Goal: Task Accomplishment & Management: Use online tool/utility

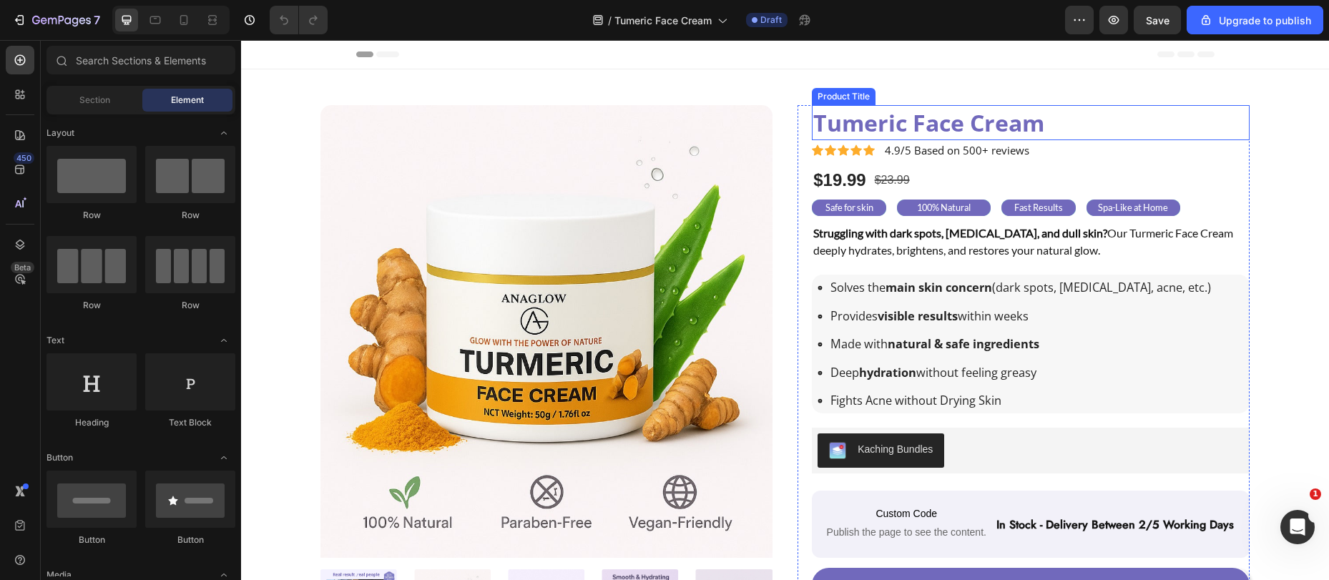
click at [883, 116] on h1 "Tumeric Face Cream" at bounding box center [1031, 122] width 438 height 35
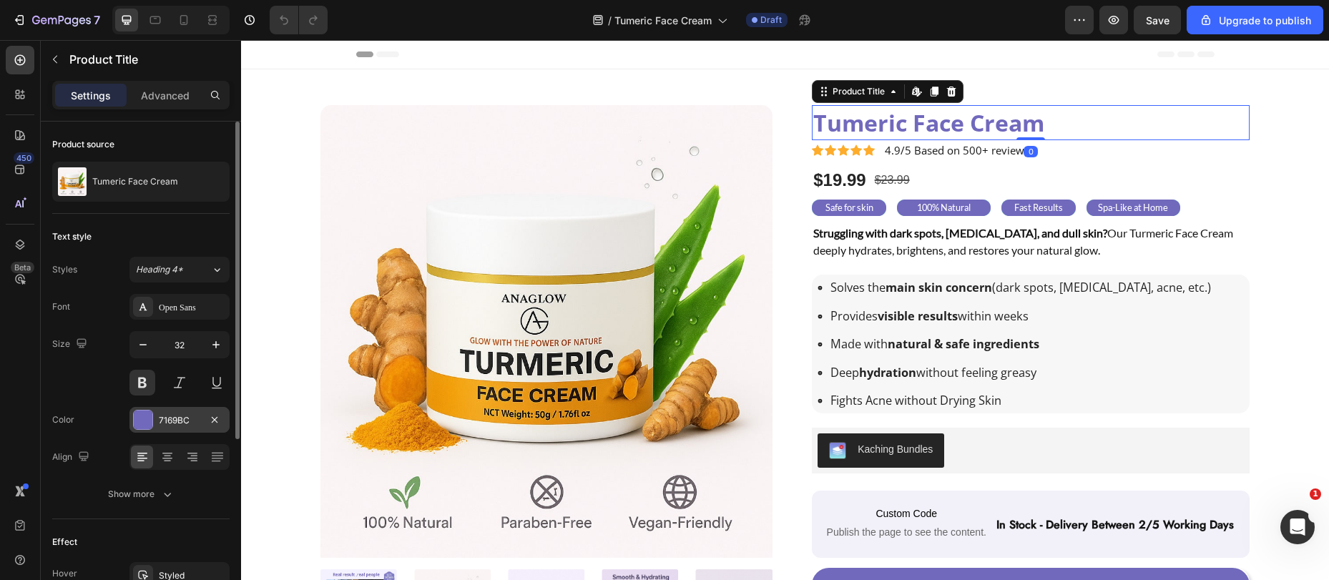
click at [162, 418] on div "7169BC" at bounding box center [179, 420] width 41 height 13
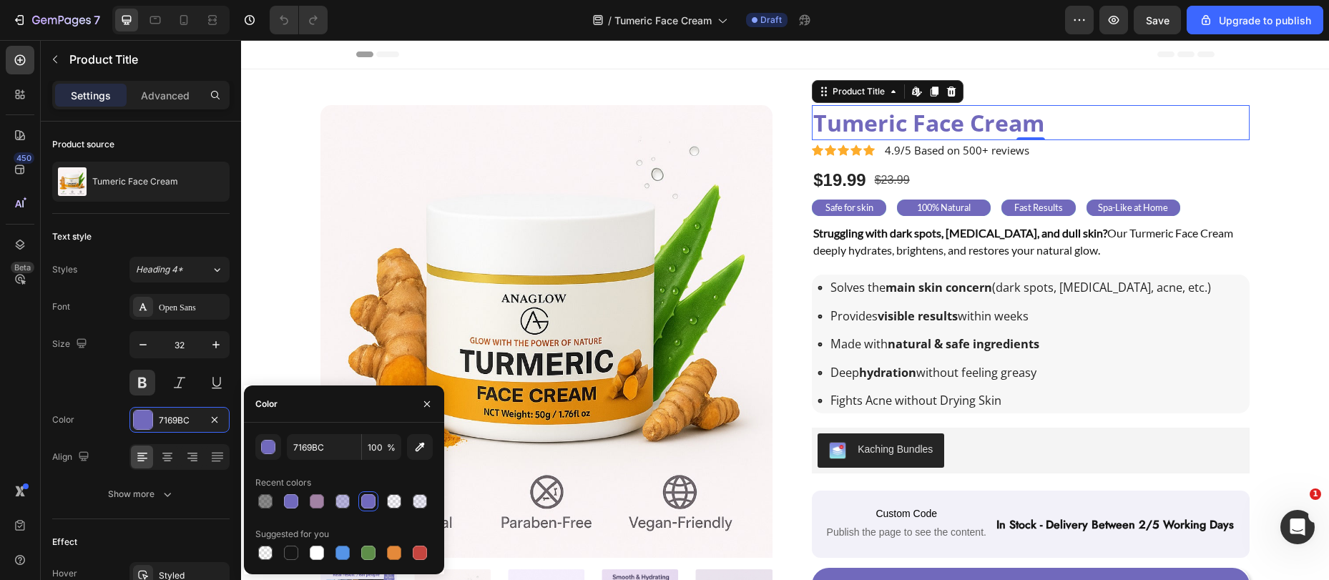
drag, startPoint x: 291, startPoint y: 557, endPoint x: 306, endPoint y: 540, distance: 22.8
click at [292, 557] on div at bounding box center [291, 553] width 14 height 14
type input "151515"
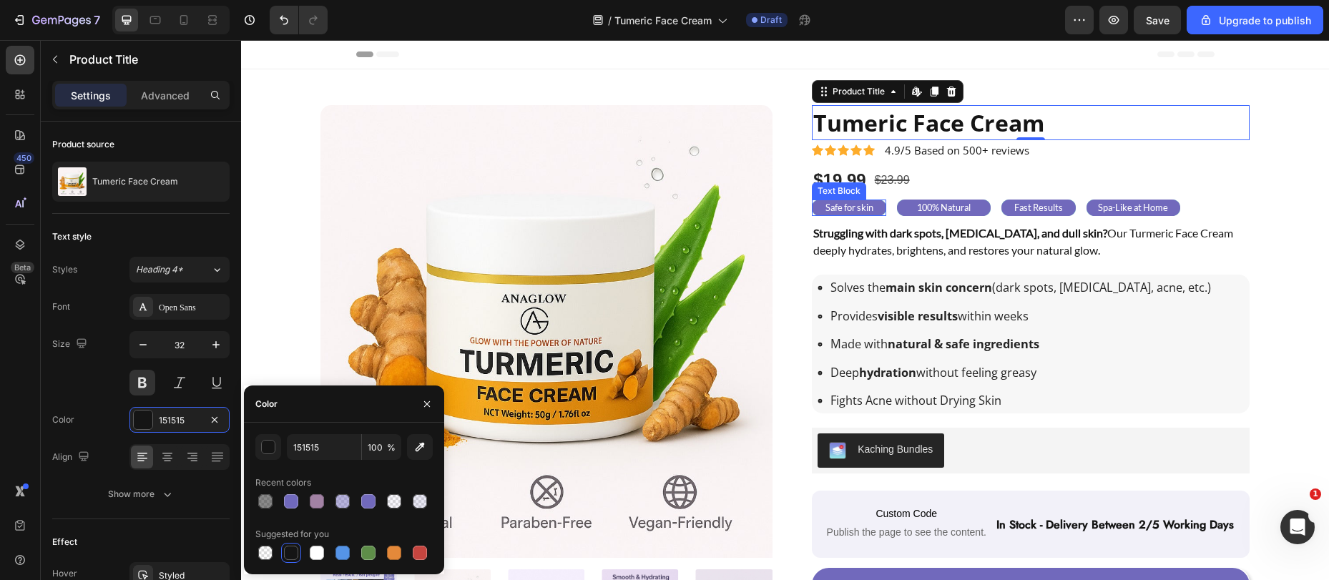
click at [816, 205] on p "Safe for skin" at bounding box center [850, 208] width 72 height 14
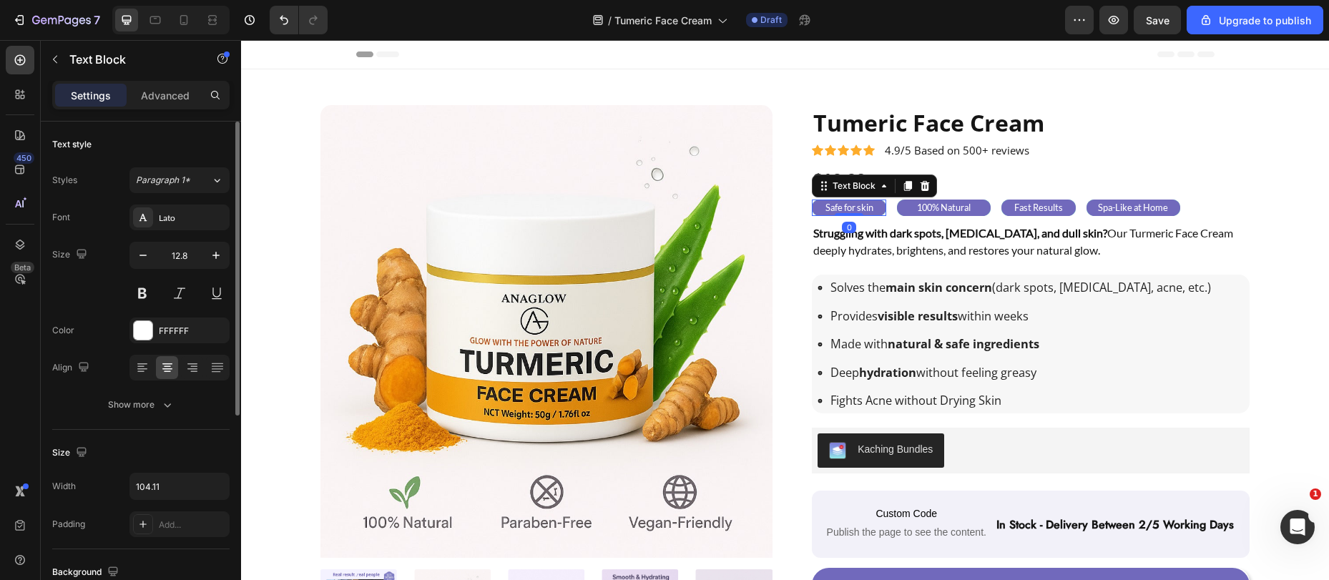
scroll to position [182, 0]
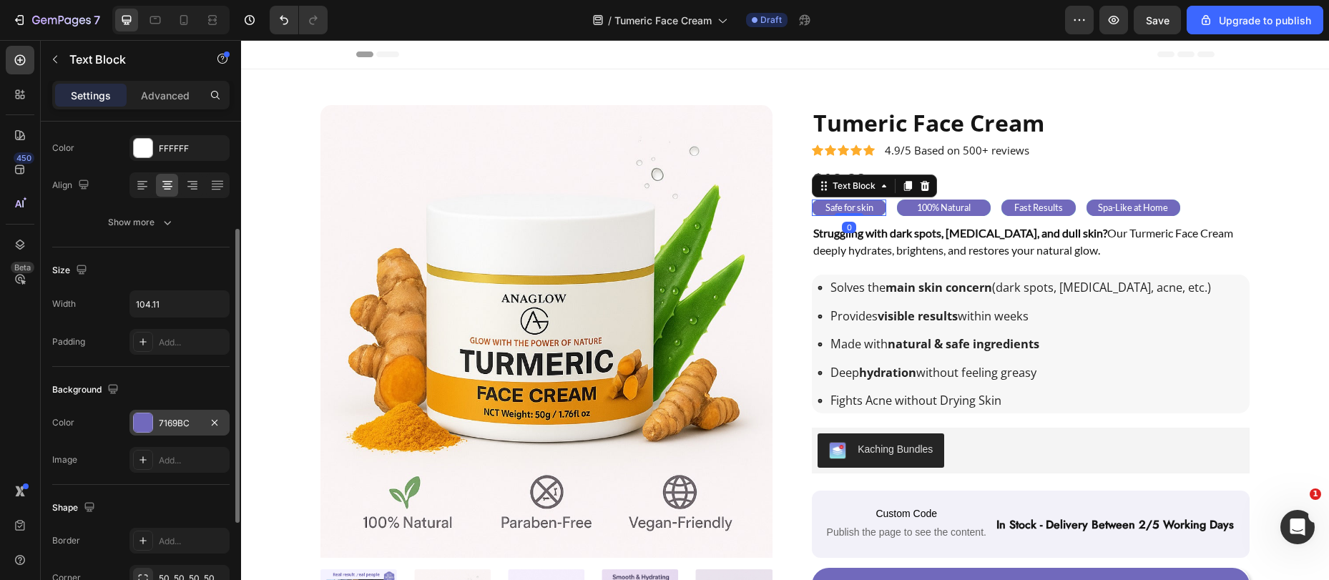
click at [172, 427] on div "7169BC" at bounding box center [179, 423] width 41 height 13
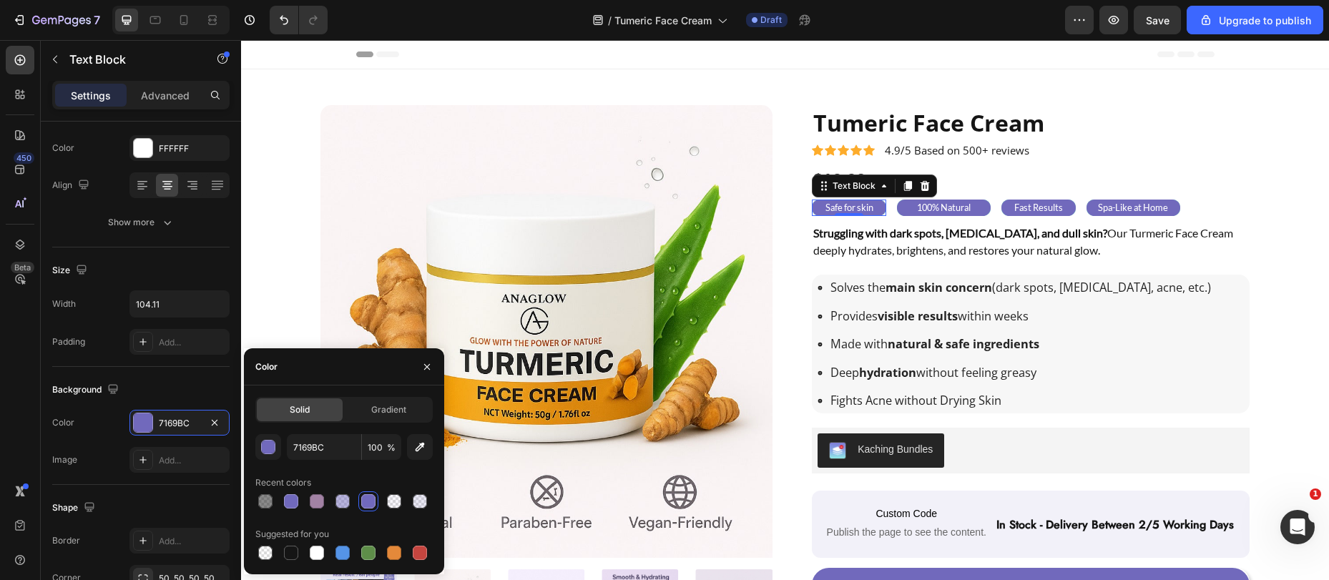
click at [315, 496] on div at bounding box center [317, 501] width 14 height 14
type input "A282A4"
click at [904, 210] on p "100% Natural" at bounding box center [944, 208] width 91 height 14
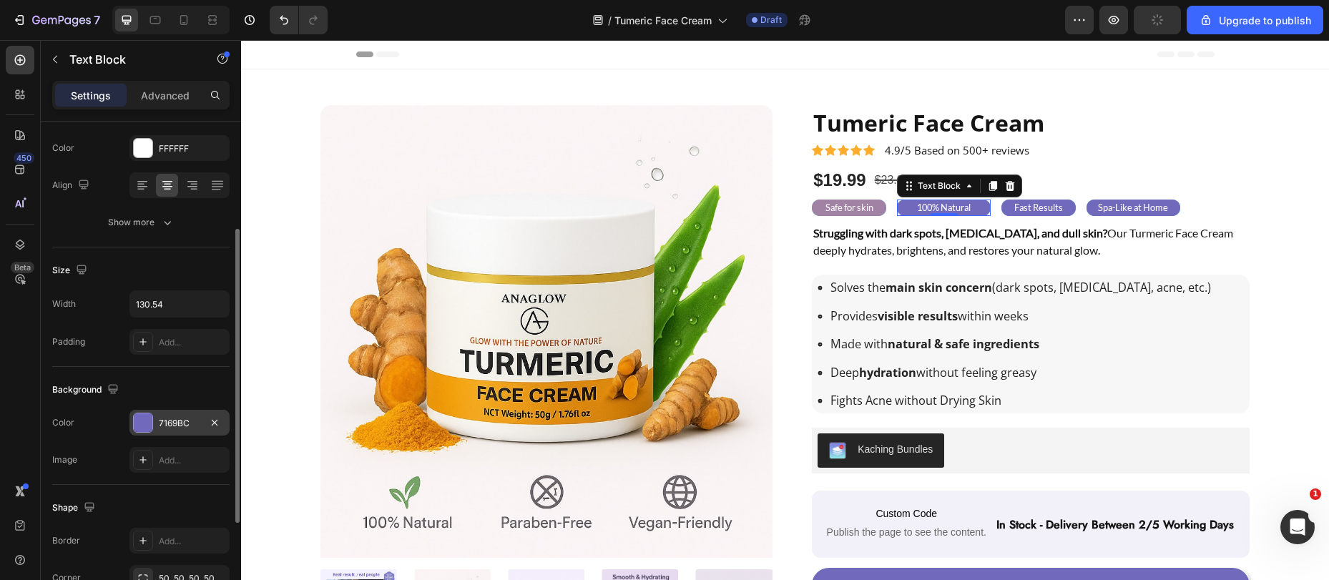
click at [165, 426] on div "7169BC" at bounding box center [179, 423] width 41 height 13
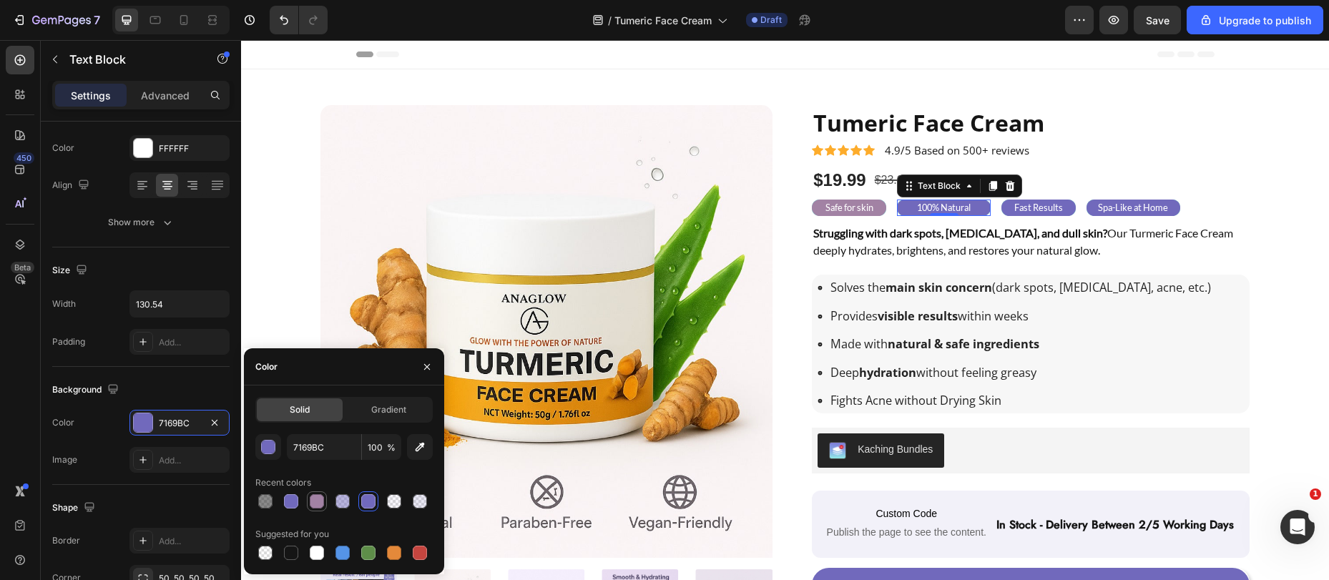
click at [314, 502] on div at bounding box center [317, 501] width 14 height 14
type input "A282A4"
click at [1005, 210] on p "Fast Results" at bounding box center [1039, 208] width 72 height 14
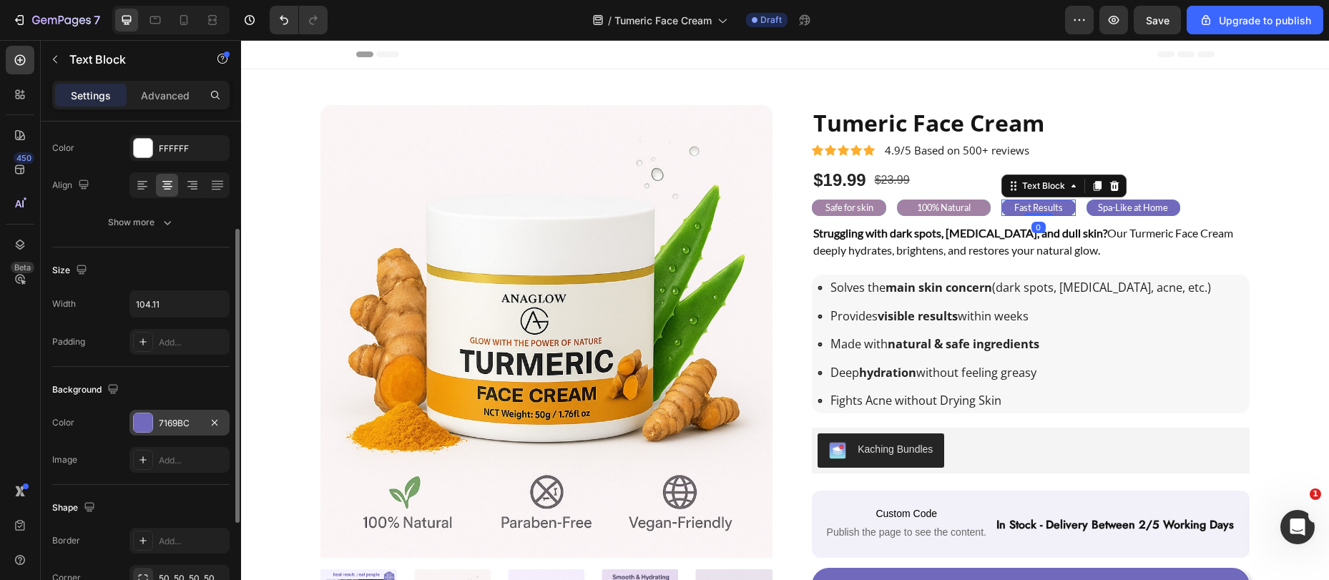
click at [145, 426] on div at bounding box center [143, 423] width 19 height 19
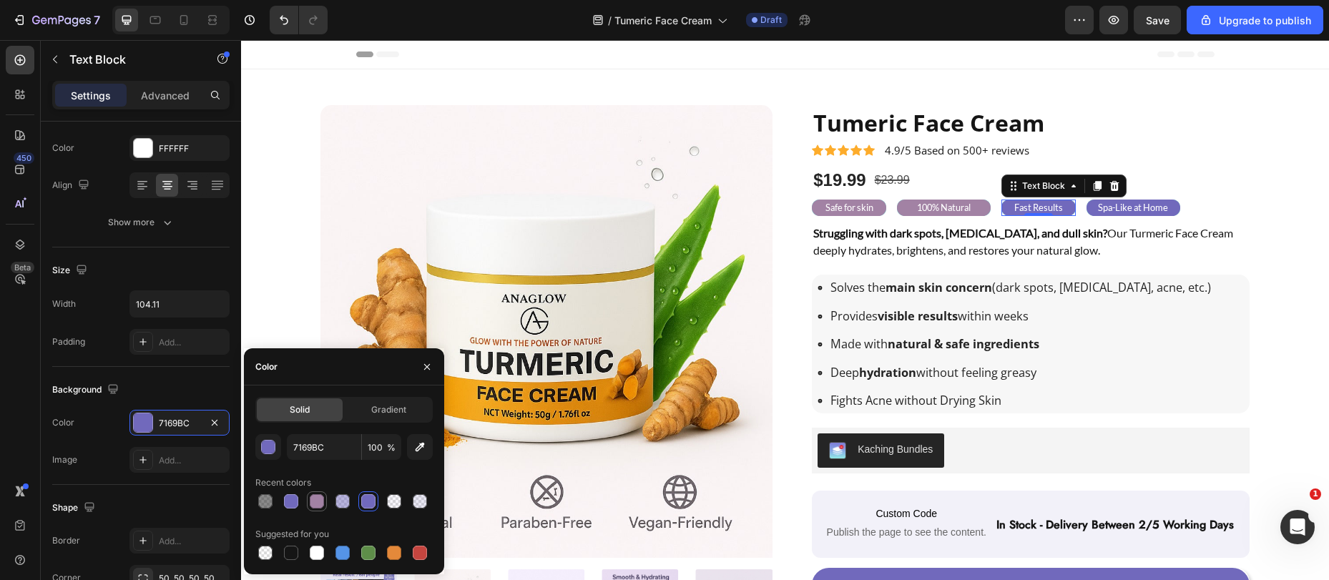
click at [313, 504] on div at bounding box center [317, 501] width 14 height 14
type input "A282A4"
click at [1088, 210] on p "Spa-Like at Home" at bounding box center [1133, 208] width 91 height 14
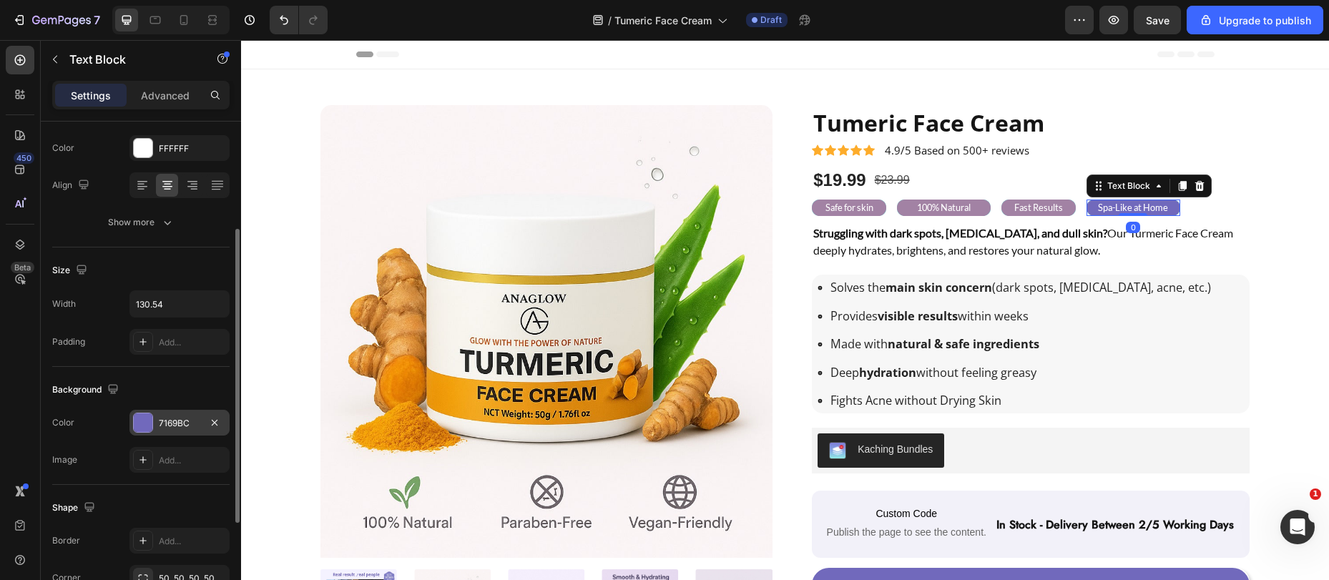
click at [160, 426] on div "7169BC" at bounding box center [179, 423] width 41 height 13
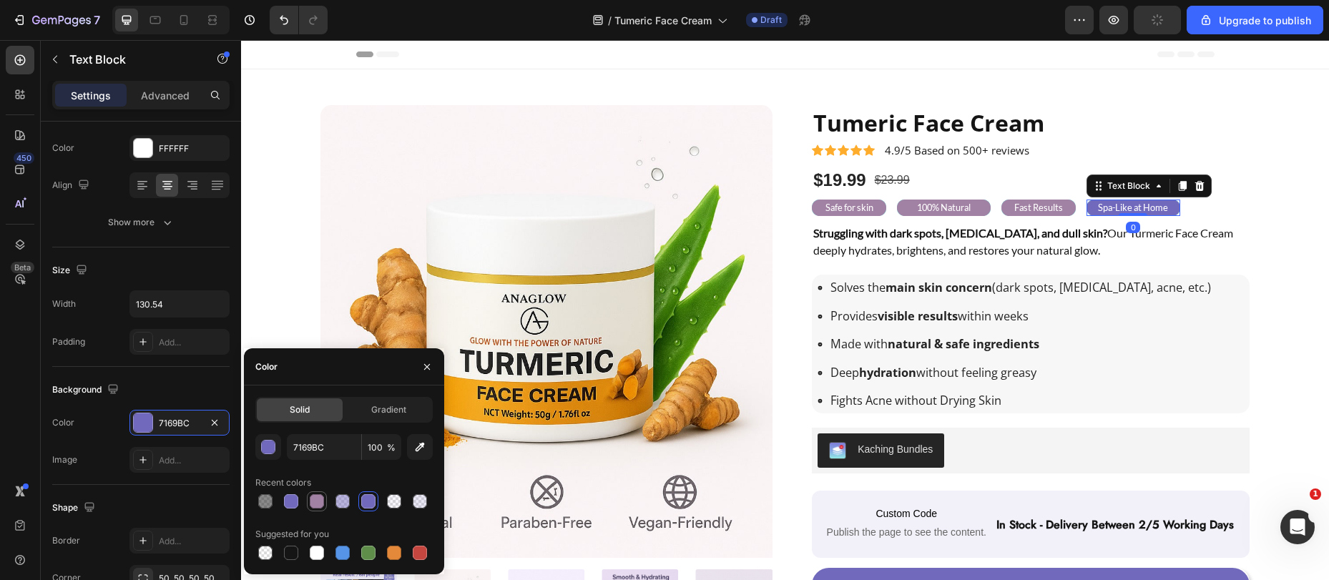
click at [318, 500] on div at bounding box center [317, 501] width 14 height 14
type input "A282A4"
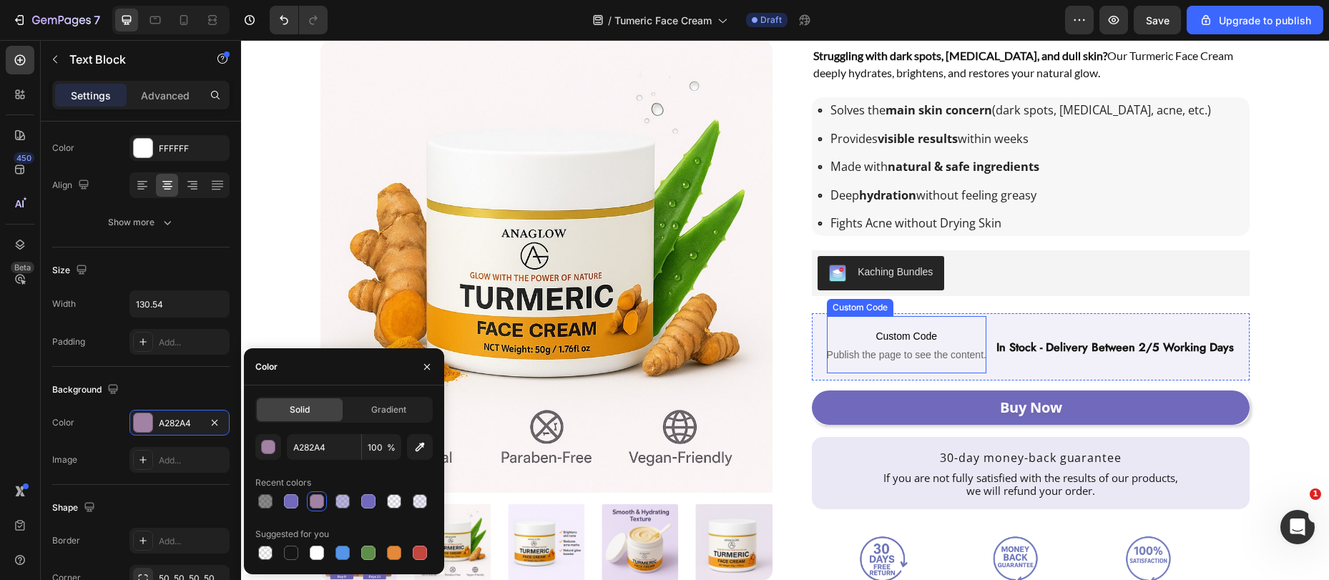
scroll to position [180, 0]
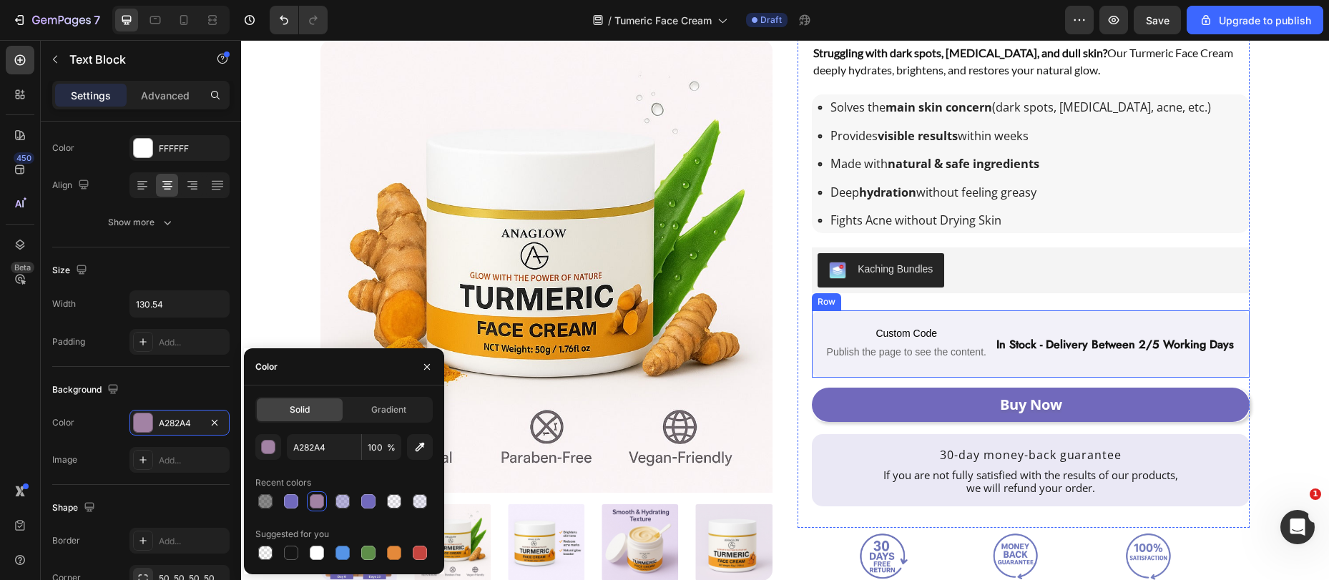
click at [812, 368] on div "Custom Code Publish the page to see the content. Custom Code in stock - deliver…" at bounding box center [1031, 344] width 438 height 67
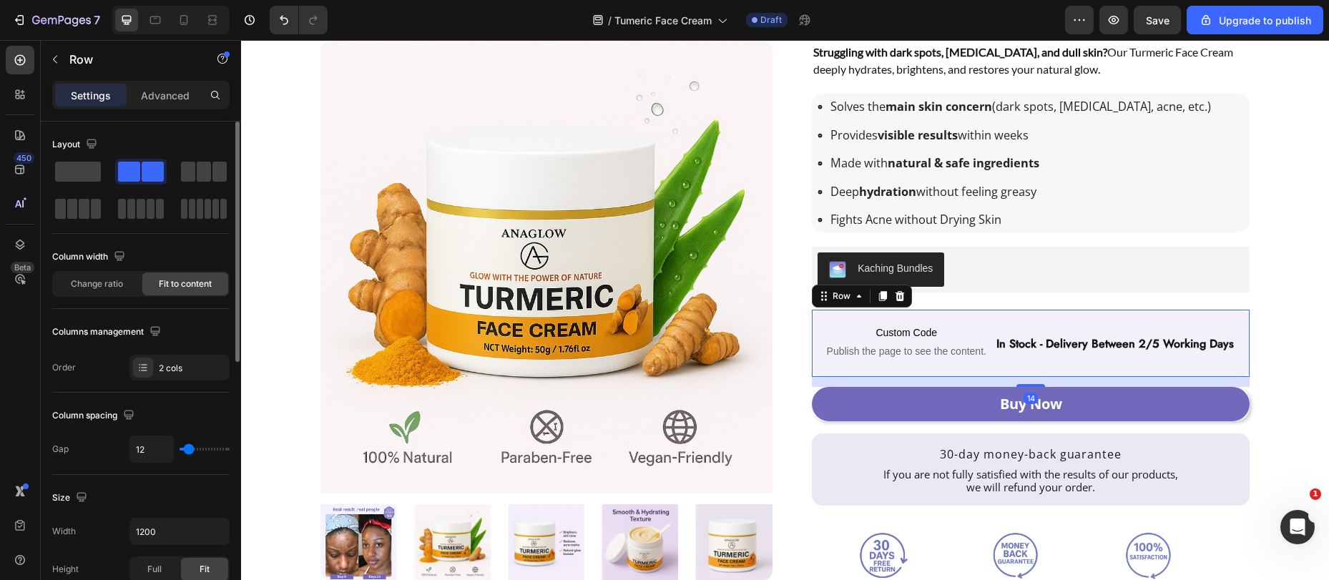
scroll to position [183, 0]
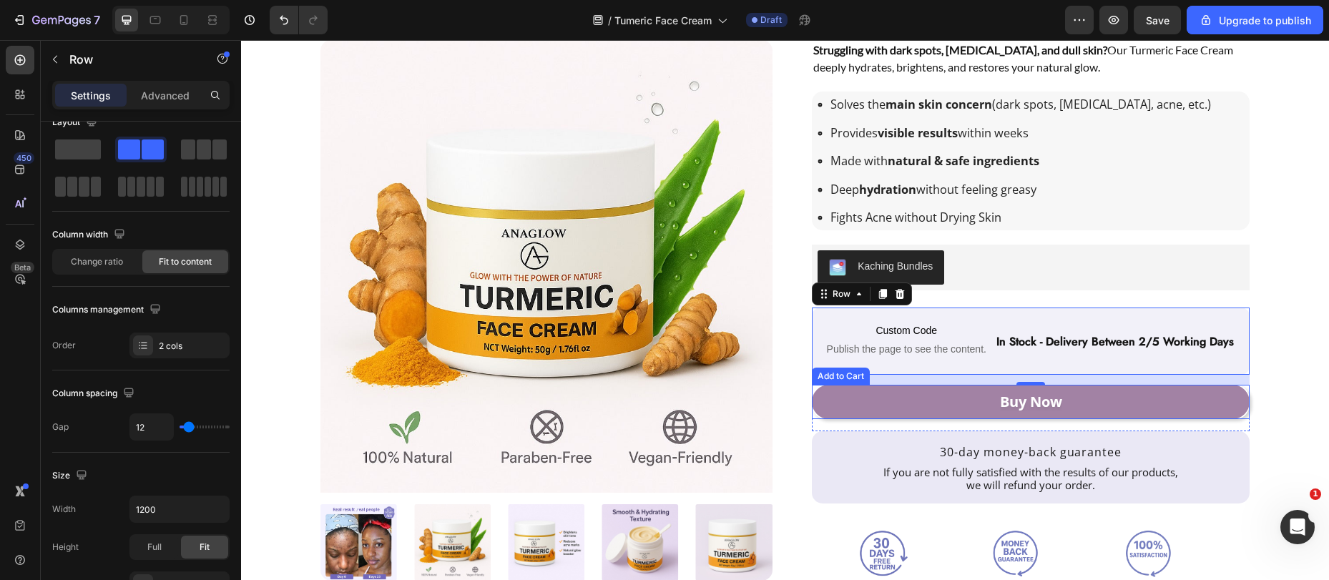
click at [879, 401] on button "Buy Now" at bounding box center [1031, 402] width 438 height 34
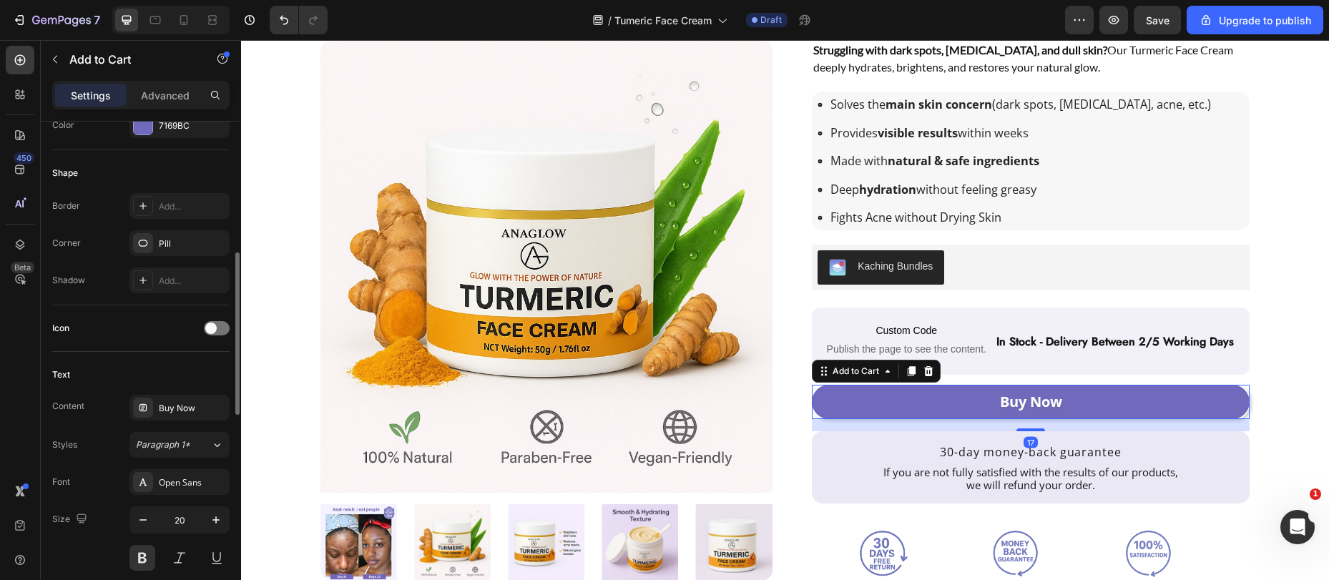
scroll to position [401, 0]
click at [175, 136] on div "7169BC" at bounding box center [180, 128] width 100 height 26
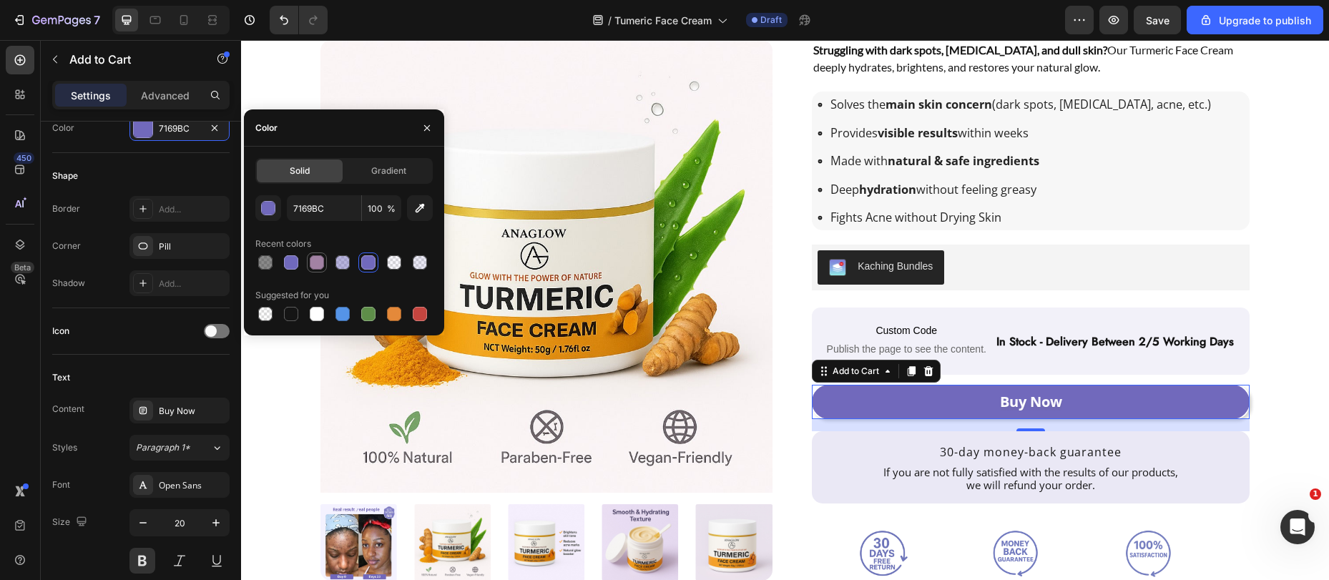
click at [317, 258] on div at bounding box center [317, 262] width 14 height 14
type input "A282A4"
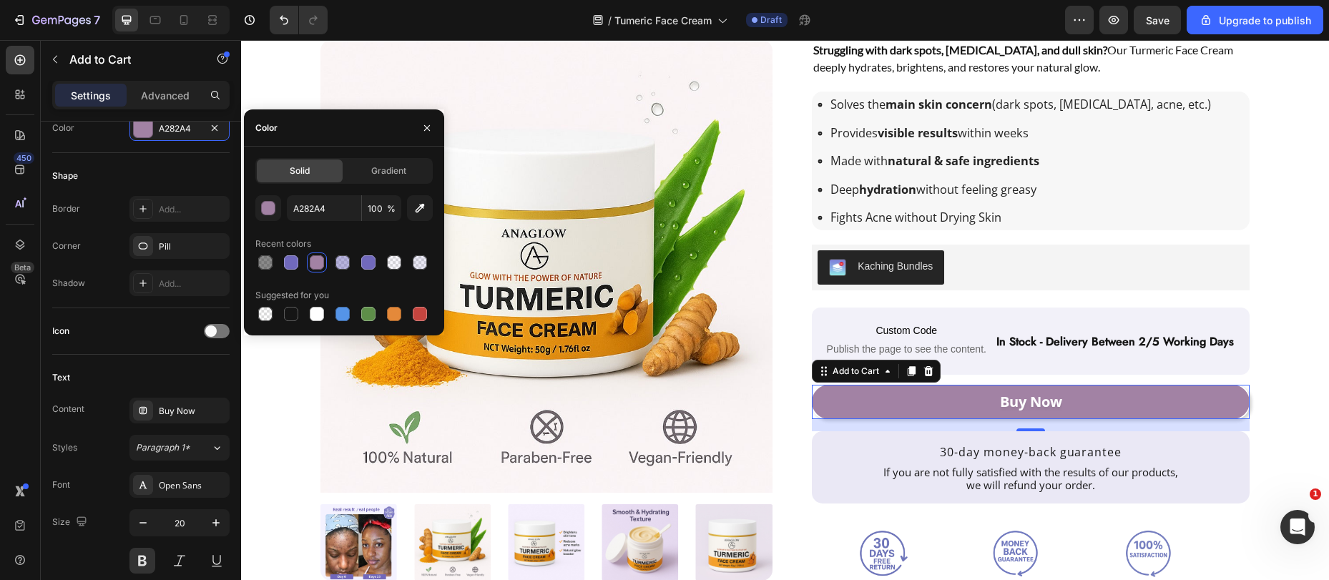
click at [954, 414] on button "Buy Now" at bounding box center [1031, 402] width 438 height 34
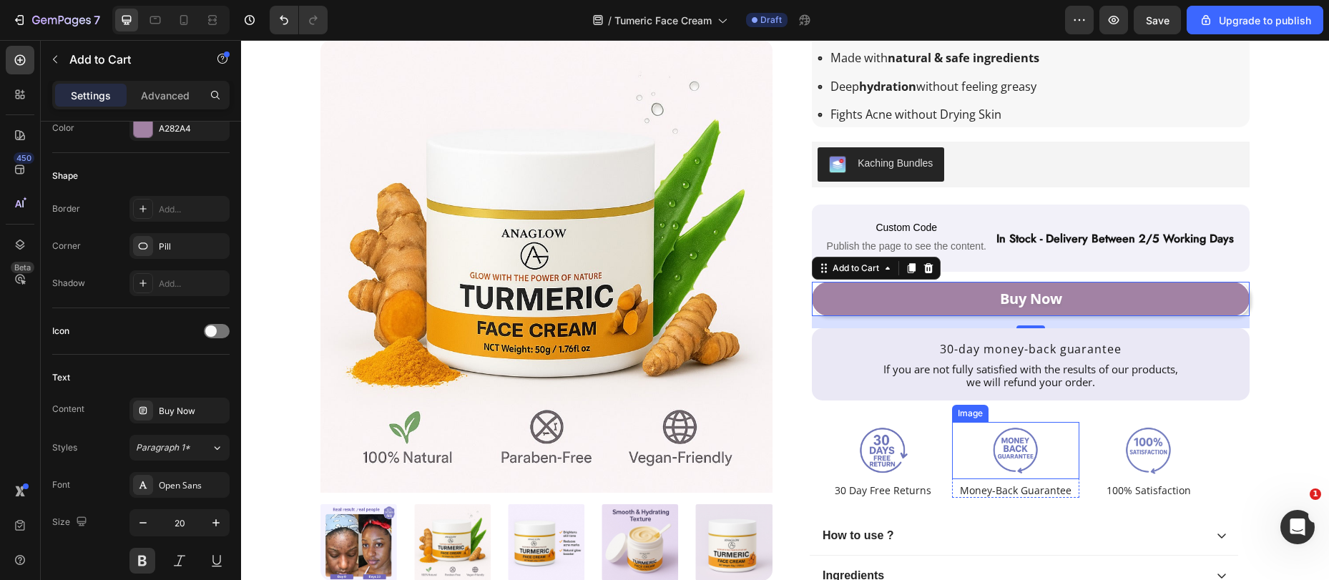
scroll to position [288, 0]
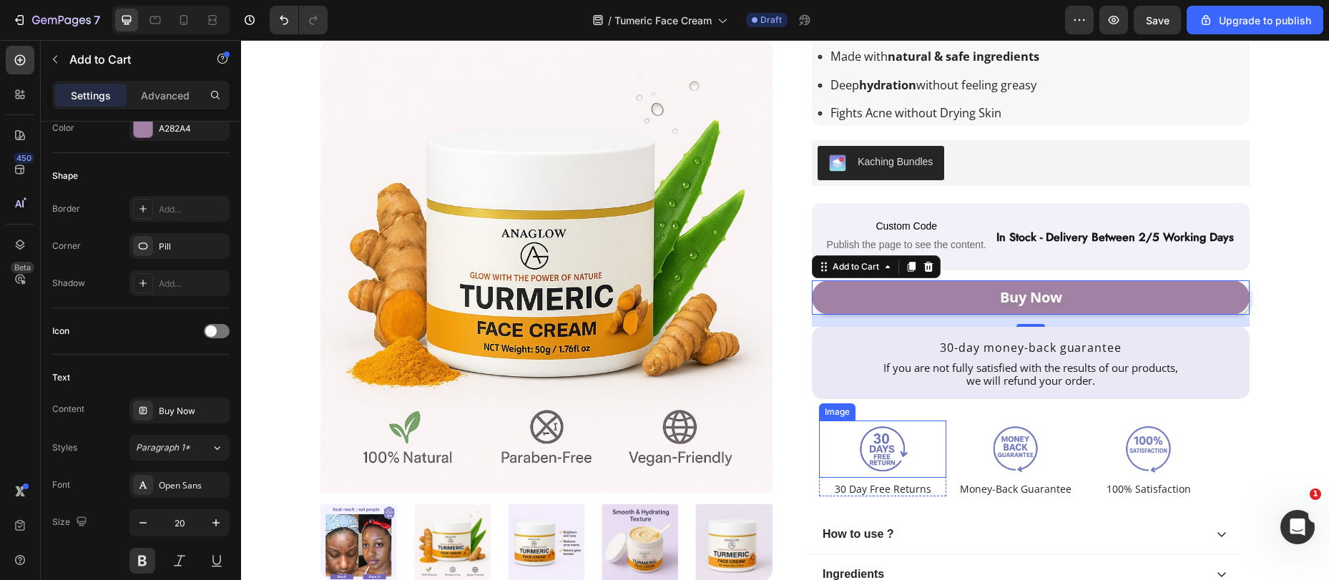
click at [856, 438] on img at bounding box center [882, 449] width 57 height 57
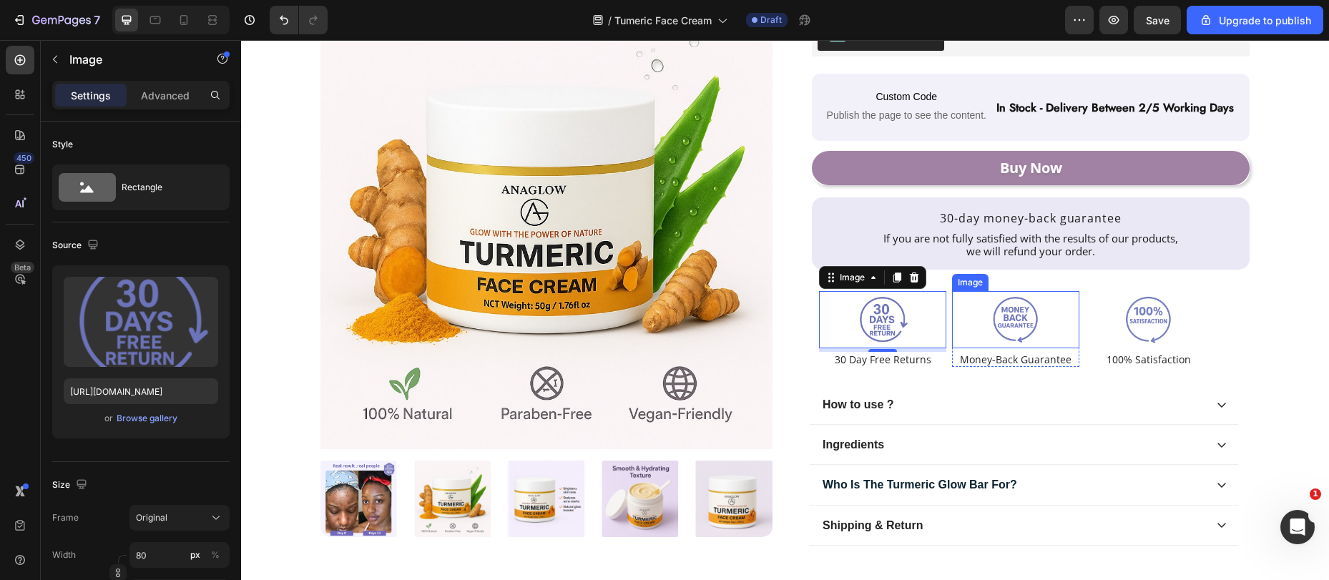
scroll to position [445, 0]
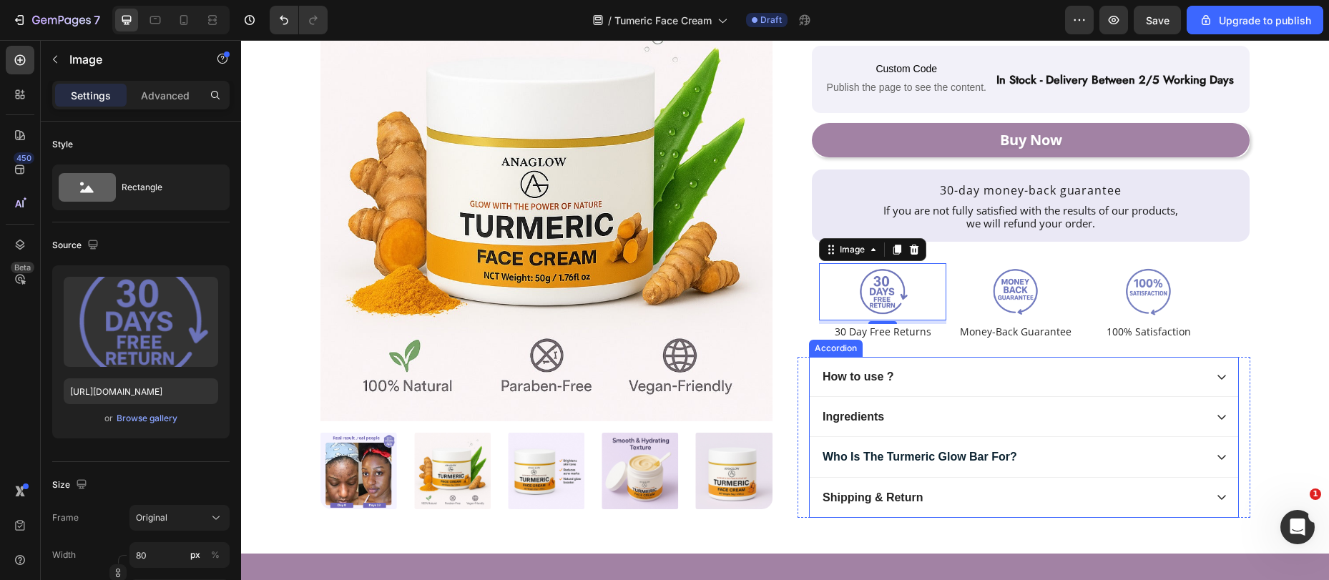
click at [942, 375] on div "How to use ?" at bounding box center [1013, 377] width 384 height 18
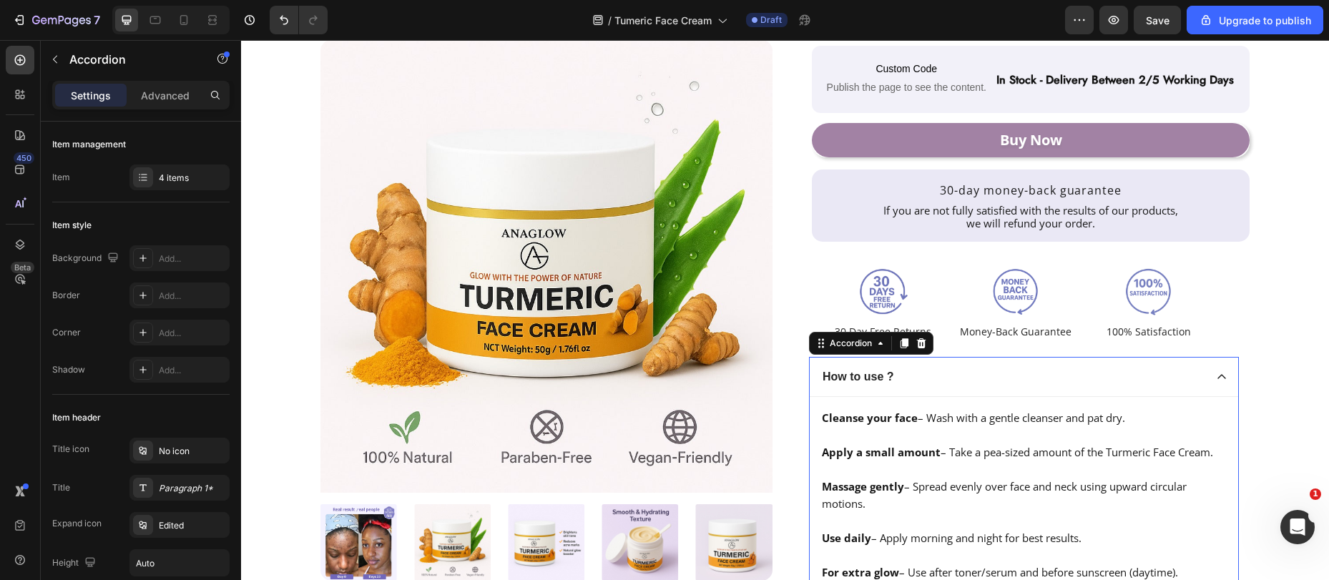
click at [942, 376] on div "How to use ?" at bounding box center [1013, 377] width 384 height 18
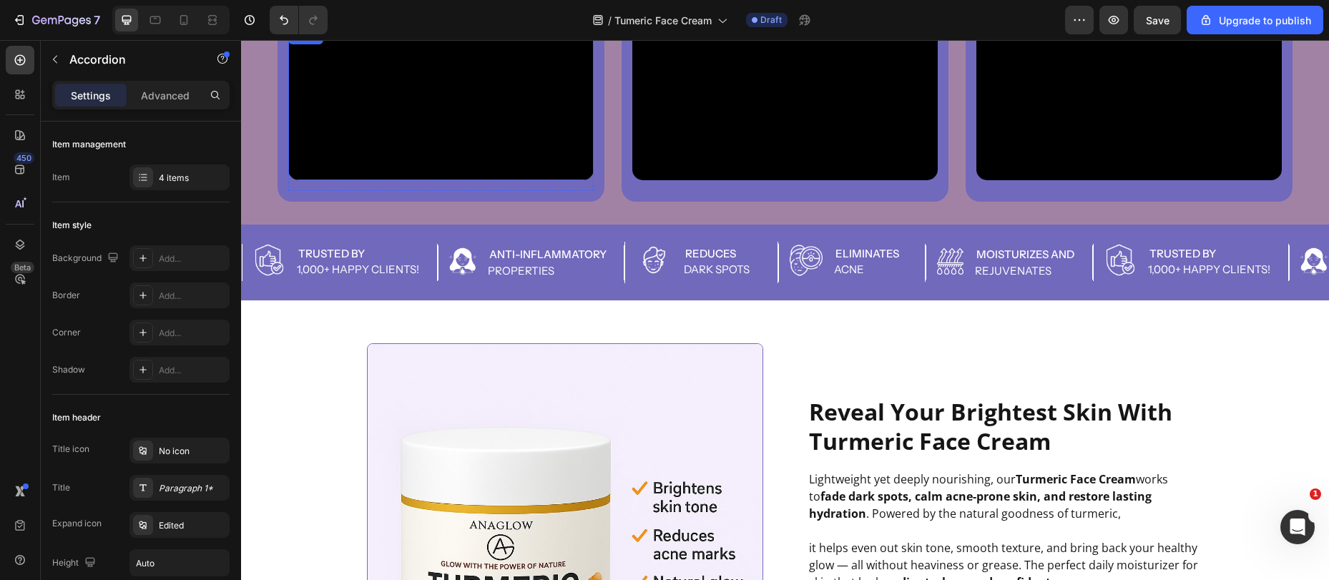
scroll to position [1493, 0]
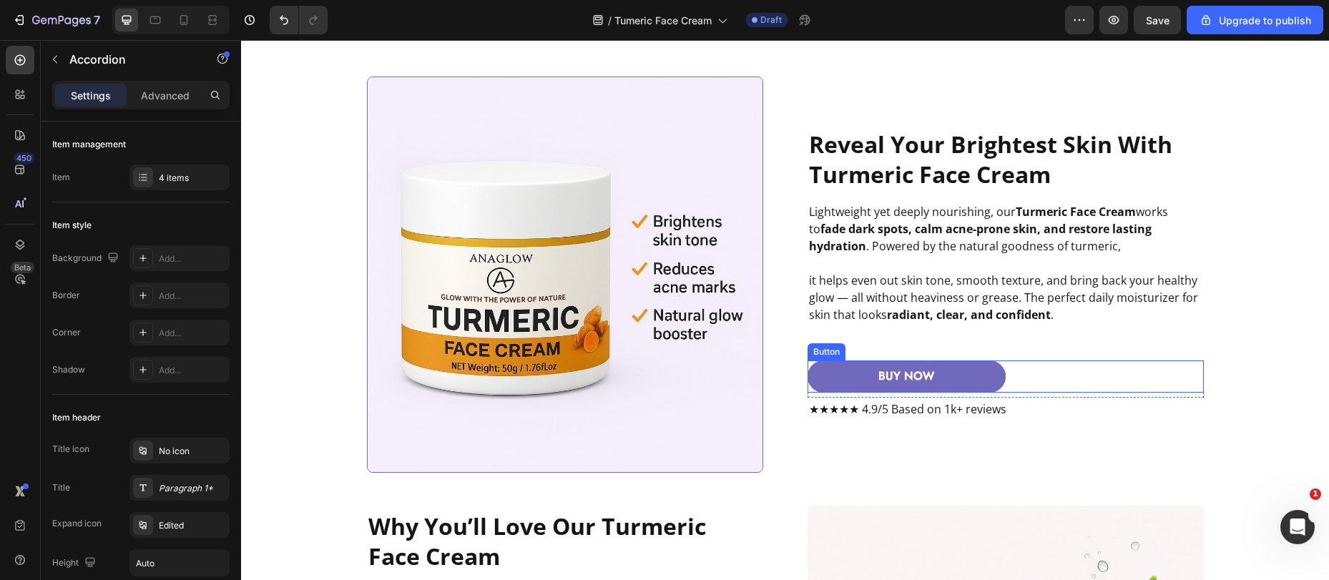
click at [814, 375] on button "BUY NOW" at bounding box center [907, 377] width 198 height 32
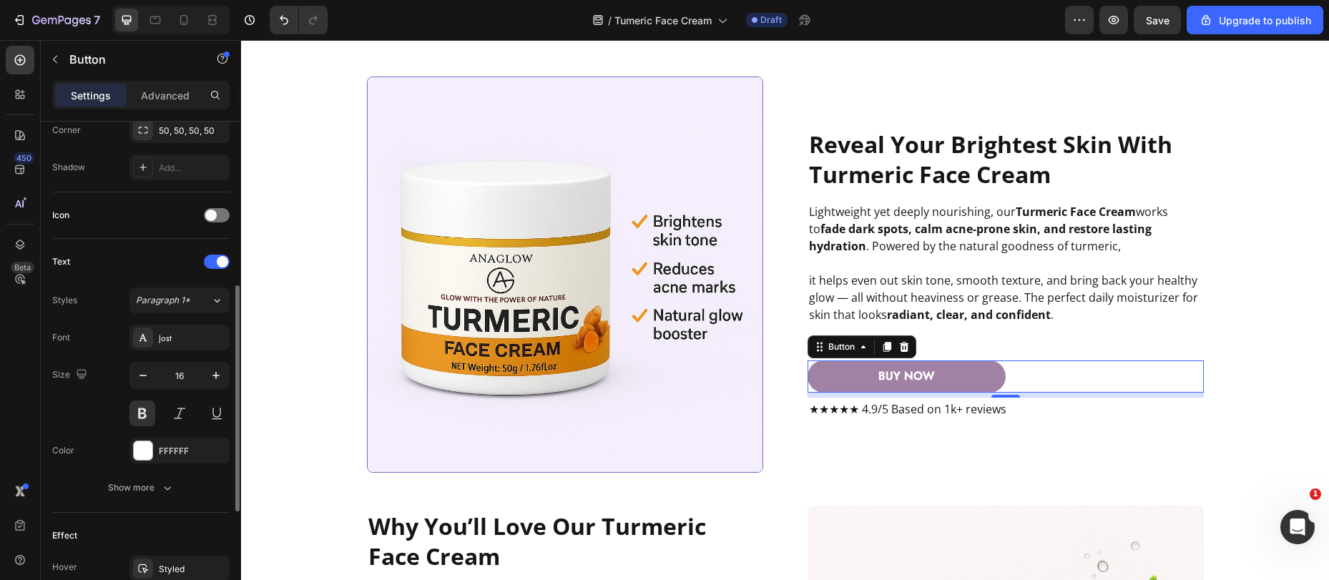
scroll to position [363, 0]
click at [183, 565] on div "Styled" at bounding box center [179, 566] width 41 height 13
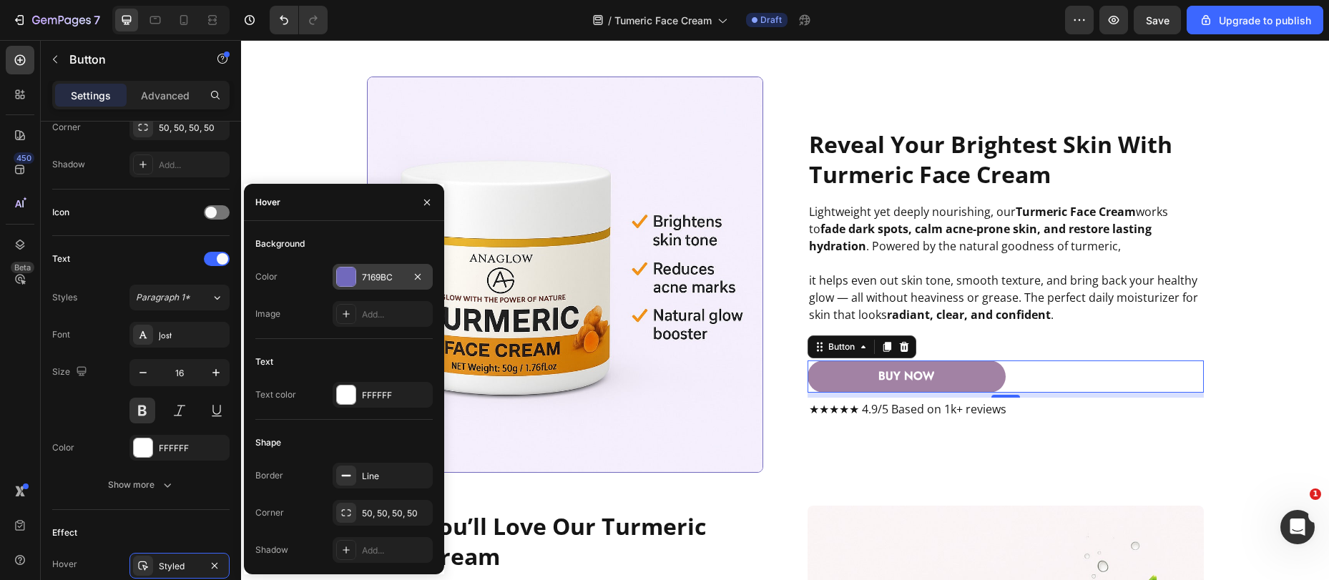
click at [353, 289] on div "7169BC" at bounding box center [383, 277] width 100 height 26
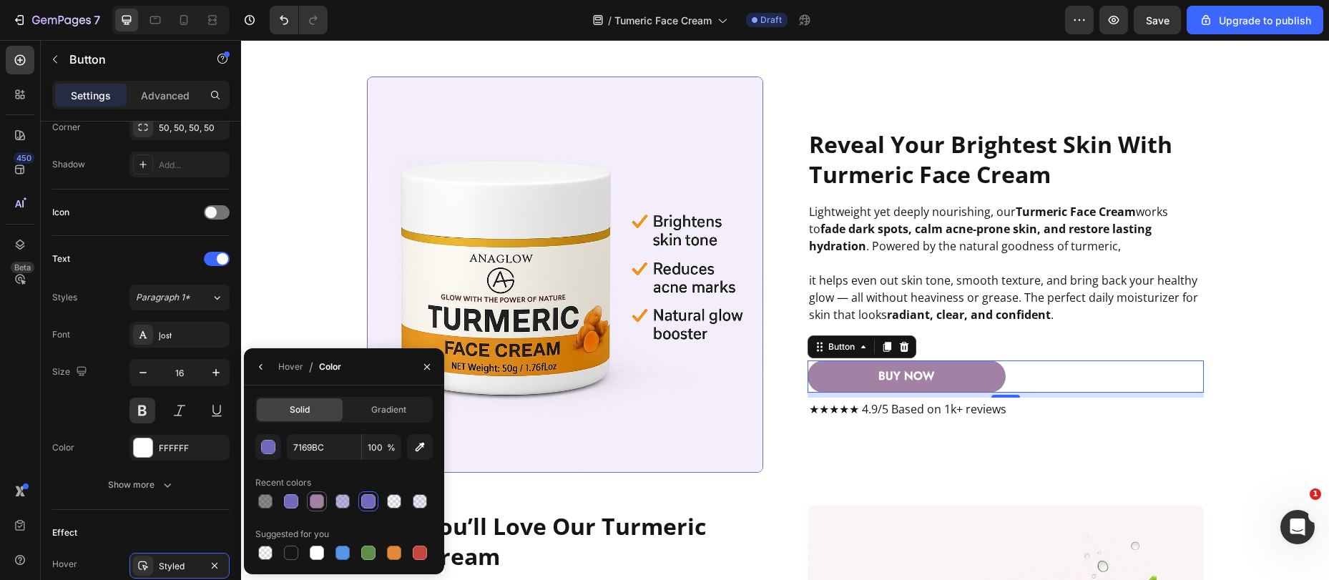
click at [313, 504] on div at bounding box center [317, 501] width 14 height 14
type input "A282A4"
click at [852, 461] on div "reveal your brightest skin with turmeric face cream Heading Lightweight yet dee…" at bounding box center [1006, 275] width 396 height 396
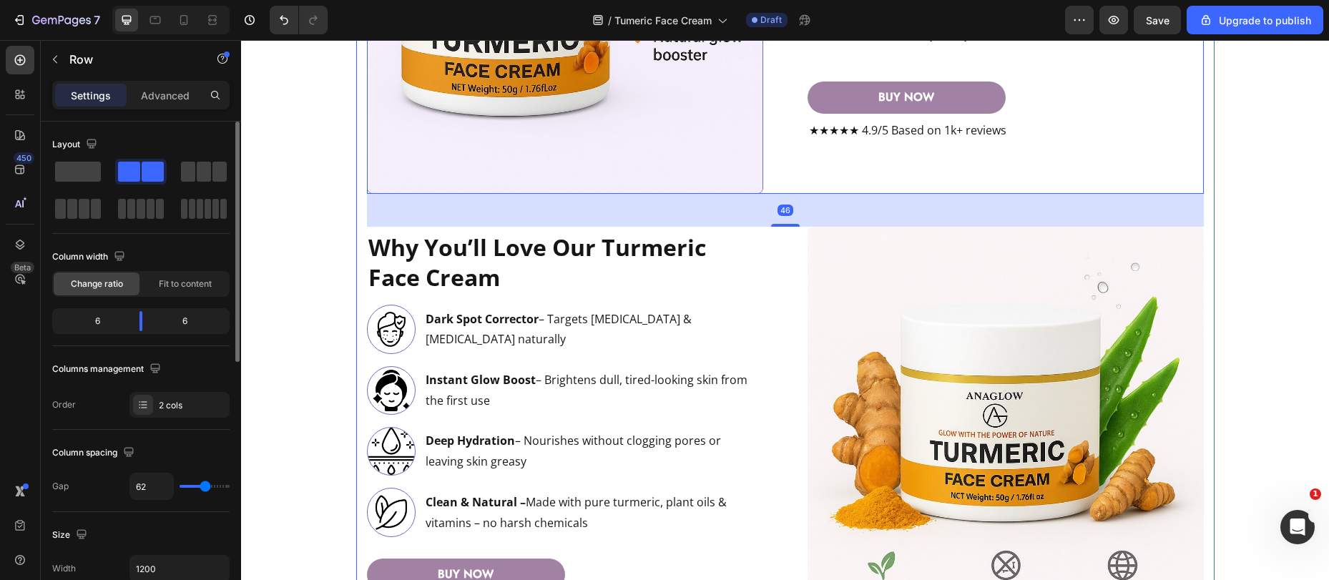
scroll to position [2055, 0]
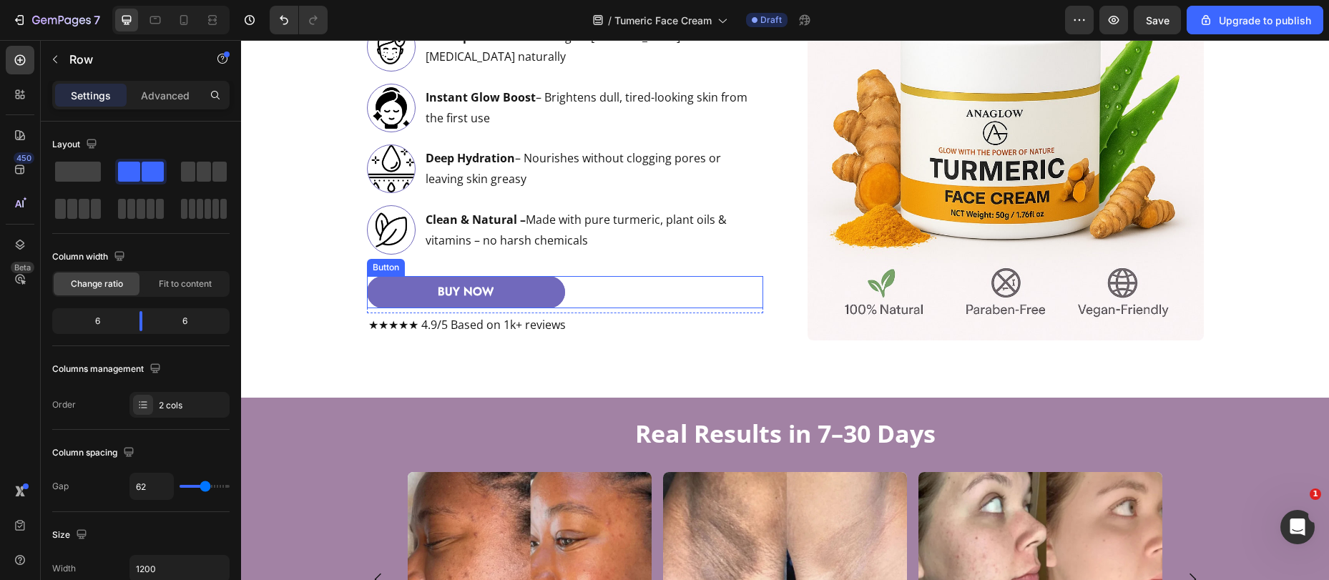
click at [515, 287] on button "BUY NOW" at bounding box center [466, 292] width 198 height 32
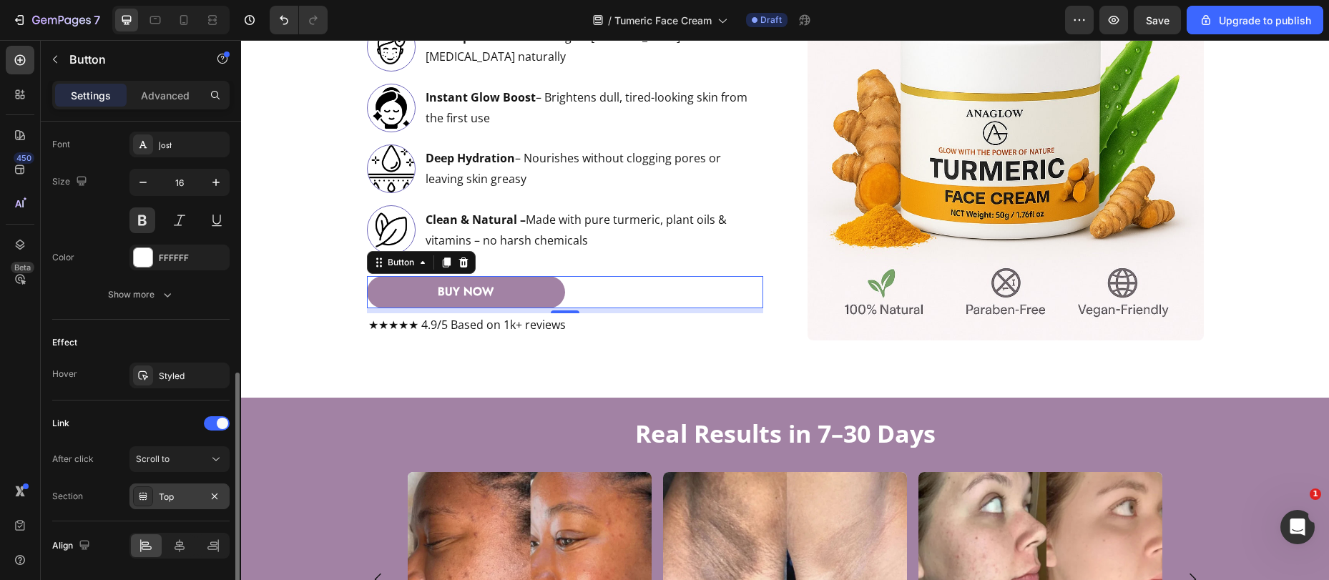
scroll to position [601, 0]
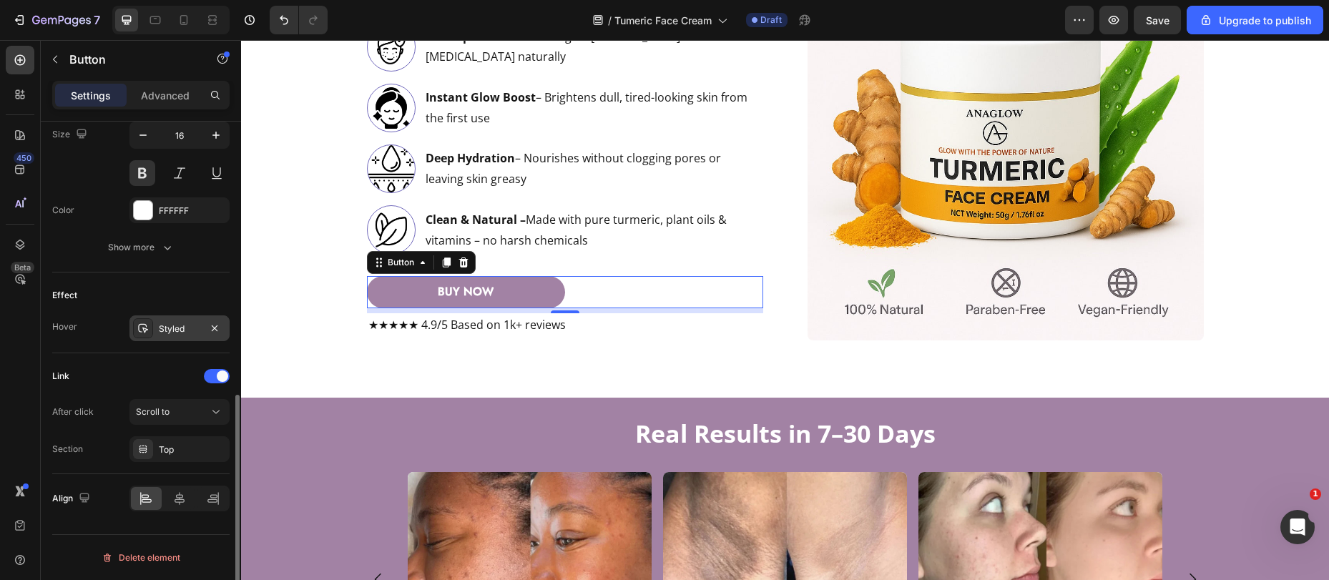
click at [162, 320] on div "Styled" at bounding box center [180, 329] width 100 height 26
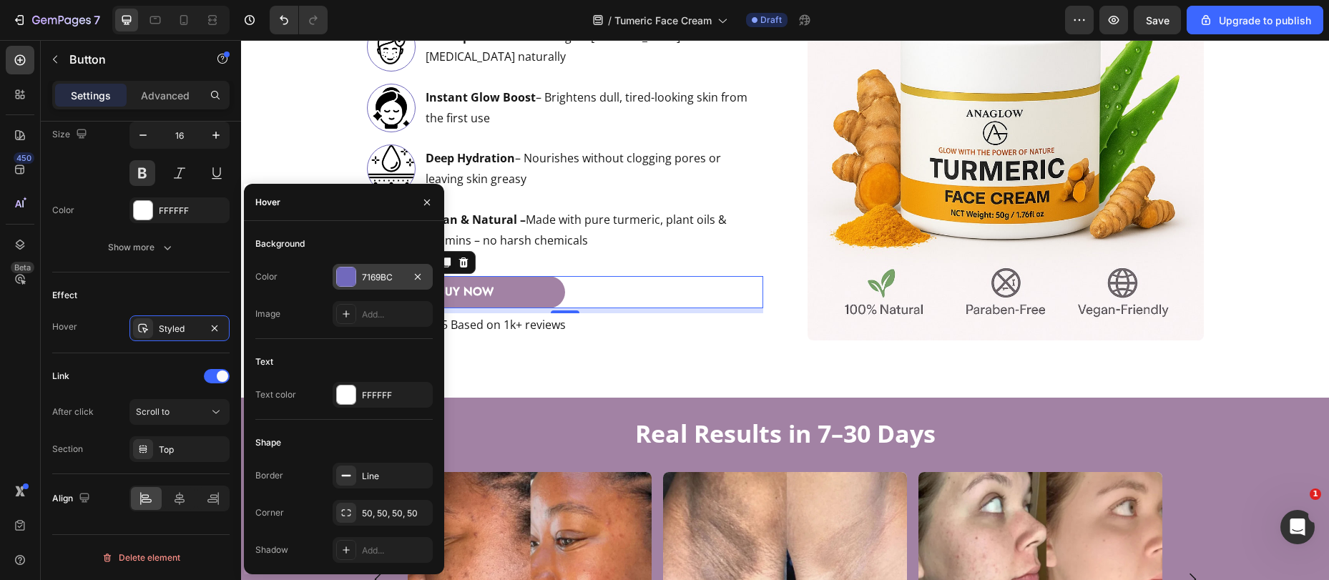
click at [387, 271] on div "7169BC" at bounding box center [382, 277] width 41 height 13
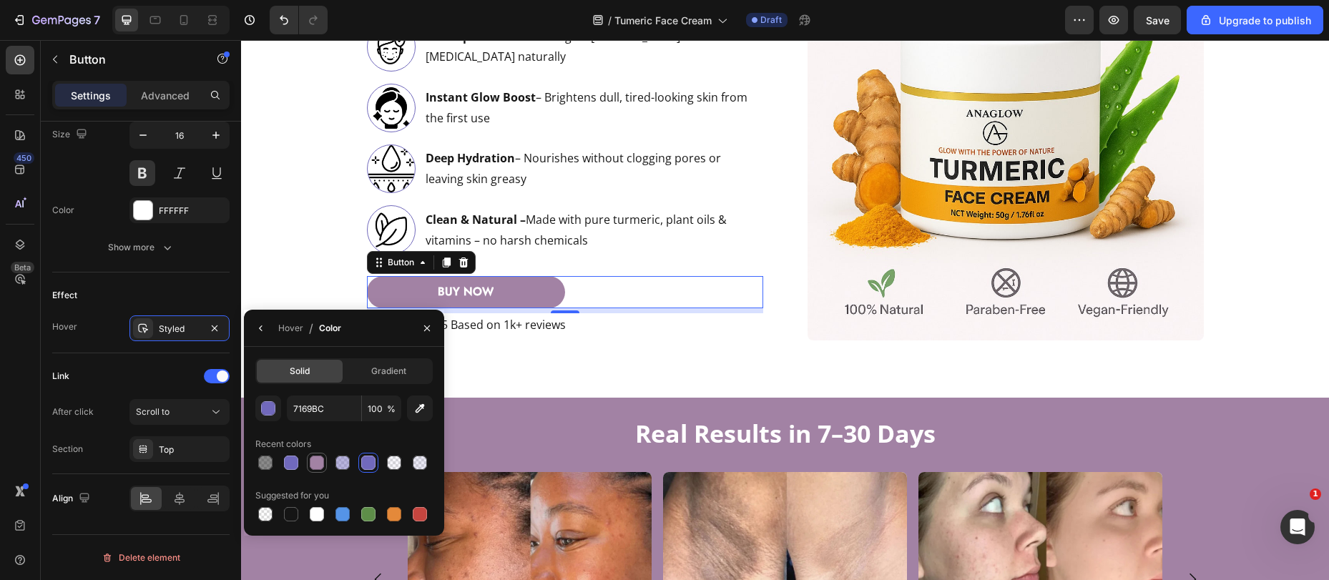
drag, startPoint x: 320, startPoint y: 462, endPoint x: 326, endPoint y: 457, distance: 7.6
click at [321, 462] on div at bounding box center [317, 463] width 14 height 14
type input "A282A4"
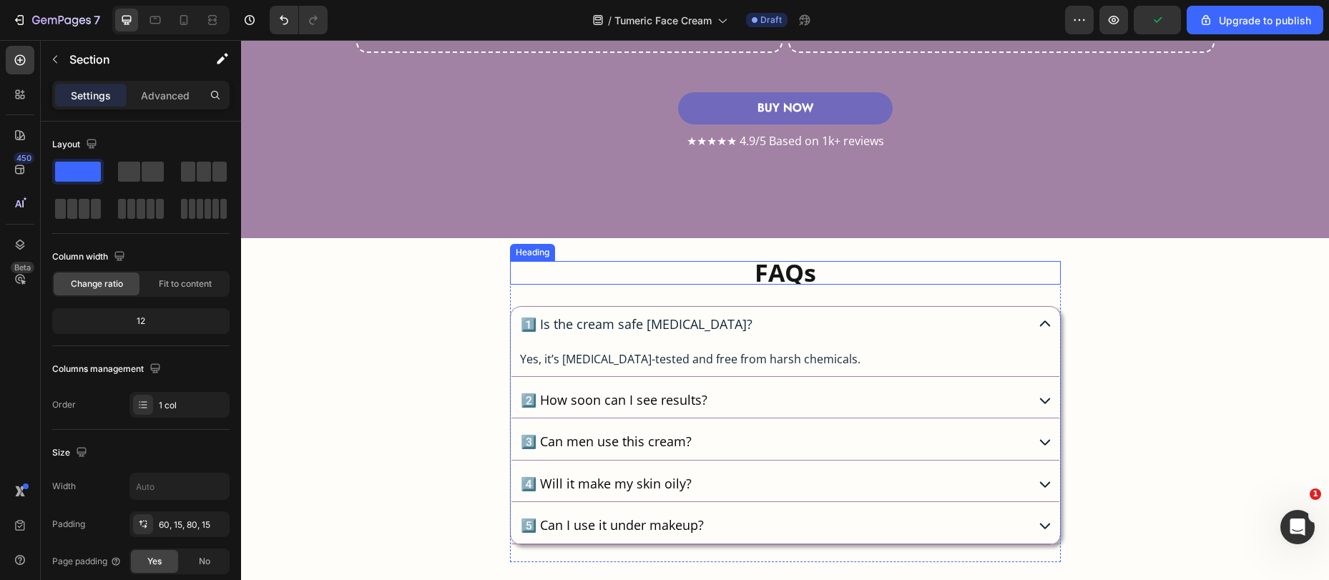
scroll to position [4026, 0]
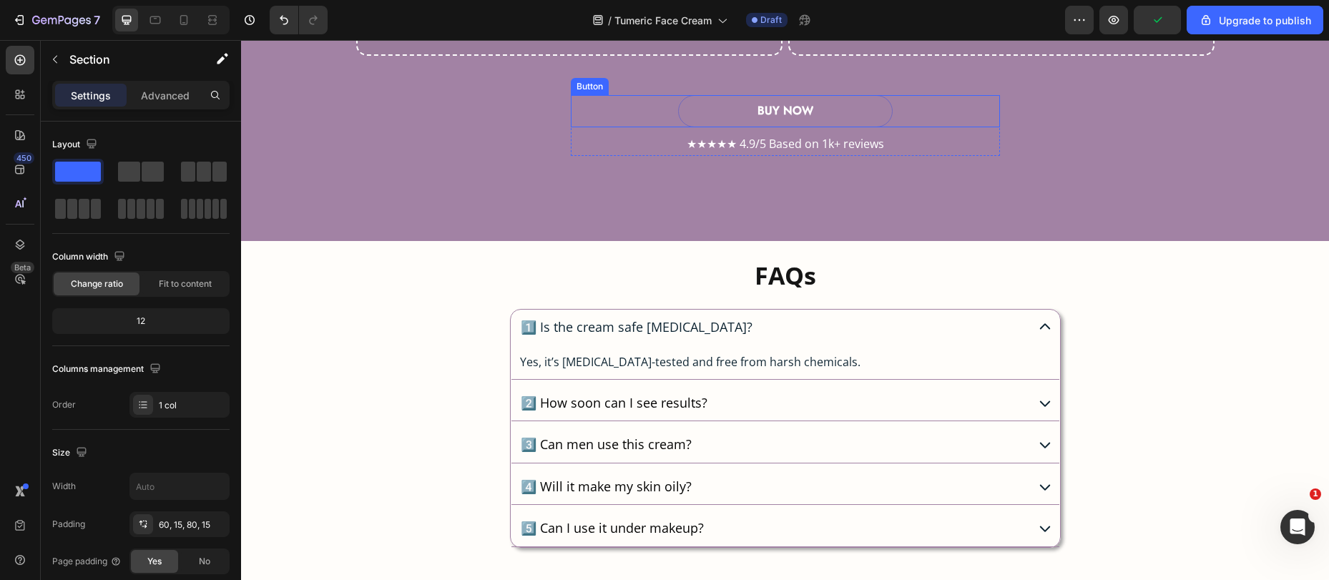
click at [683, 102] on button "BUY NOW" at bounding box center [785, 111] width 215 height 32
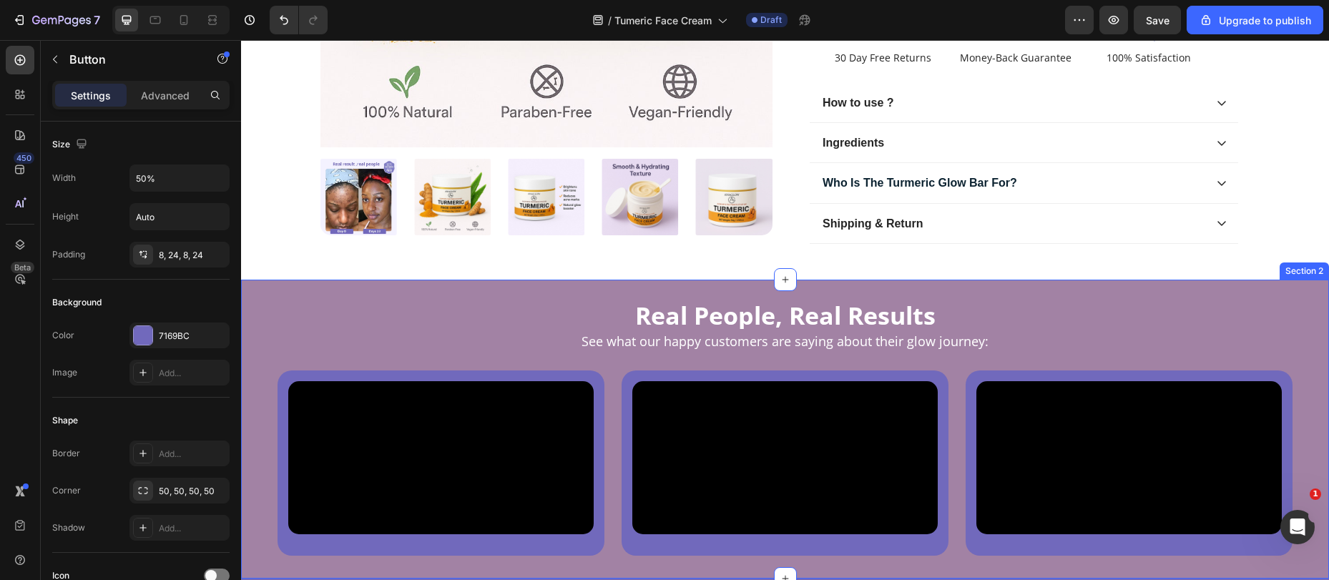
scroll to position [310, 0]
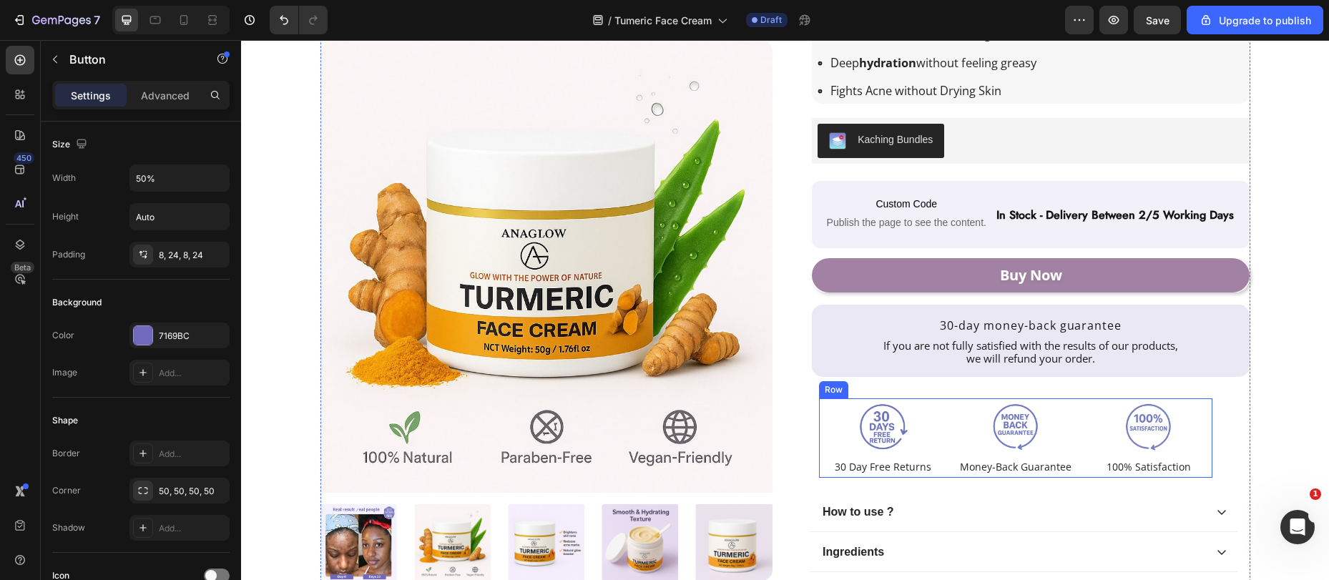
click at [937, 476] on div "Image 30 Day Free Returns Text Block Row" at bounding box center [882, 439] width 127 height 80
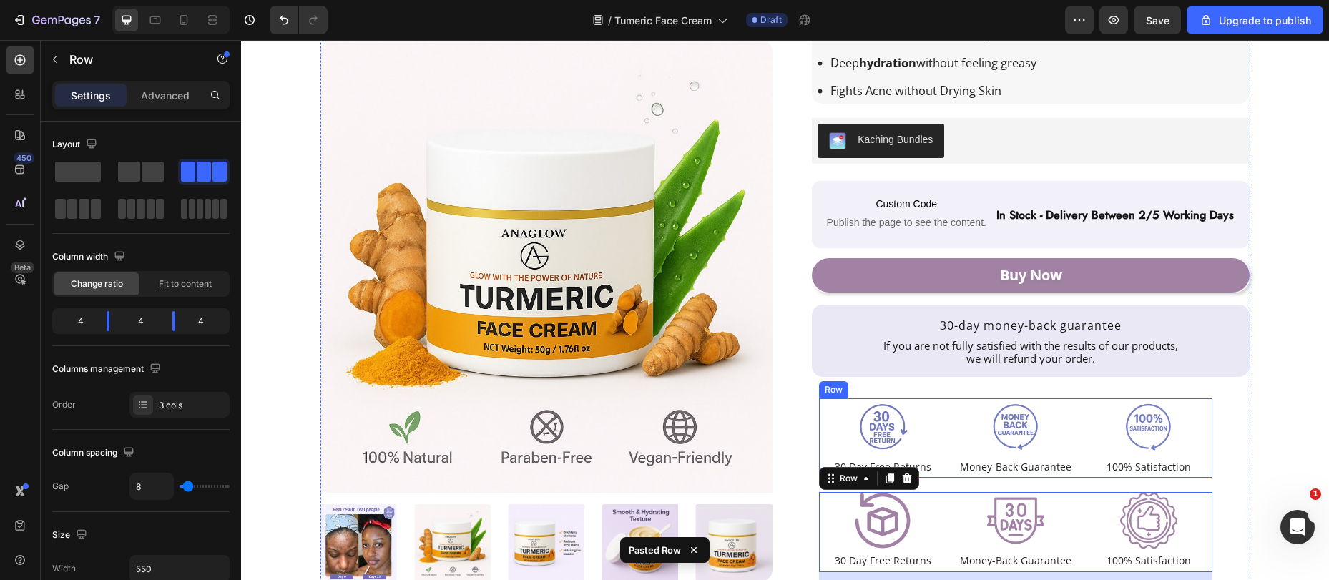
click at [938, 476] on div "Image 30 Day Free Returns Text Block Row" at bounding box center [882, 439] width 127 height 80
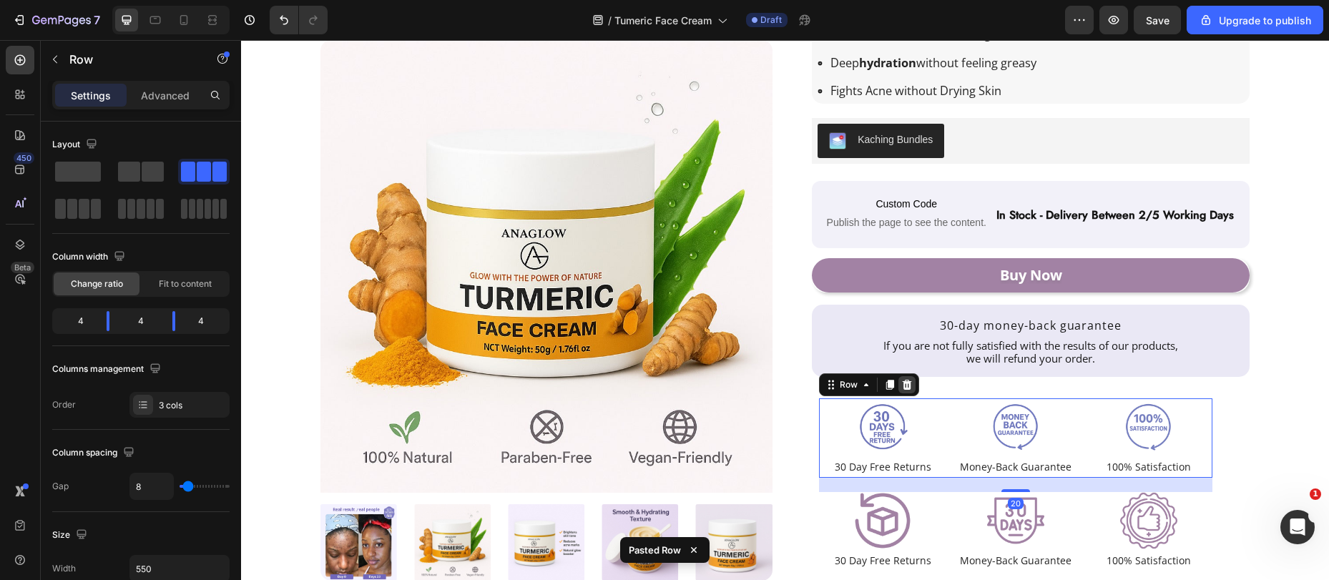
click at [902, 388] on icon at bounding box center [907, 384] width 11 height 11
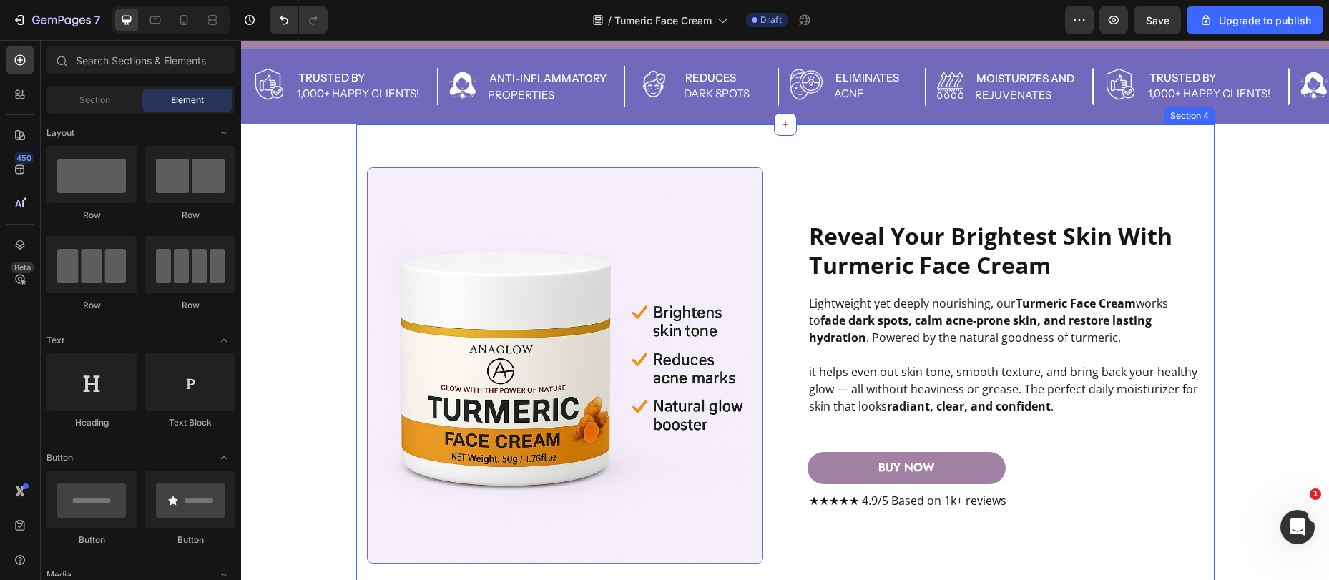
scroll to position [1251, 0]
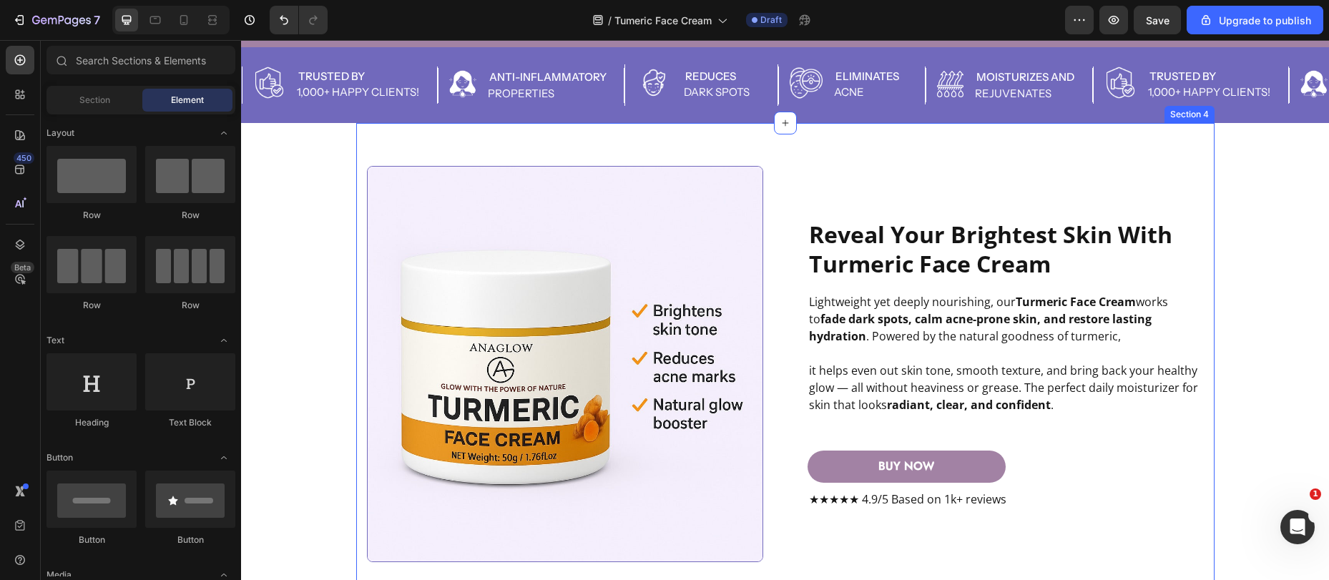
click at [666, 280] on div "Image reveal your brightest skin with turmeric face cream Heading Lightweight y…" at bounding box center [785, 586] width 859 height 926
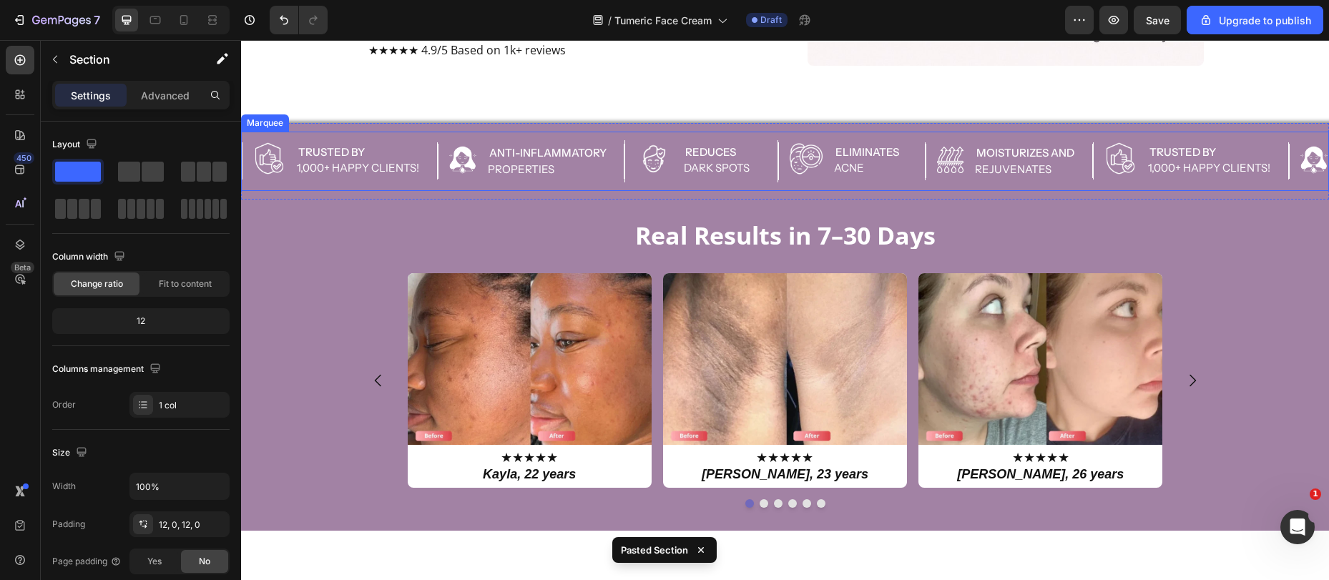
scroll to position [2328, 0]
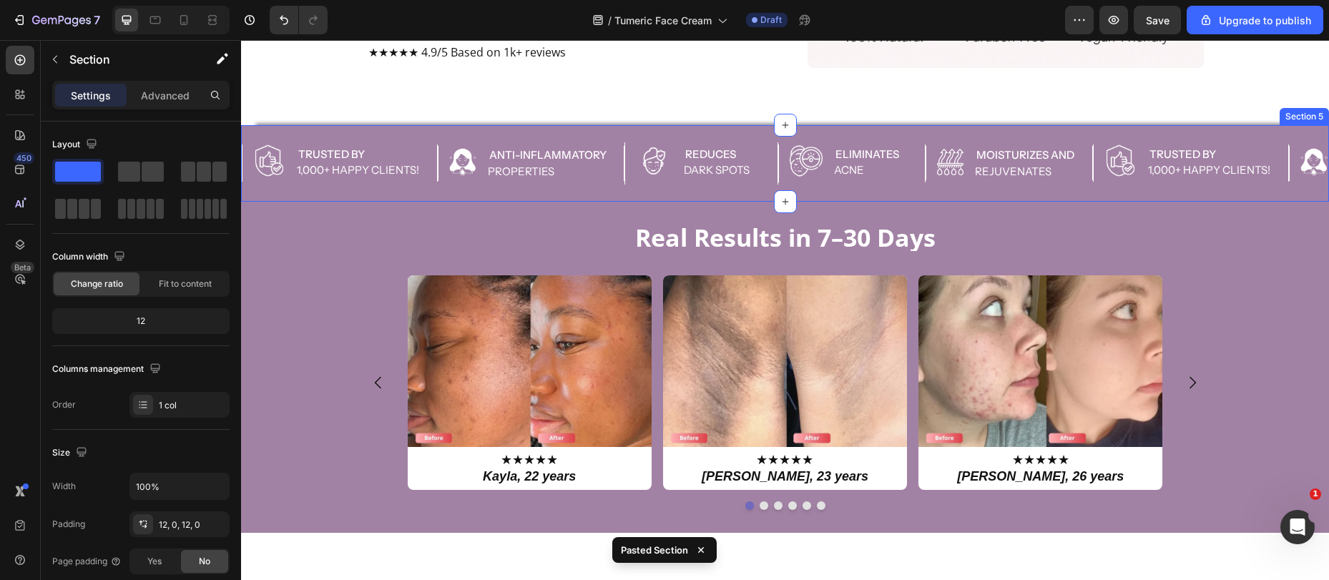
click at [252, 127] on div "Image Trusted by Text Block 1,000+ Happy clients! Text Block Advanced List Imag…" at bounding box center [785, 163] width 1088 height 76
click at [304, 137] on div "Image Trusted by Text Block 1,000+ Happy clients! Text Block Advanced List Imag…" at bounding box center [785, 163] width 1088 height 59
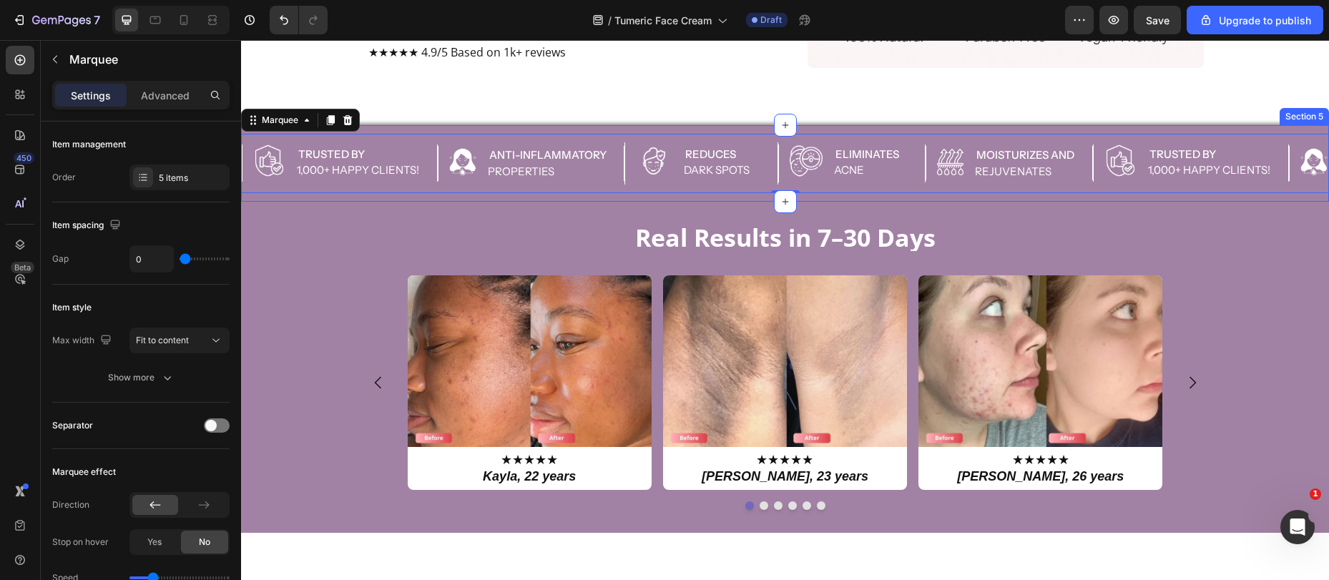
click at [381, 127] on div "Image Trusted by Text Block 1,000+ Happy clients! Text Block Advanced List Imag…" at bounding box center [785, 163] width 1088 height 76
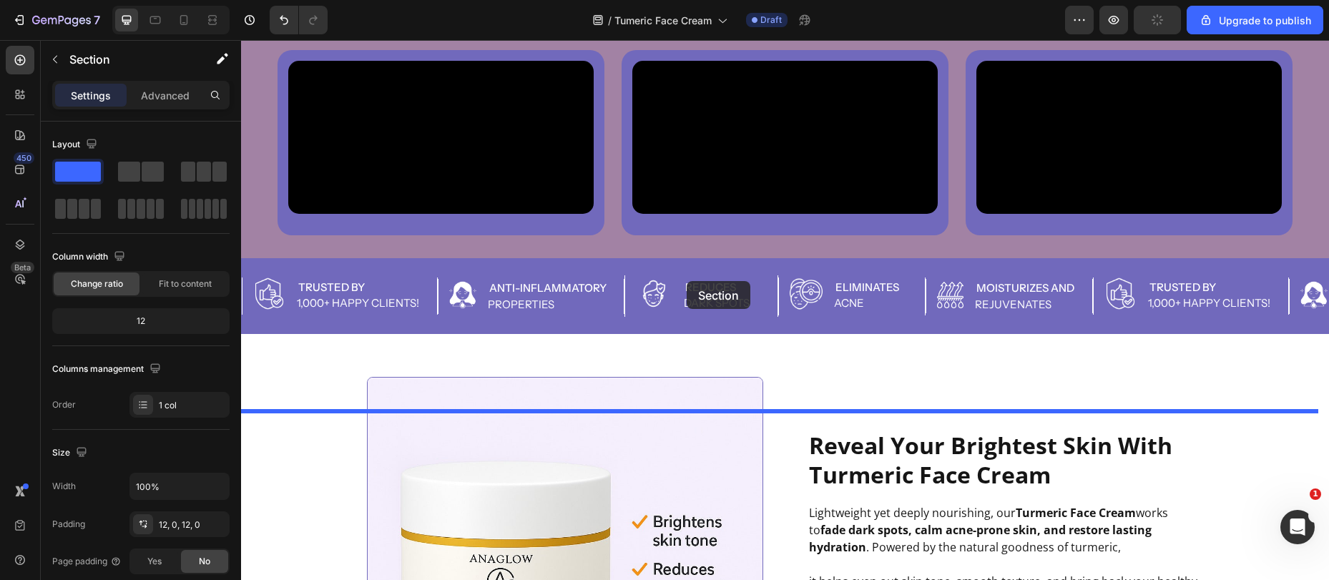
scroll to position [1040, 0]
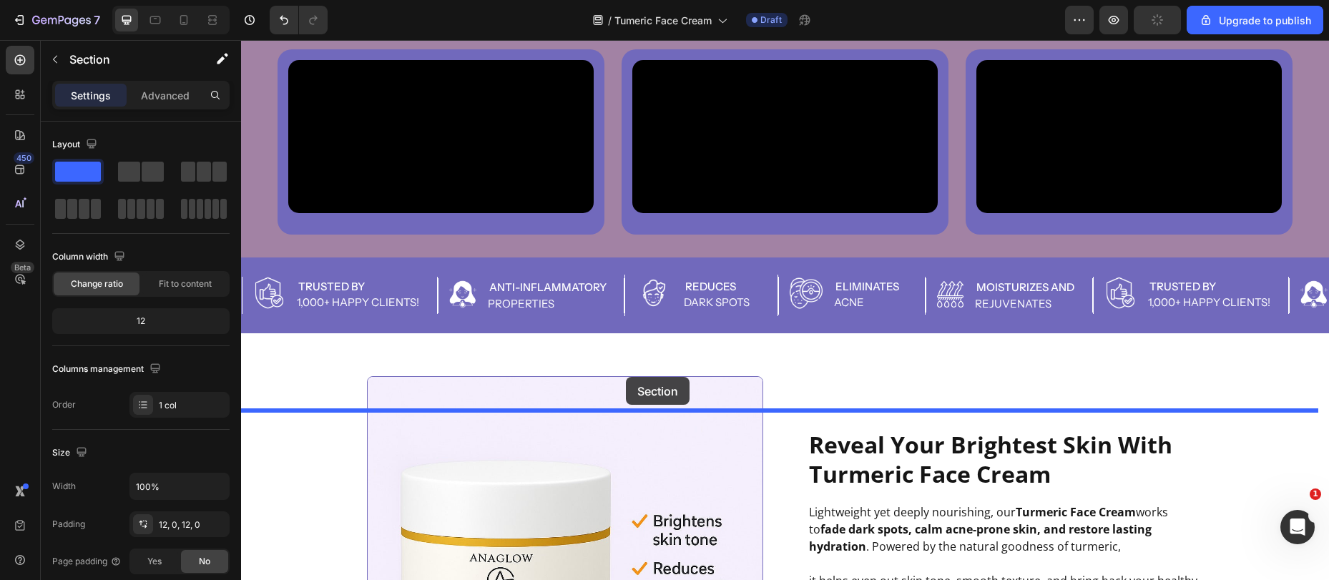
drag, startPoint x: 1037, startPoint y: 106, endPoint x: 618, endPoint y: 379, distance: 500.1
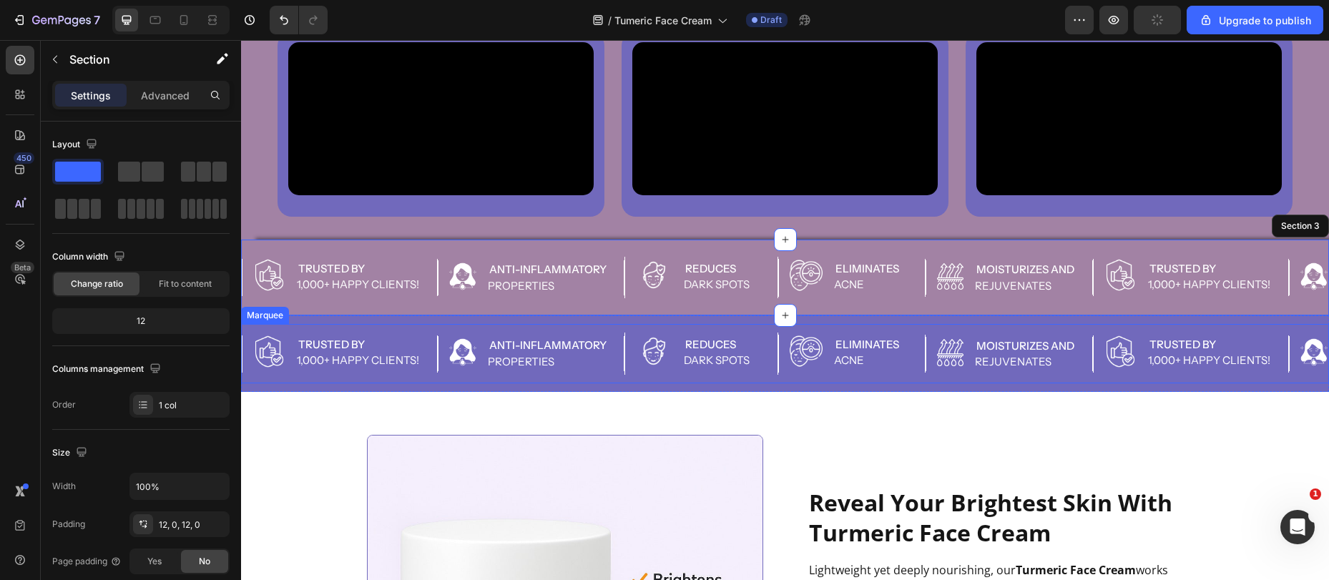
scroll to position [1060, 0]
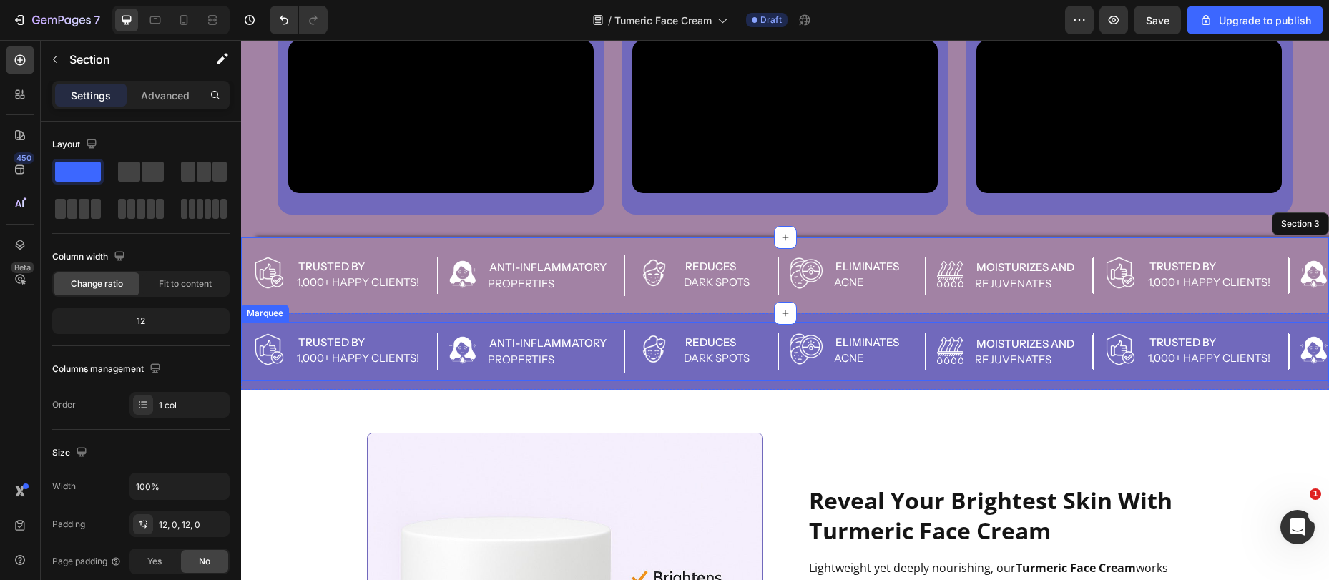
click at [435, 381] on div "Image Trusted by Text Block 1,000+ Happy clients! Text Block Advanced List Imag…" at bounding box center [785, 351] width 1088 height 59
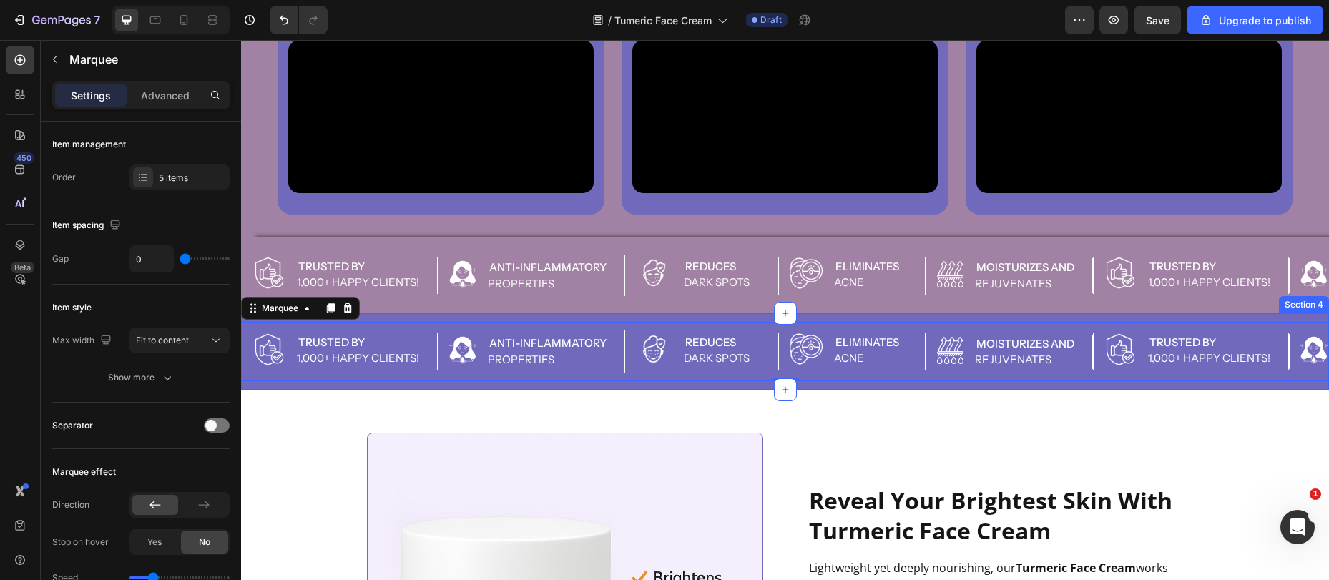
click at [463, 389] on div "Image Trusted by Text Block 1,000+ Happy clients! Text Block Advanced List Imag…" at bounding box center [785, 351] width 1088 height 76
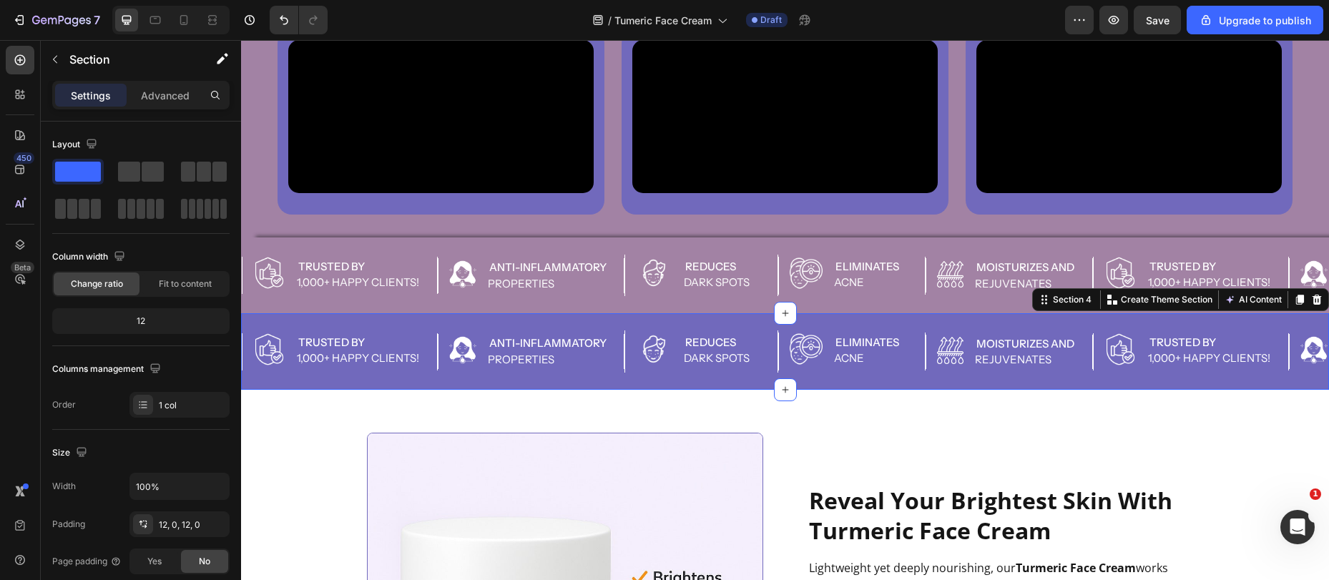
drag, startPoint x: 1305, startPoint y: 453, endPoint x: 1327, endPoint y: 464, distance: 25.0
click at [1312, 306] on icon at bounding box center [1317, 299] width 11 height 11
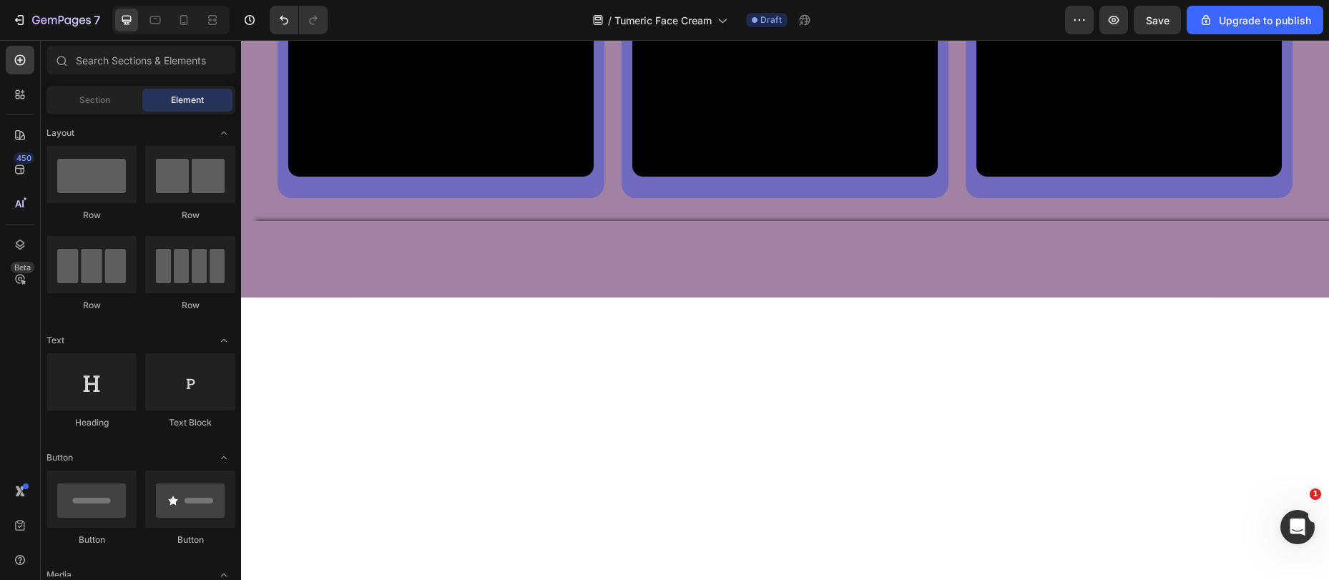
scroll to position [861, 0]
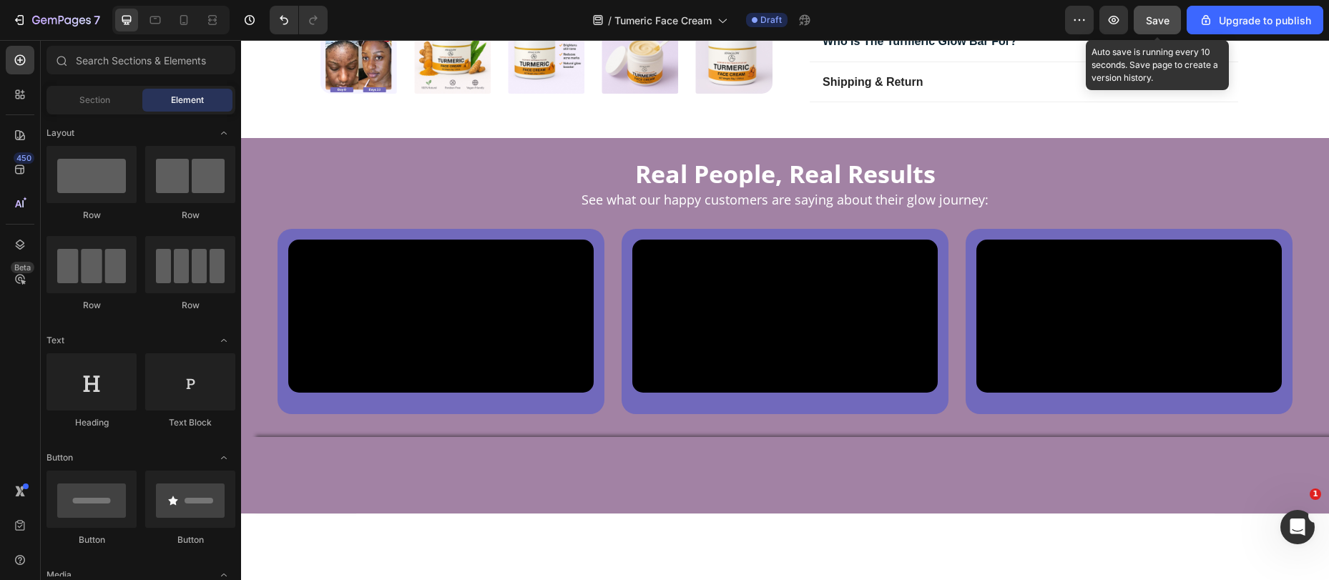
click at [1156, 19] on span "Save" at bounding box center [1158, 20] width 24 height 12
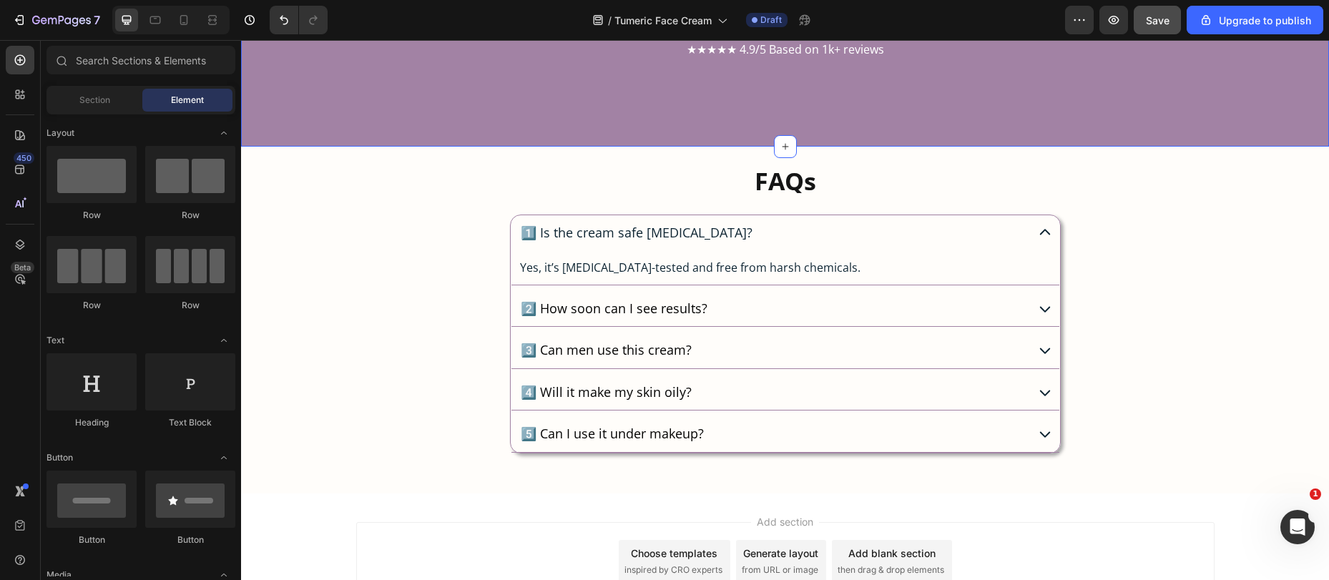
scroll to position [4013, 0]
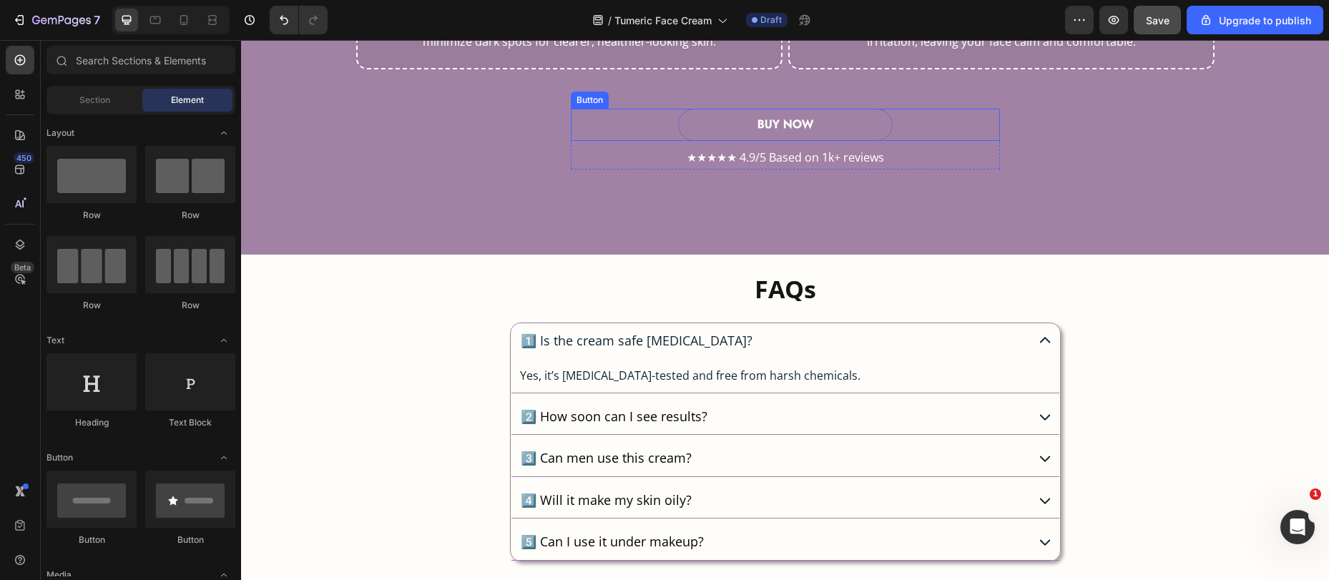
click at [698, 125] on button "BUY NOW" at bounding box center [785, 125] width 215 height 32
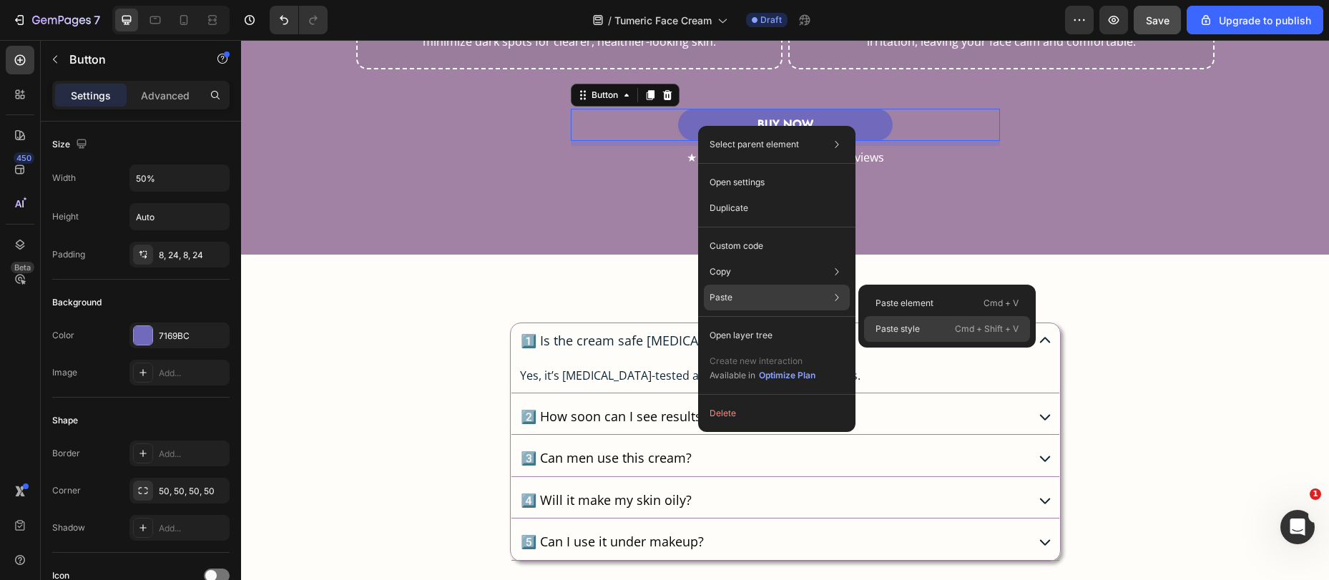
click at [918, 325] on p "Paste style" at bounding box center [898, 329] width 44 height 13
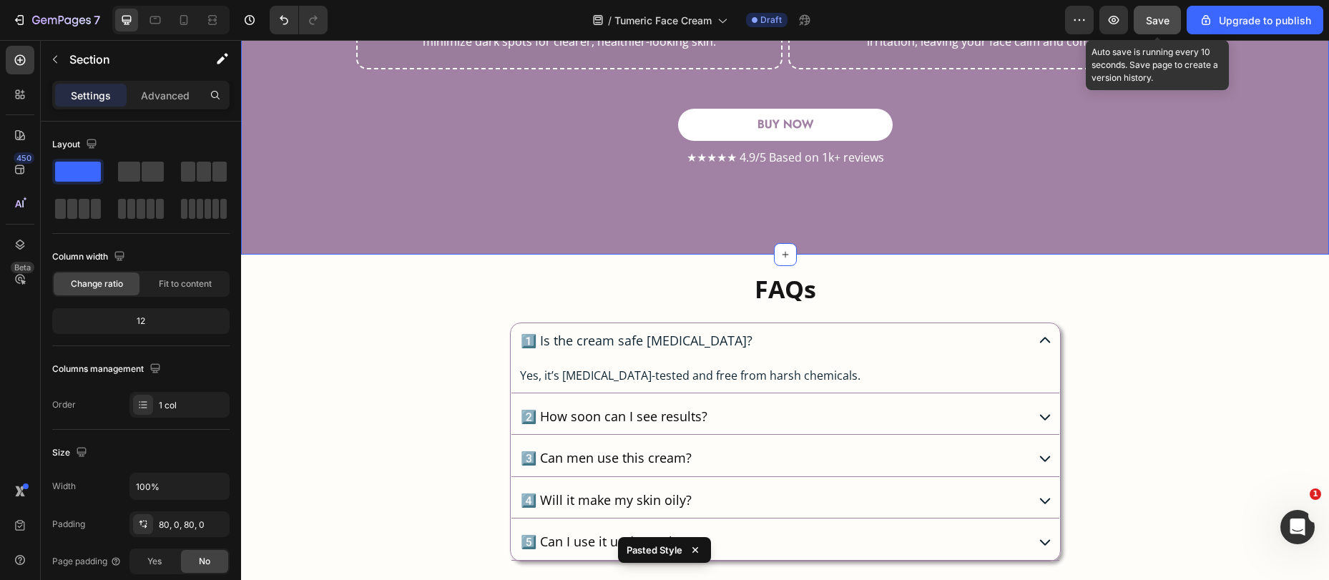
click at [1147, 22] on span "Save" at bounding box center [1158, 20] width 24 height 12
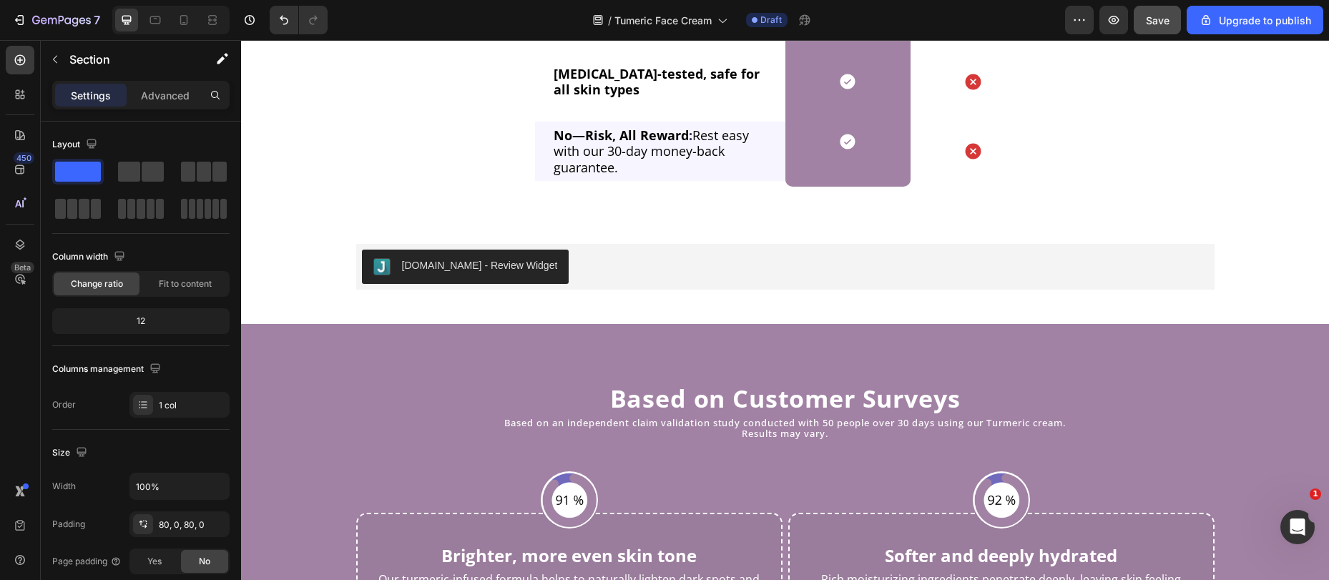
scroll to position [3294, 0]
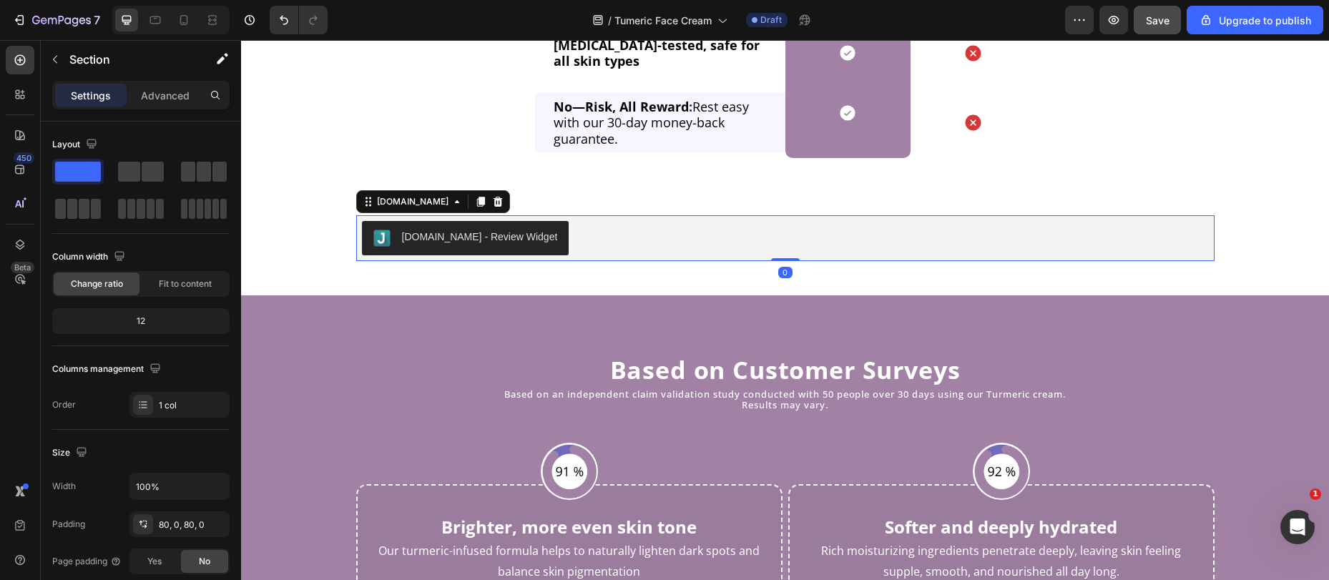
click at [560, 230] on div "[DOMAIN_NAME] - Review Widget" at bounding box center [785, 238] width 847 height 34
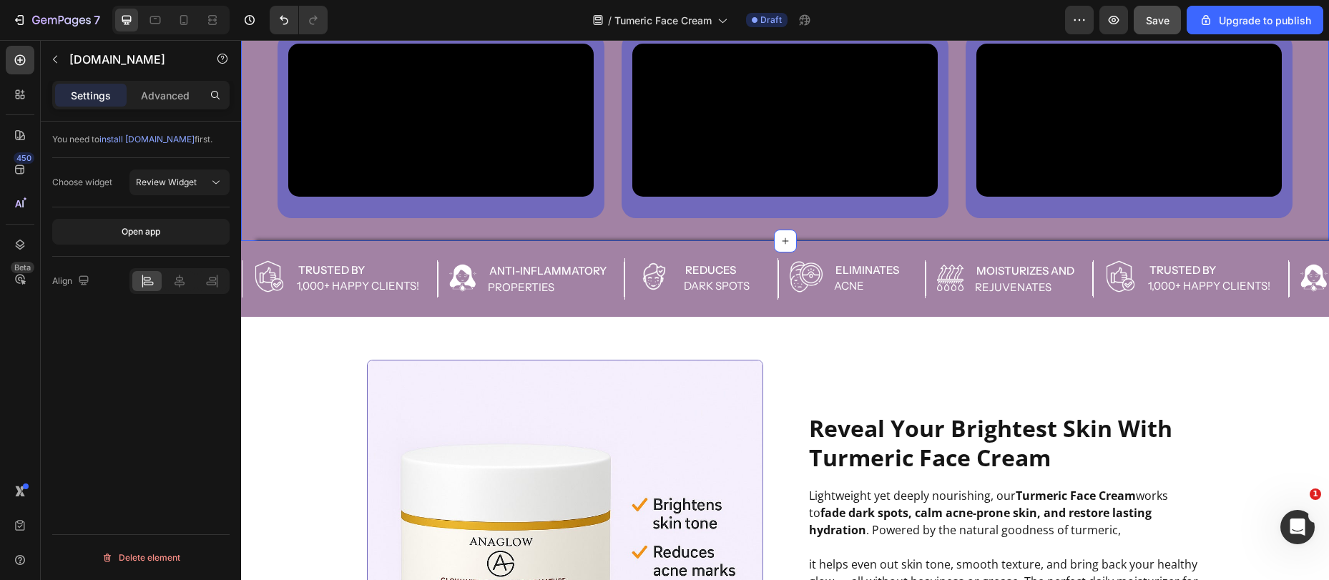
scroll to position [850, 0]
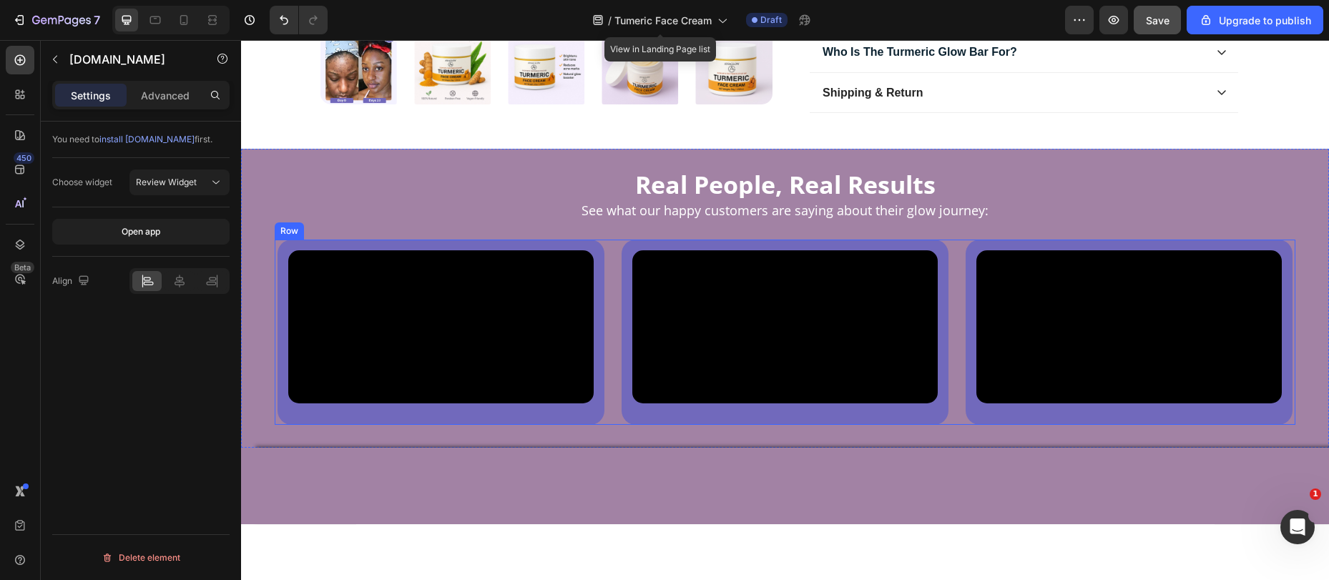
click at [607, 249] on div "Video Row Row Video Row Row Video Row Row Row" at bounding box center [785, 332] width 1021 height 185
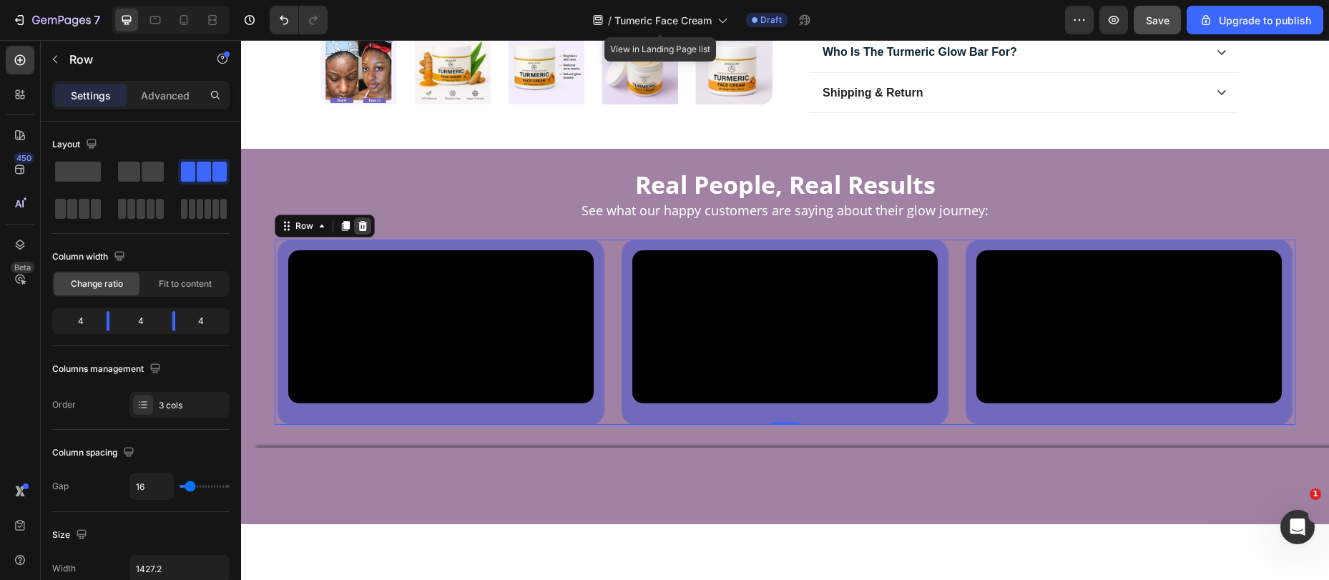
click at [361, 229] on icon at bounding box center [362, 225] width 11 height 11
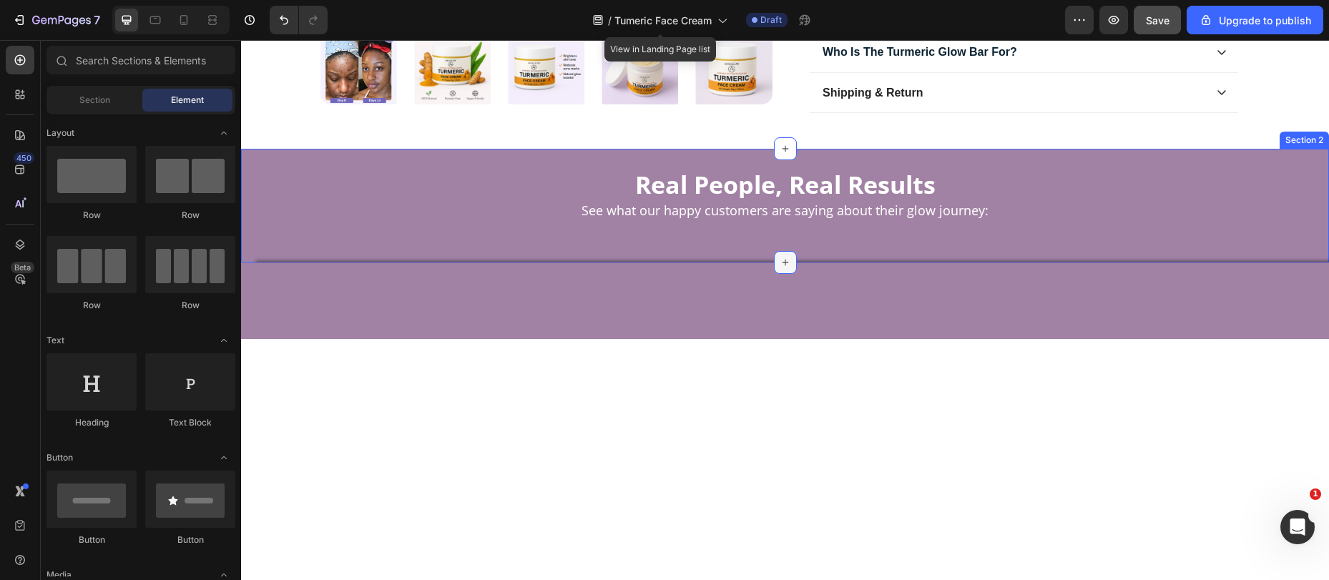
click at [780, 258] on icon at bounding box center [785, 262] width 11 height 11
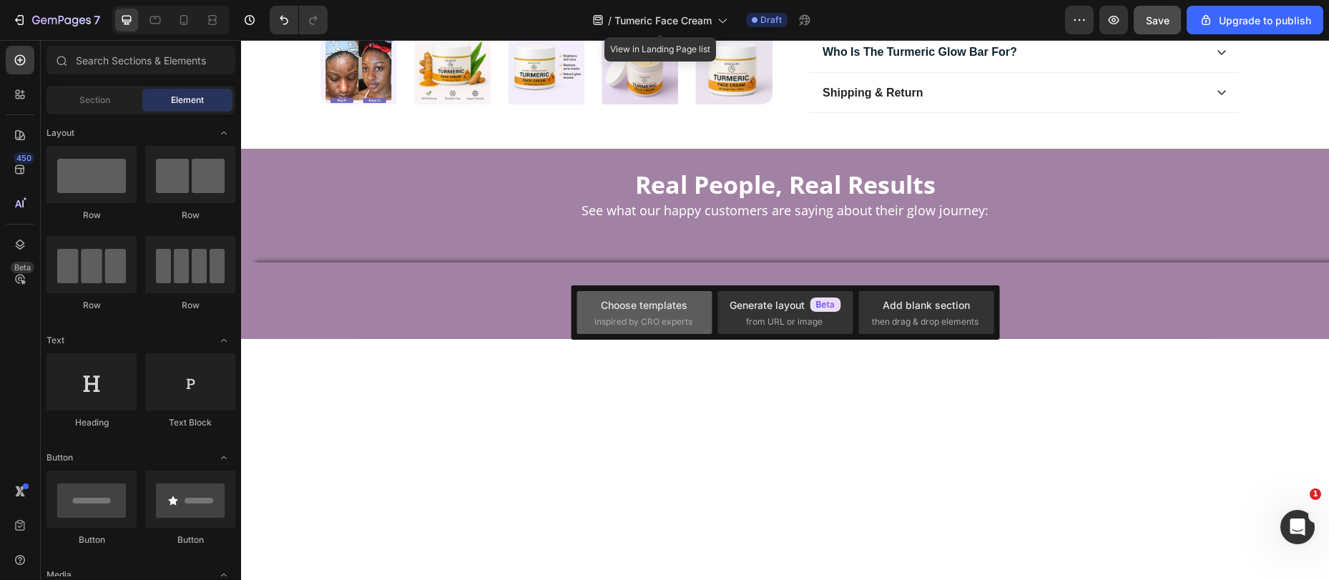
click at [615, 307] on div "Choose templates" at bounding box center [644, 305] width 87 height 15
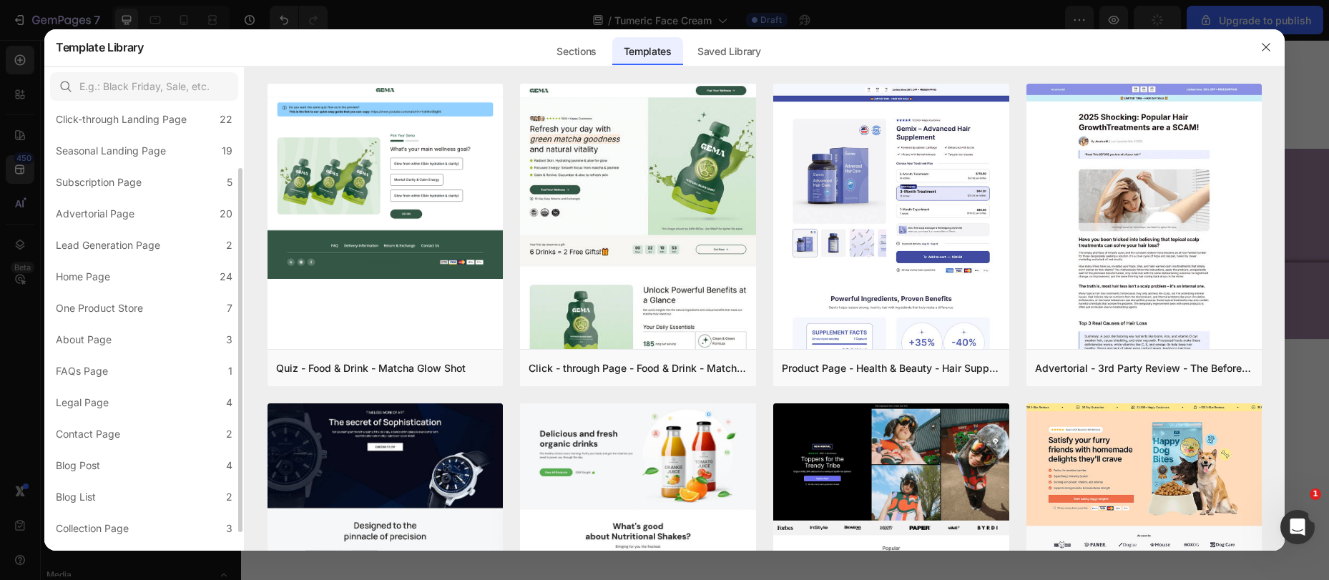
scroll to position [99, 0]
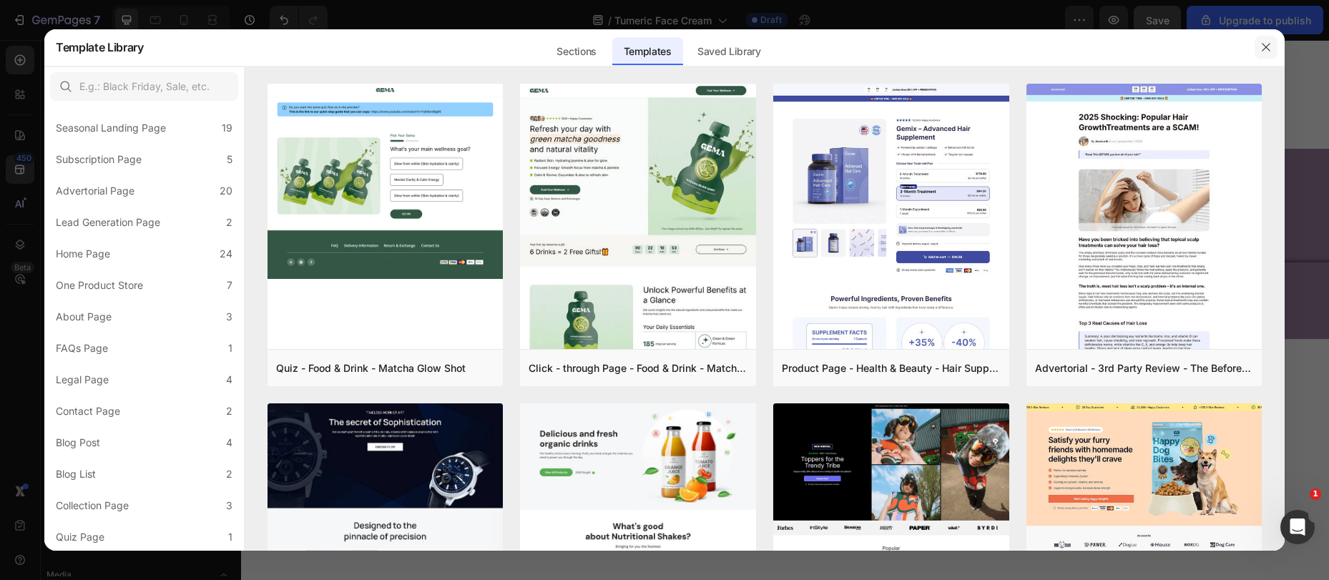
click at [1267, 47] on icon "button" at bounding box center [1266, 46] width 11 height 11
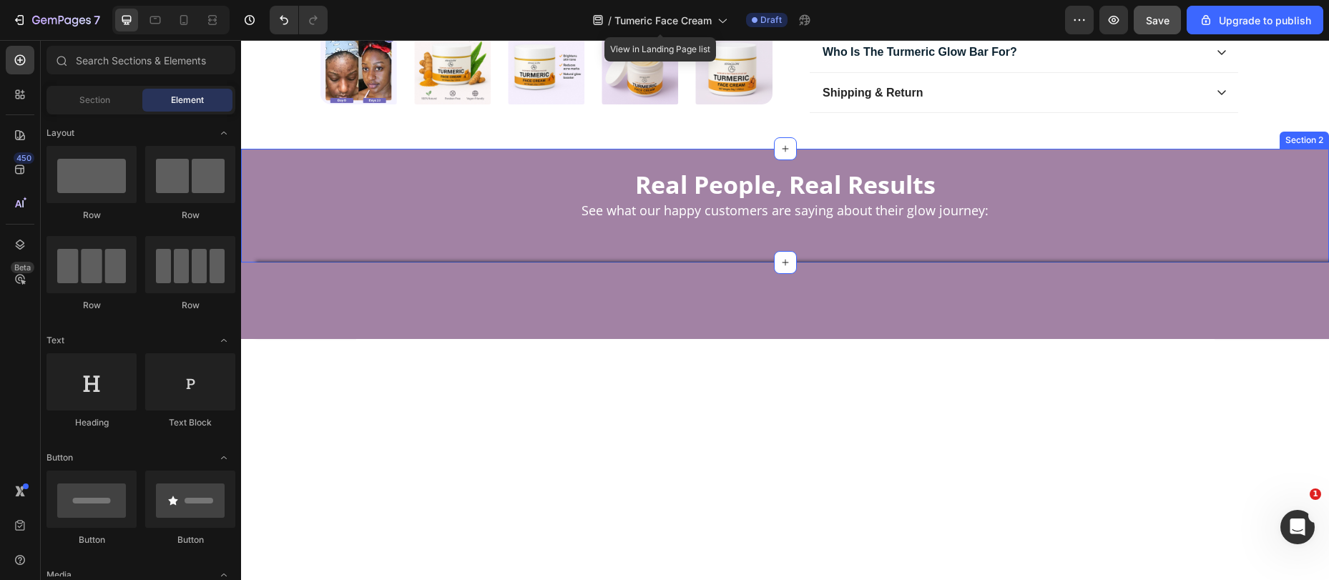
click at [732, 220] on div "Real People, Real Results Heading See what our happy customers are saying about…" at bounding box center [785, 206] width 1088 height 69
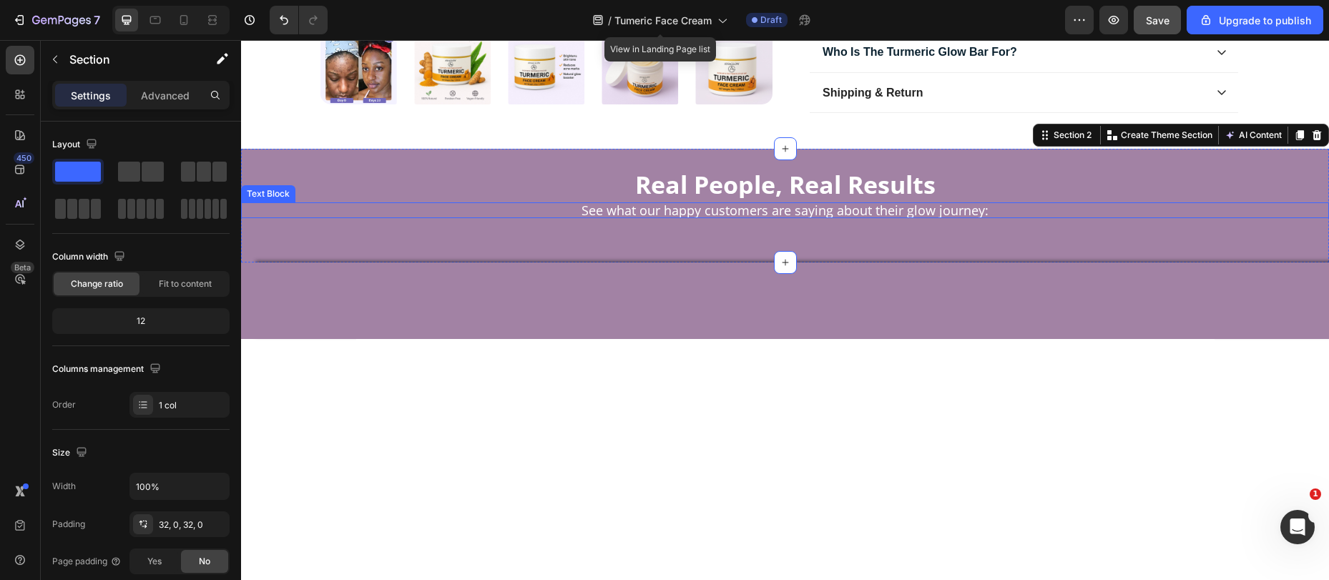
click at [758, 210] on p "See what our happy customers are saying about their glow journey:" at bounding box center [785, 210] width 1085 height 13
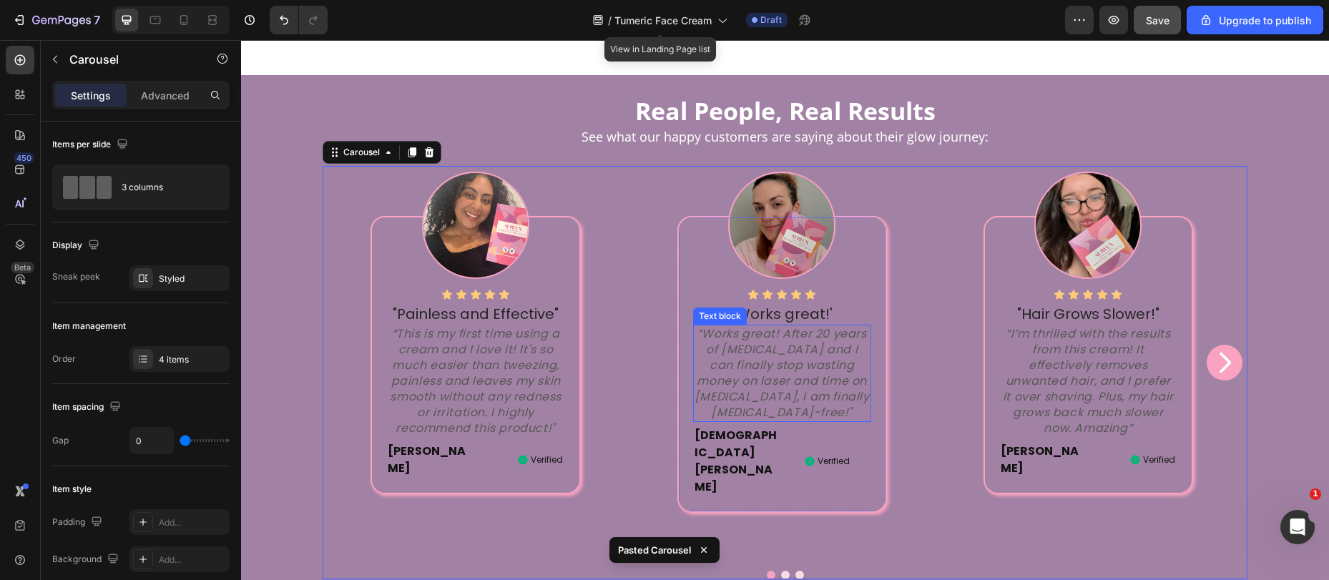
scroll to position [952, 0]
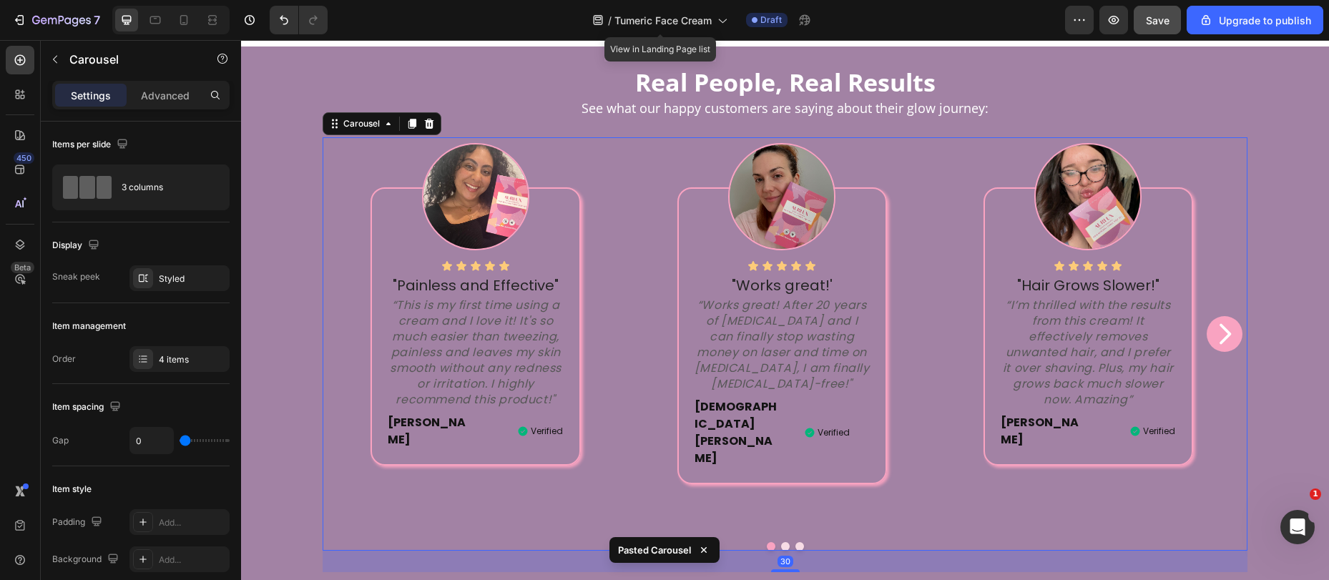
click at [607, 474] on div "Image Icon Icon Icon Icon Icon Icon List "Painless and Effective" Text block “T…" at bounding box center [476, 333] width 306 height 393
click at [125, 187] on div "3 columns" at bounding box center [165, 187] width 87 height 33
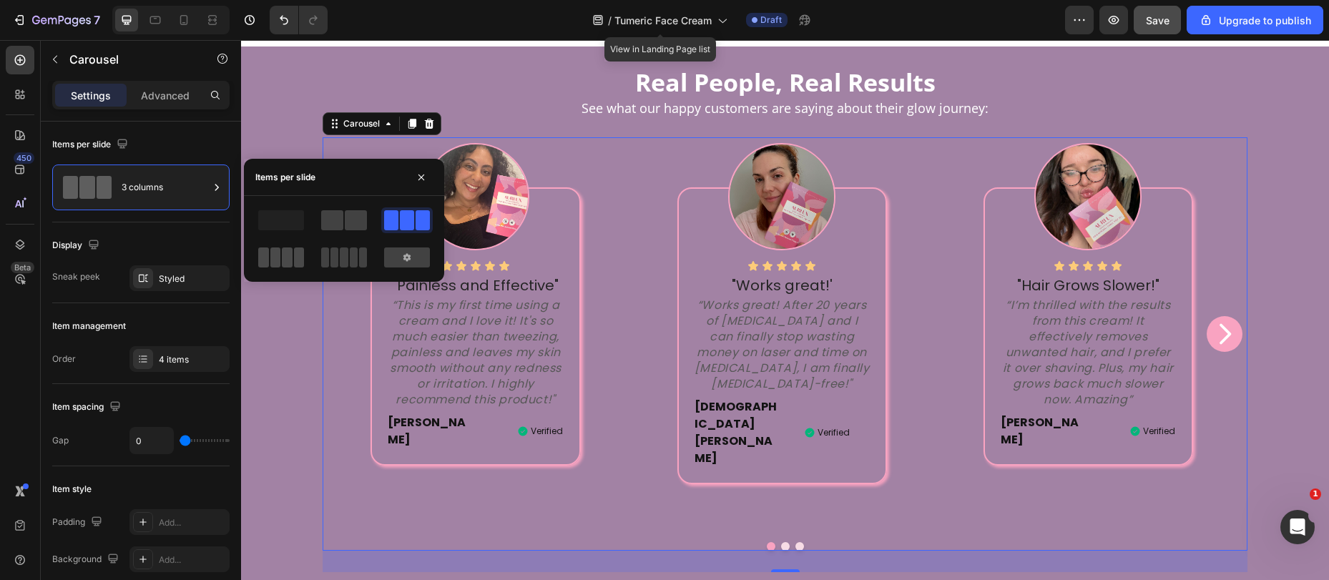
click at [271, 260] on span at bounding box center [275, 258] width 11 height 20
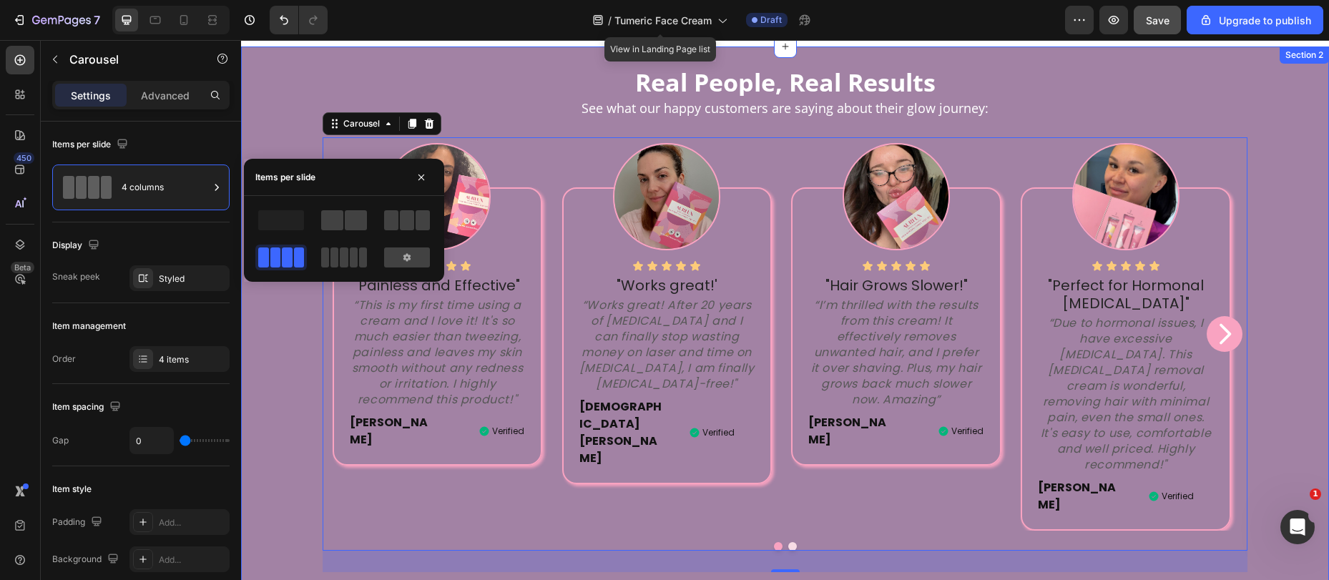
click at [1078, 119] on div "Real People, Real Results Heading See what our happy customers are saying about…" at bounding box center [785, 320] width 1088 height 503
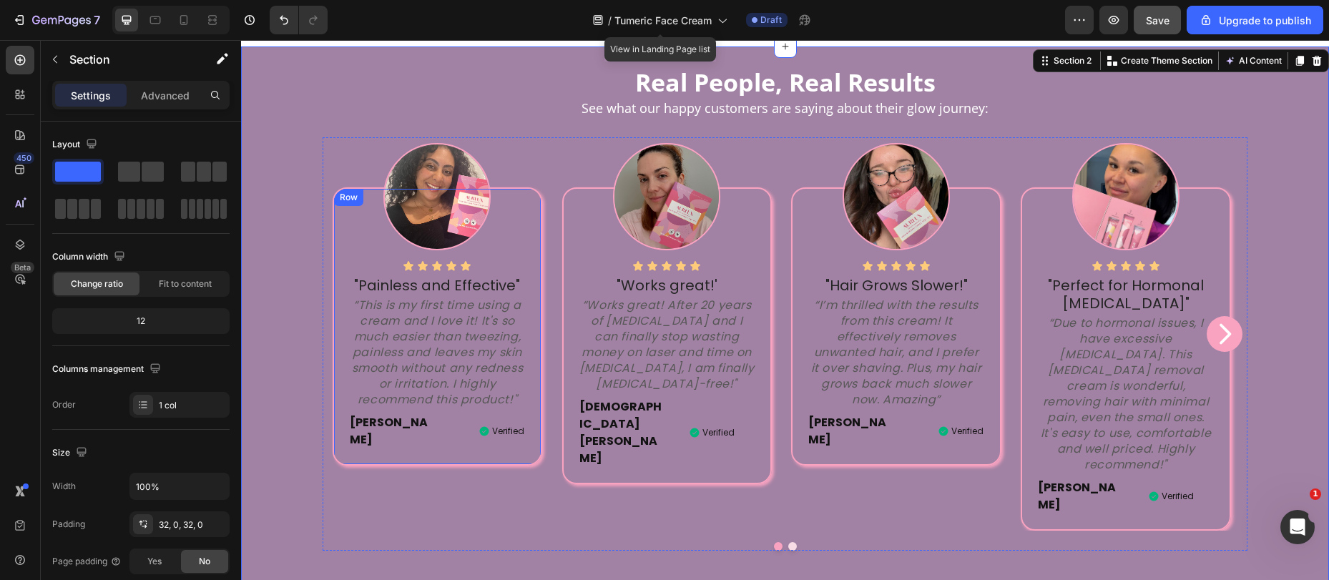
click at [409, 445] on div "Icon Icon Icon Icon Icon Icon List "Painless and Effective" Text block “This is…" at bounding box center [438, 326] width 210 height 278
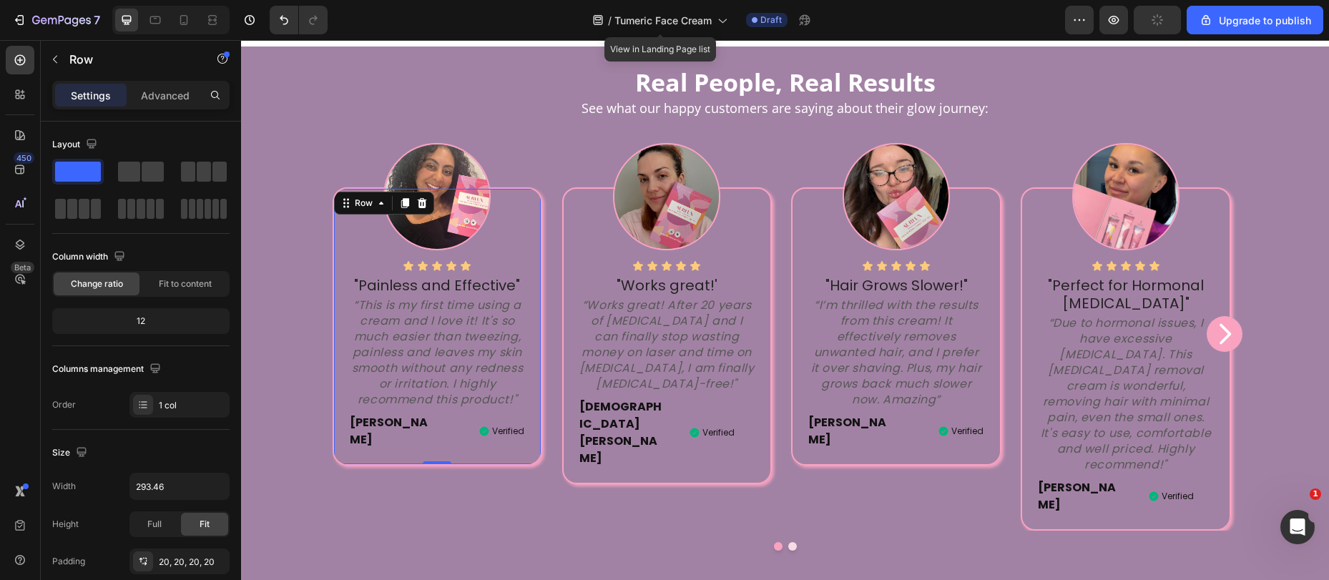
click at [345, 445] on div "Icon Icon Icon Icon Icon Icon List "Painless and Effective" Text block “This is…" at bounding box center [438, 326] width 210 height 278
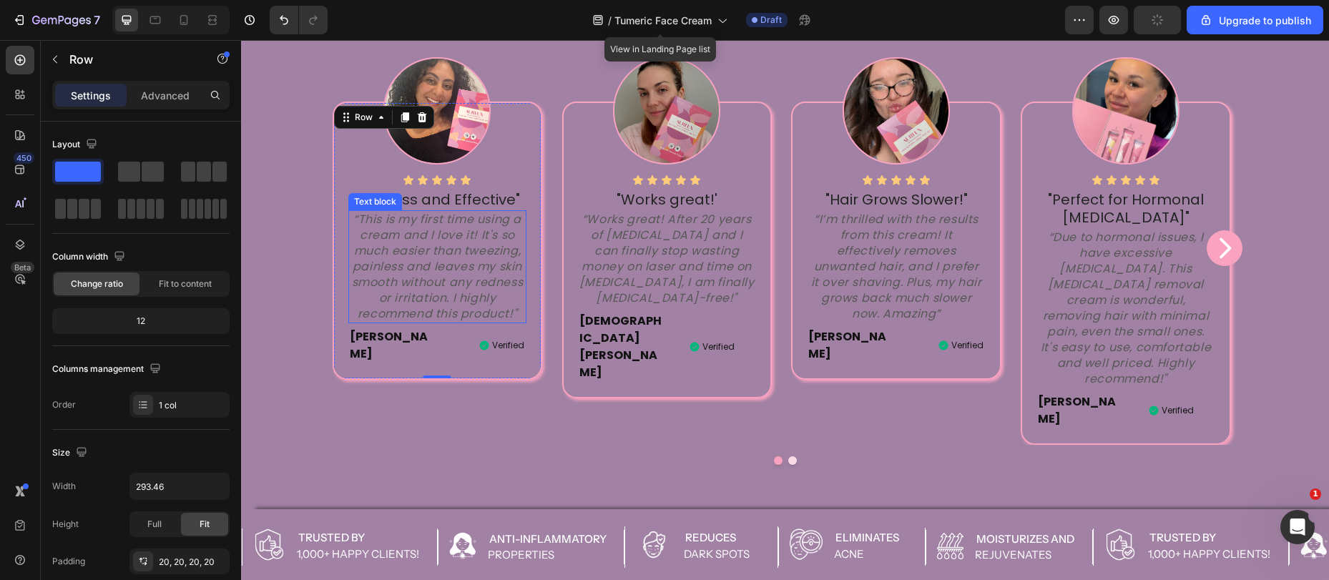
scroll to position [1035, 0]
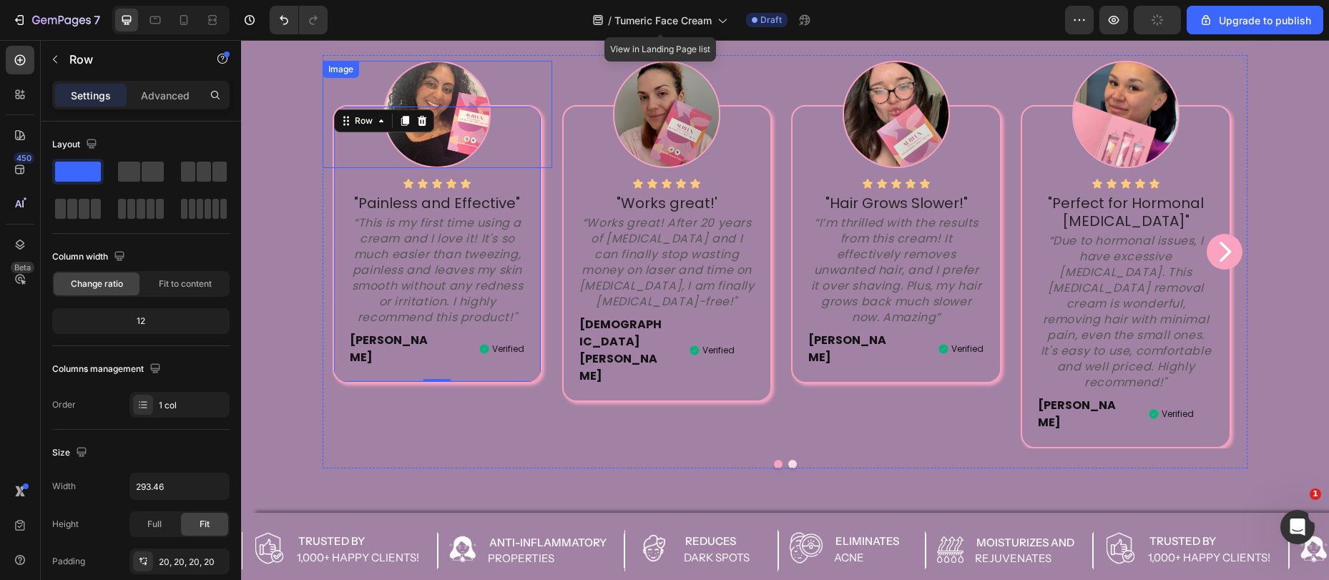
click at [440, 88] on img at bounding box center [437, 114] width 107 height 107
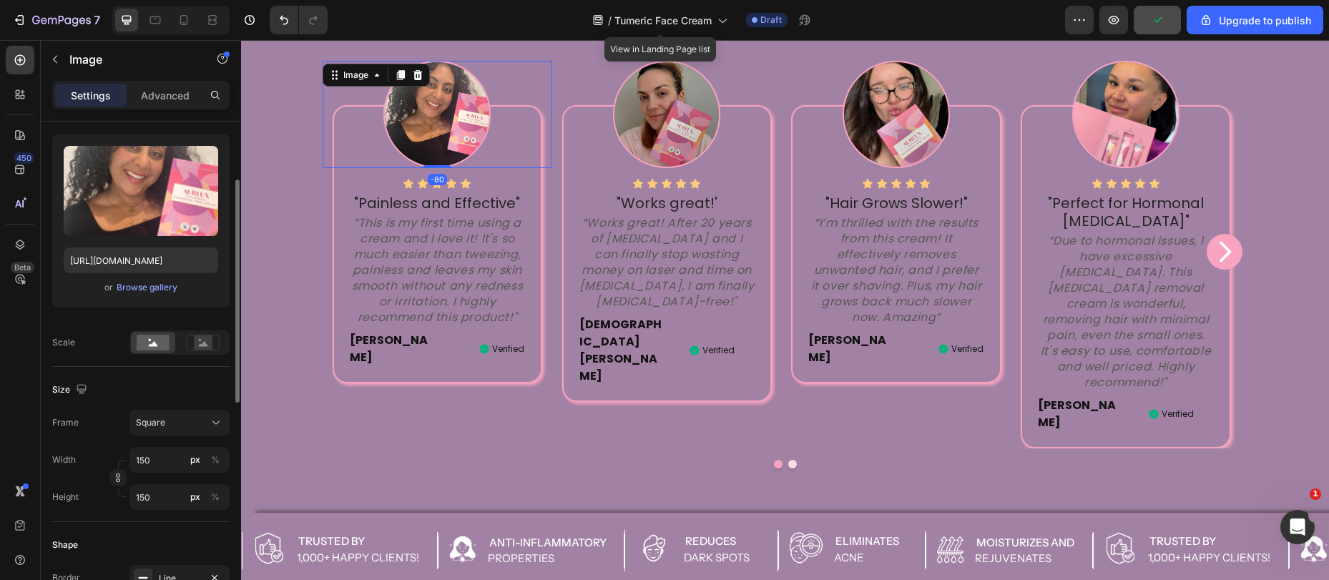
scroll to position [323, 0]
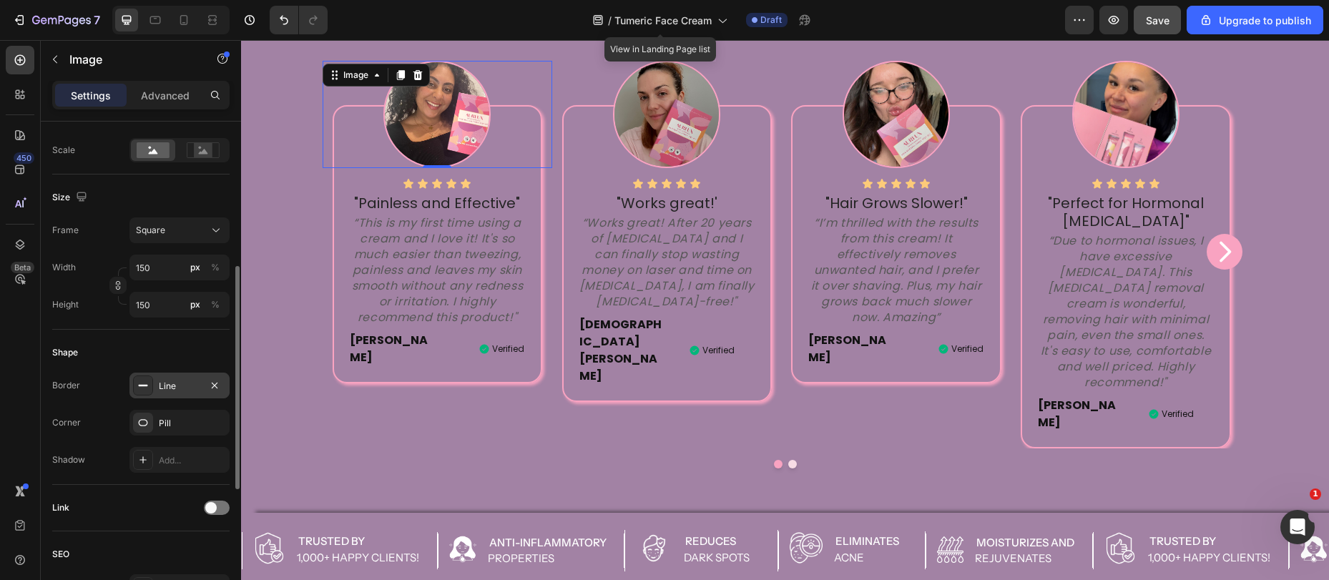
click at [169, 389] on div "Line" at bounding box center [179, 386] width 41 height 13
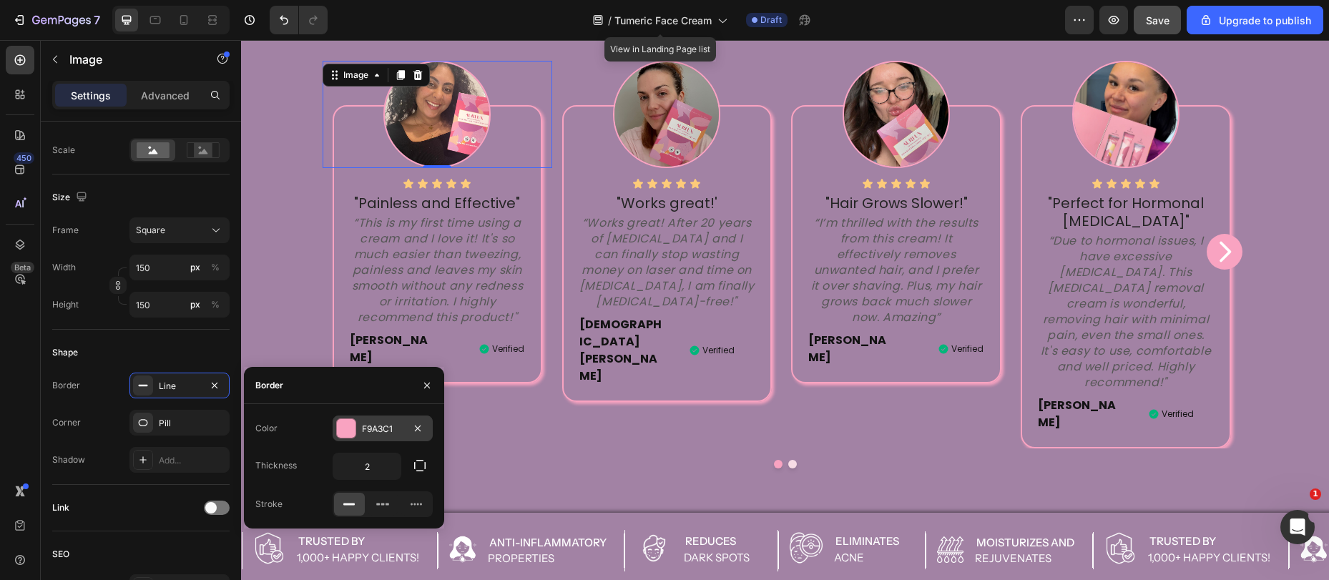
click at [370, 431] on div "F9A3C1" at bounding box center [382, 429] width 41 height 13
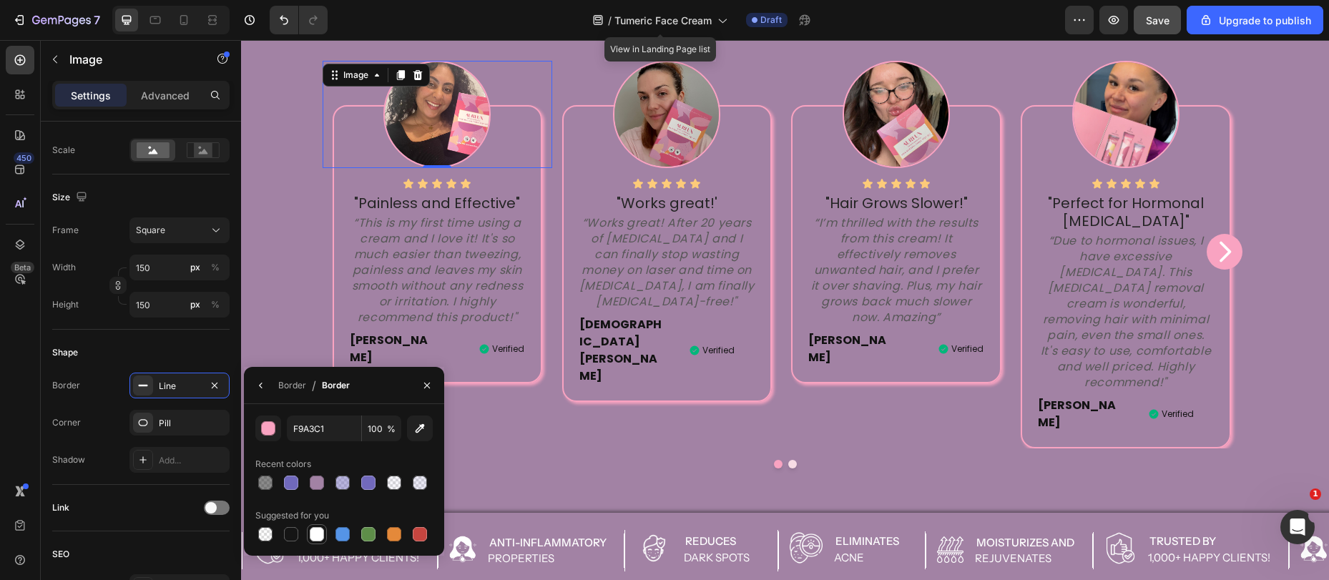
click at [311, 531] on div at bounding box center [317, 534] width 14 height 14
type input "FFFFFF"
click at [359, 358] on div "Icon Icon Icon Icon Icon Icon List "Painless and Effective" Text block “This is…" at bounding box center [438, 244] width 210 height 278
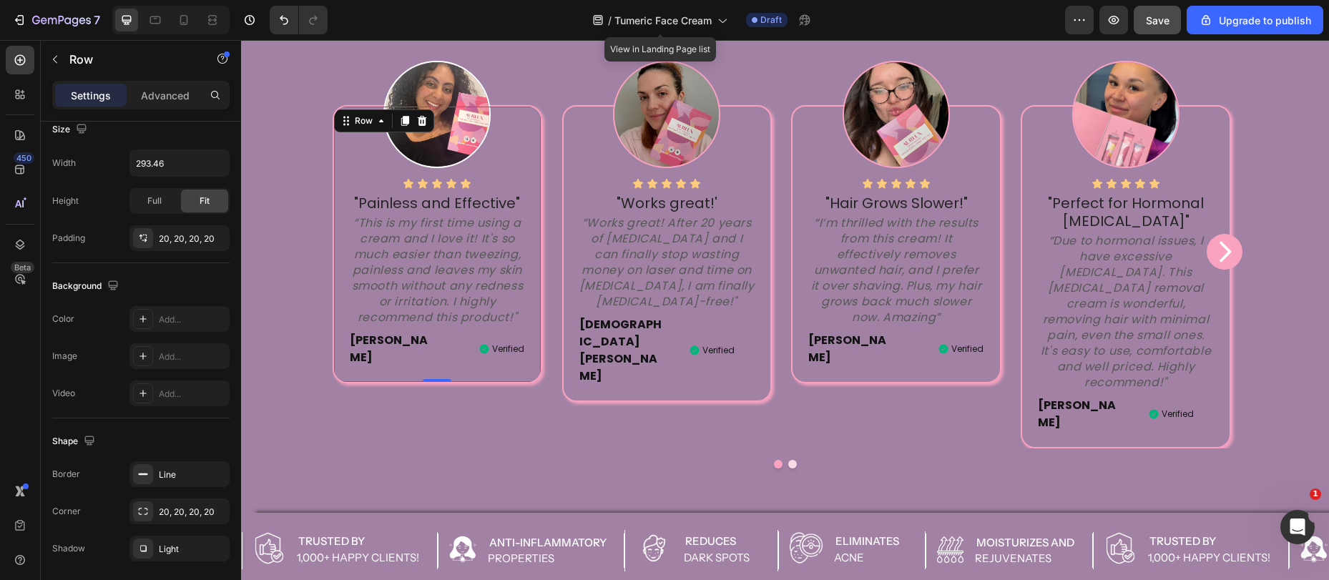
scroll to position [0, 0]
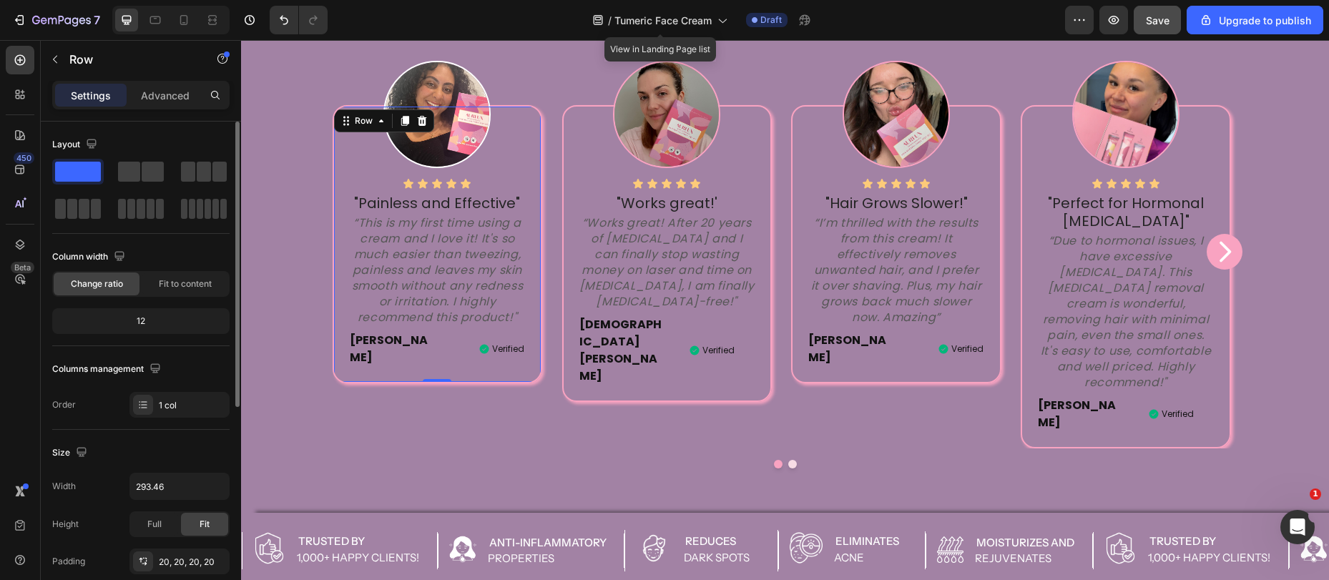
click at [358, 358] on div "Icon Icon Icon Icon Icon Icon List "Painless and Effective" Text block “This is…" at bounding box center [438, 244] width 210 height 278
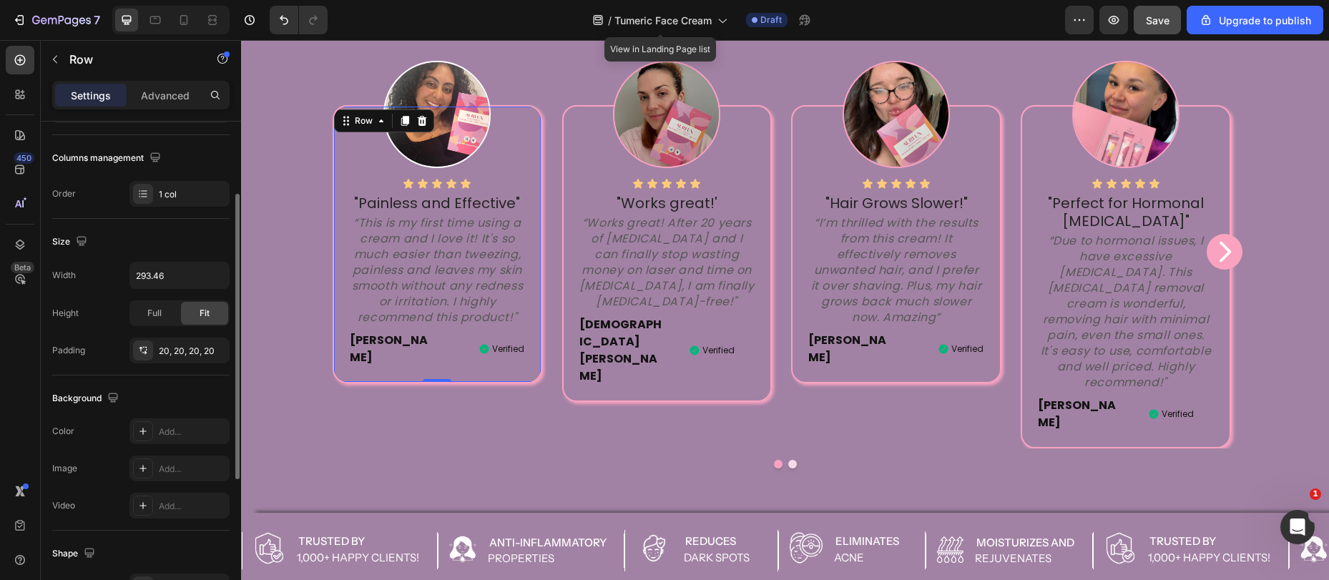
scroll to position [69, 0]
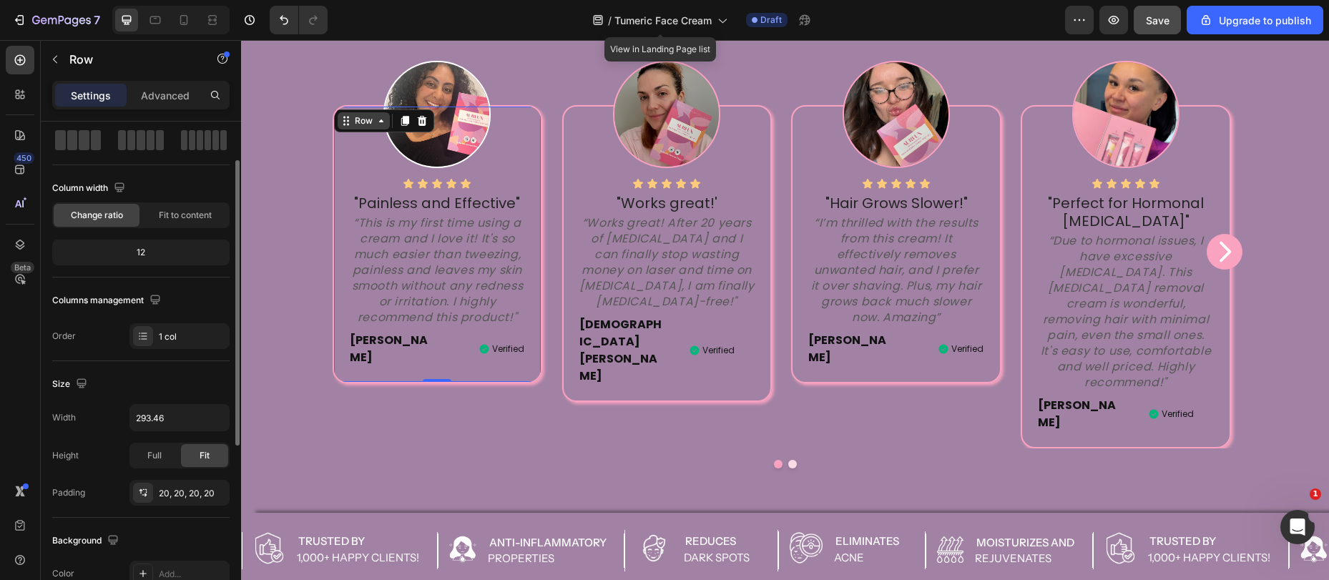
click at [352, 127] on div "Row" at bounding box center [364, 120] width 24 height 13
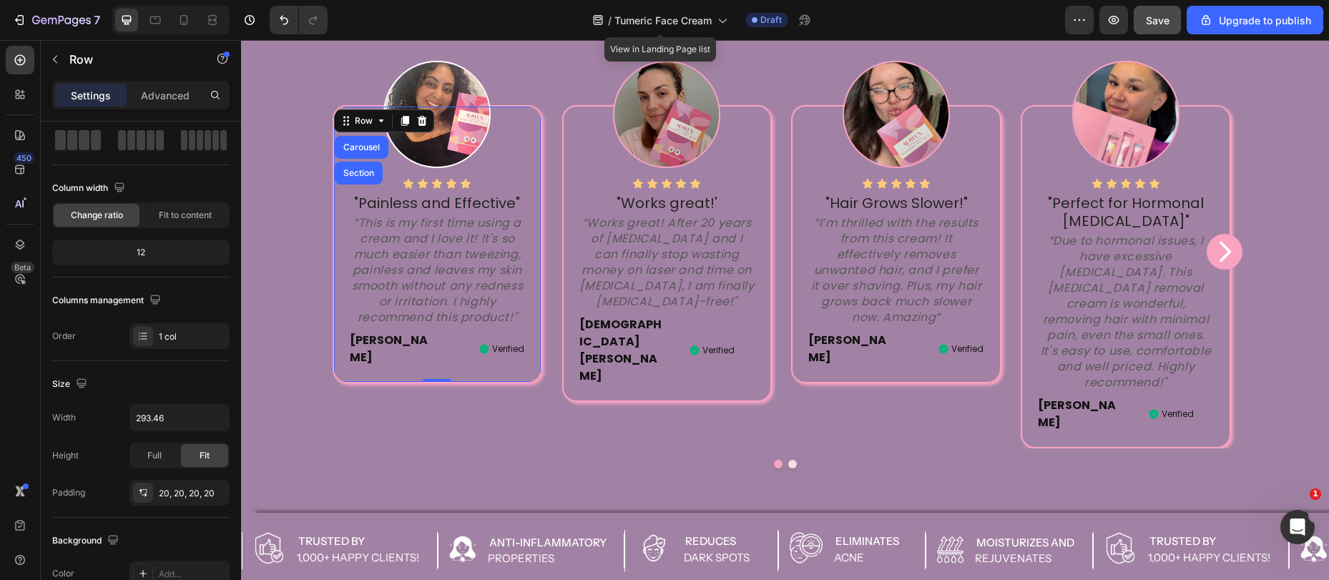
click at [343, 361] on div "Icon Icon Icon Icon Icon Icon List "Painless and Effective" Text block “This is…" at bounding box center [438, 244] width 210 height 278
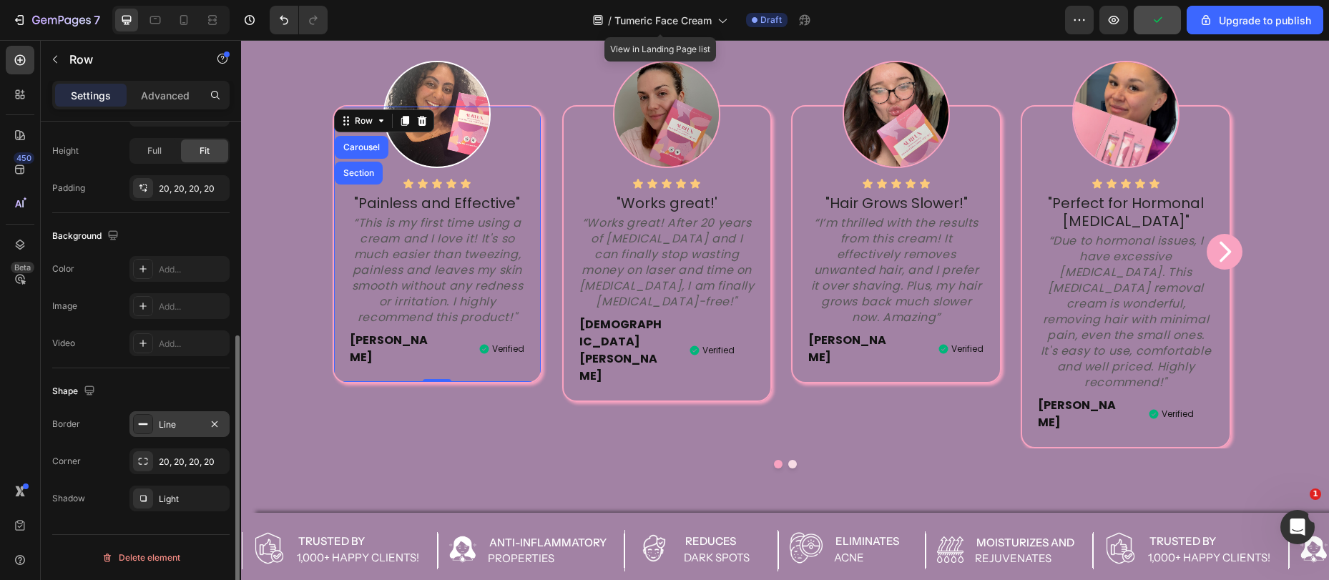
click at [160, 421] on div "Line" at bounding box center [179, 425] width 41 height 13
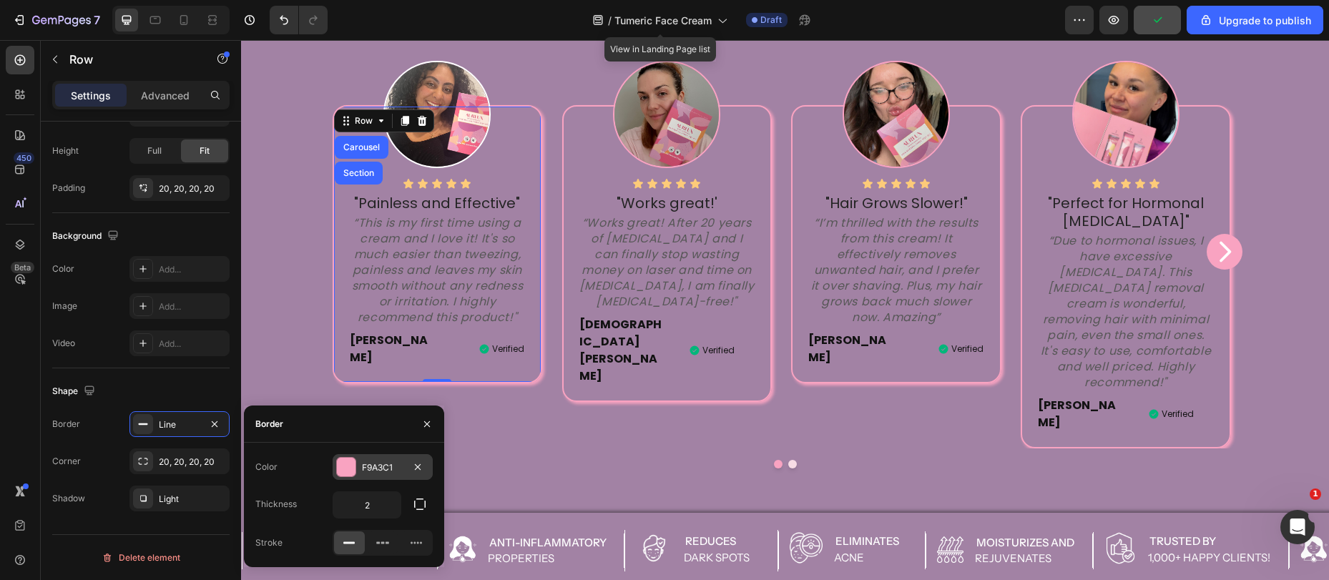
click at [374, 454] on div "F9A3C1" at bounding box center [383, 467] width 100 height 26
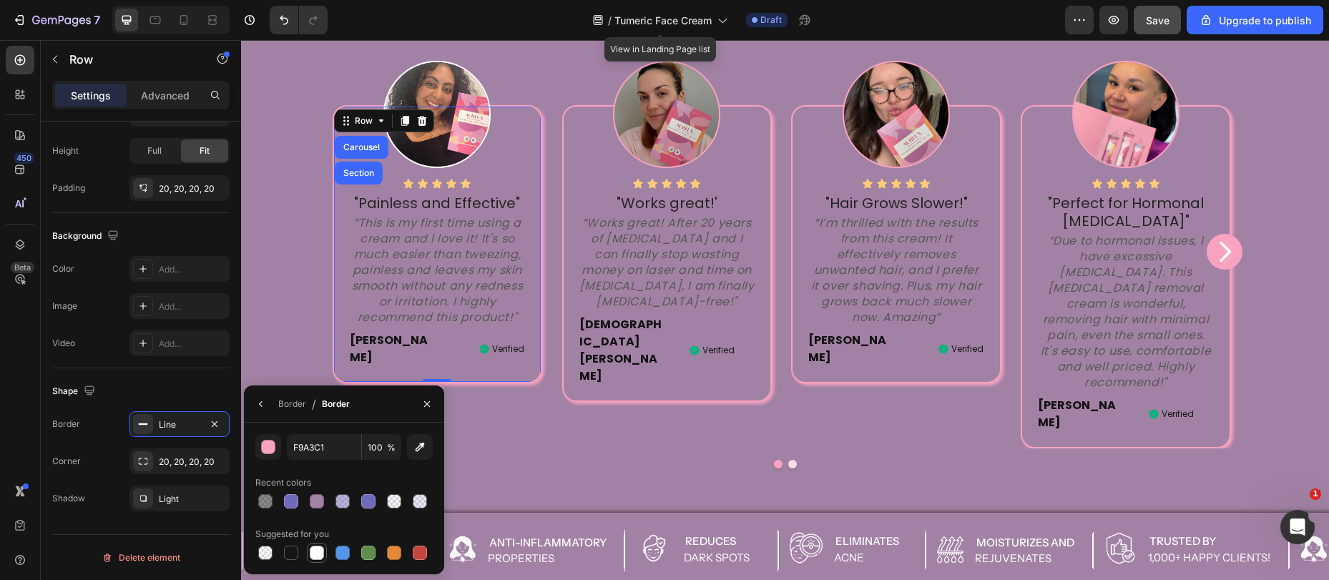
click at [317, 552] on div at bounding box center [317, 553] width 14 height 14
type input "FFFFFF"
click at [180, 502] on div "Light" at bounding box center [179, 499] width 41 height 13
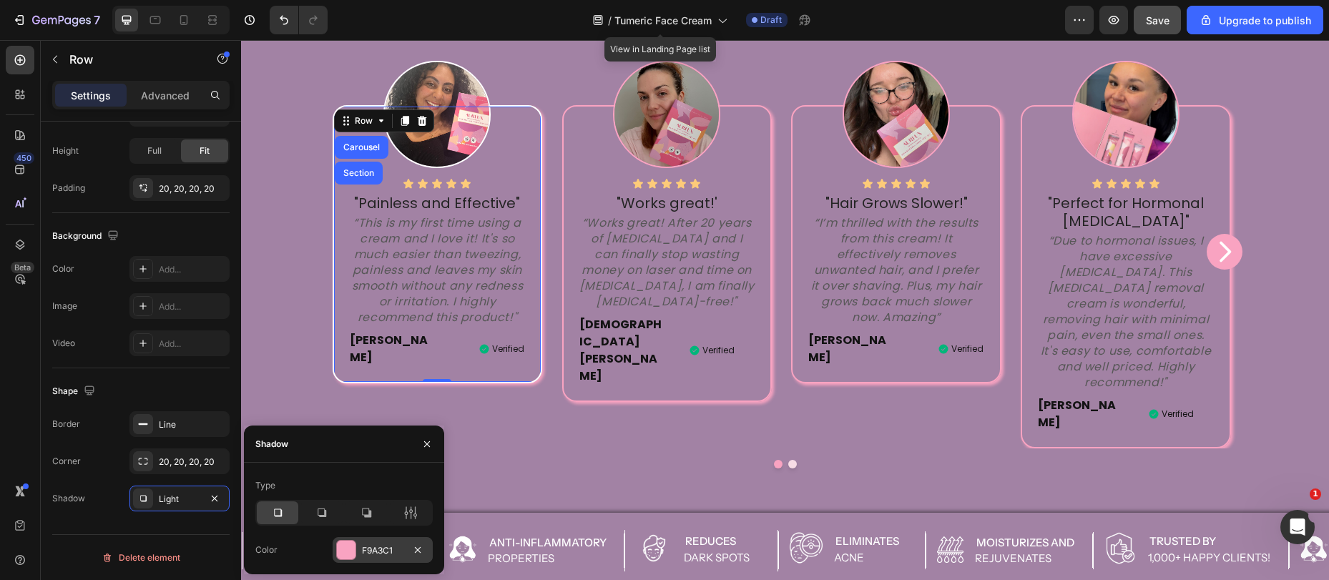
click at [348, 549] on div at bounding box center [346, 550] width 19 height 19
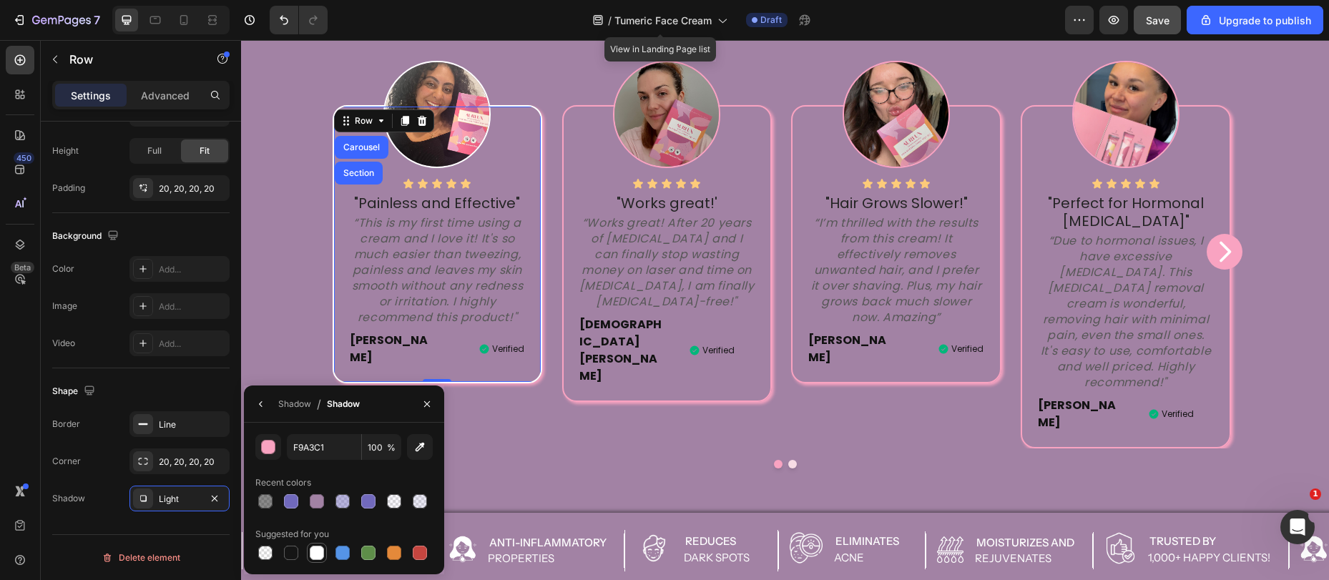
click at [318, 551] on div at bounding box center [317, 553] width 14 height 14
type input "FFFFFF"
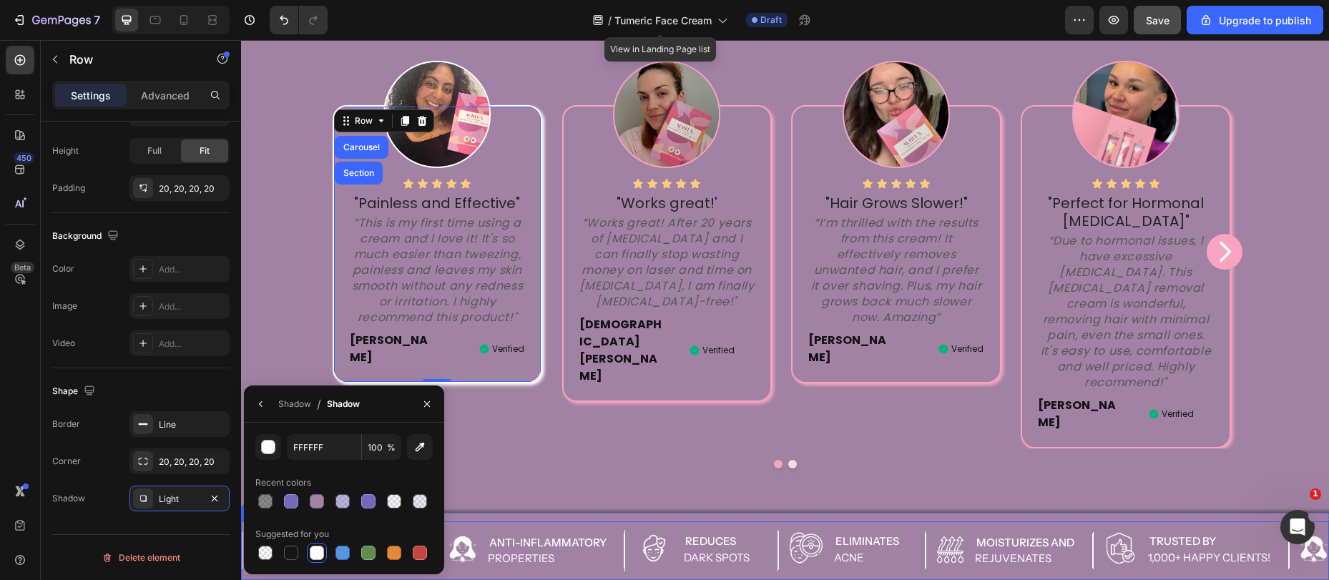
click at [592, 460] on div at bounding box center [785, 464] width 925 height 9
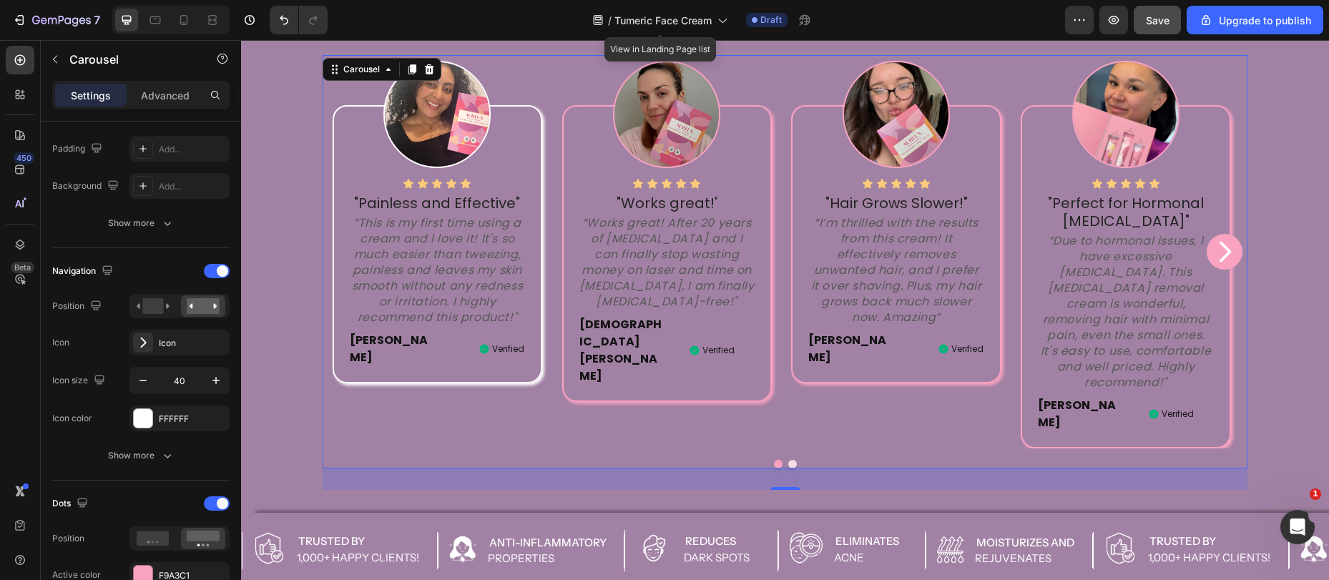
scroll to position [0, 0]
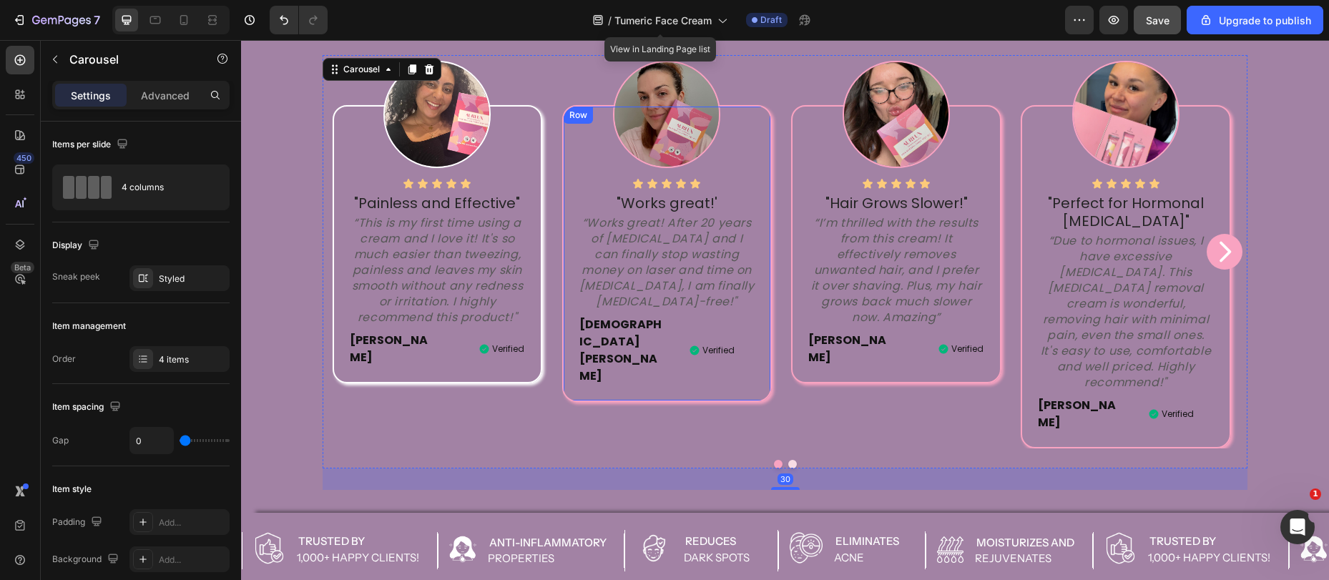
click at [567, 324] on div "Icon Icon Icon Icon Icon Icon List "Works great!' Text block “Works great! Afte…" at bounding box center [667, 253] width 210 height 297
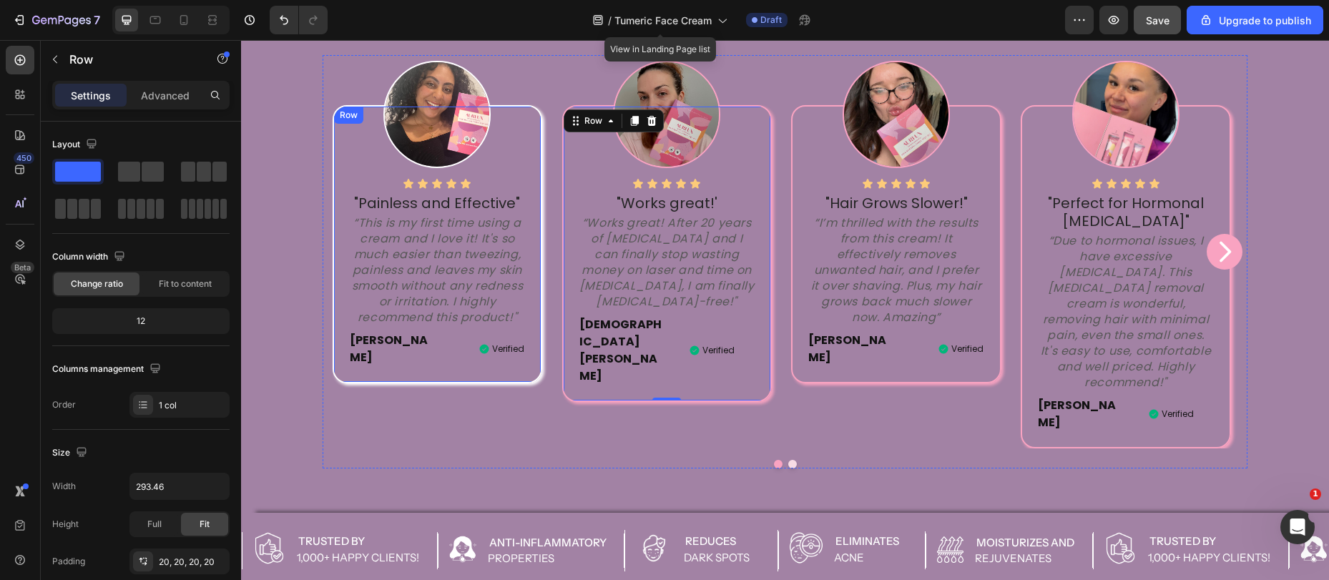
click at [336, 207] on div "Icon Icon Icon Icon Icon Icon List "Painless and Effective" Text block “This is…" at bounding box center [438, 244] width 210 height 278
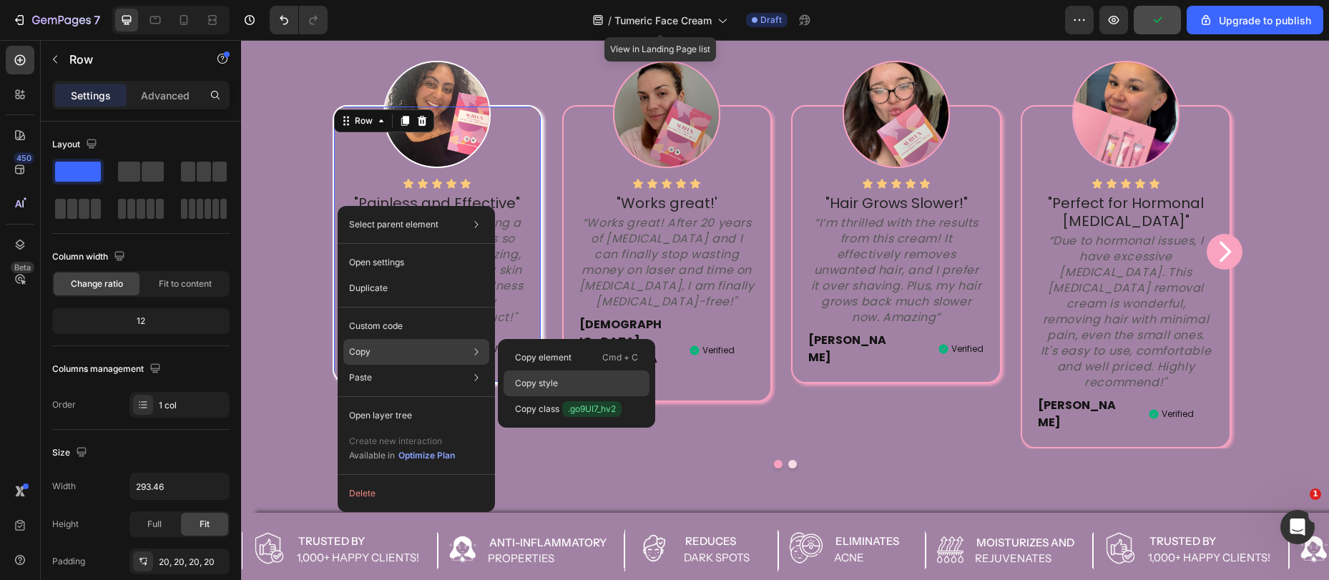
drag, startPoint x: 560, startPoint y: 384, endPoint x: 339, endPoint y: 159, distance: 315.2
click at [560, 396] on div "Copy style" at bounding box center [577, 409] width 146 height 26
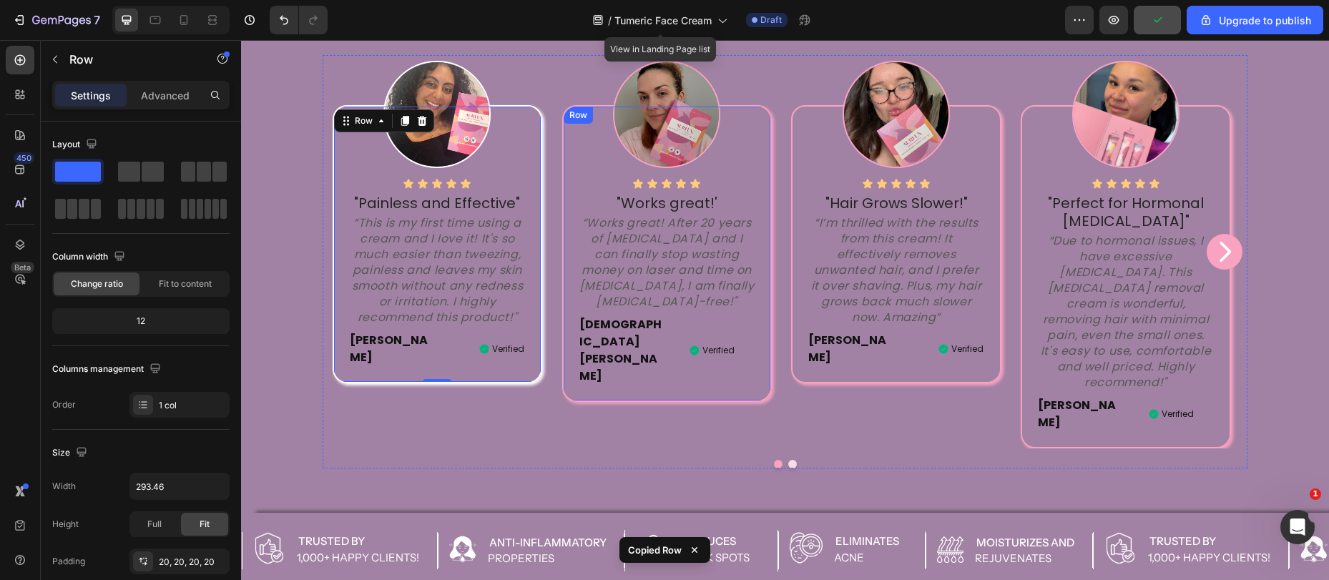
click at [570, 182] on div "Icon Icon Icon Icon Icon Icon List "Works great!' Text block “Works great! Afte…" at bounding box center [667, 253] width 210 height 297
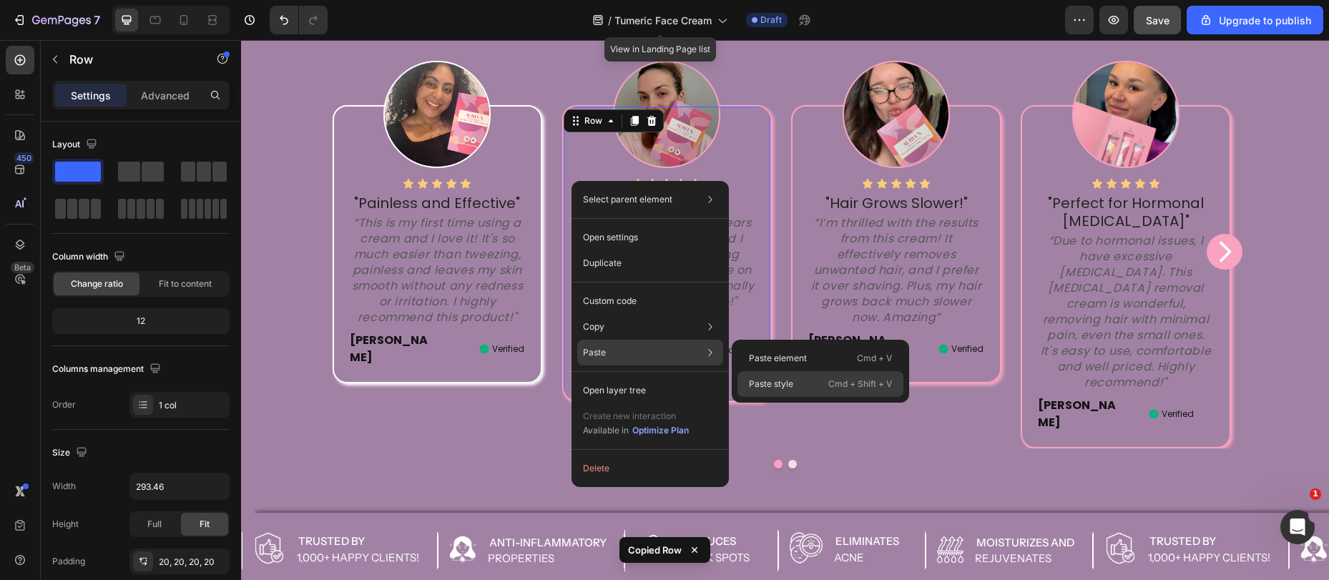
click at [771, 382] on p "Paste style" at bounding box center [771, 384] width 44 height 13
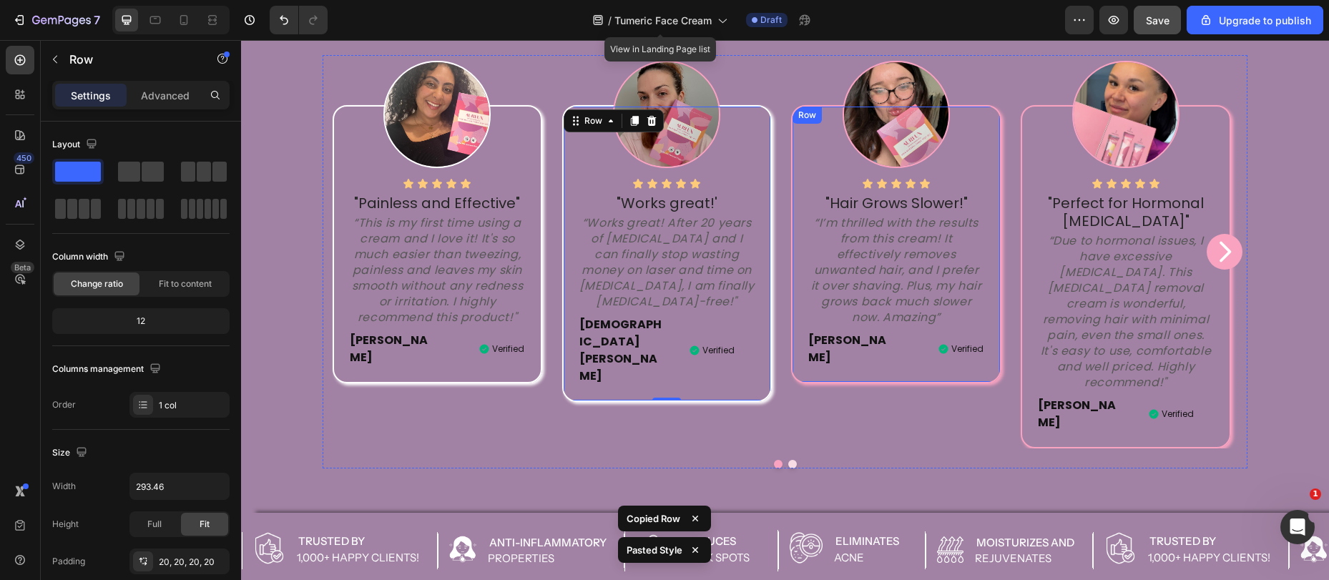
click at [792, 353] on div "Icon Icon Icon Icon Icon Icon List "Hair Grows Slower!" Text block “I’m thrille…" at bounding box center [896, 244] width 210 height 278
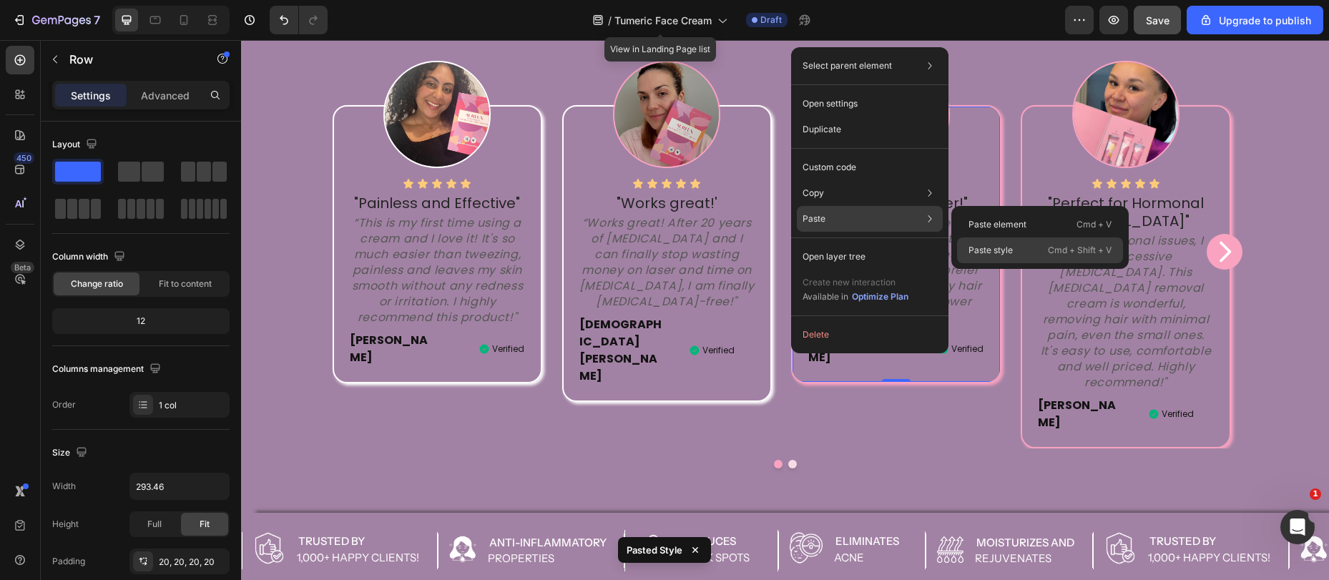
click at [996, 245] on p "Paste style" at bounding box center [991, 250] width 44 height 13
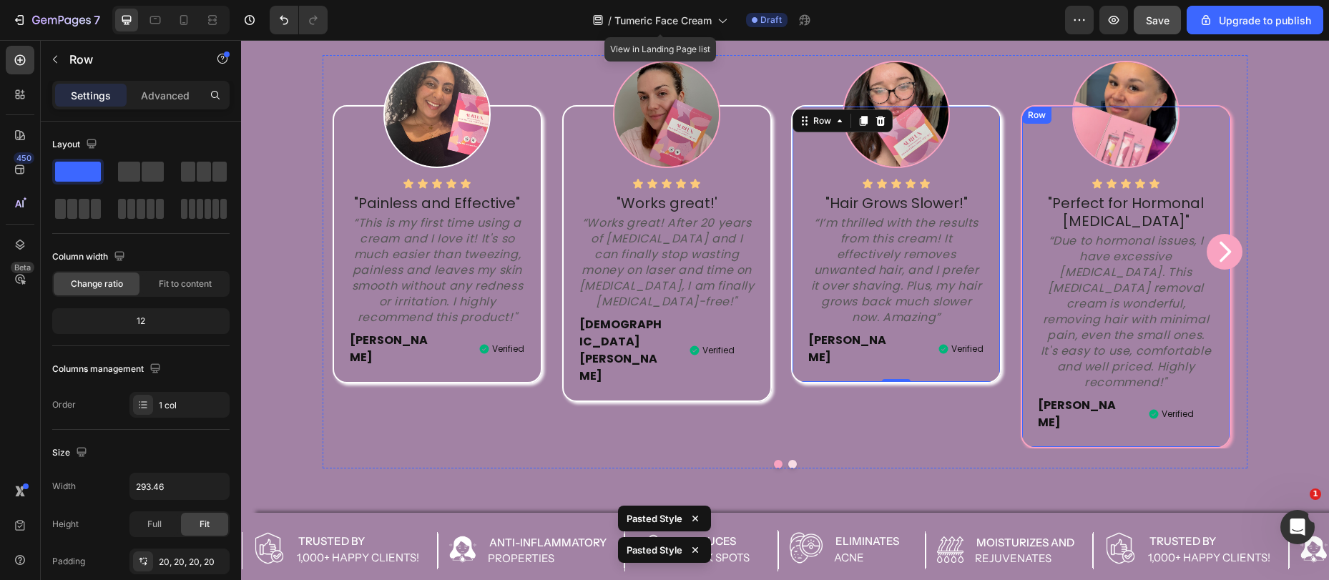
click at [1037, 406] on div "Icon Icon Icon Icon Icon Icon List "Perfect for Hormonal [MEDICAL_DATA]" Text b…" at bounding box center [1126, 276] width 210 height 343
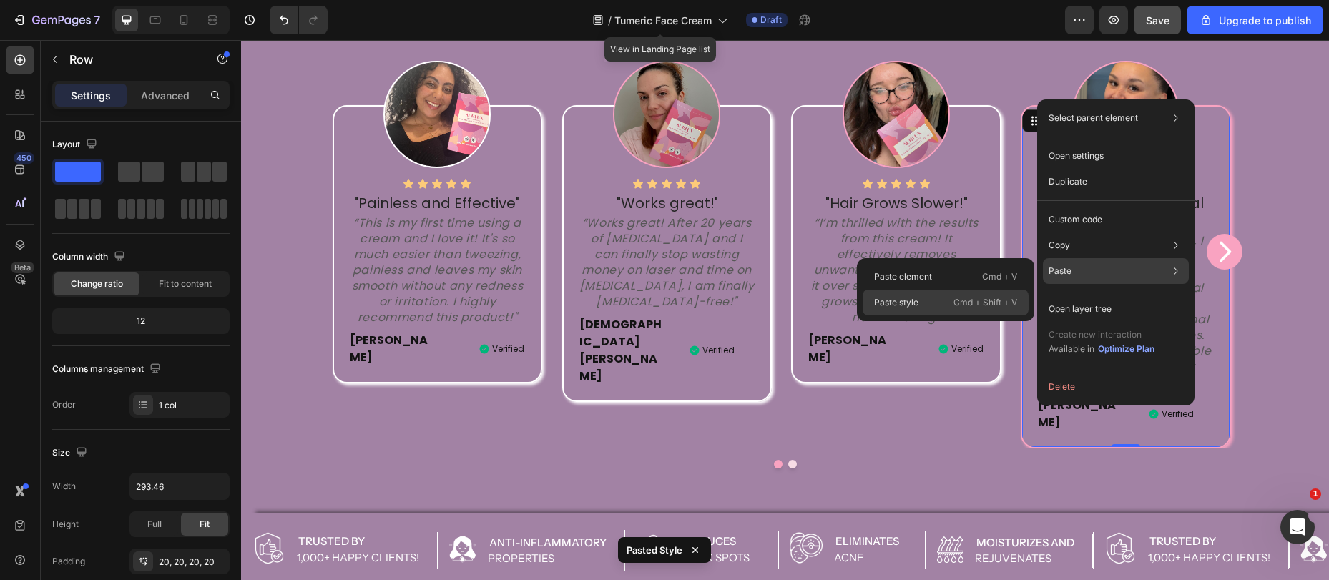
drag, startPoint x: 932, startPoint y: 293, endPoint x: 690, endPoint y: 255, distance: 244.1
click at [932, 293] on div "Paste style Cmd + Shift + V" at bounding box center [946, 303] width 166 height 26
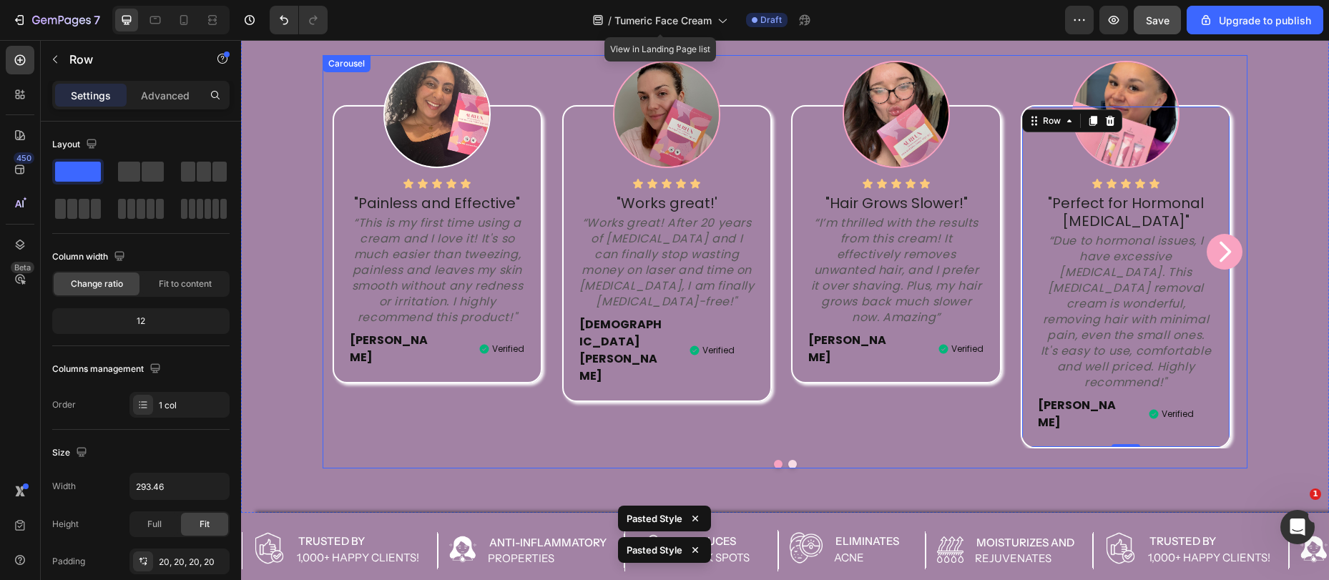
click at [889, 417] on div "Image Icon Icon Icon Icon Icon Icon List "Painless and Effective" Text block “T…" at bounding box center [785, 261] width 925 height 413
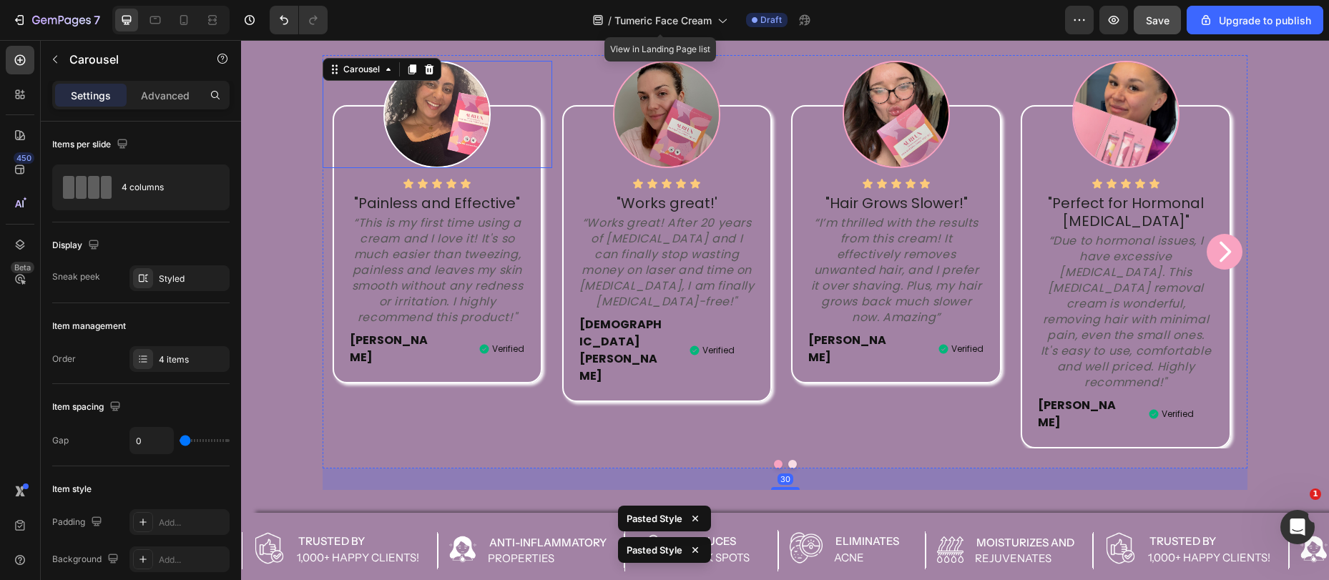
click at [406, 109] on img at bounding box center [437, 114] width 107 height 107
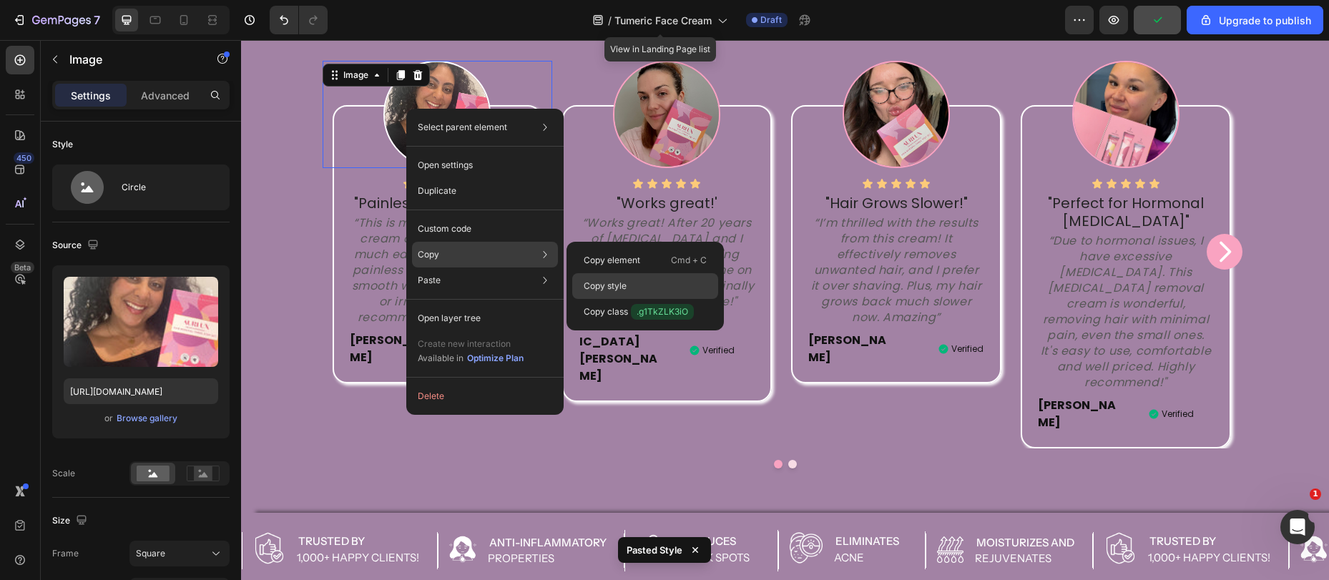
click at [618, 280] on p "Copy style" at bounding box center [605, 286] width 43 height 13
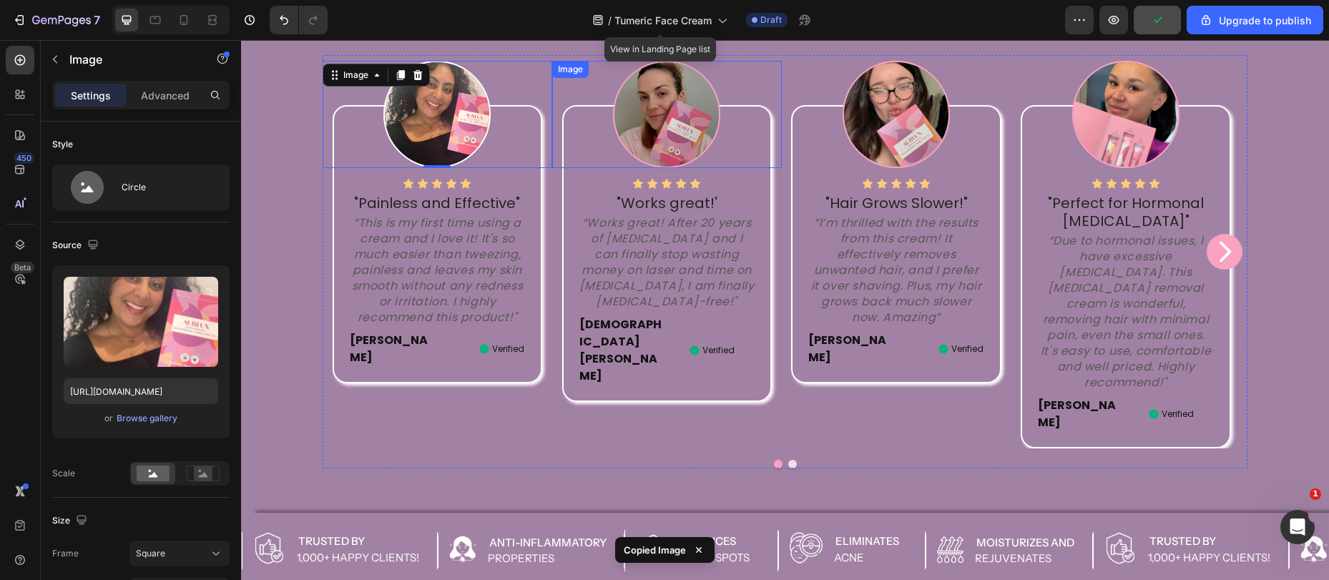
click at [635, 133] on img at bounding box center [666, 114] width 107 height 107
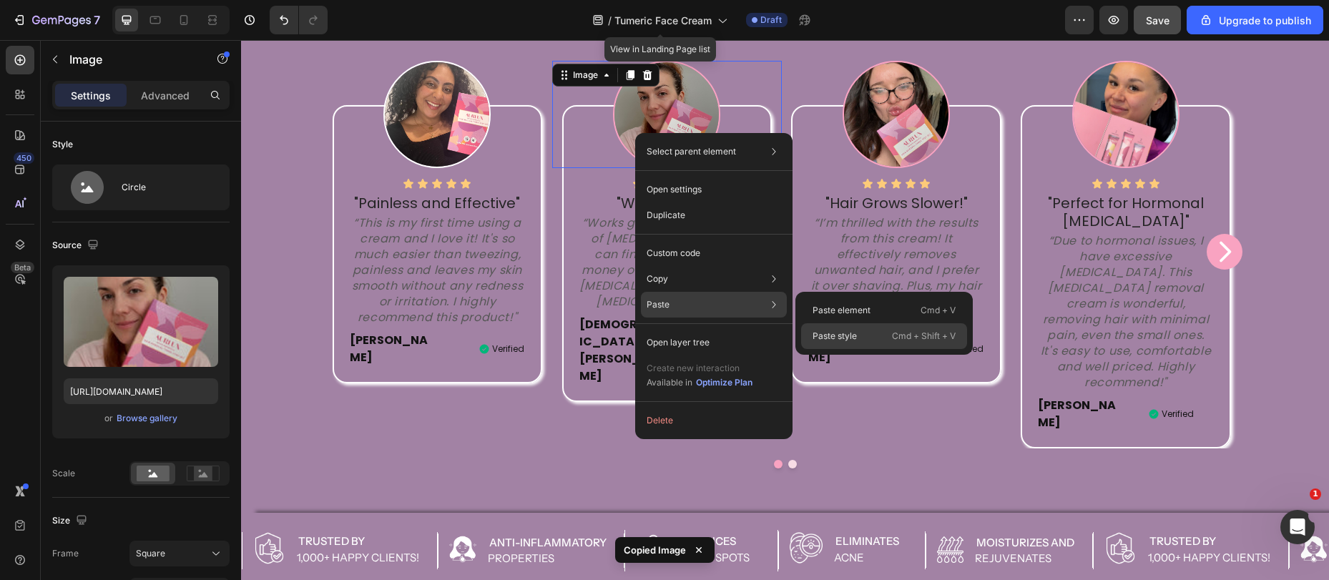
click at [834, 335] on p "Paste style" at bounding box center [835, 336] width 44 height 13
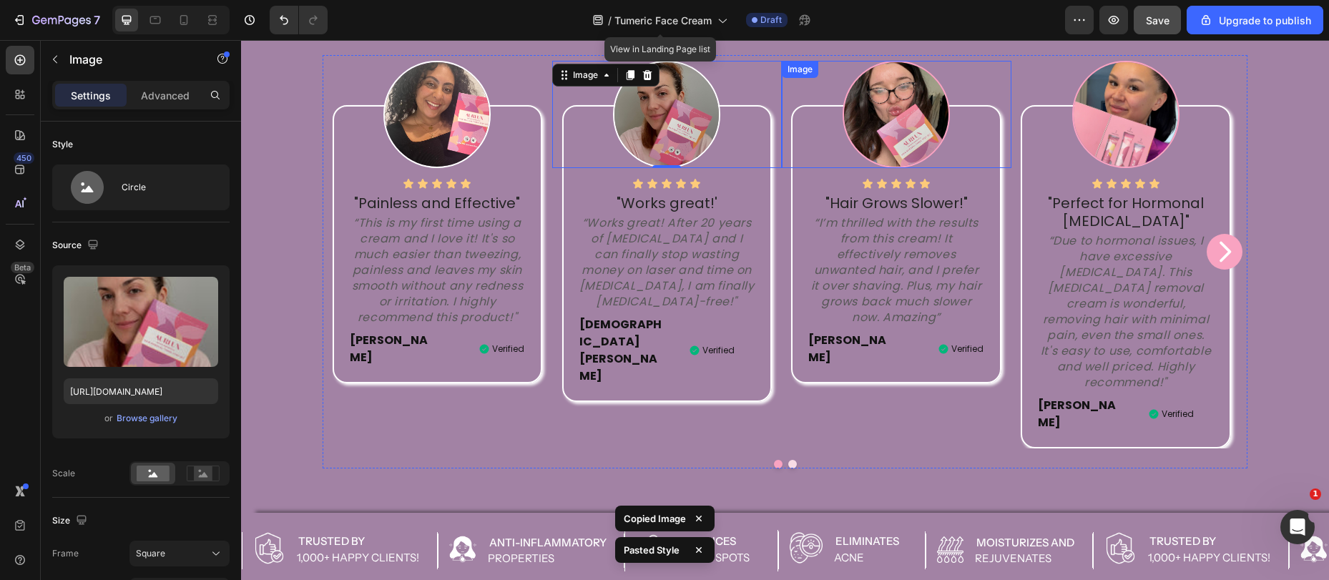
click at [889, 120] on img at bounding box center [896, 114] width 107 height 107
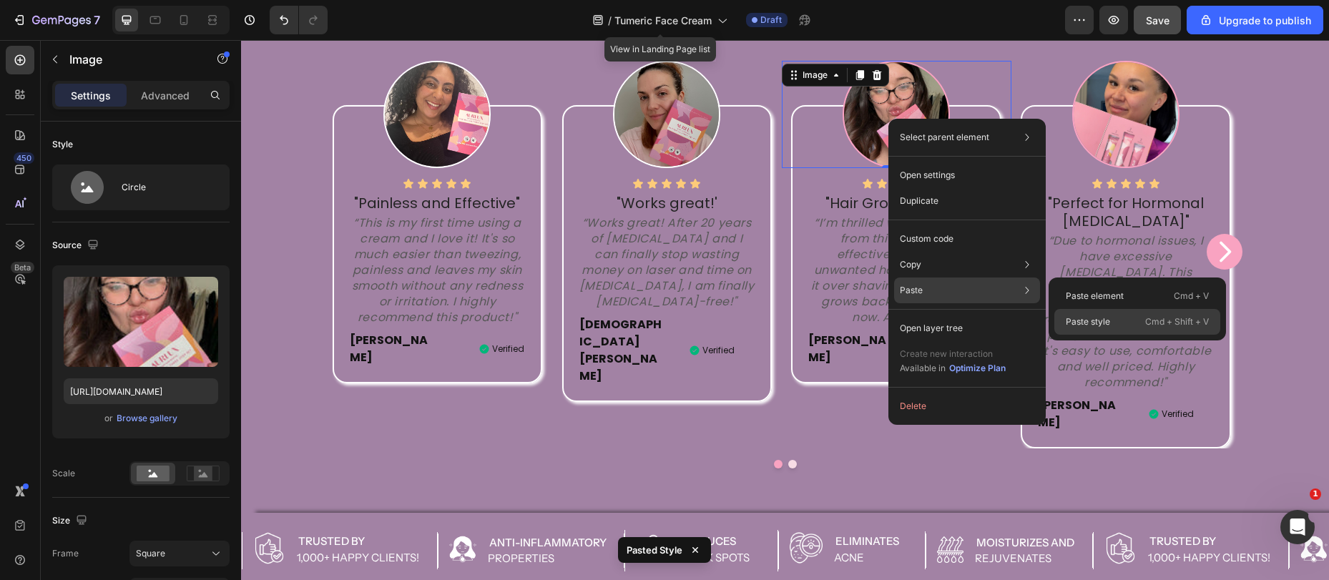
click at [1070, 321] on p "Paste style" at bounding box center [1088, 322] width 44 height 13
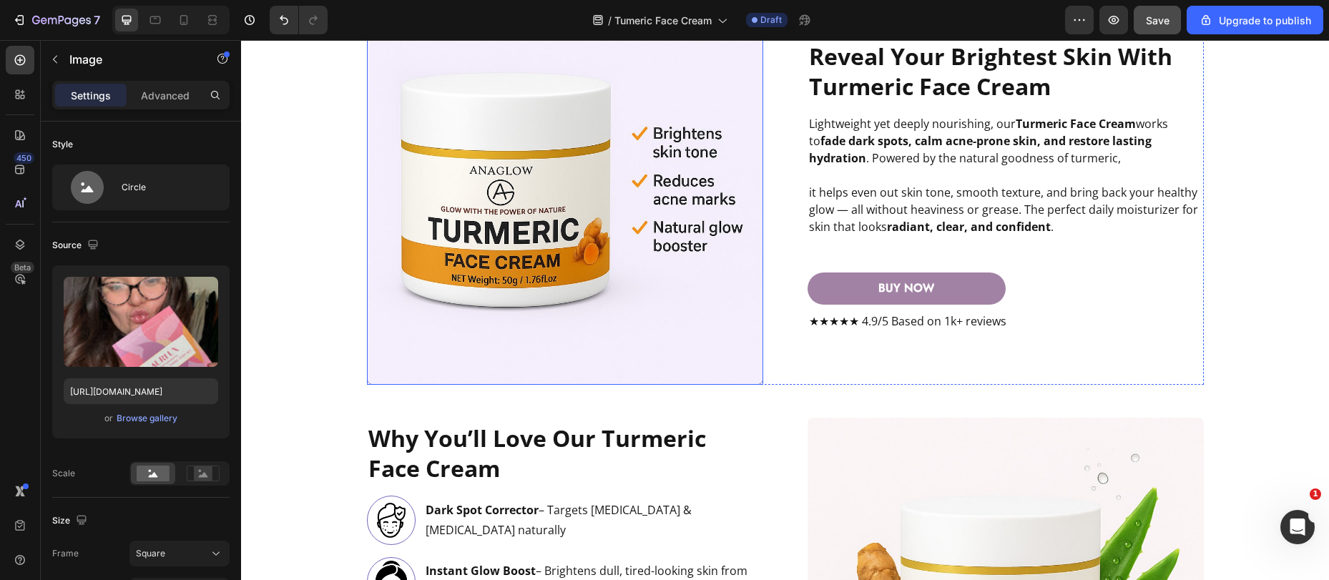
scroll to position [1337, 0]
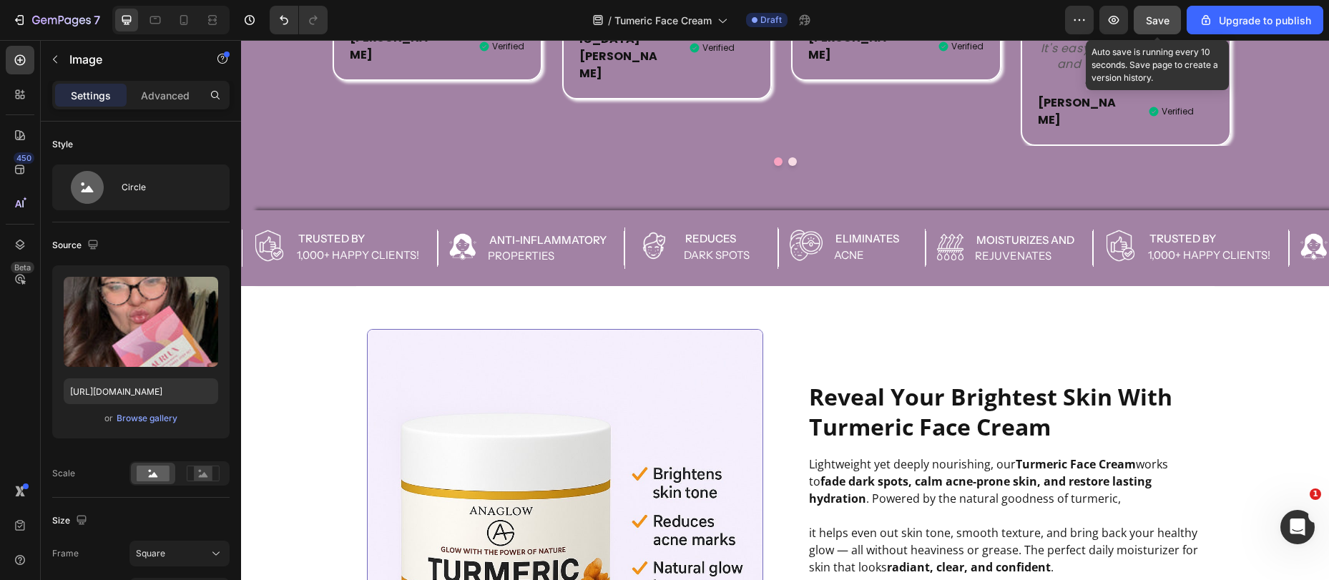
click at [1160, 14] on span "Save" at bounding box center [1158, 20] width 24 height 12
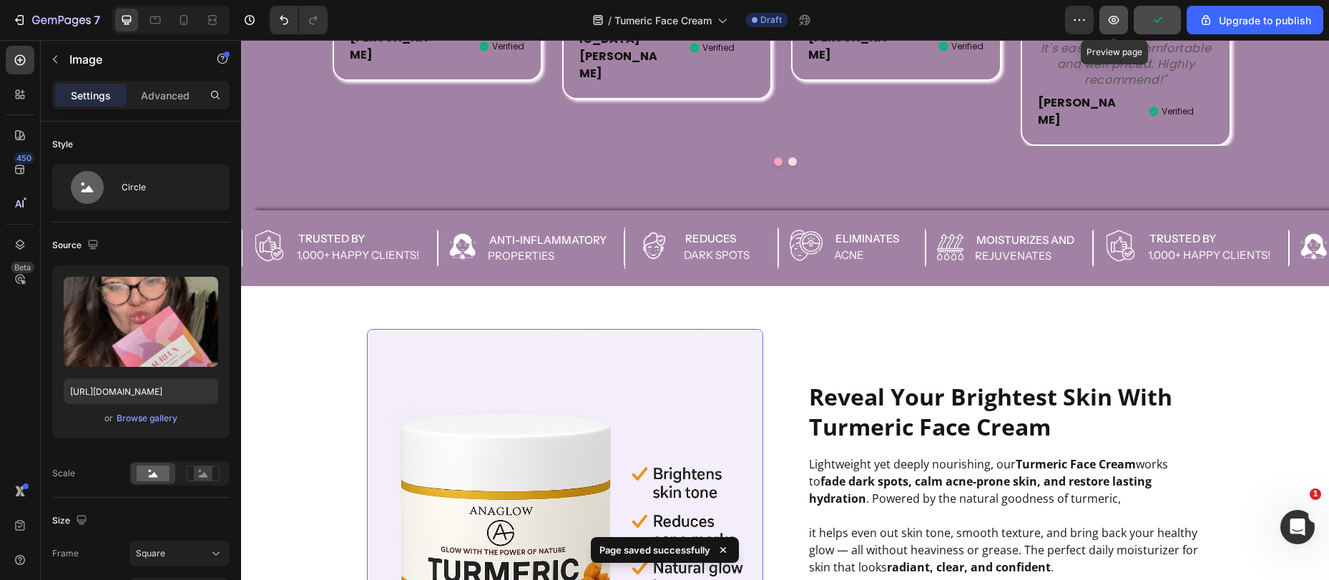
click at [1116, 18] on icon "button" at bounding box center [1114, 20] width 11 height 9
click at [1297, 518] on icon "Open Intercom Messenger" at bounding box center [1296, 526] width 24 height 24
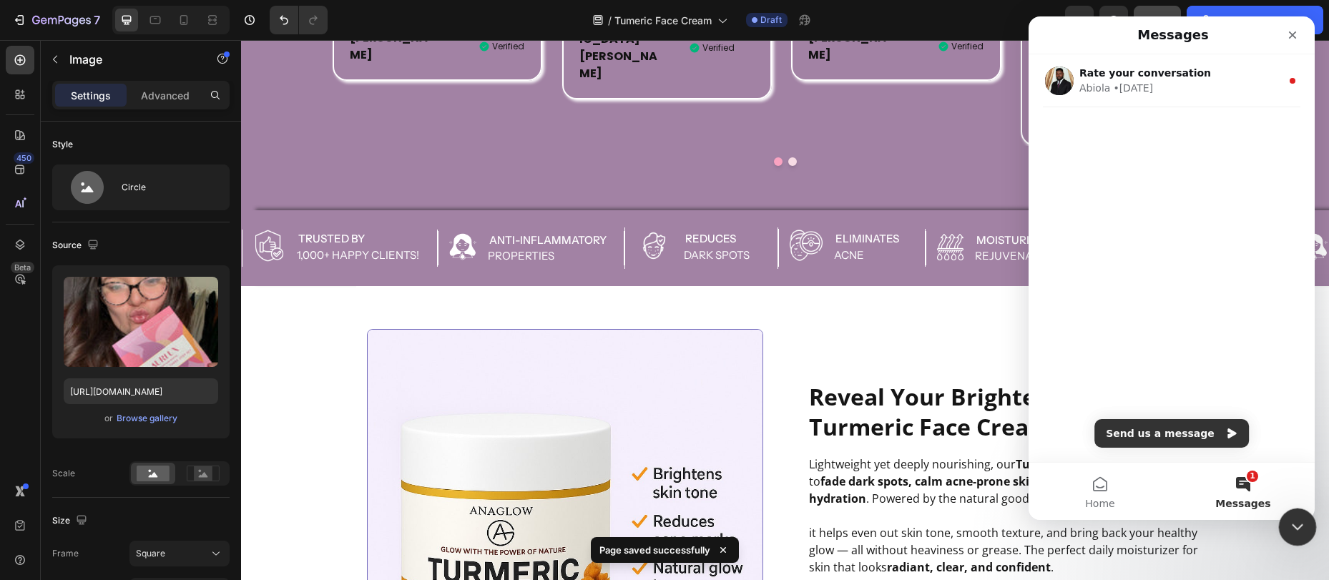
scroll to position [0, 0]
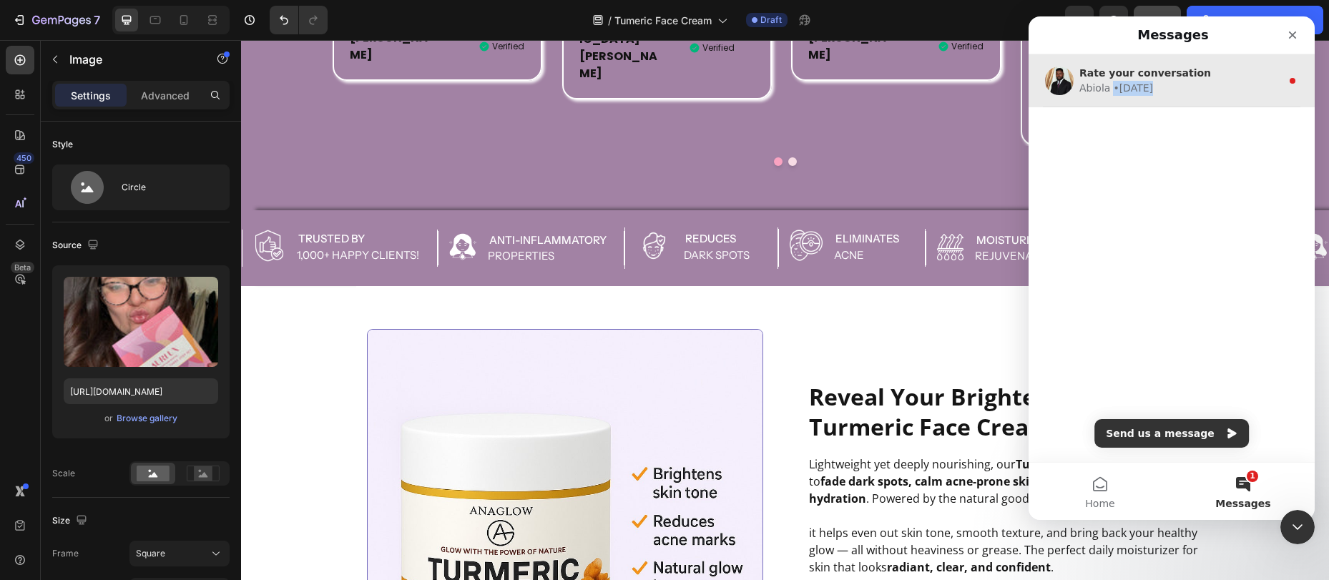
click at [1150, 81] on div "Abiola • [DATE]" at bounding box center [1181, 88] width 202 height 15
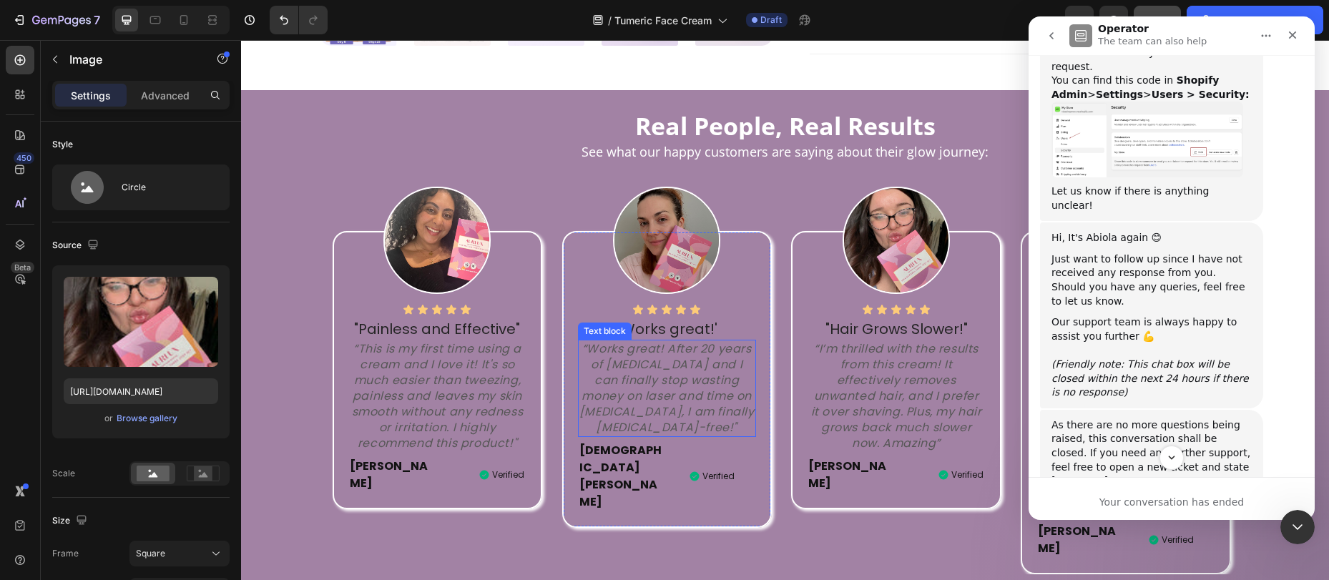
scroll to position [910, 0]
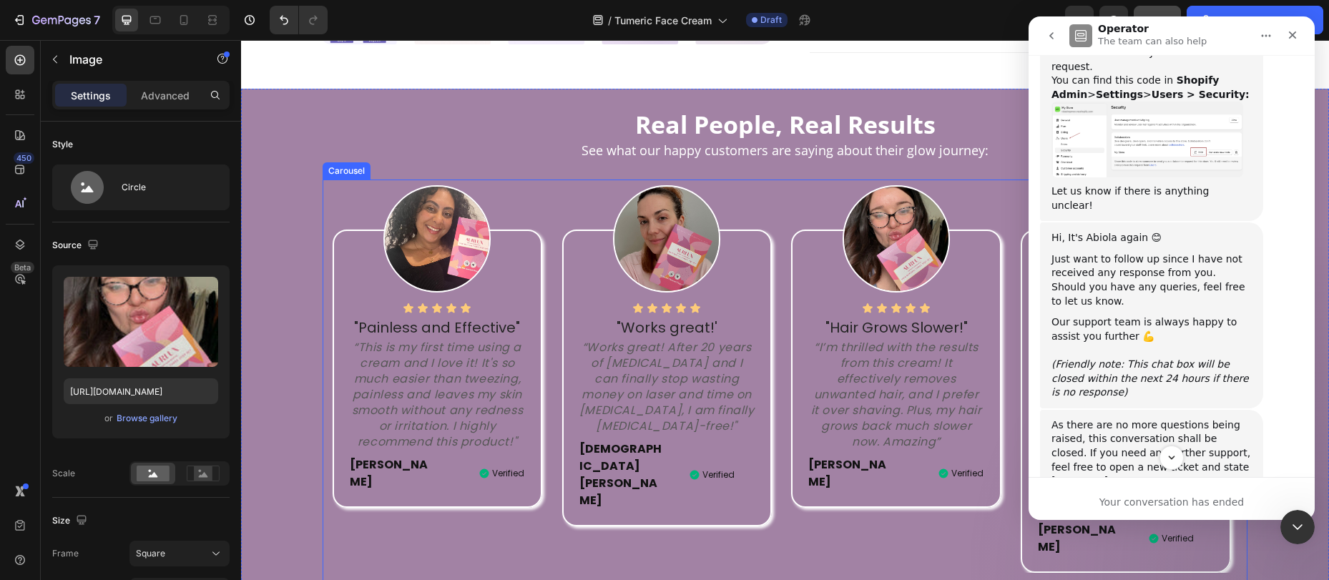
click at [615, 482] on div "Image Icon Icon Icon Icon Icon Icon List "Works great!' Text block “Works great…" at bounding box center [667, 376] width 230 height 393
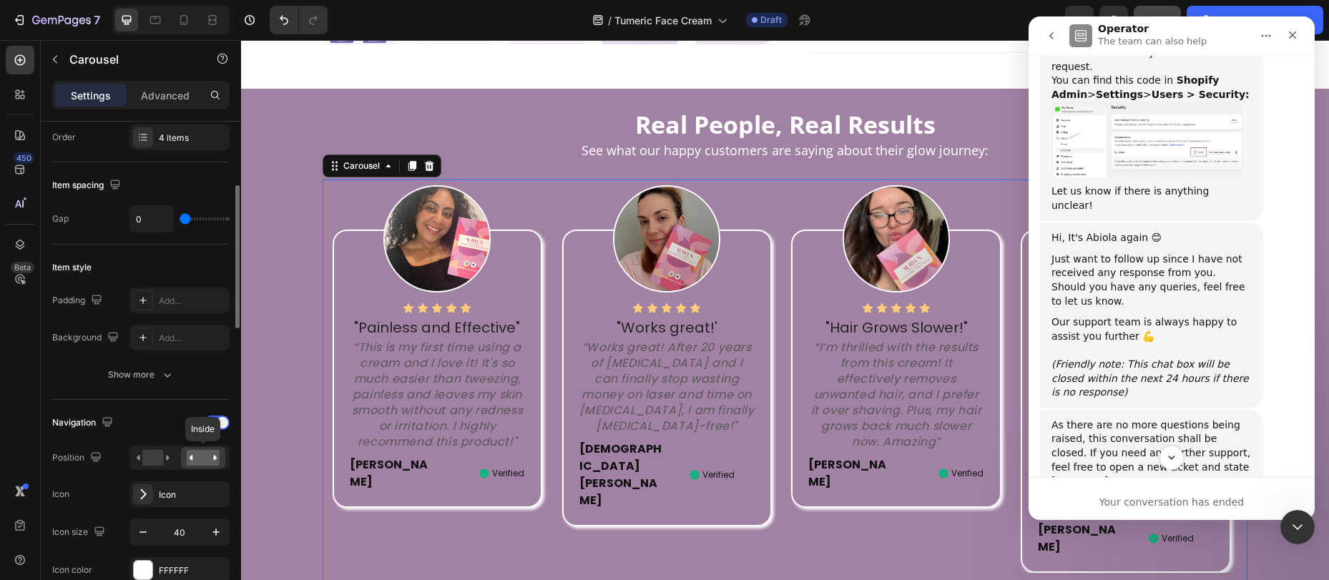
scroll to position [412, 0]
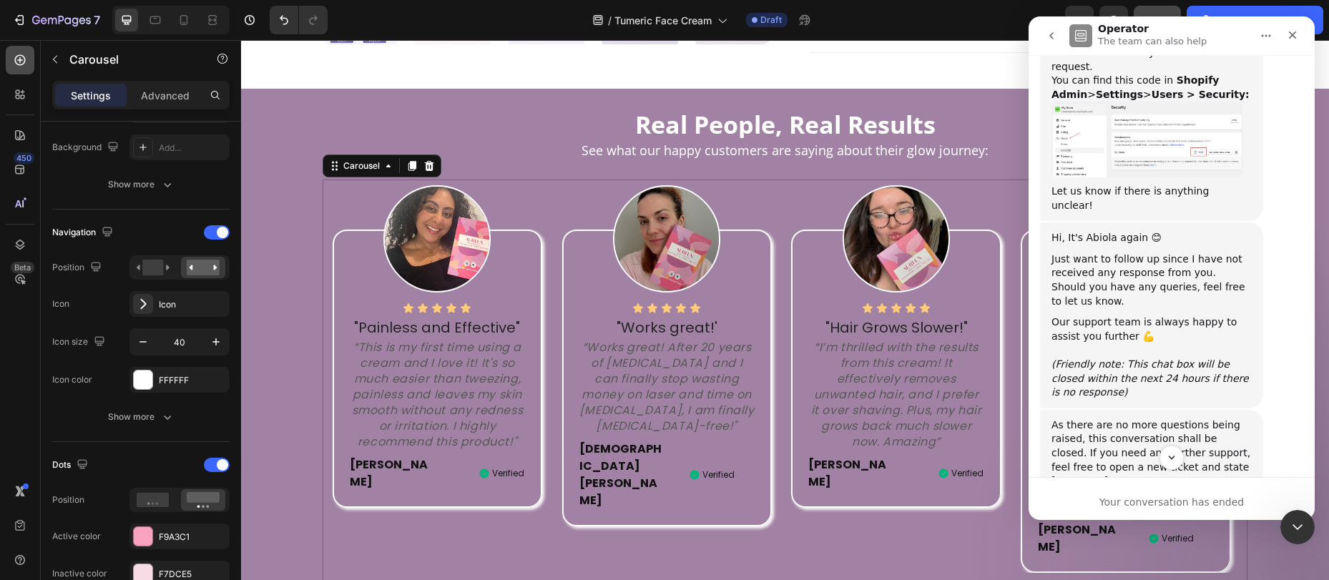
click at [23, 61] on icon at bounding box center [20, 60] width 14 height 14
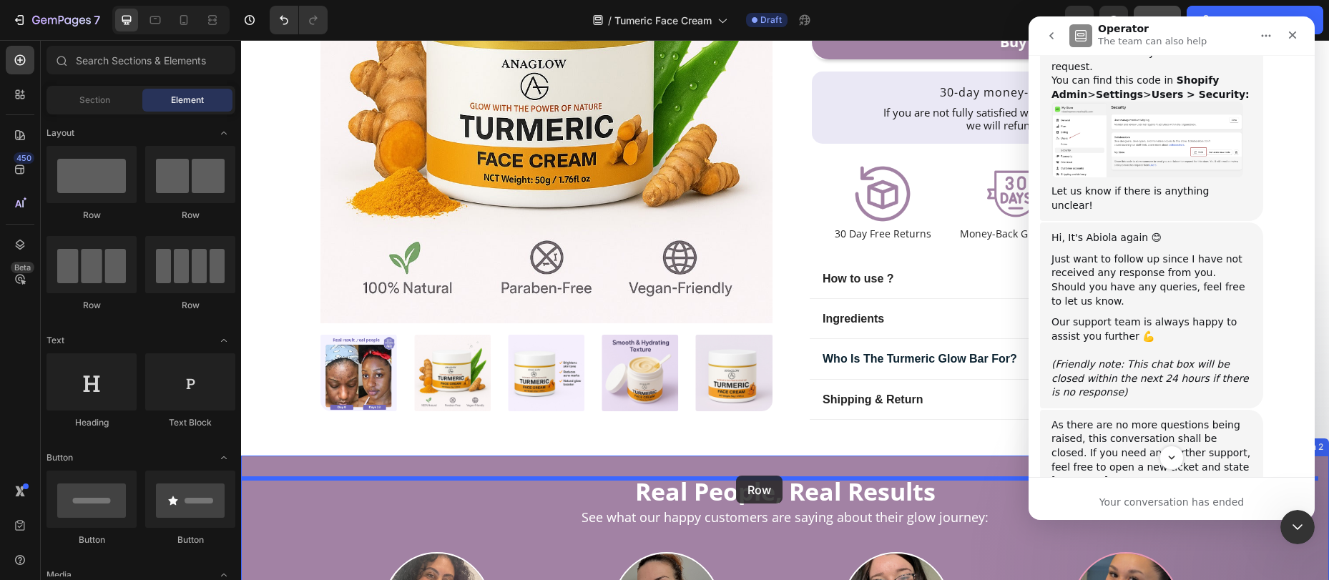
scroll to position [667, 0]
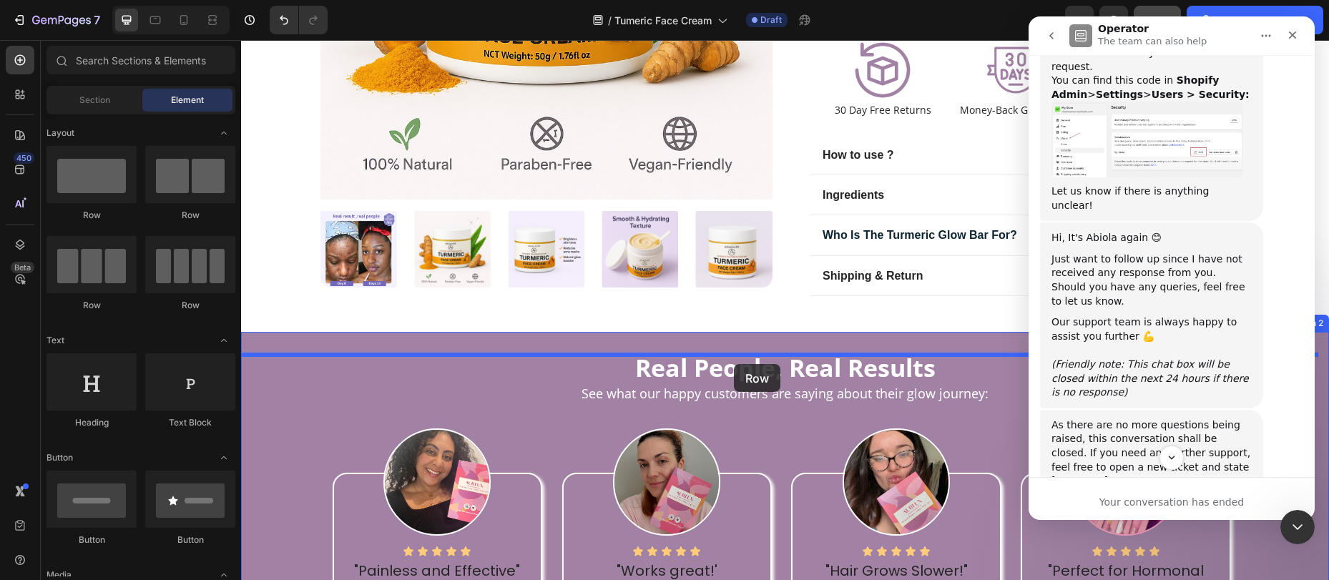
drag, startPoint x: 366, startPoint y: 225, endPoint x: 734, endPoint y: 364, distance: 393.8
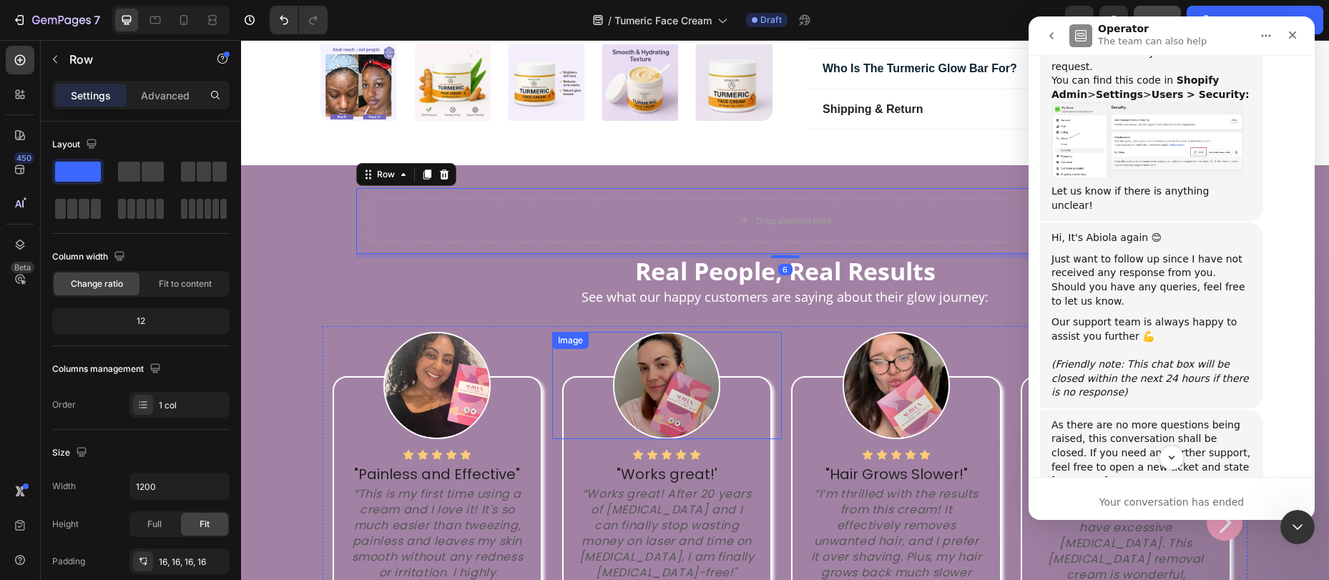
scroll to position [835, 0]
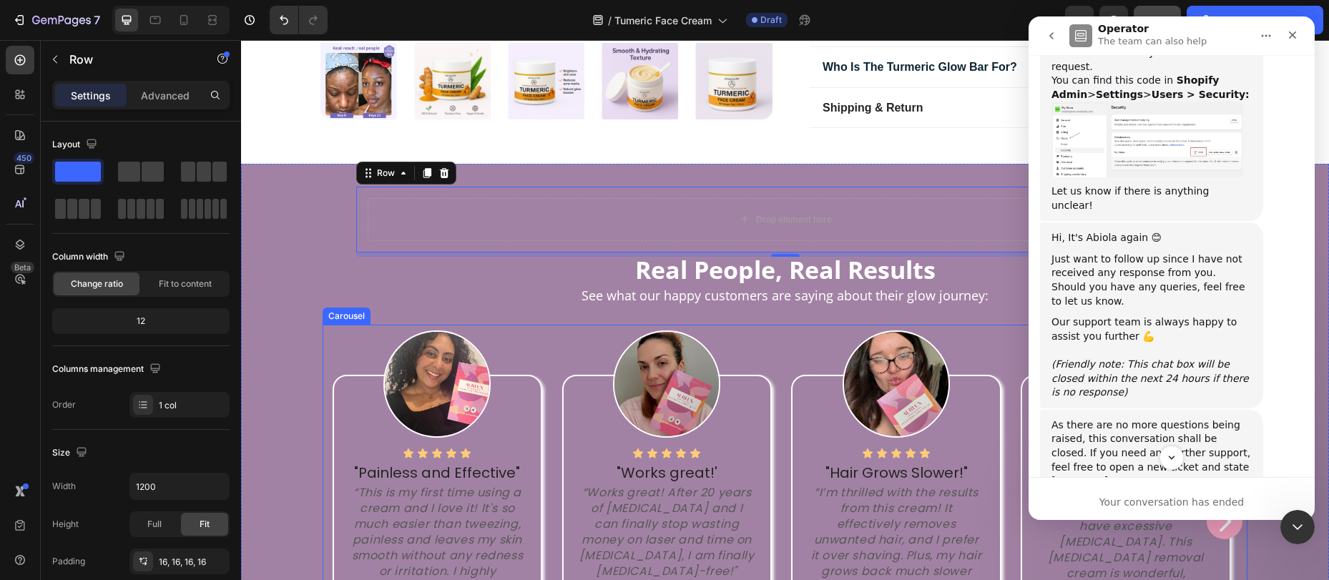
click at [552, 454] on div "Image Icon Icon Icon Icon Icon Icon List "Works great!' Text block “Works great…" at bounding box center [667, 521] width 230 height 393
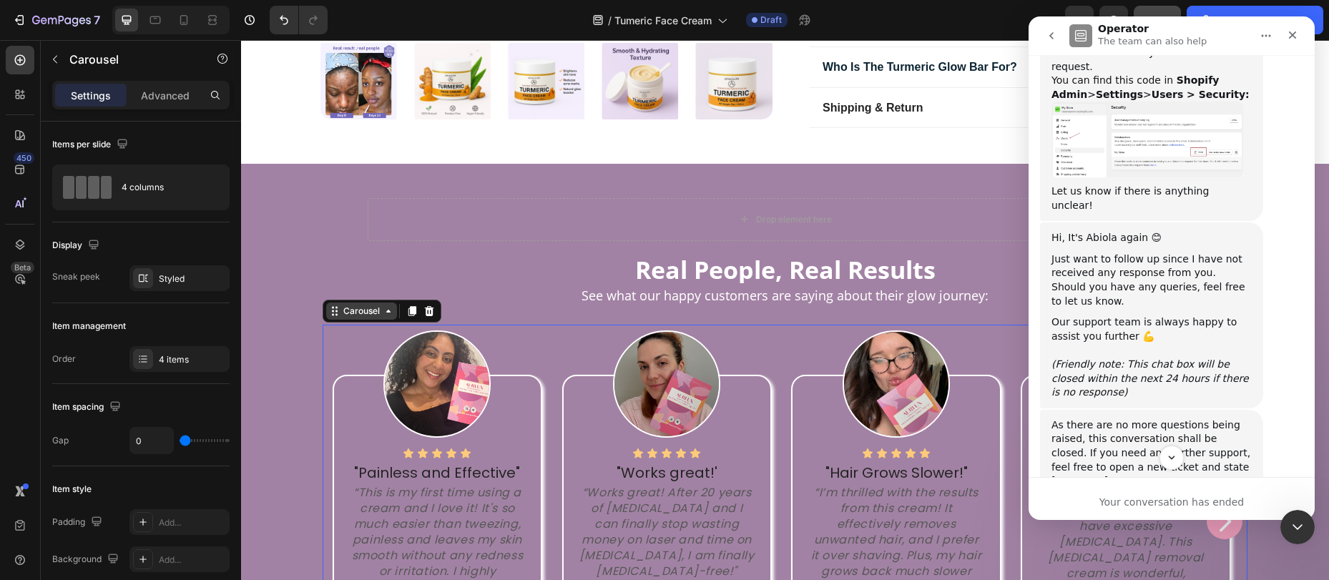
click at [371, 310] on div "Carousel" at bounding box center [362, 311] width 42 height 13
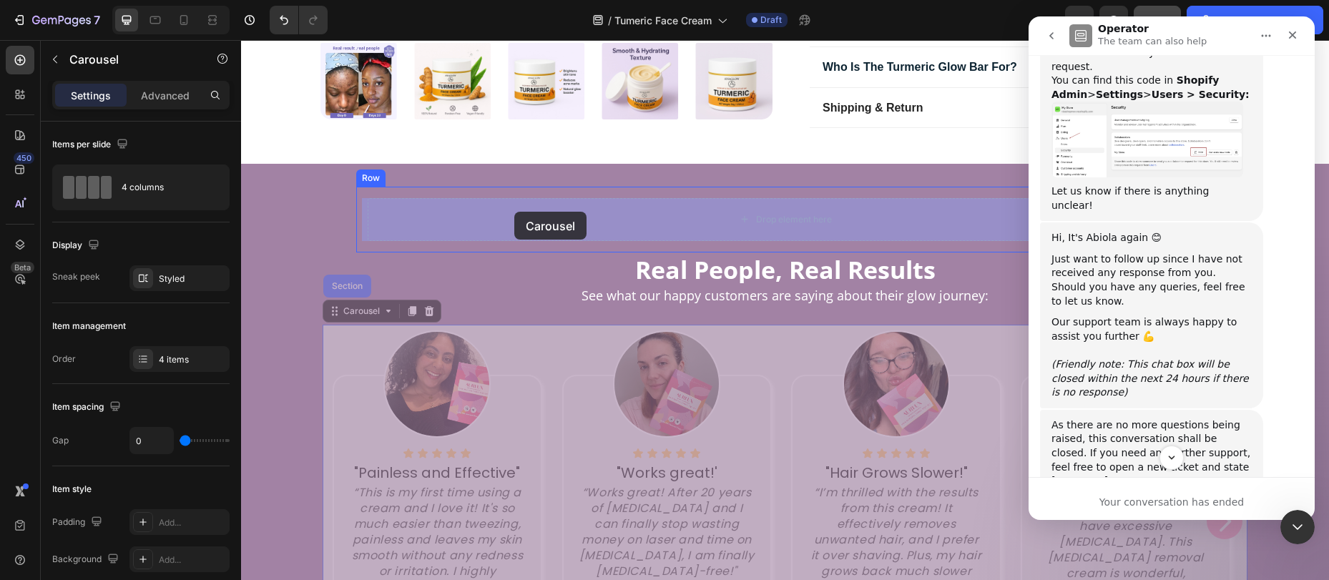
drag, startPoint x: 323, startPoint y: 308, endPoint x: 514, endPoint y: 212, distance: 214.7
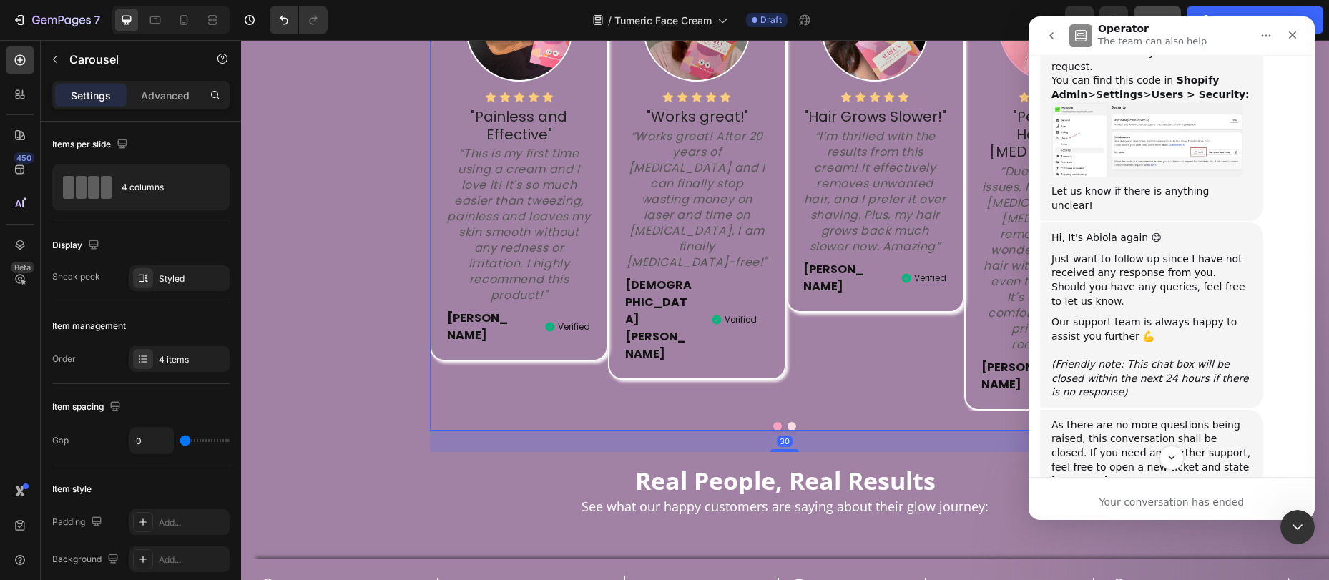
scroll to position [1065, 0]
click at [1302, 517] on icon "Close Intercom Messenger" at bounding box center [1295, 525] width 17 height 17
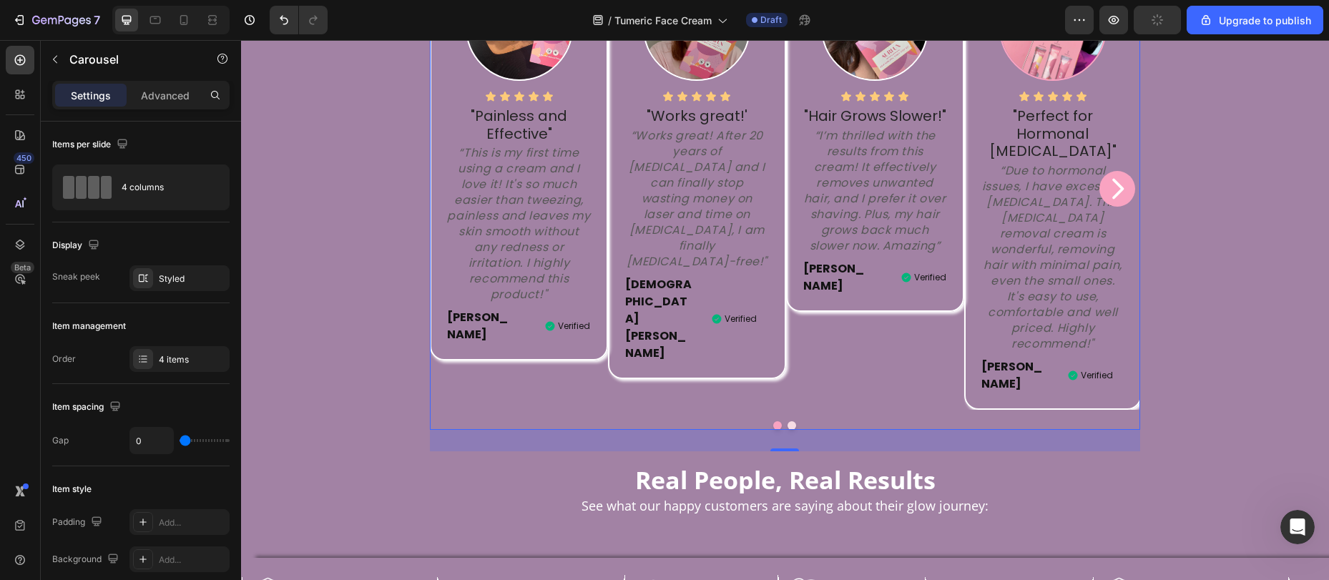
scroll to position [1083, 0]
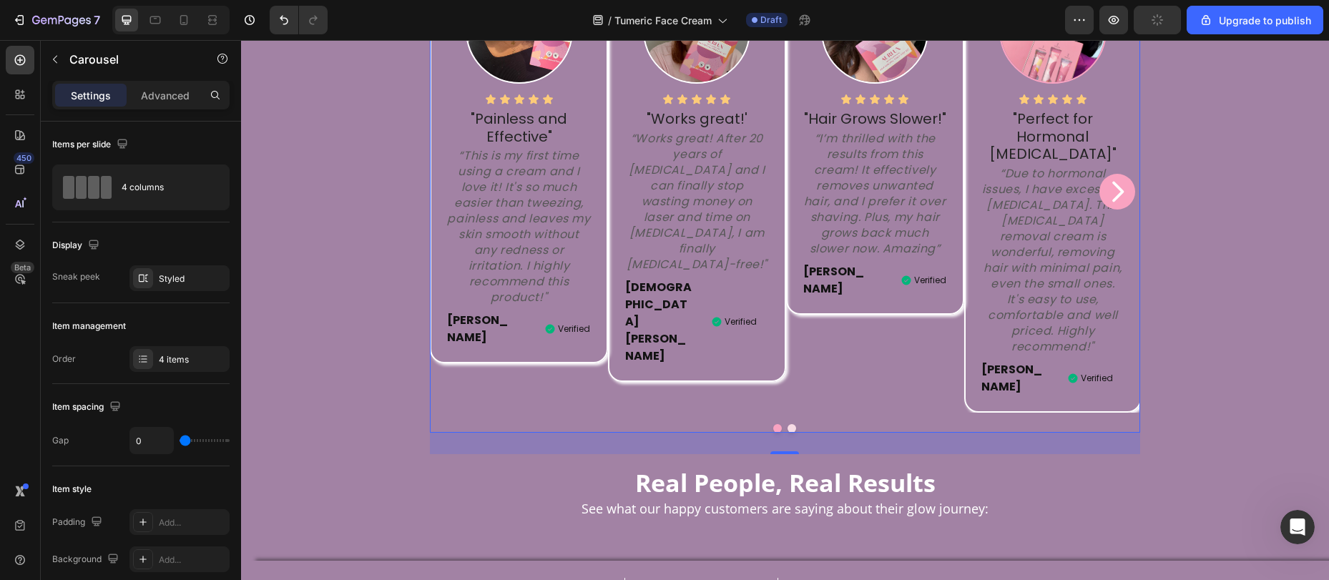
click at [773, 350] on div "Image Icon Icon Icon Icon Icon Icon List "Works great!' Text block “Works great…" at bounding box center [697, 192] width 178 height 442
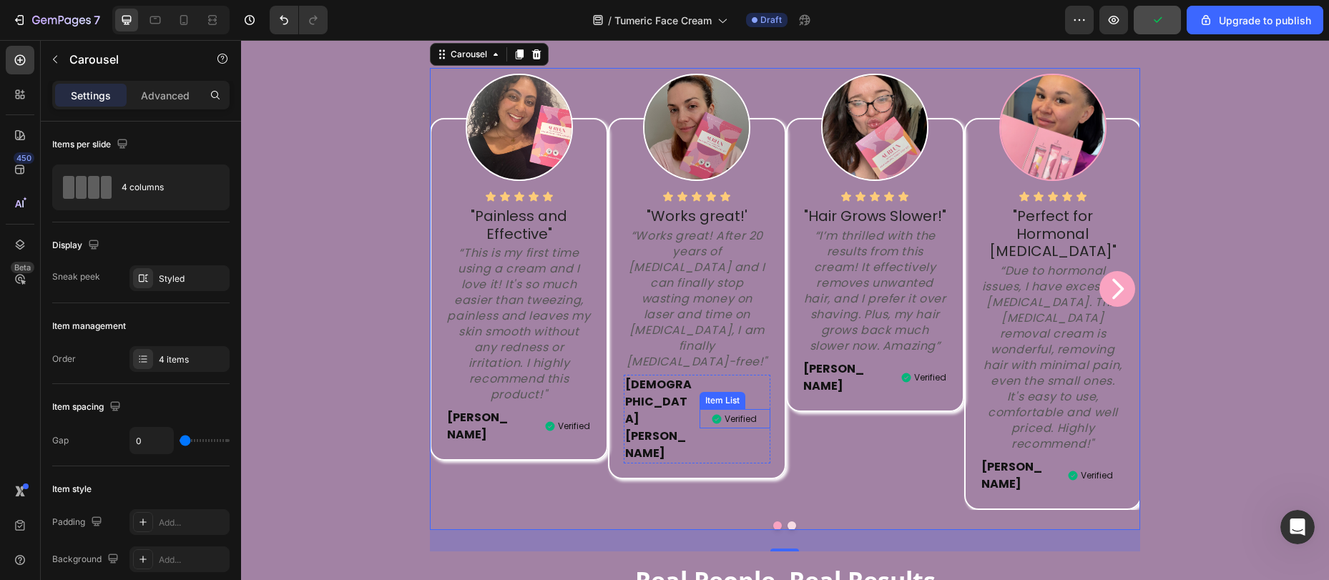
scroll to position [814, 0]
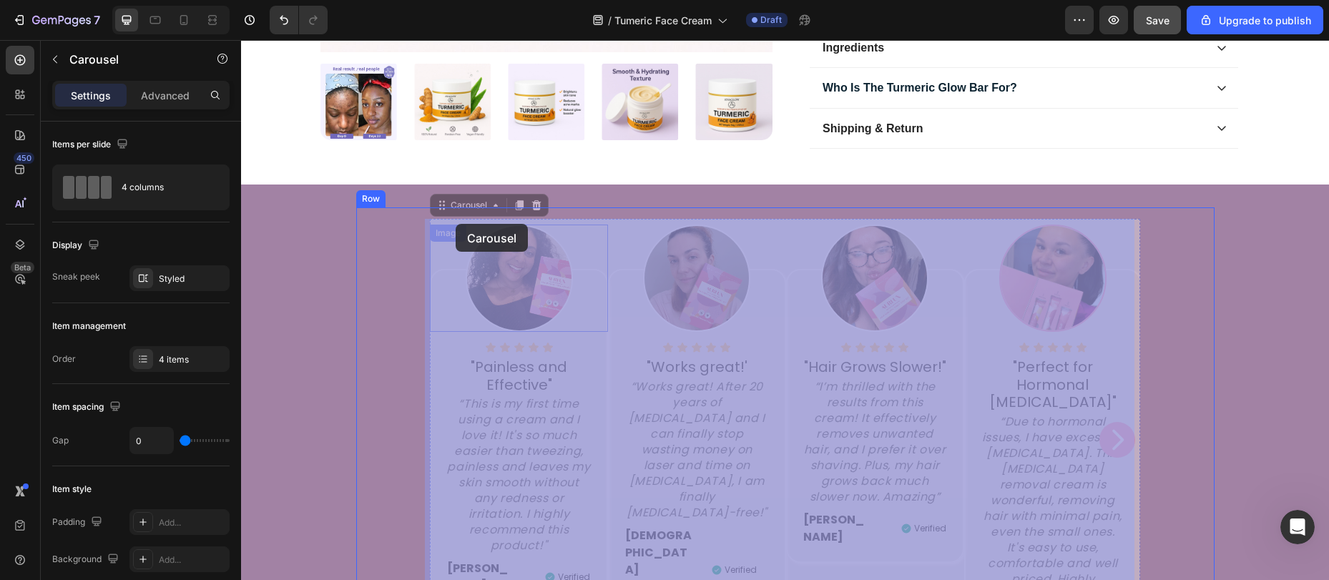
drag, startPoint x: 437, startPoint y: 207, endPoint x: 456, endPoint y: 225, distance: 25.8
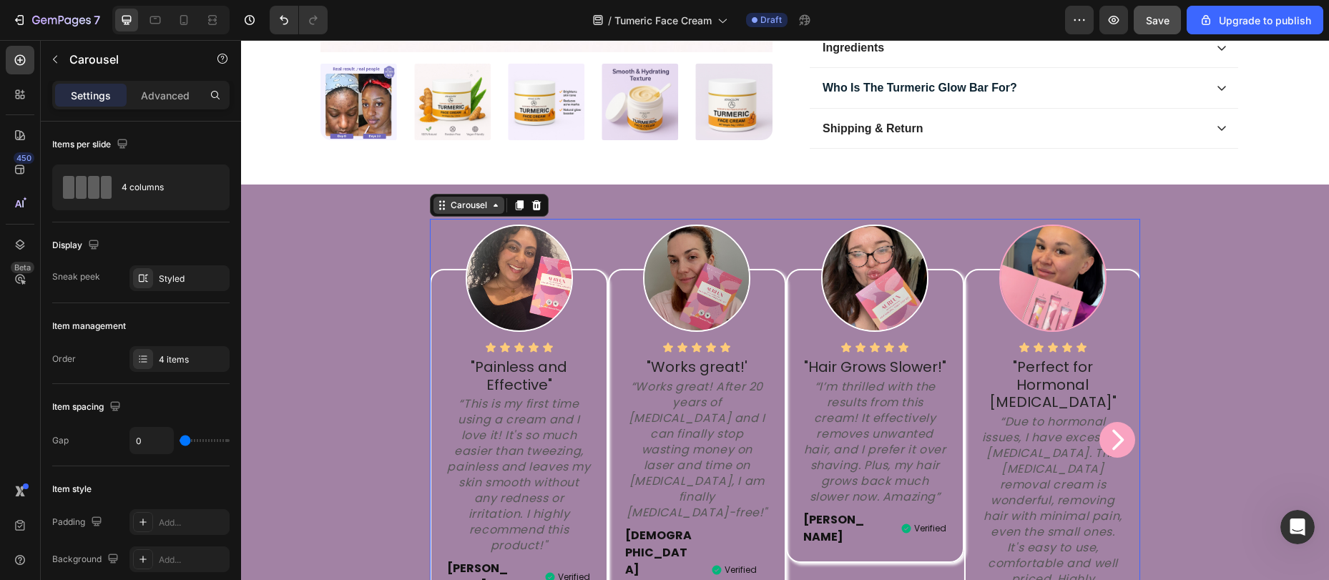
click at [462, 207] on div "Carousel" at bounding box center [469, 205] width 42 height 13
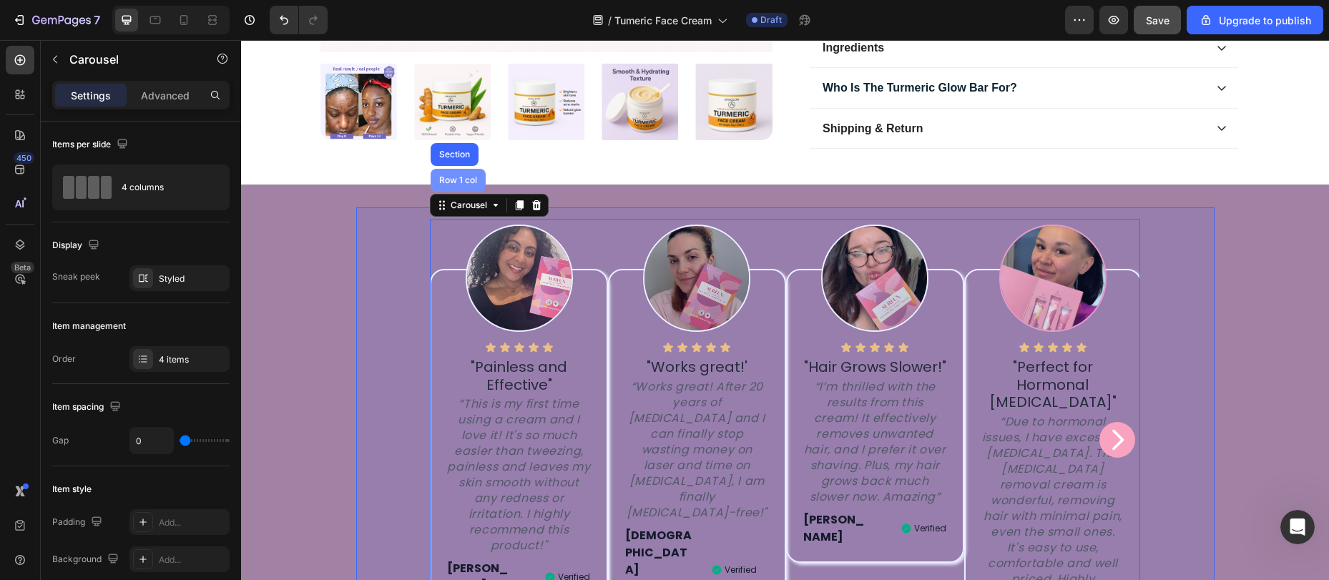
click at [451, 182] on div "Row 1 col" at bounding box center [458, 180] width 44 height 9
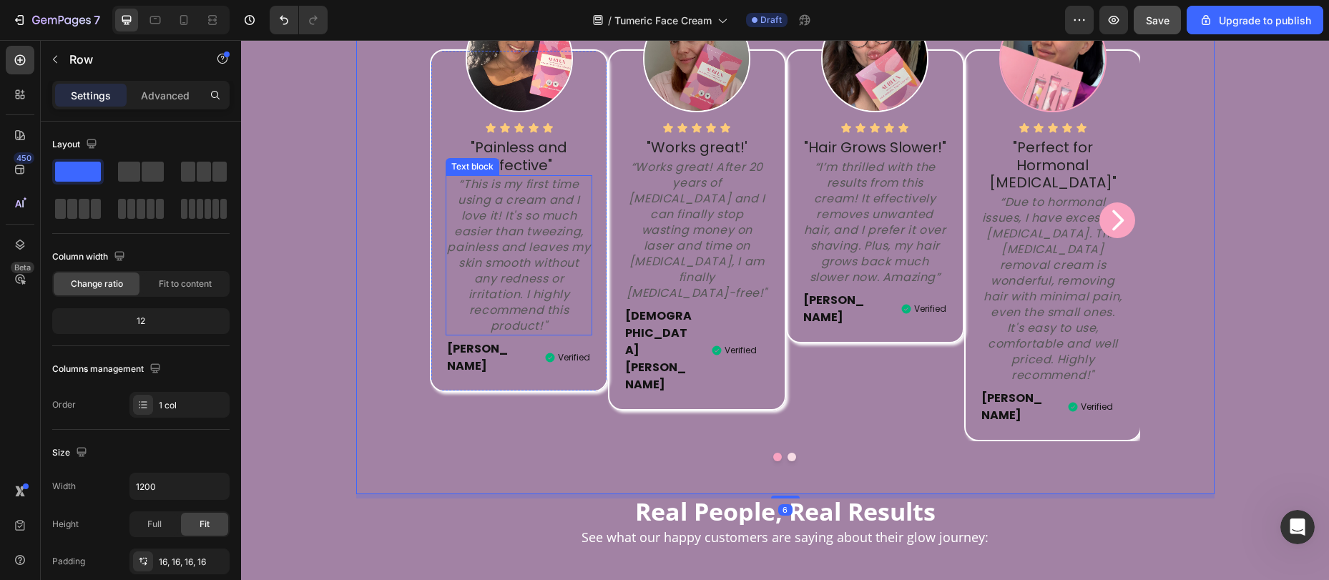
scroll to position [1137, 0]
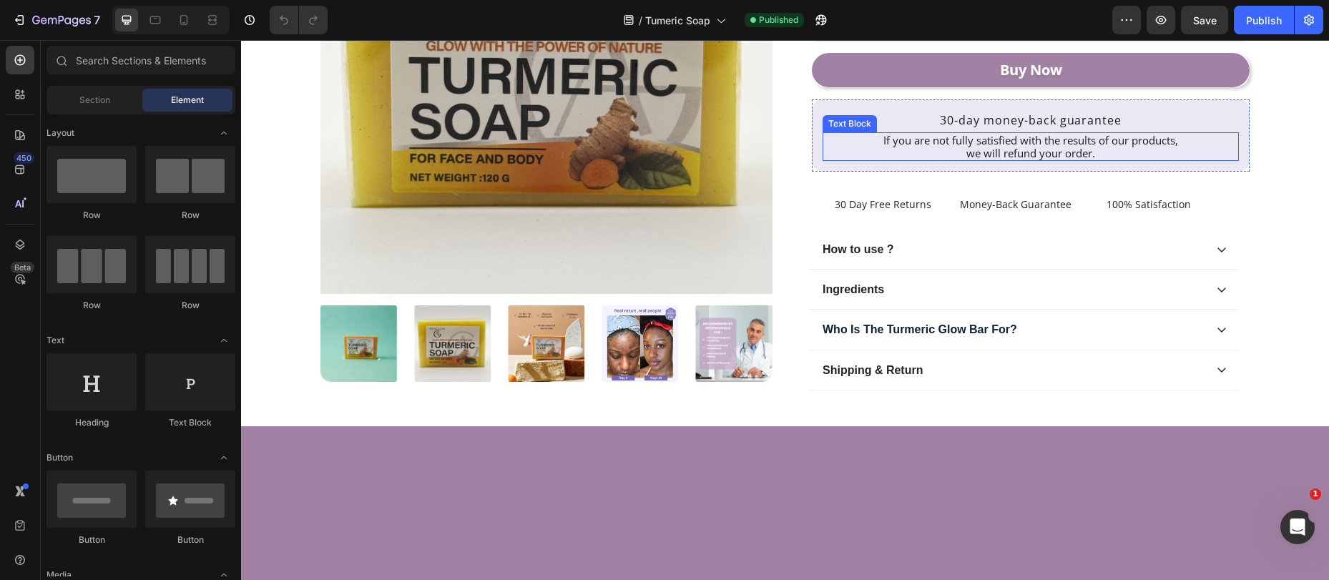
scroll to position [538, 0]
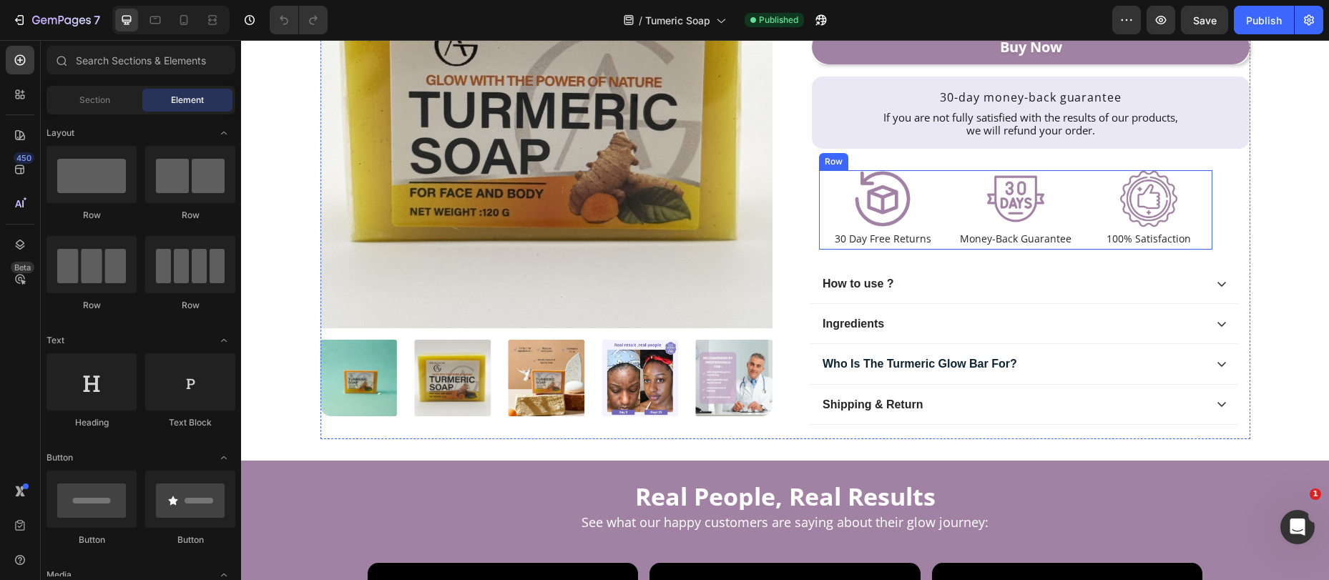
click at [943, 248] on div "Image 30 Day Free Returns Text Block Row Image Money-Back Guarantee Text Block …" at bounding box center [1016, 210] width 394 height 80
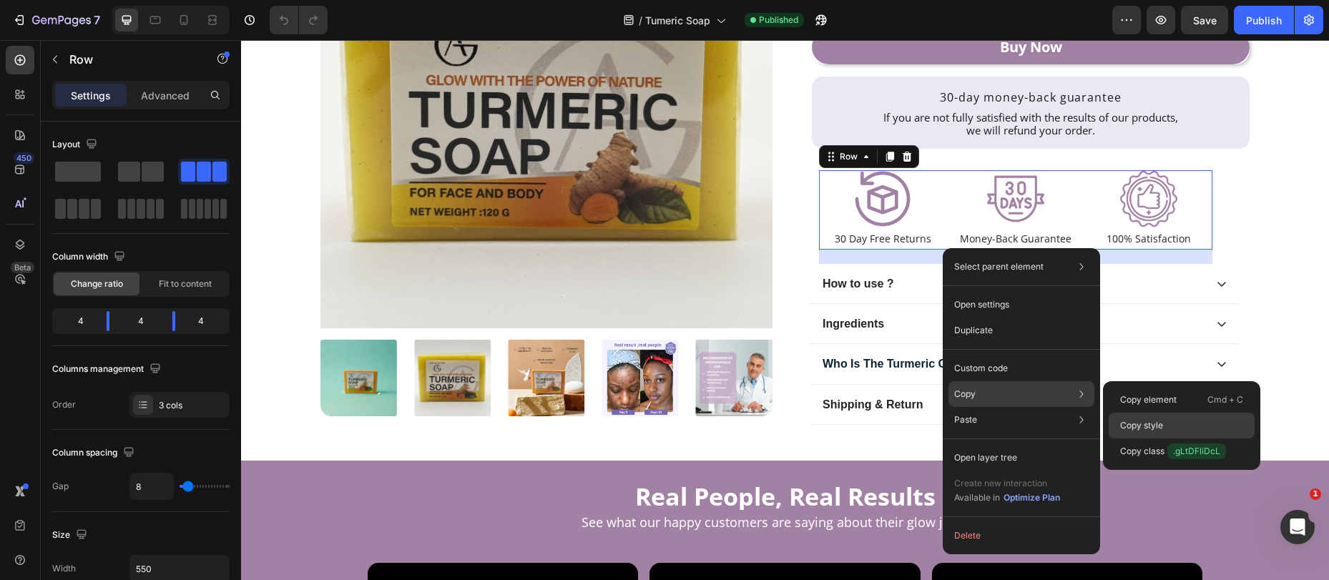
drag, startPoint x: 1143, startPoint y: 423, endPoint x: 578, endPoint y: 165, distance: 620.5
click at [1143, 423] on p "Copy style" at bounding box center [1141, 425] width 43 height 13
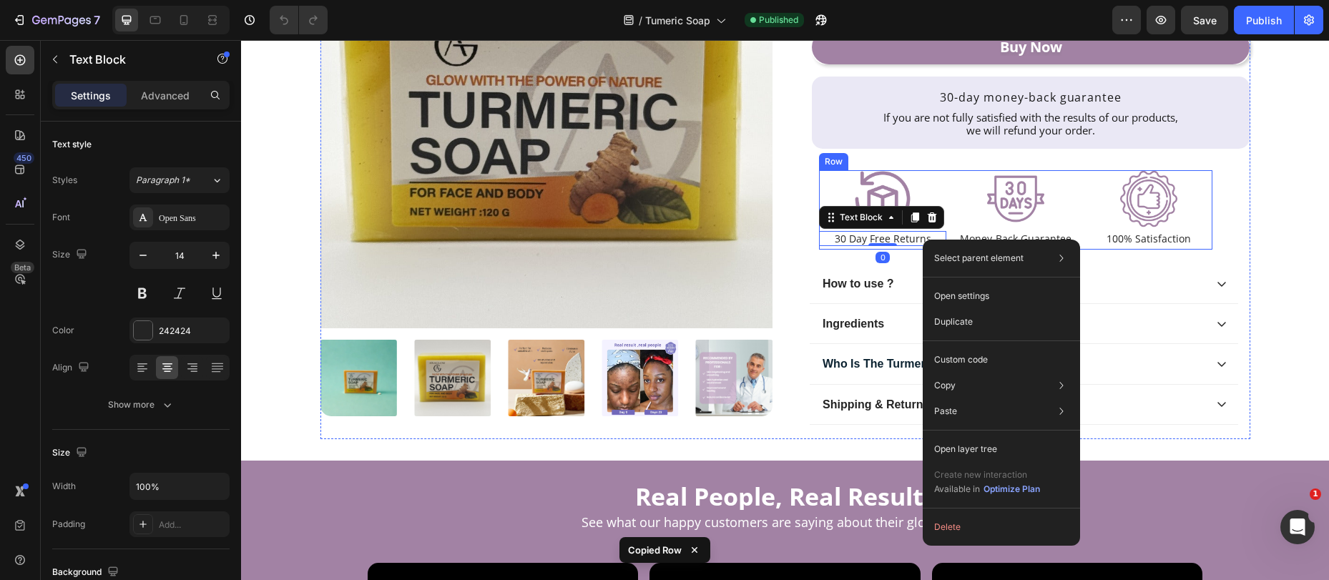
click at [942, 195] on div "Image 30 Day Free Returns Text Block 0 Row Image Money-Back Guarantee Text Bloc…" at bounding box center [1016, 210] width 394 height 80
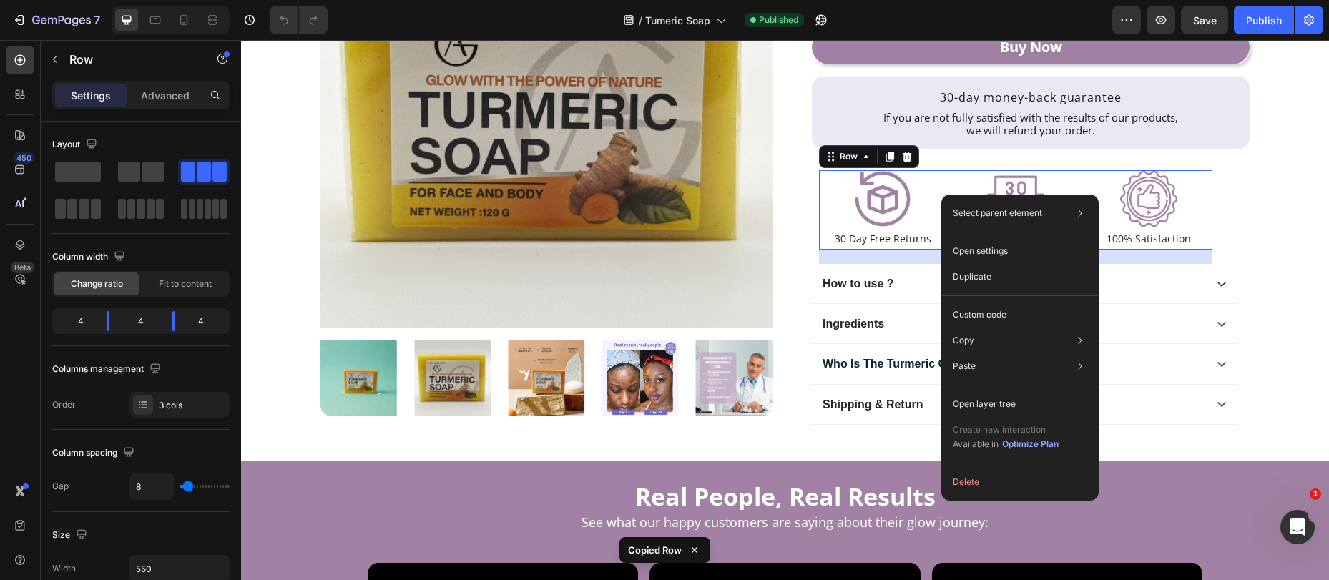
drag, startPoint x: 942, startPoint y: 195, endPoint x: 1186, endPoint y: 240, distance: 248.3
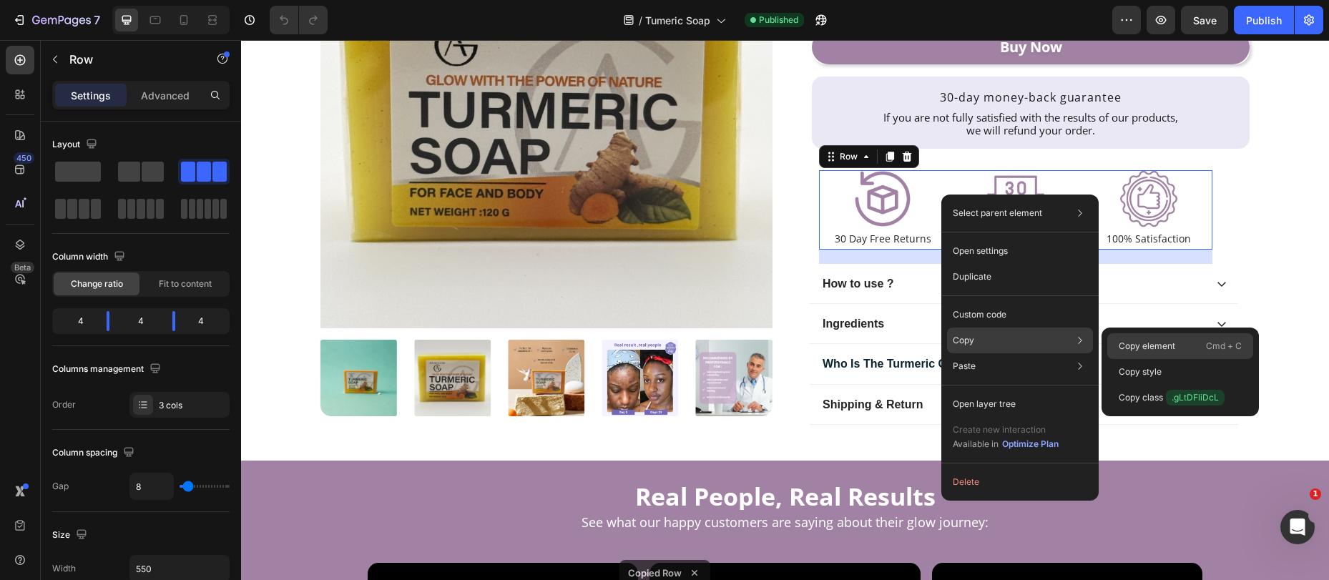
click at [1154, 345] on p "Copy element" at bounding box center [1147, 346] width 57 height 13
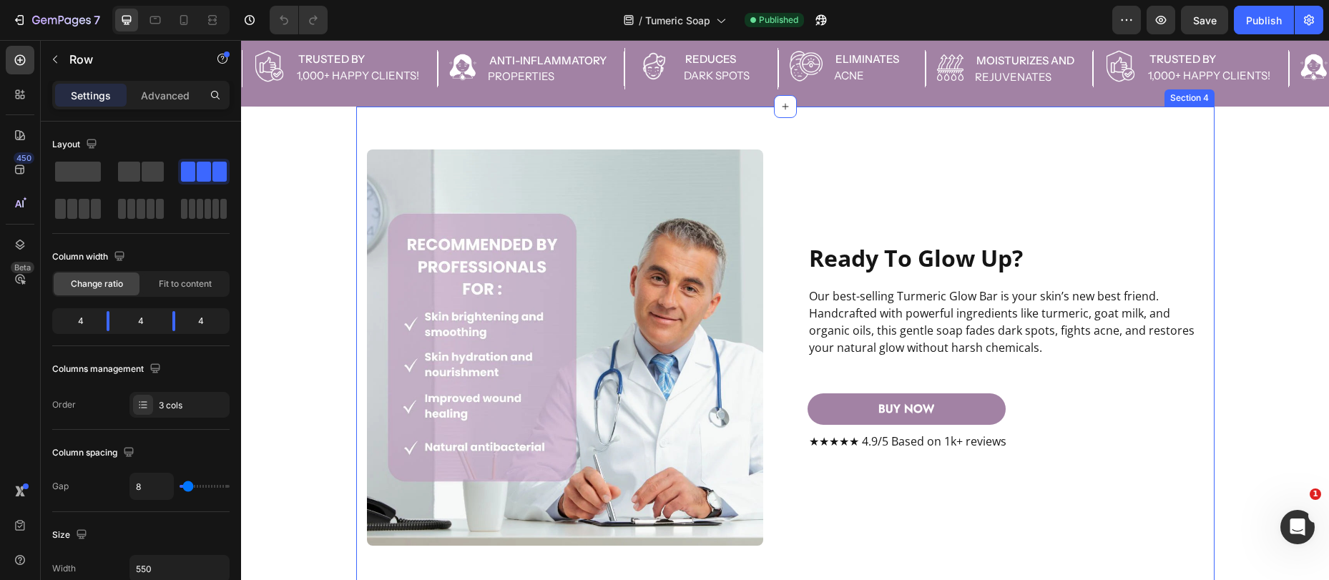
scroll to position [1274, 0]
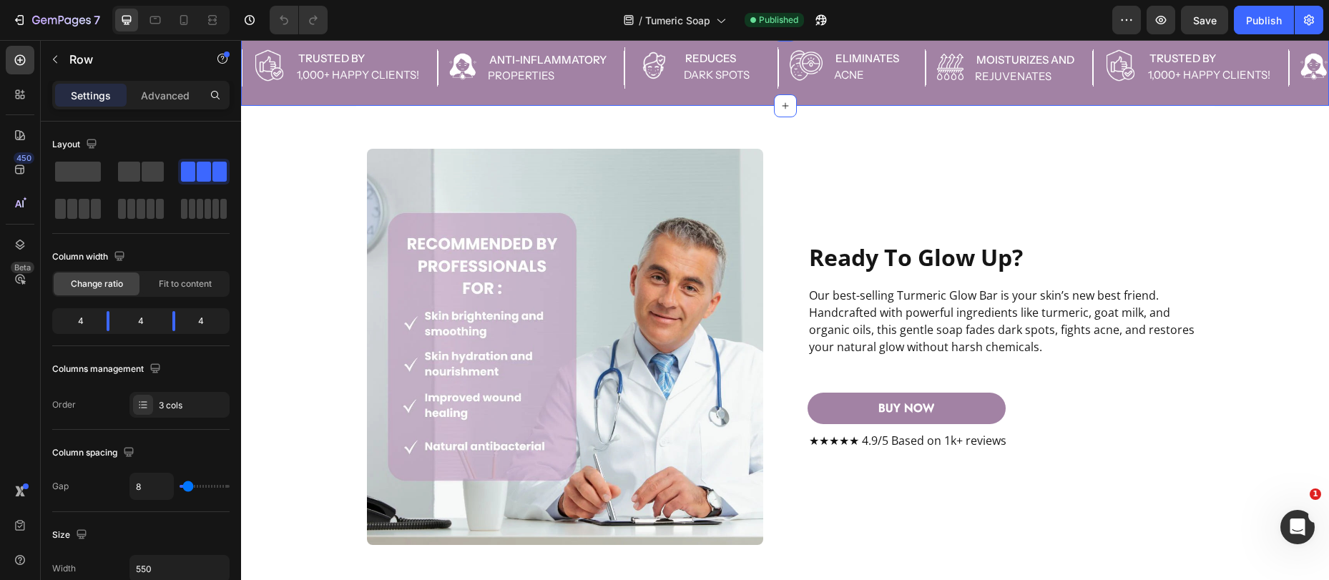
click at [673, 106] on div "Image Trusted by Text Block 1,000+ Happy clients! Text Block Advanced List Imag…" at bounding box center [785, 68] width 1088 height 76
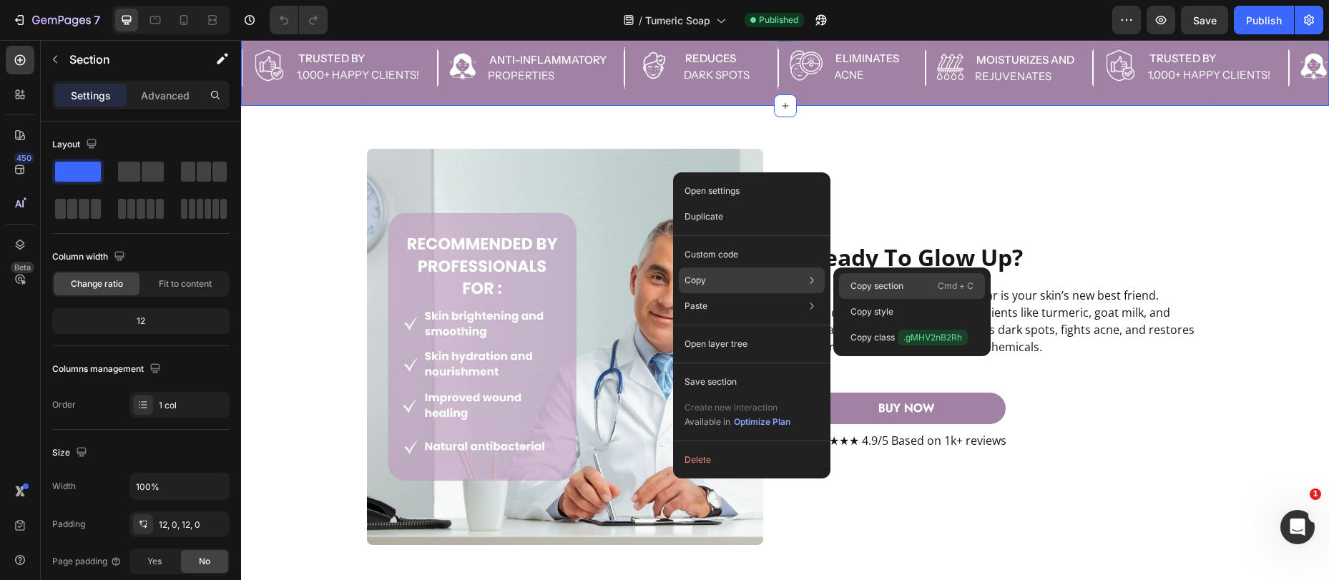
click at [876, 280] on p "Copy section" at bounding box center [877, 286] width 53 height 13
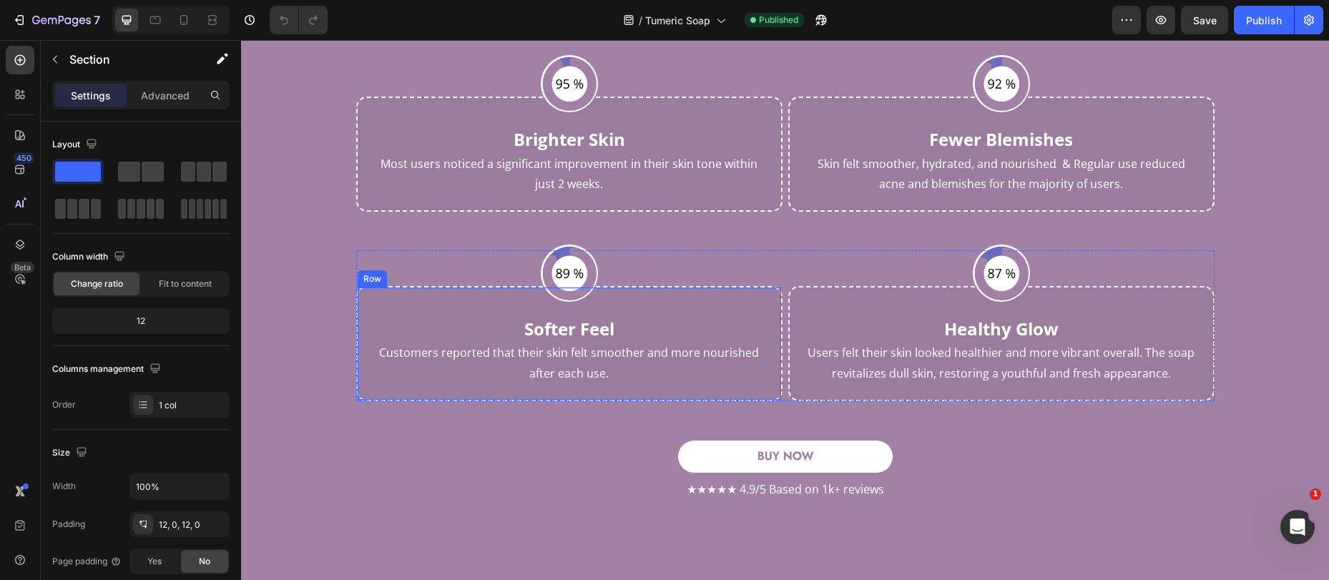
scroll to position [3689, 0]
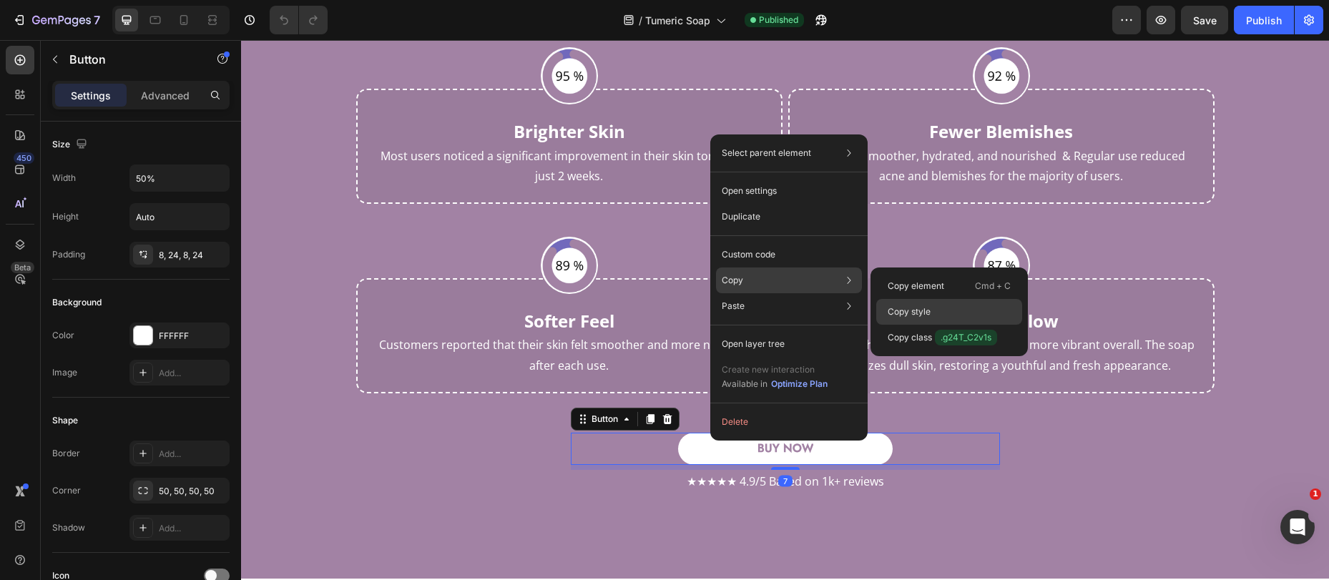
click at [904, 310] on p "Copy style" at bounding box center [909, 312] width 43 height 13
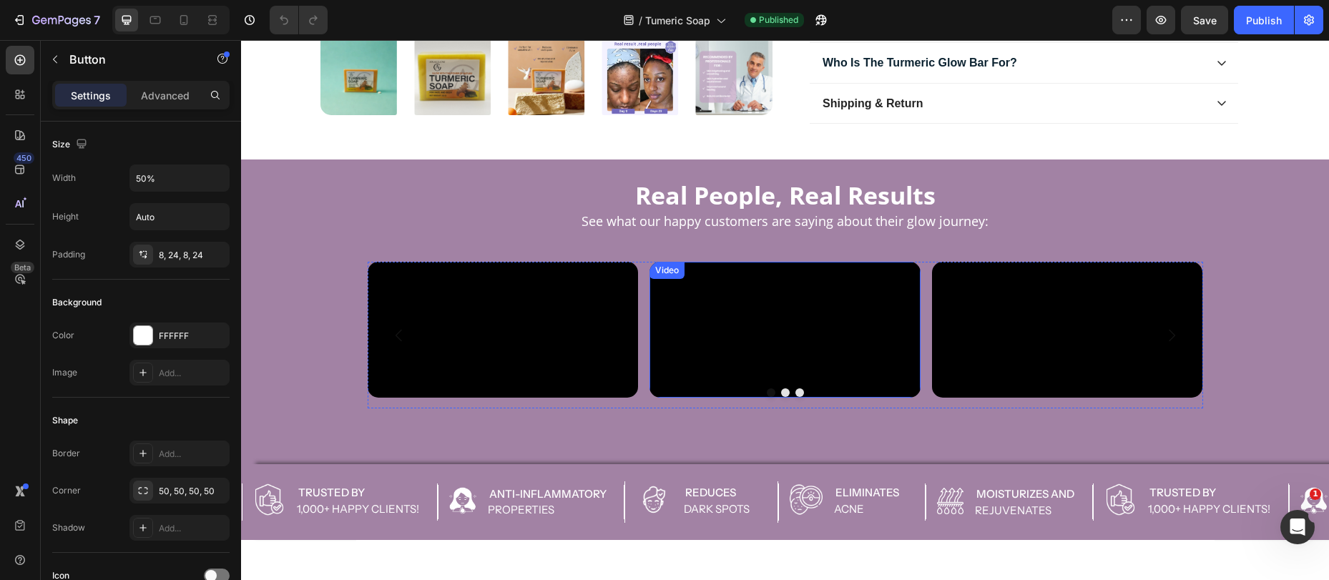
scroll to position [0, 0]
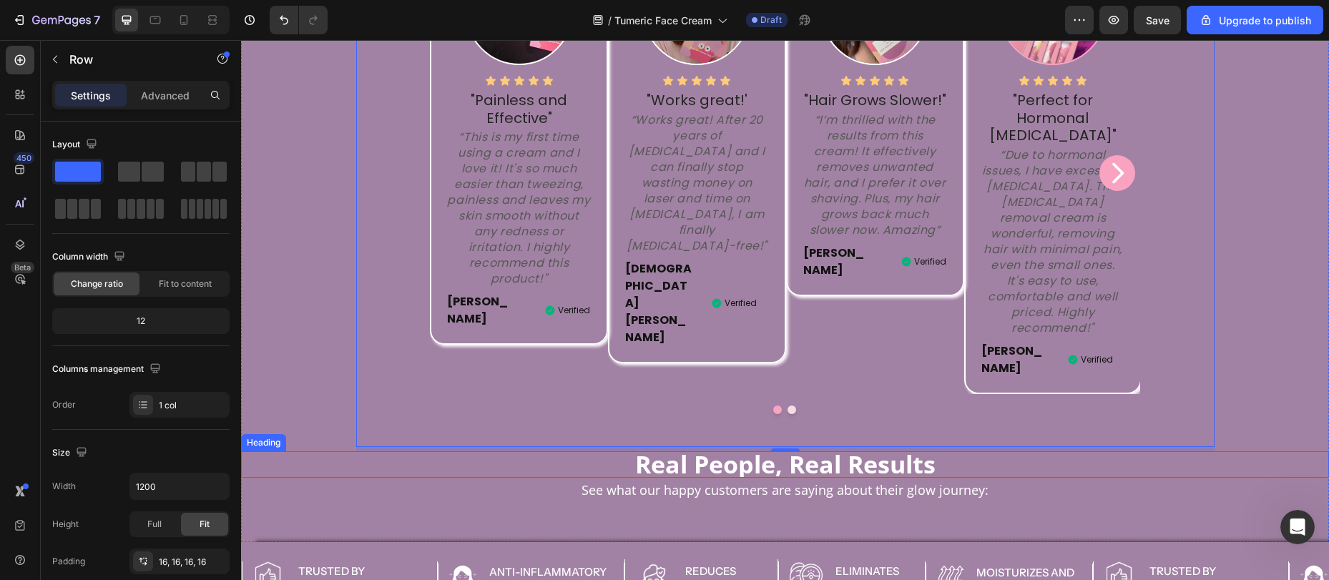
click at [643, 451] on h2 "Real People, Real Results" at bounding box center [785, 464] width 1088 height 27
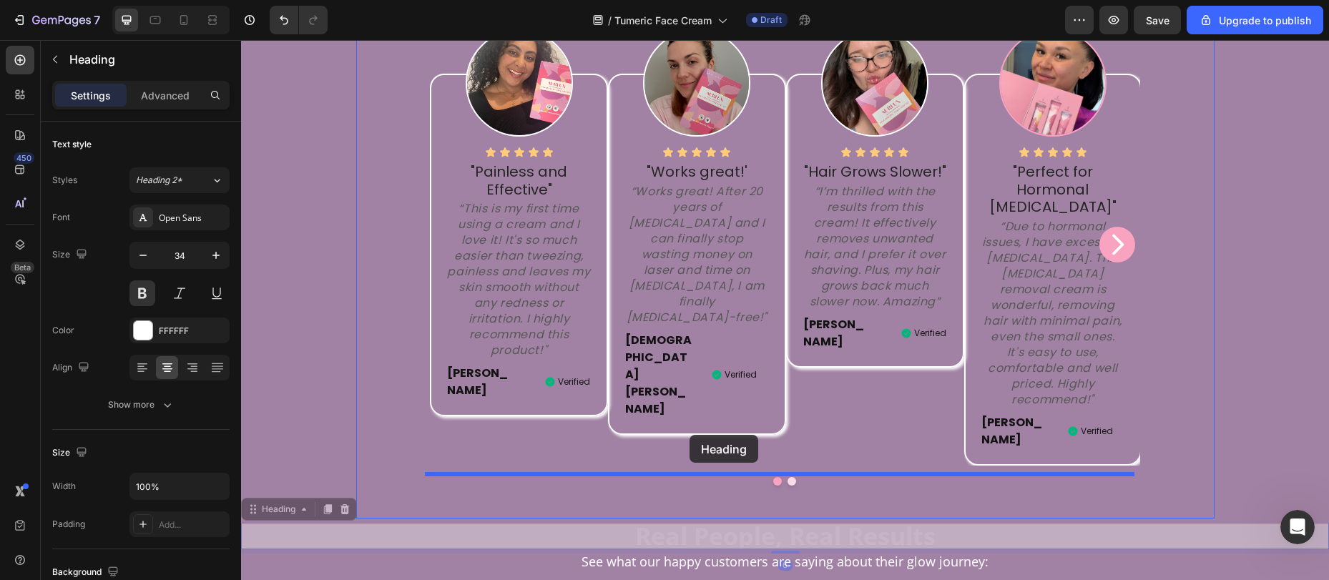
scroll to position [1015, 0]
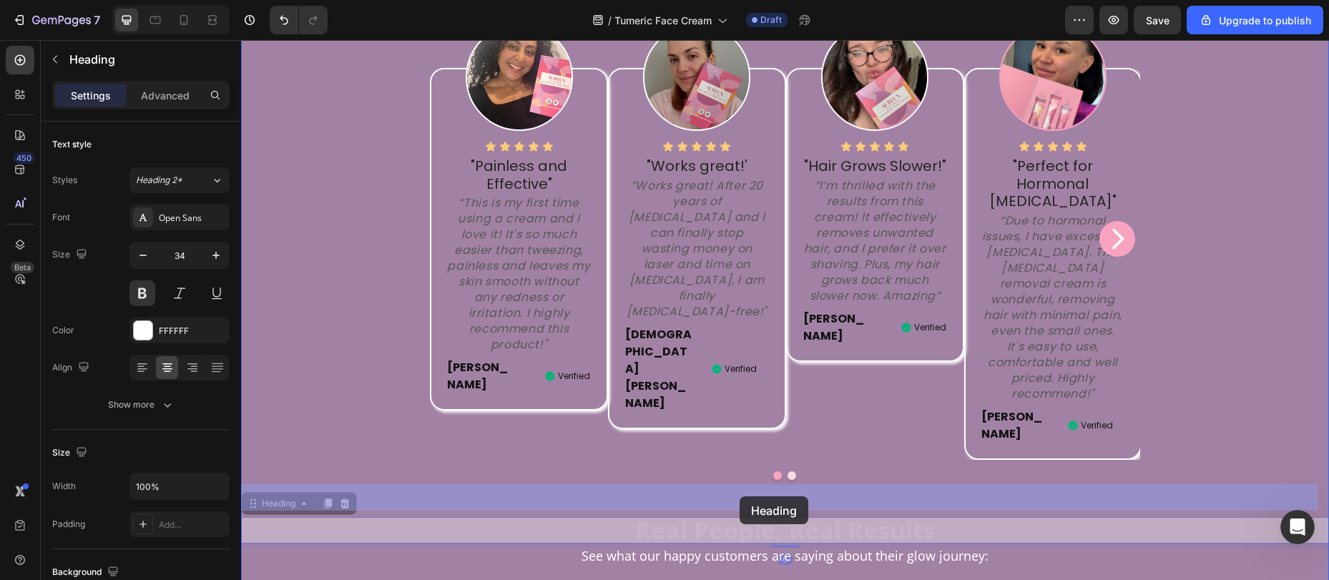
drag, startPoint x: 250, startPoint y: 400, endPoint x: 740, endPoint y: 497, distance: 499.6
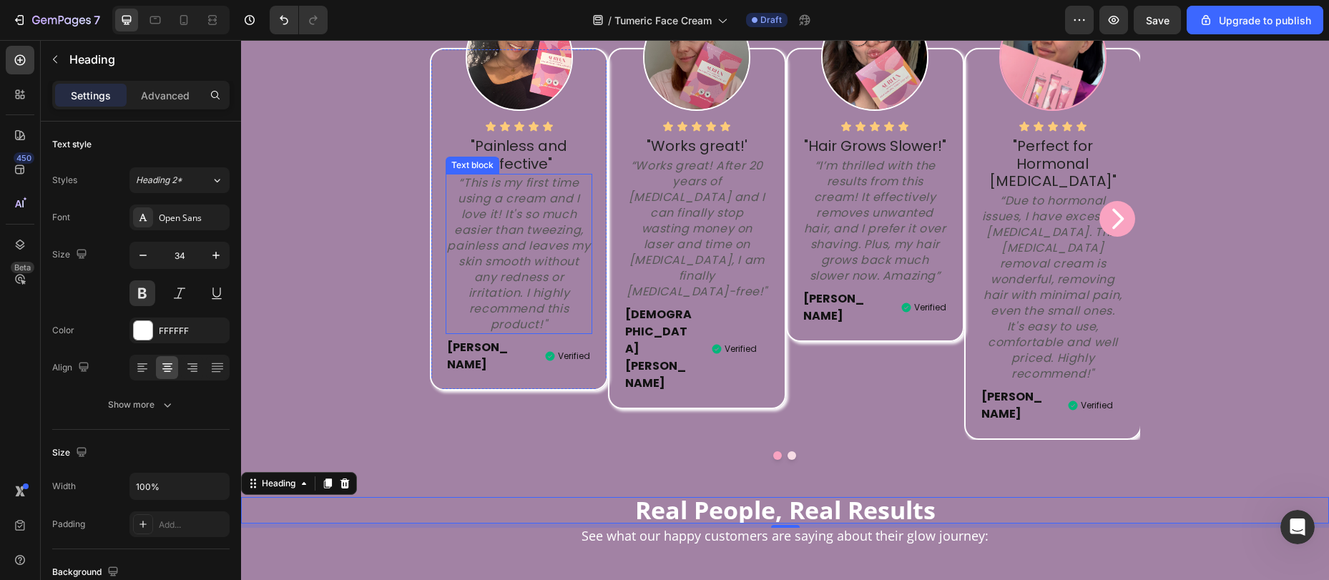
scroll to position [862, 0]
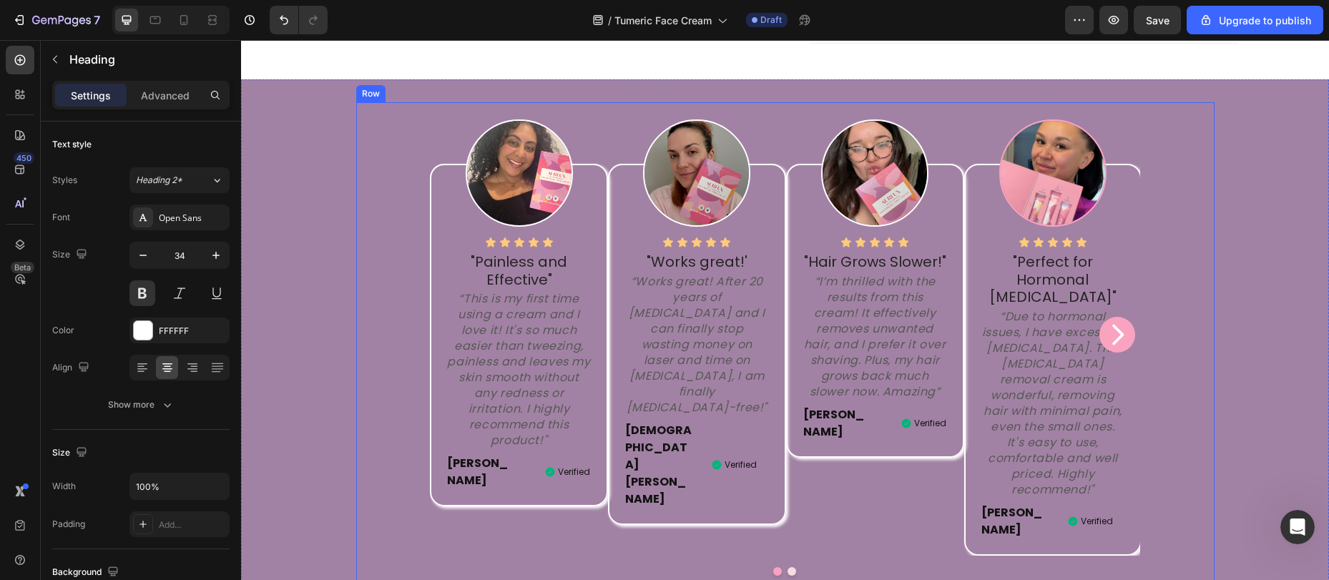
click at [368, 167] on div "Image Icon Icon Icon Icon Icon Icon List "Painless and Effective" Text block “T…" at bounding box center [785, 355] width 859 height 507
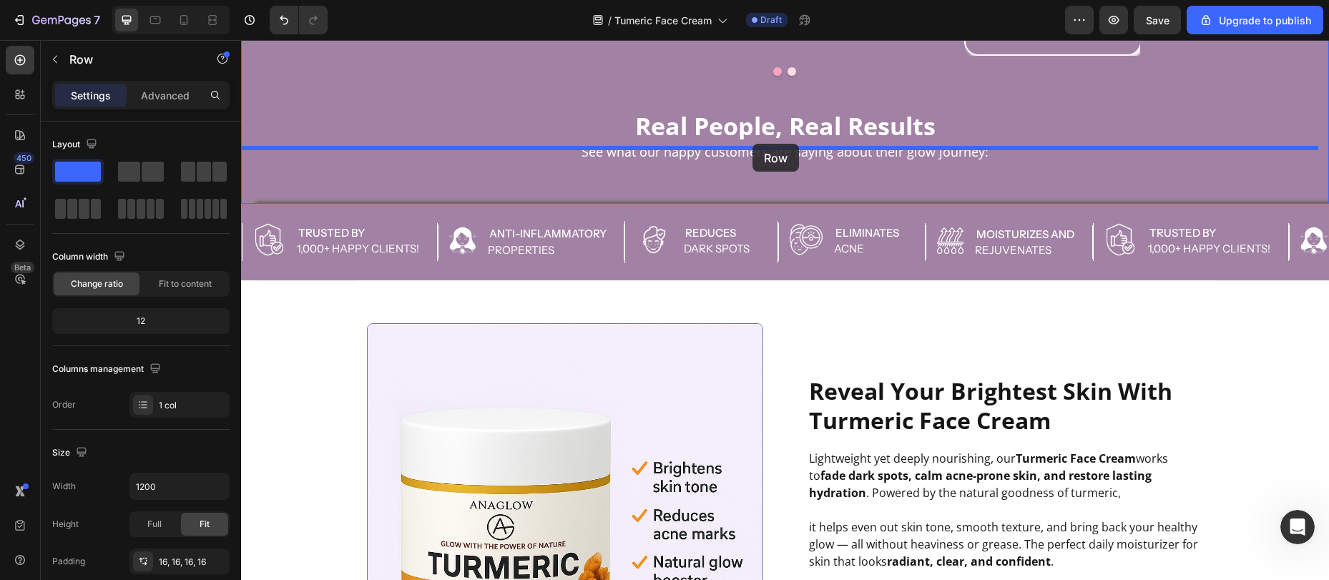
drag, startPoint x: 360, startPoint y: 147, endPoint x: 752, endPoint y: 143, distance: 392.1
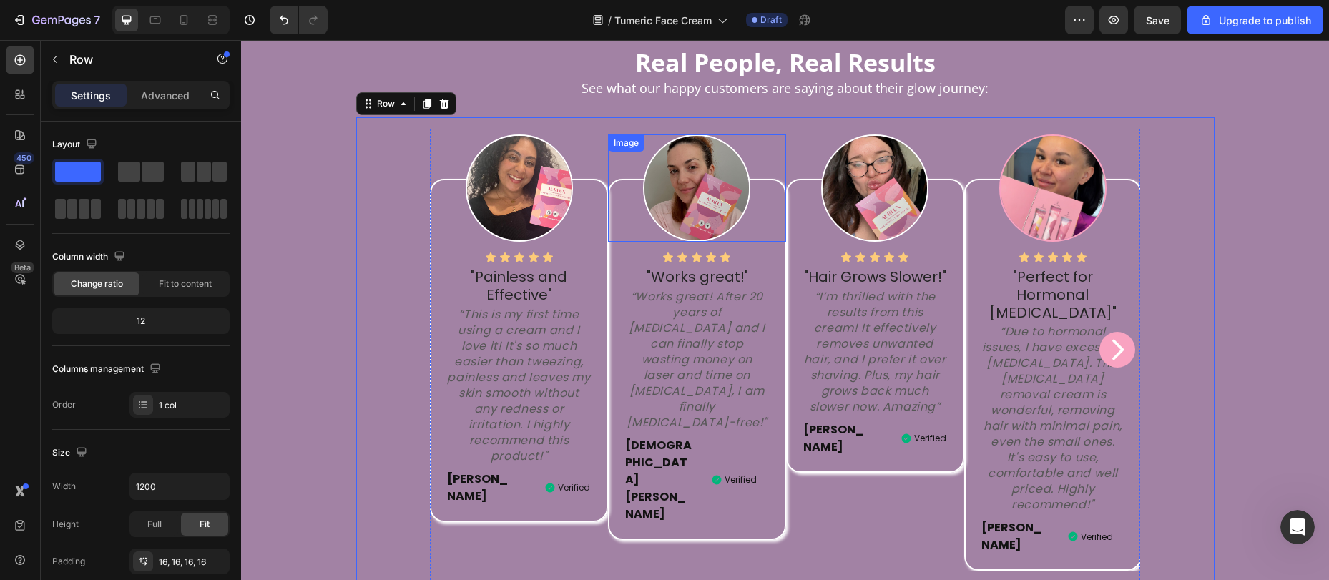
scroll to position [975, 0]
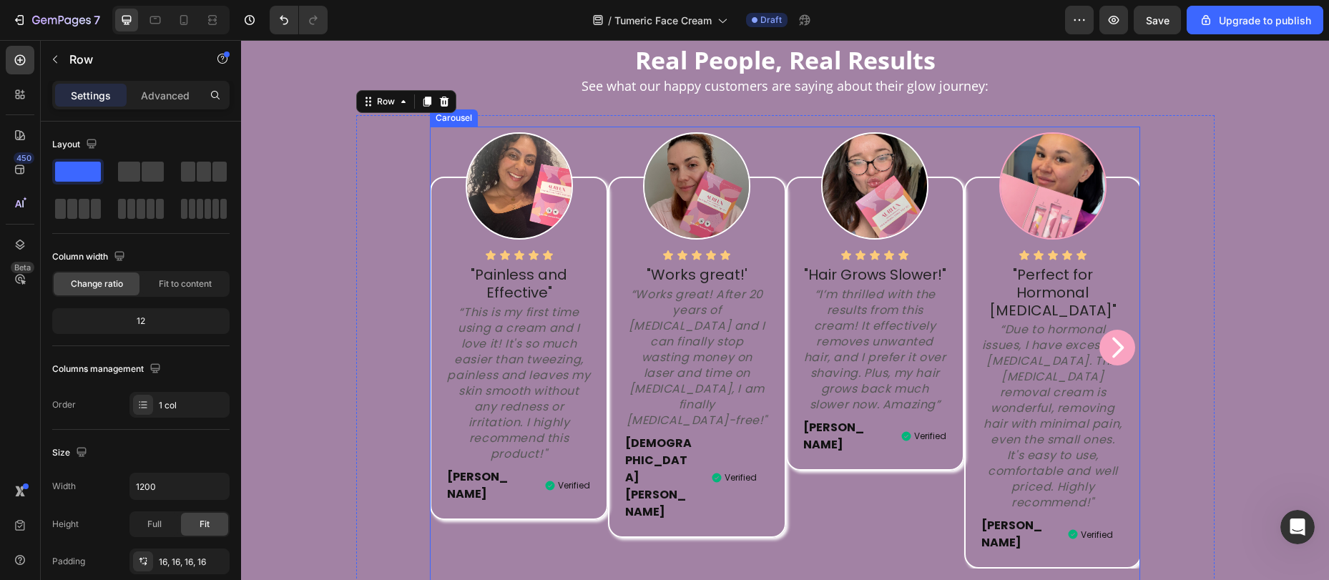
click at [715, 473] on div "Image Icon Icon Icon Icon Icon Icon List "Works great!' Text block “Works great…" at bounding box center [697, 348] width 178 height 442
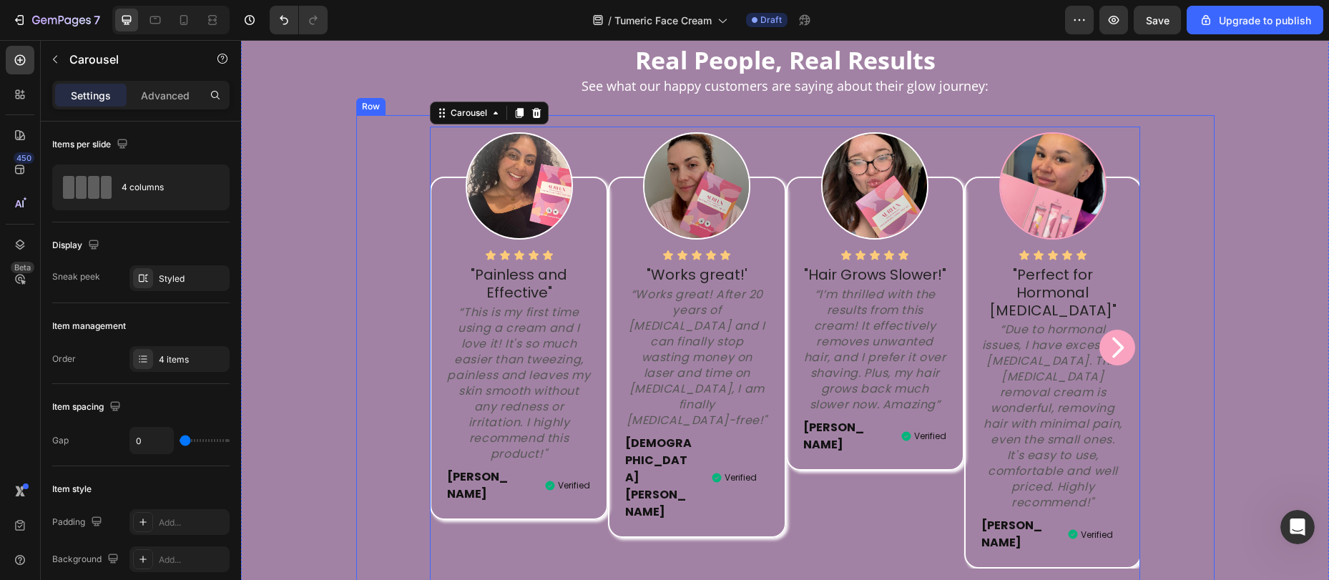
click at [373, 171] on div "Image Icon Icon Icon Icon Icon Icon List "Painless and Effective" Text block “T…" at bounding box center [786, 369] width 836 height 484
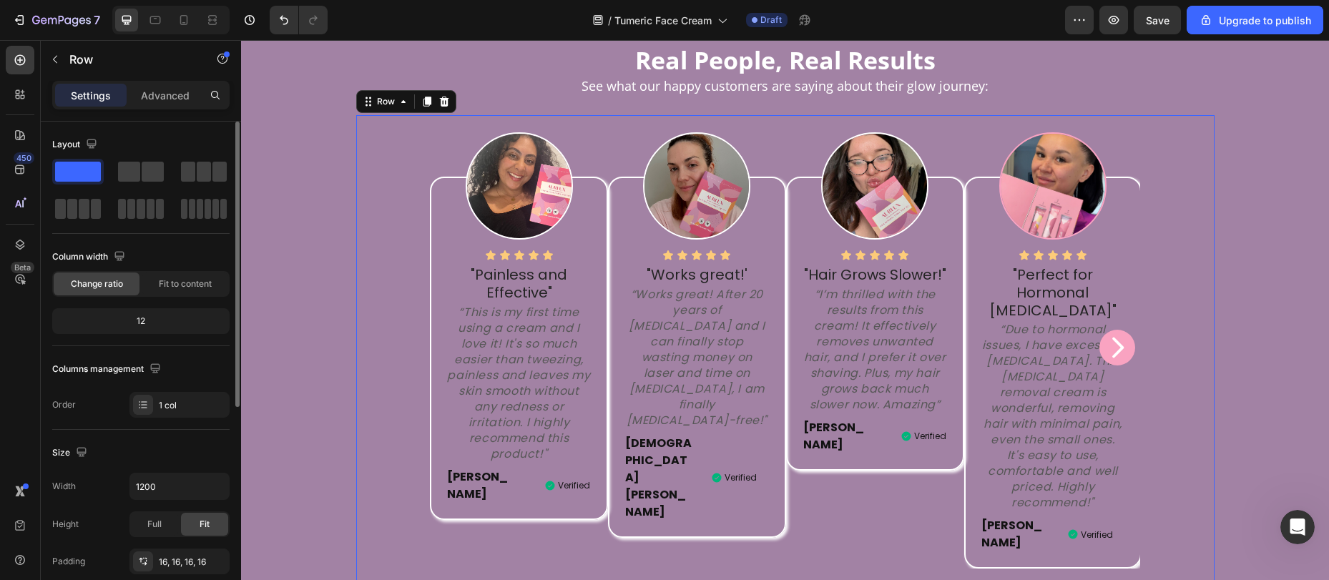
scroll to position [22, 0]
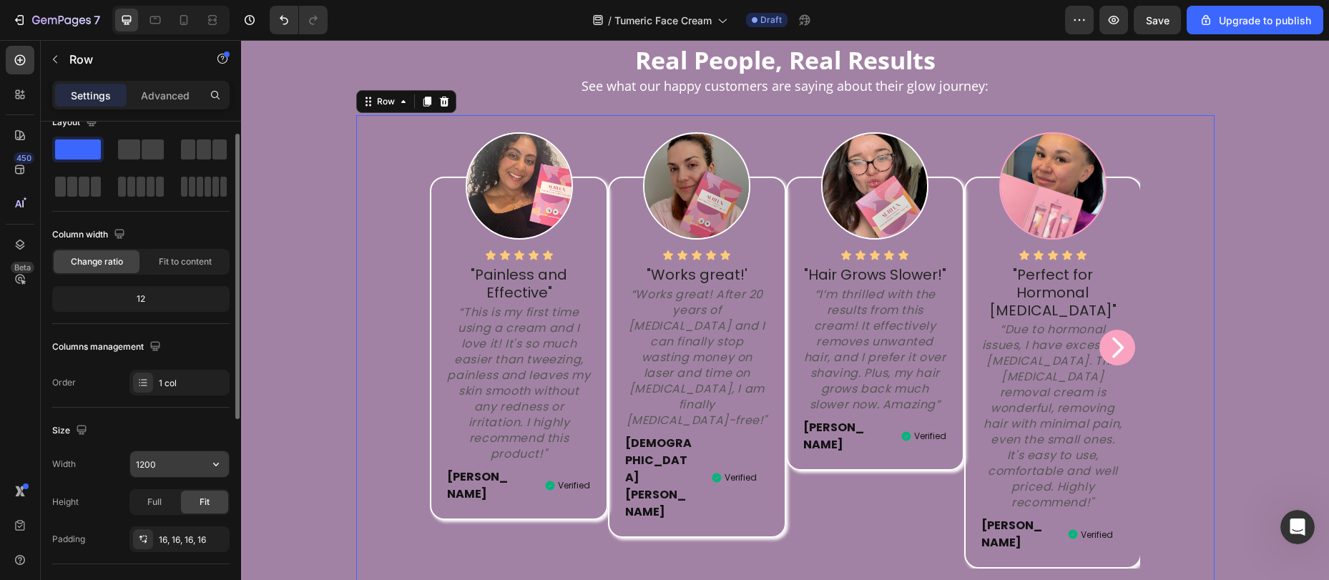
click at [164, 453] on input "1200" at bounding box center [179, 464] width 99 height 26
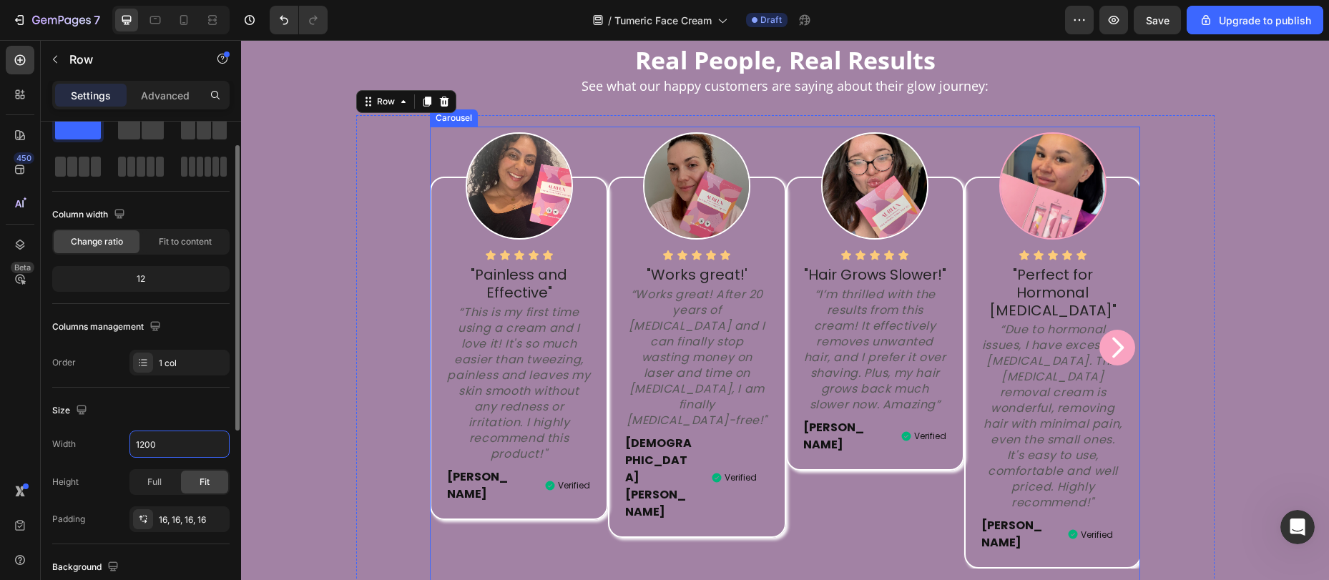
click at [737, 533] on div "Image Icon Icon Icon Icon Icon Icon List "Works great!' Text block “Works great…" at bounding box center [697, 348] width 178 height 442
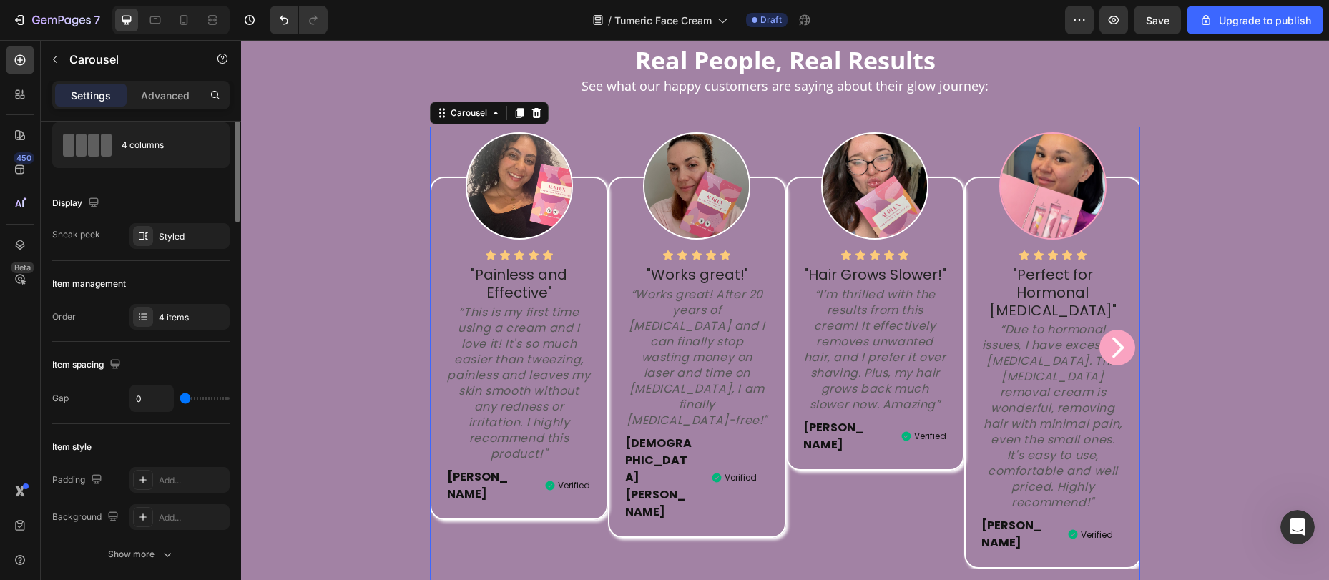
scroll to position [0, 0]
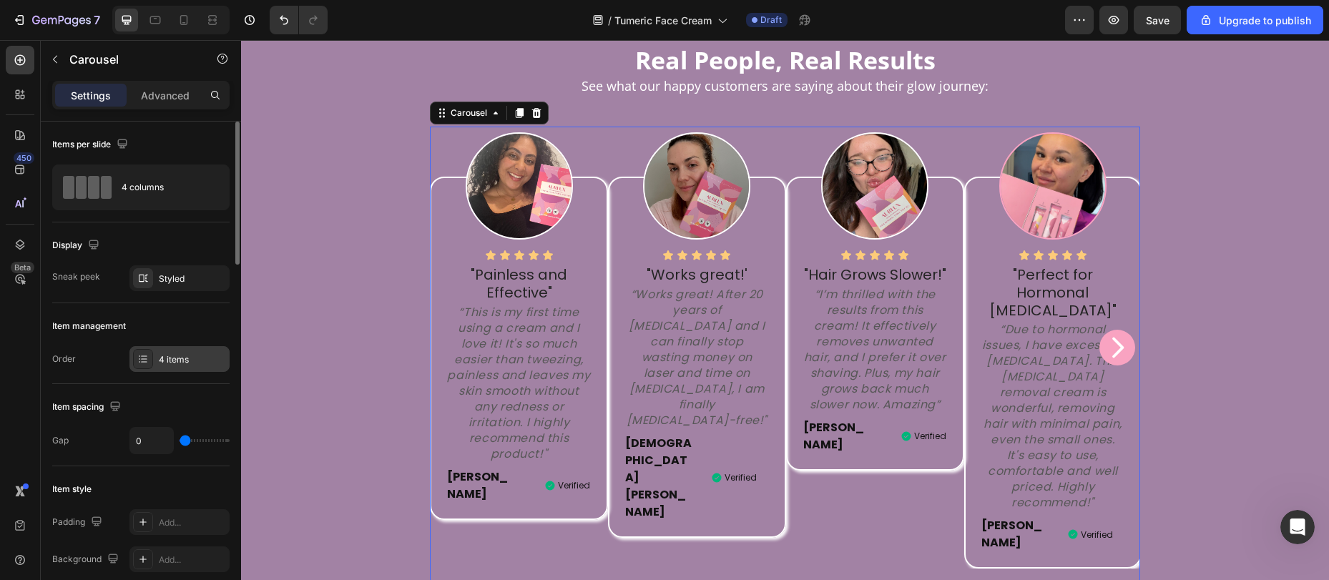
click at [166, 351] on div "4 items" at bounding box center [180, 359] width 100 height 26
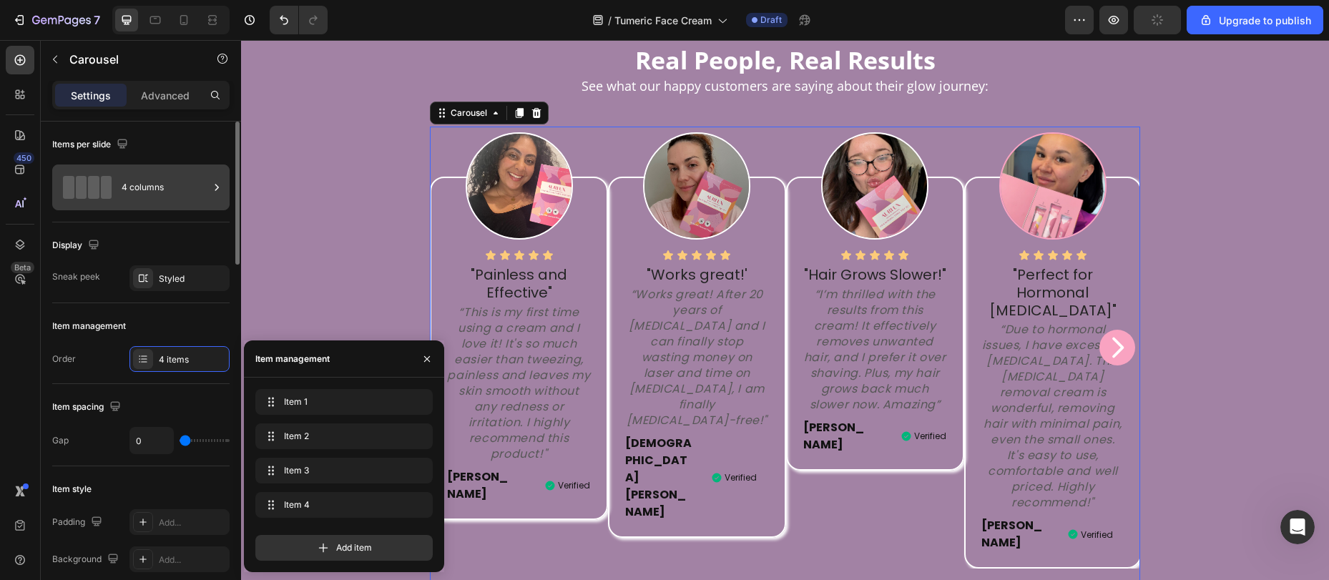
click at [150, 189] on div "4 columns" at bounding box center [165, 187] width 87 height 33
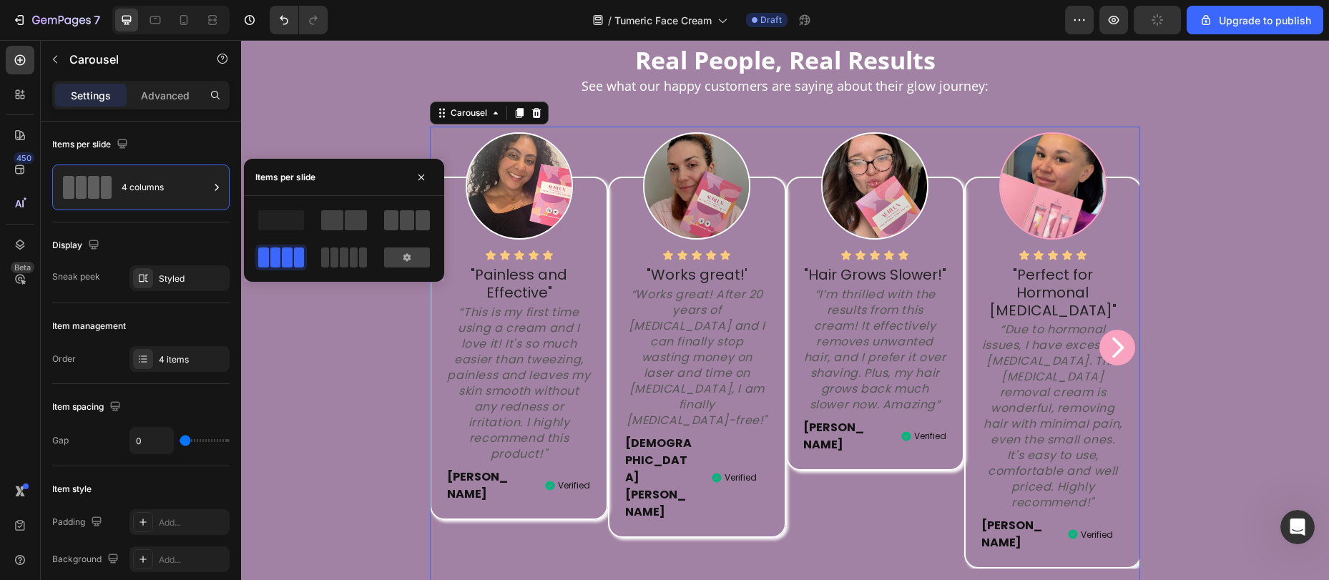
click at [395, 225] on span at bounding box center [391, 220] width 14 height 20
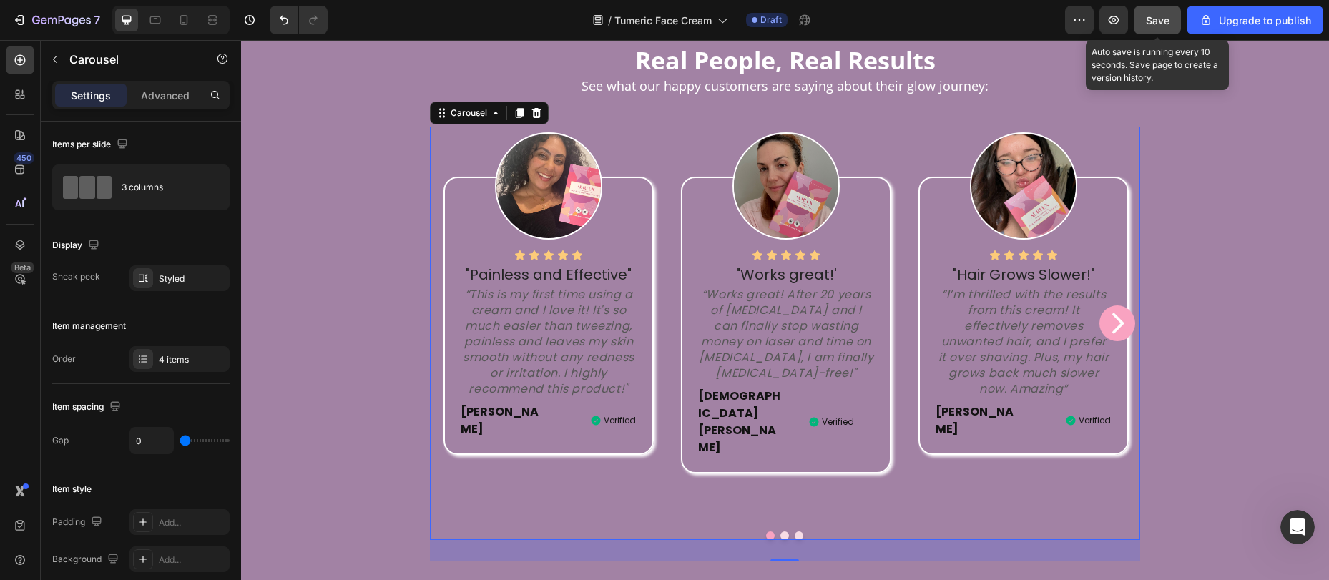
click at [1171, 11] on button "Save" at bounding box center [1157, 20] width 47 height 29
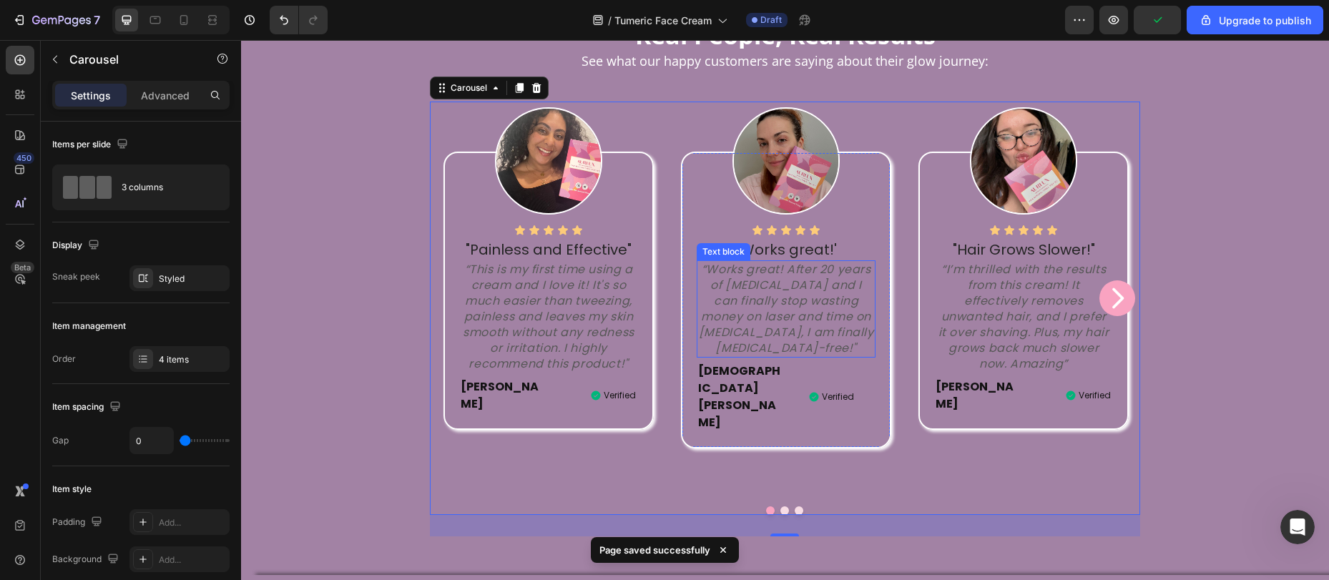
scroll to position [945, 0]
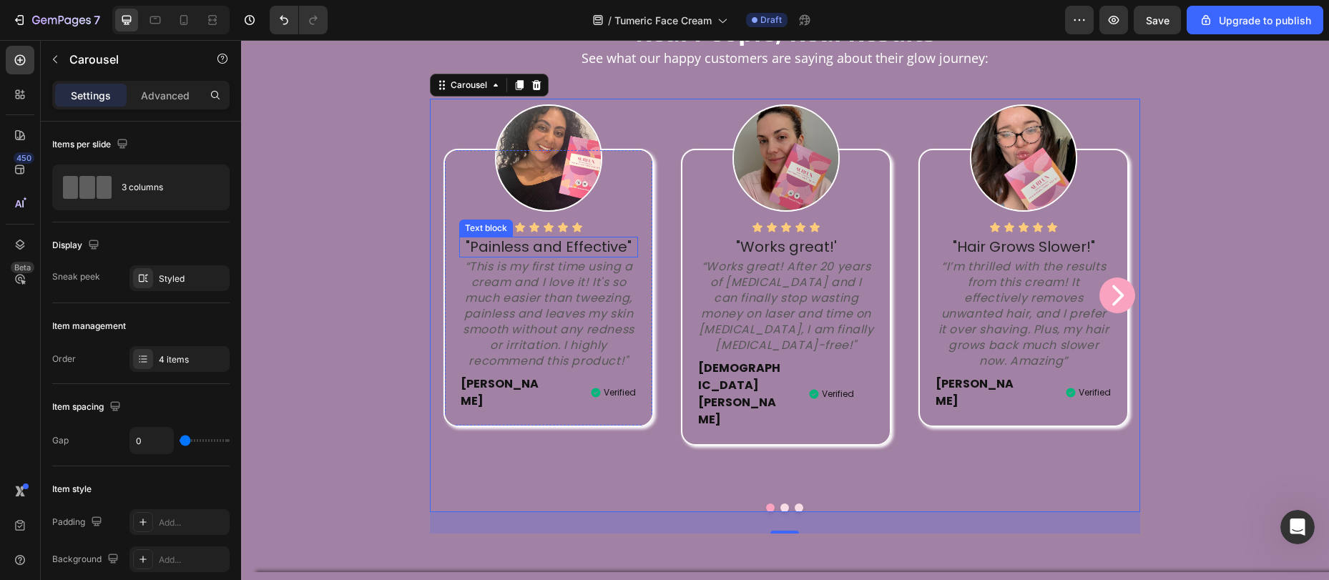
click at [549, 246] on p ""Painless and Effective"" at bounding box center [548, 247] width 175 height 18
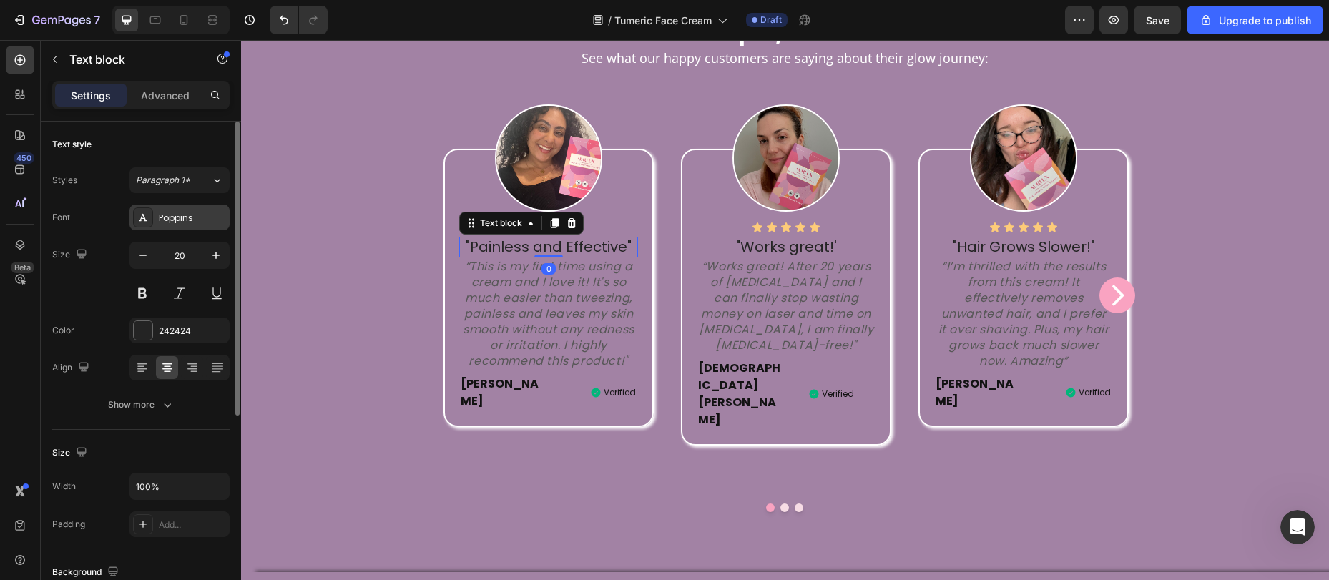
click at [182, 222] on div "Poppins" at bounding box center [192, 218] width 67 height 13
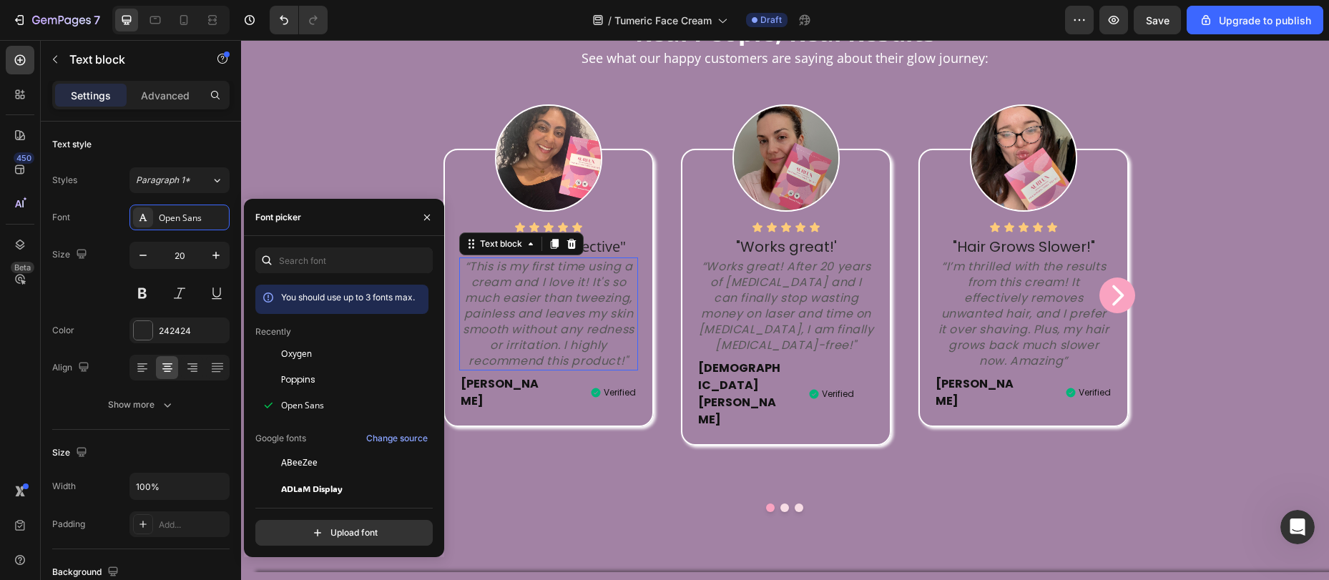
click at [525, 286] on p "“This is my first time using a cream and I love it! It's so much easier than tw…" at bounding box center [548, 314] width 175 height 110
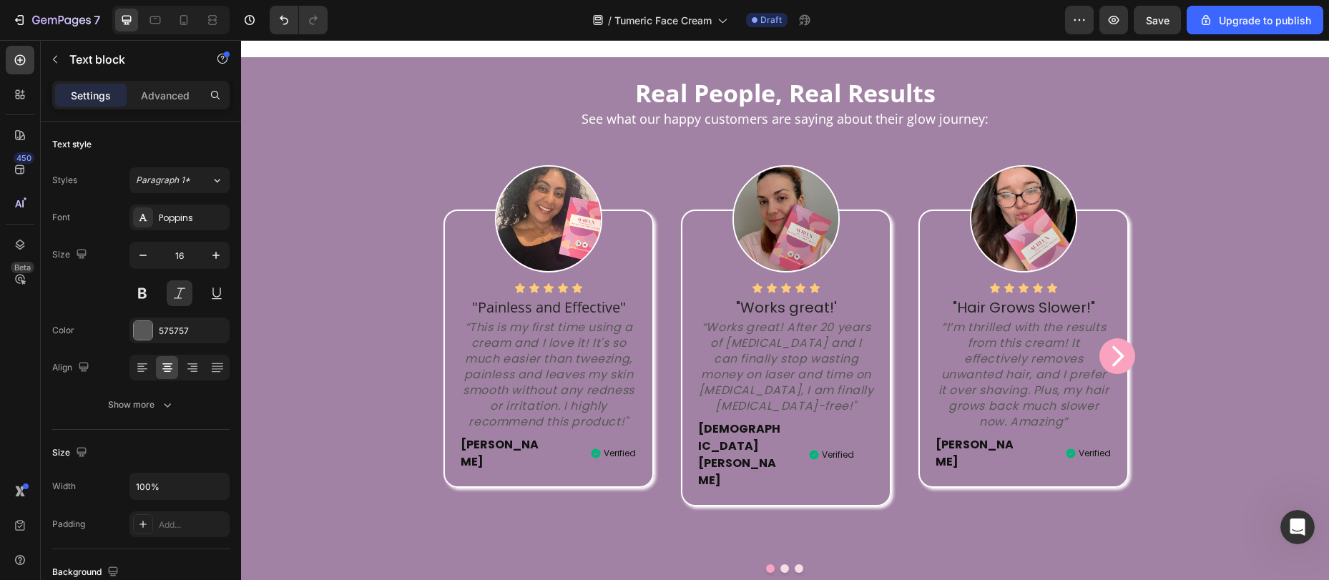
scroll to position [1126, 0]
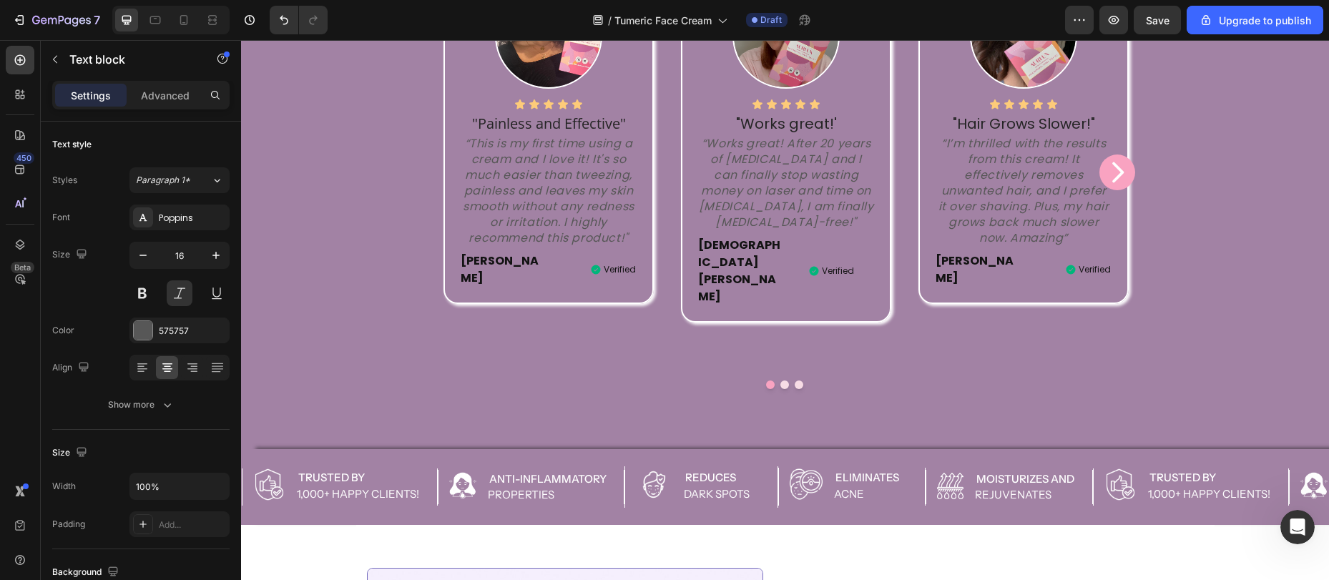
click at [551, 192] on p "“This is my first time using a cream and I love it! It's so much easier than tw…" at bounding box center [548, 191] width 175 height 110
click at [188, 218] on div "Poppins" at bounding box center [192, 218] width 67 height 13
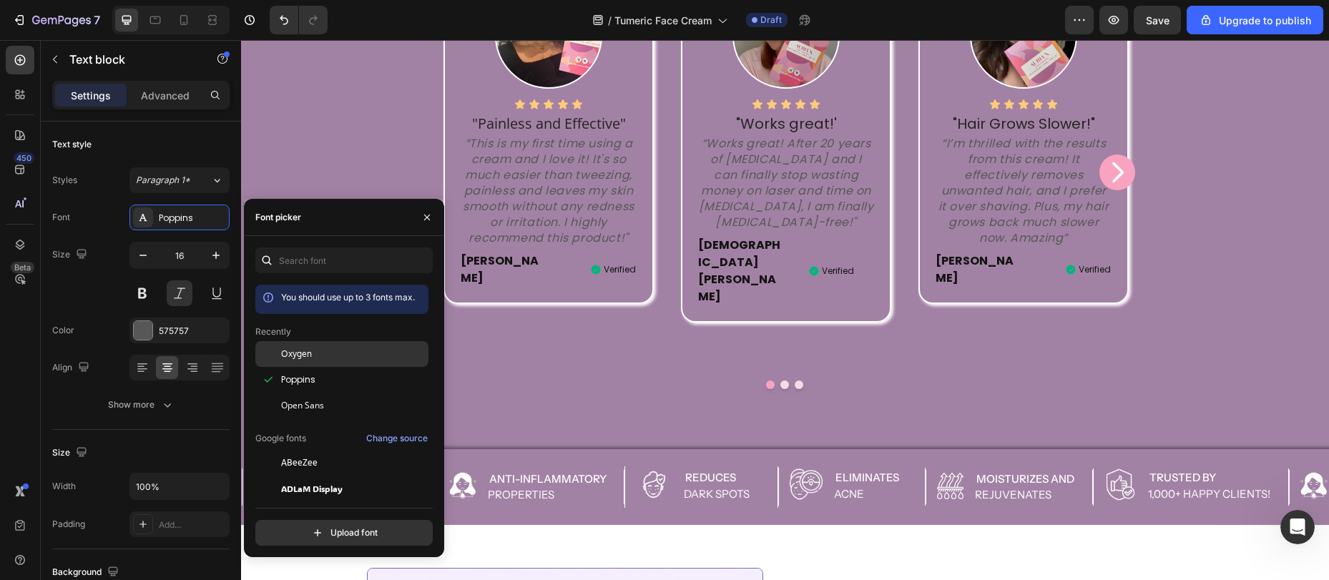
click at [287, 348] on span "Oxygen" at bounding box center [296, 354] width 31 height 13
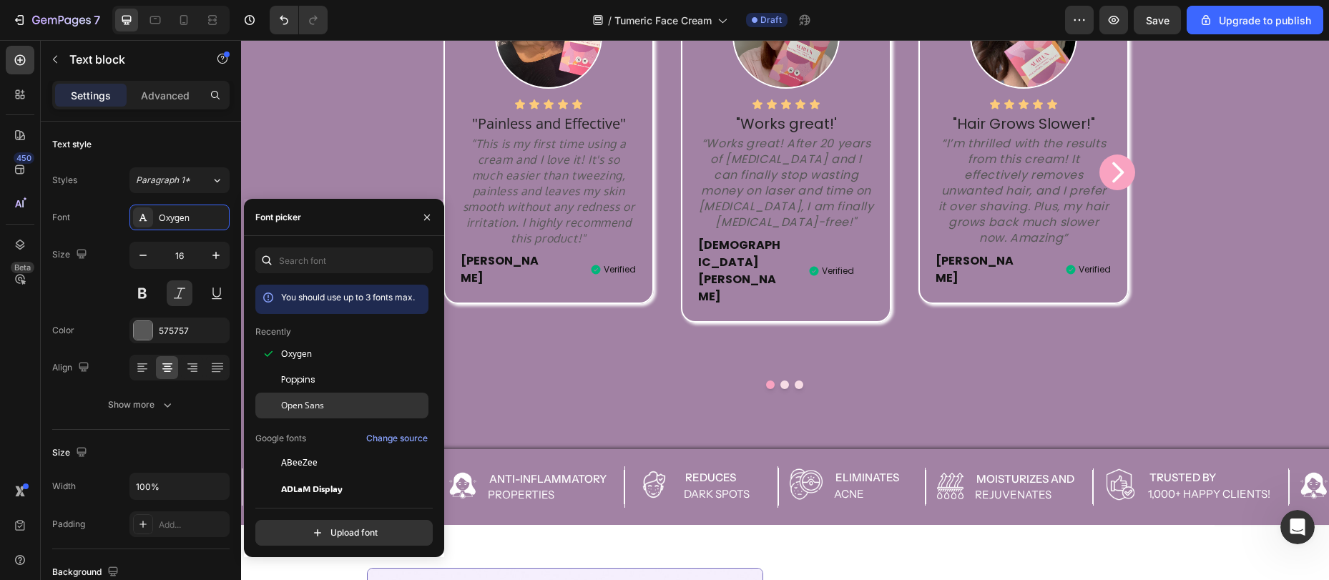
click at [311, 409] on span "Open Sans" at bounding box center [302, 405] width 43 height 13
click at [550, 333] on div "Image Icon Icon Icon Icon Icon Icon List "Painless and Effective" Text block “T…" at bounding box center [549, 172] width 238 height 393
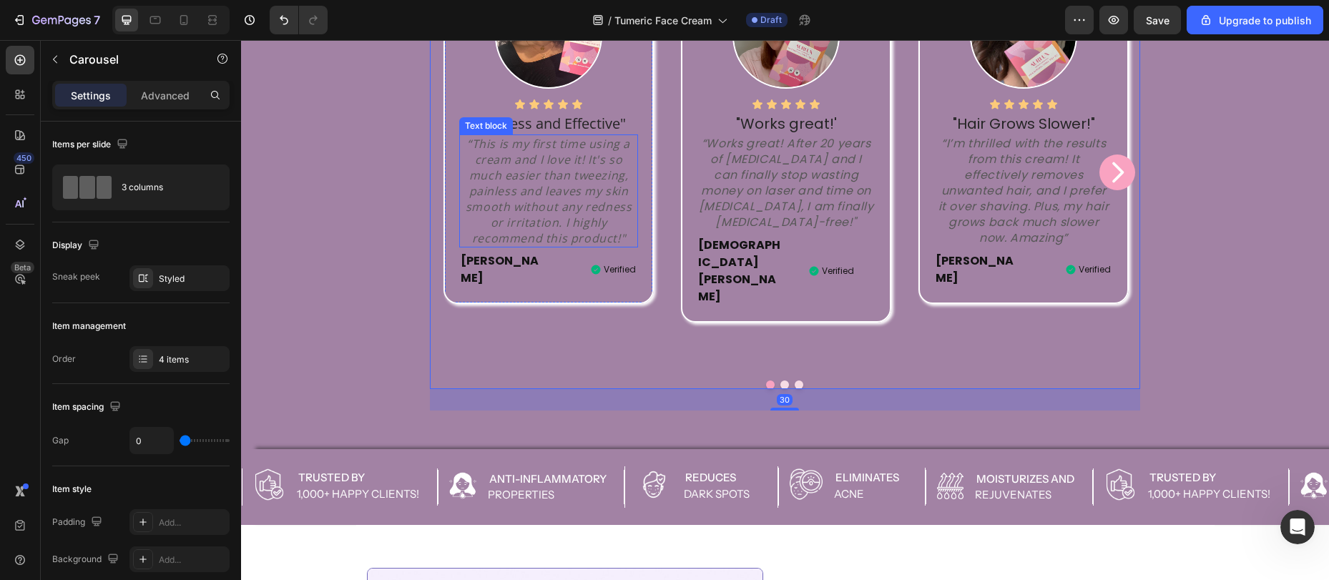
click at [540, 209] on p "“This is my first time using a cream and I love it! It's so much easier than tw…" at bounding box center [548, 191] width 175 height 110
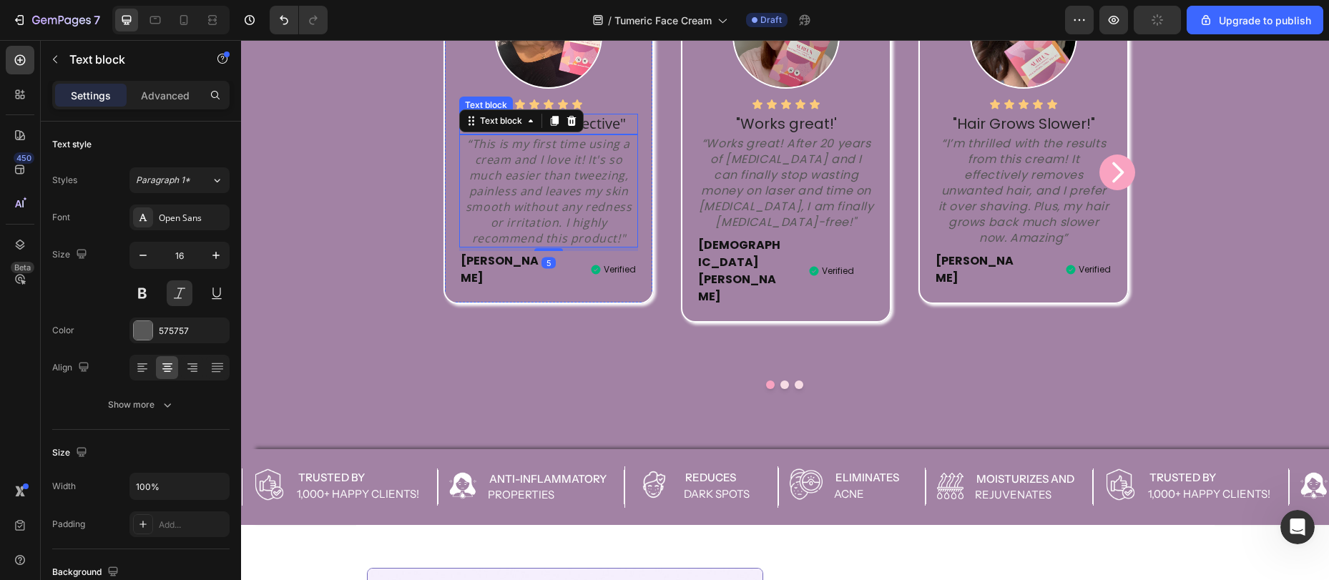
click at [598, 122] on p ""Painless and Effective"" at bounding box center [548, 124] width 175 height 18
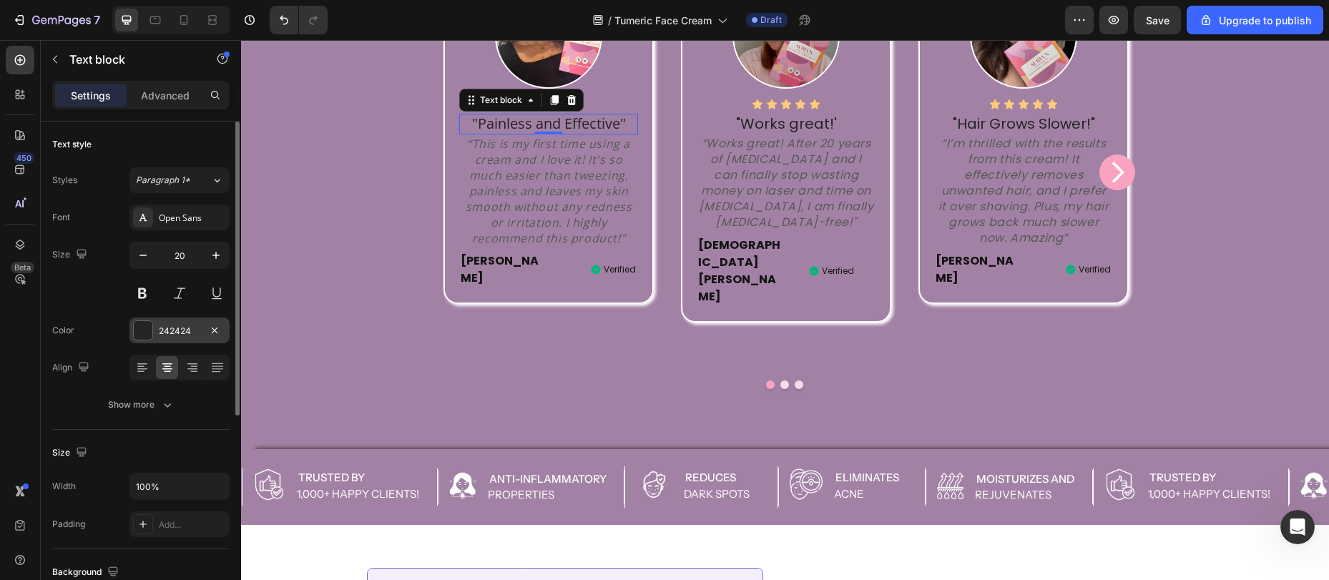
click at [146, 333] on div at bounding box center [143, 330] width 19 height 19
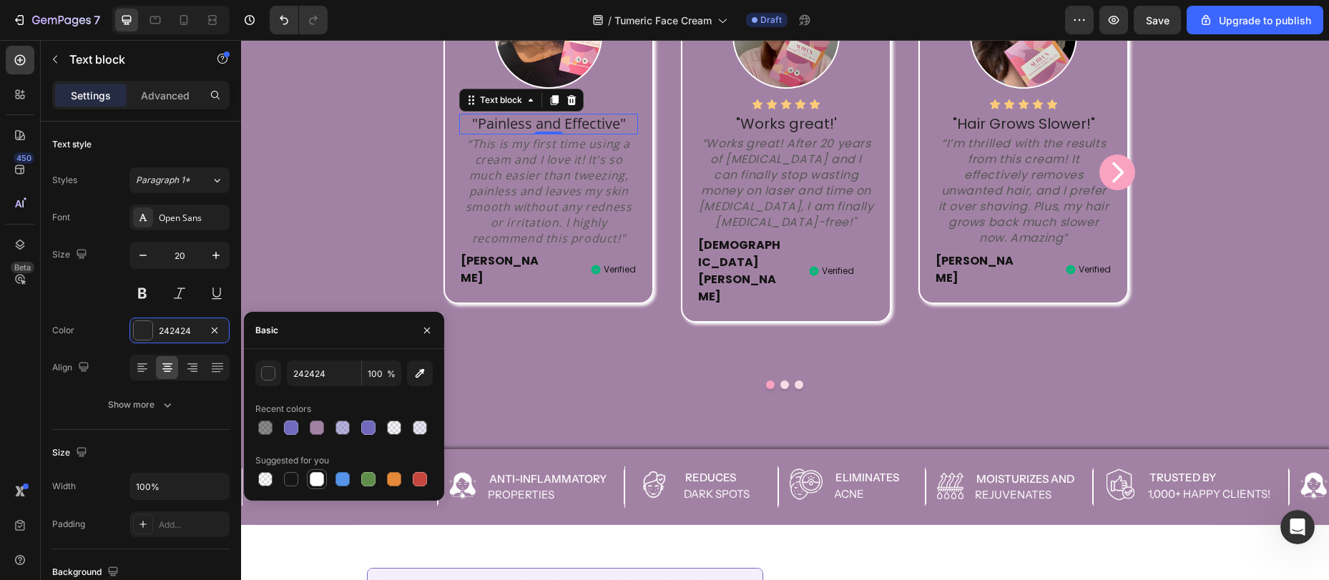
drag, startPoint x: 317, startPoint y: 479, endPoint x: 319, endPoint y: 471, distance: 8.9
click at [317, 480] on div at bounding box center [317, 479] width 14 height 14
type input "FFFFFF"
click at [569, 221] on p "“This is my first time using a cream and I love it! It's so much easier than tw…" at bounding box center [548, 191] width 175 height 110
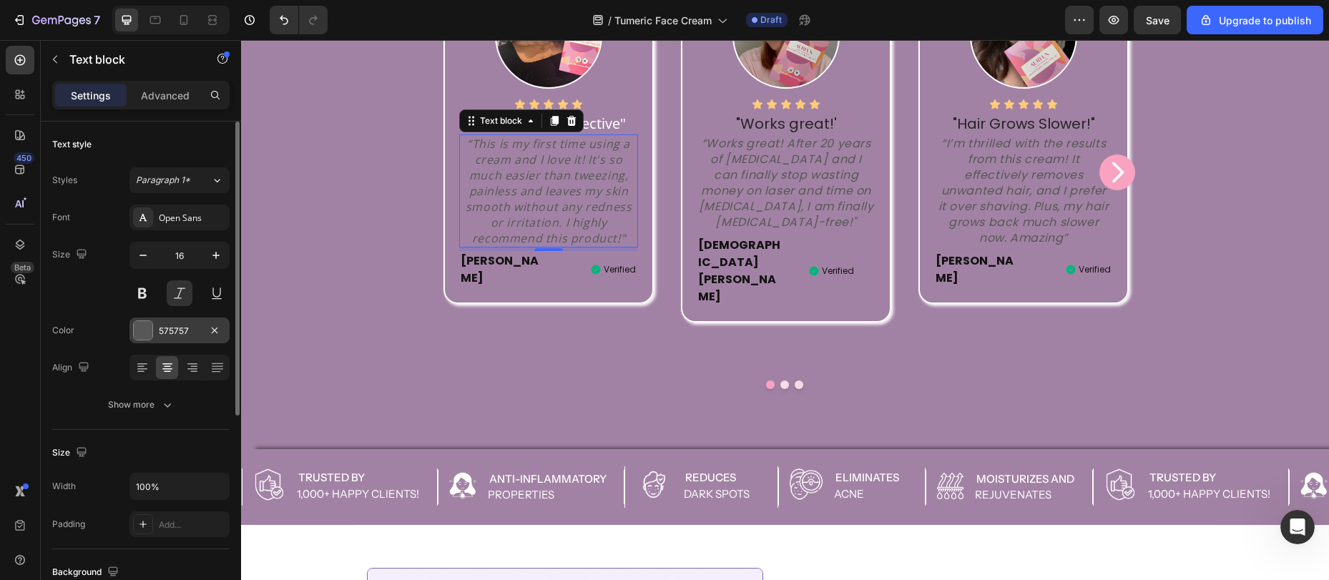
click at [147, 333] on div at bounding box center [143, 330] width 19 height 19
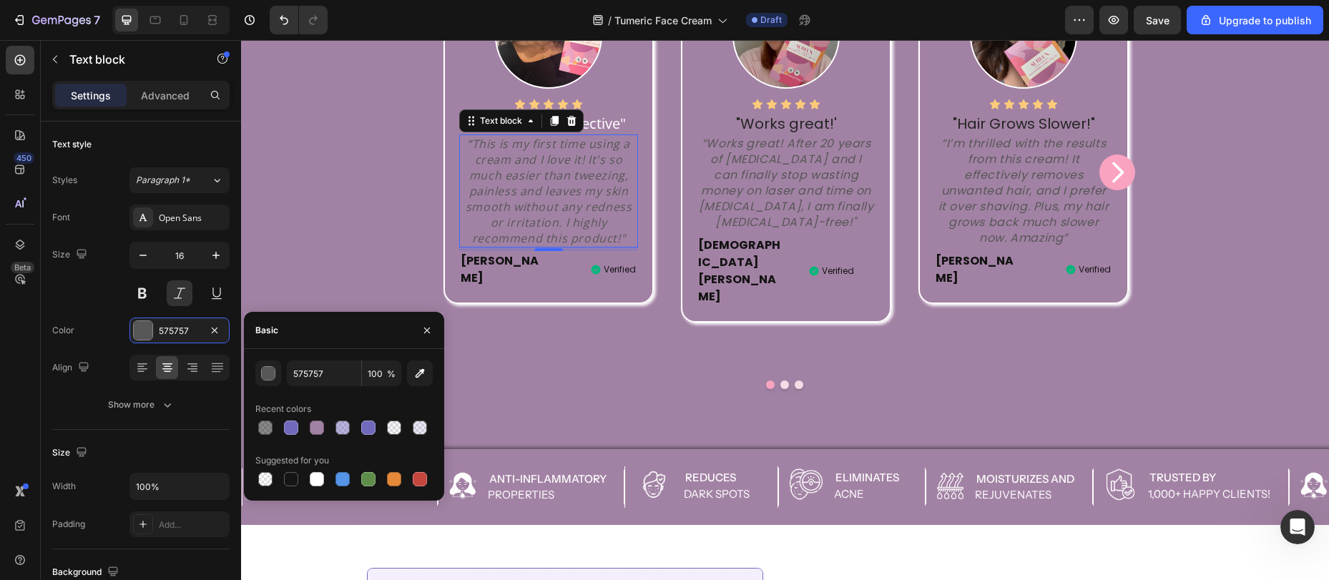
click at [316, 478] on div at bounding box center [317, 479] width 14 height 14
type input "FFFFFF"
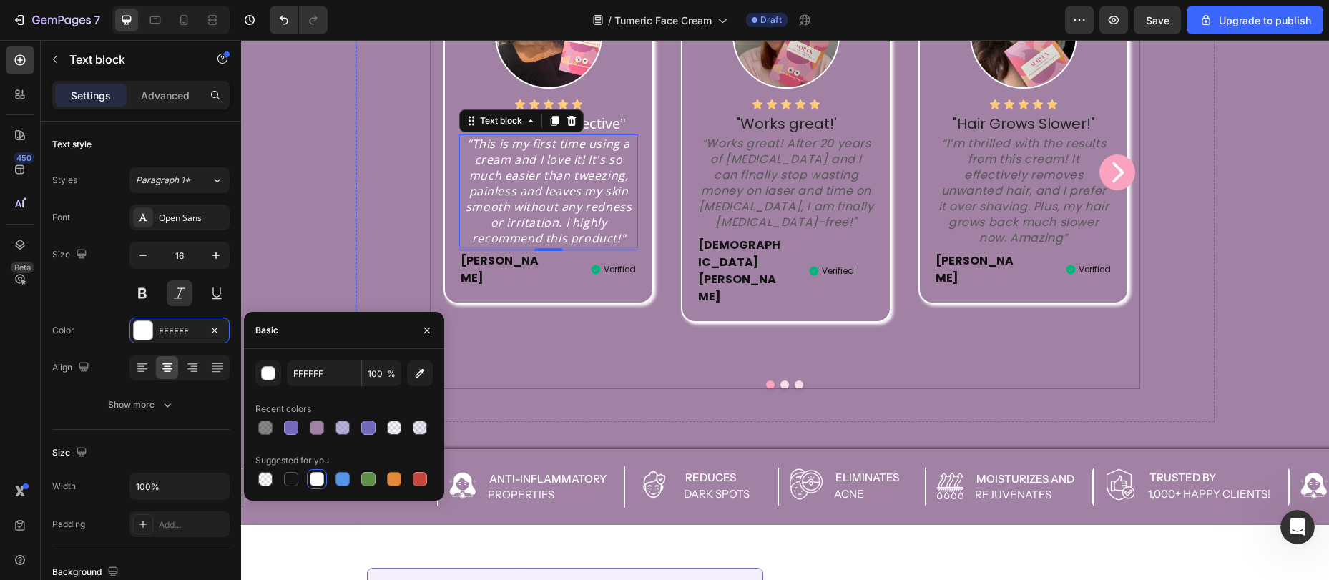
click at [577, 341] on div "Image Icon Icon Icon Icon Icon Icon List "Painless and Effective" Text block “T…" at bounding box center [785, 182] width 711 height 413
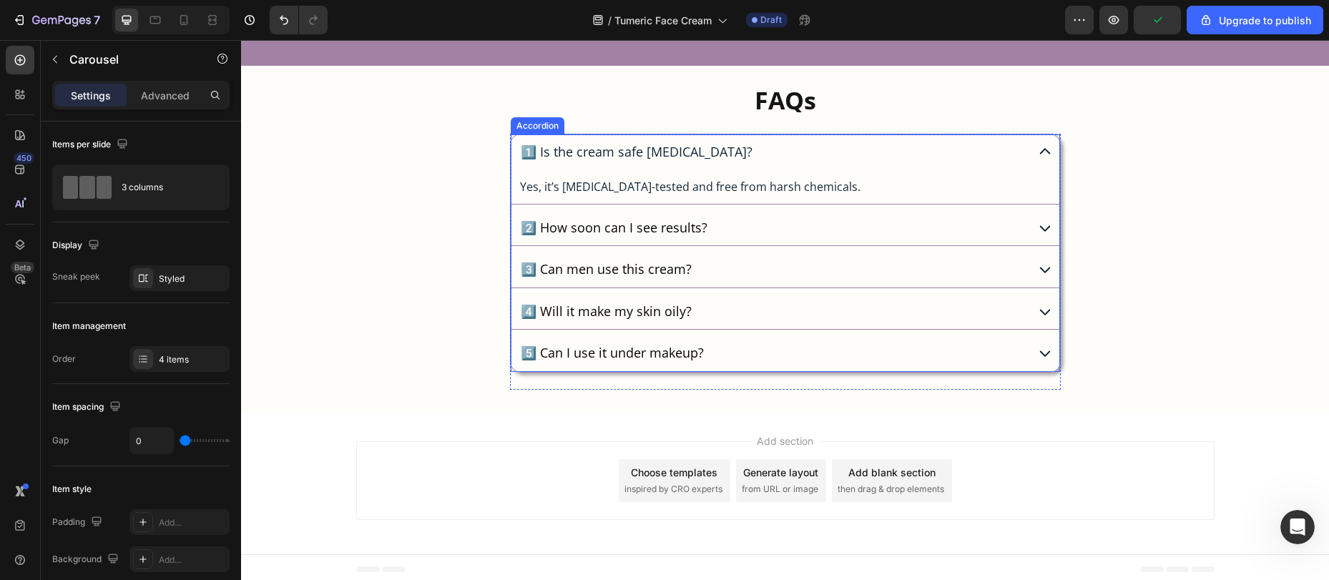
scroll to position [4297, 0]
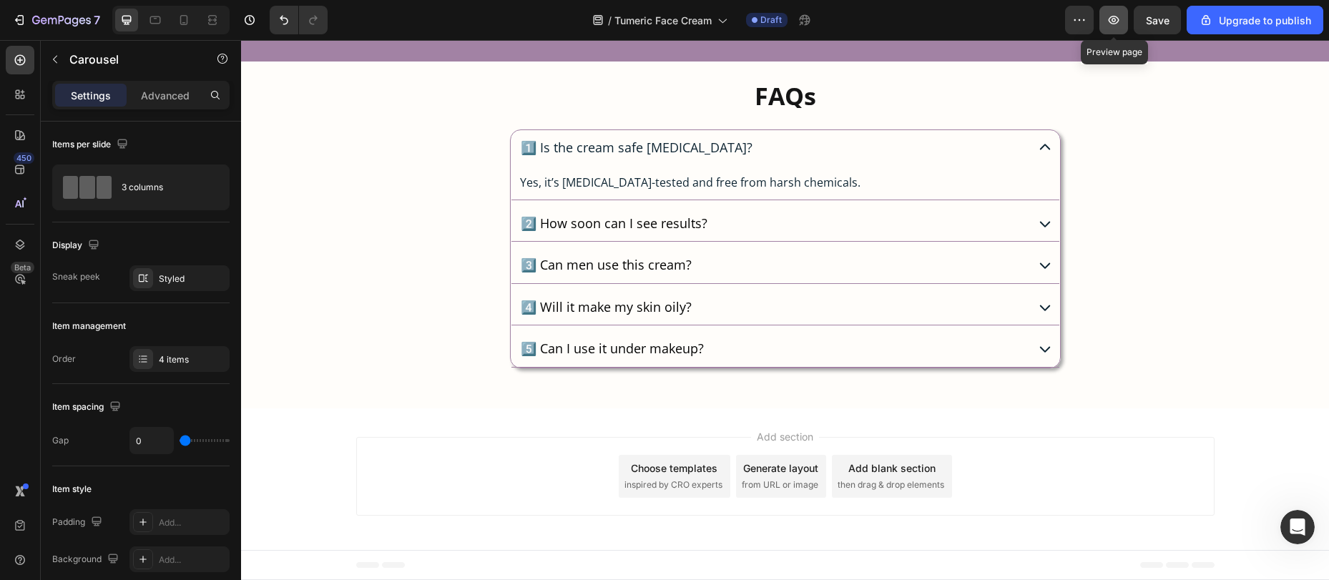
click at [1115, 19] on icon "button" at bounding box center [1114, 20] width 11 height 9
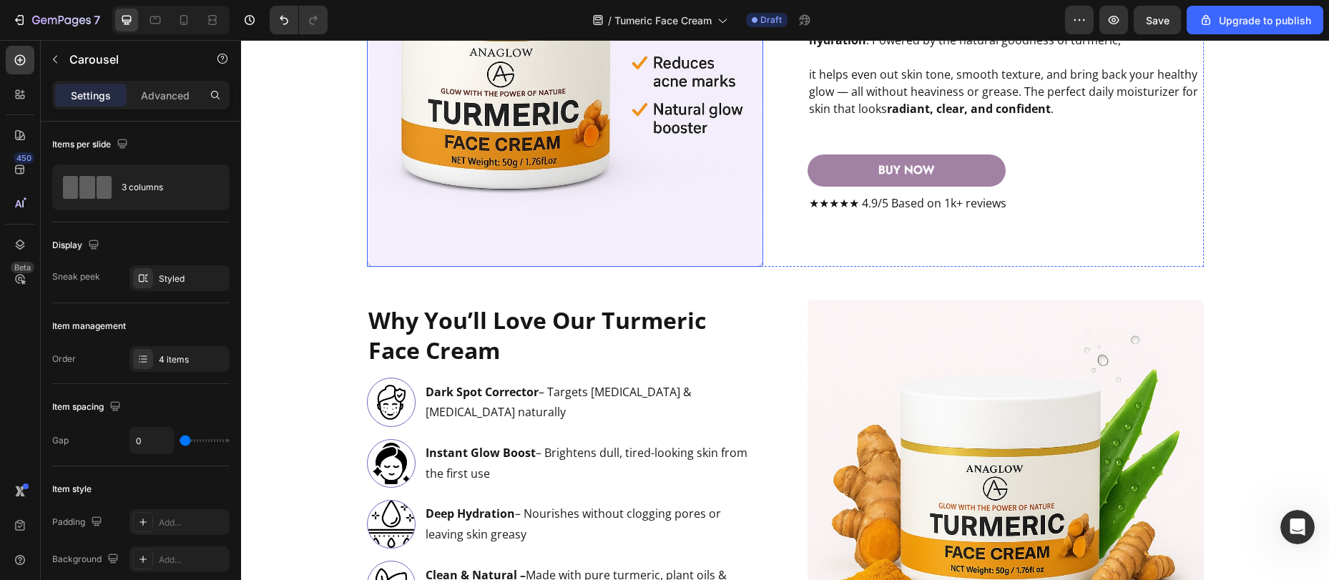
scroll to position [1815, 0]
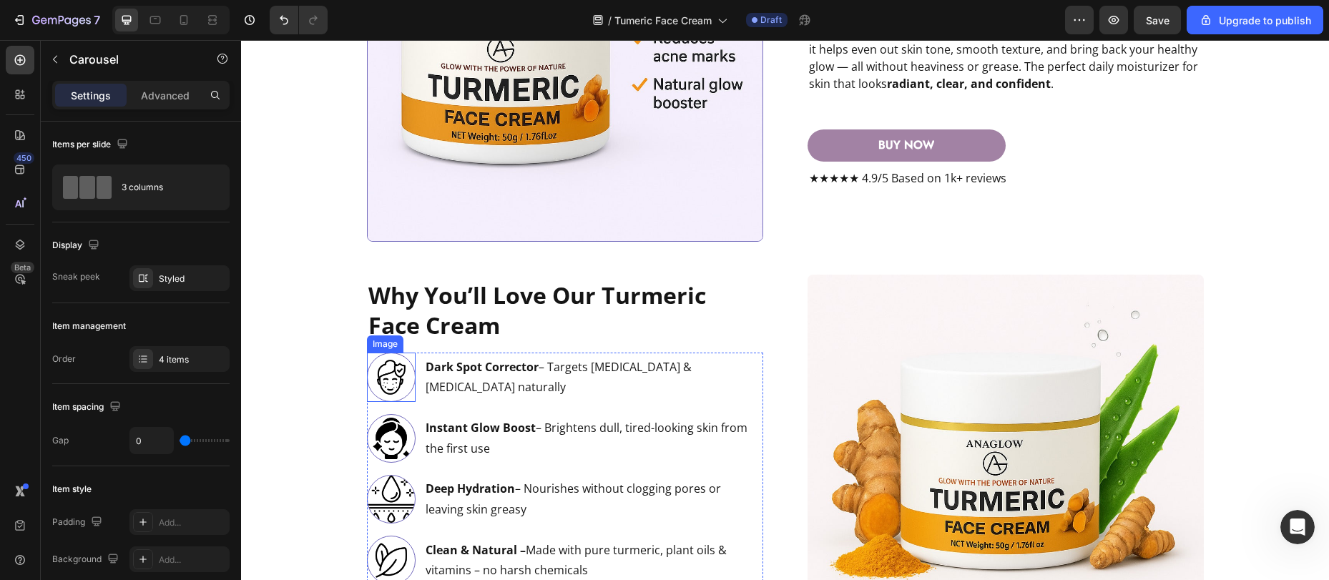
click at [381, 391] on img at bounding box center [391, 377] width 49 height 49
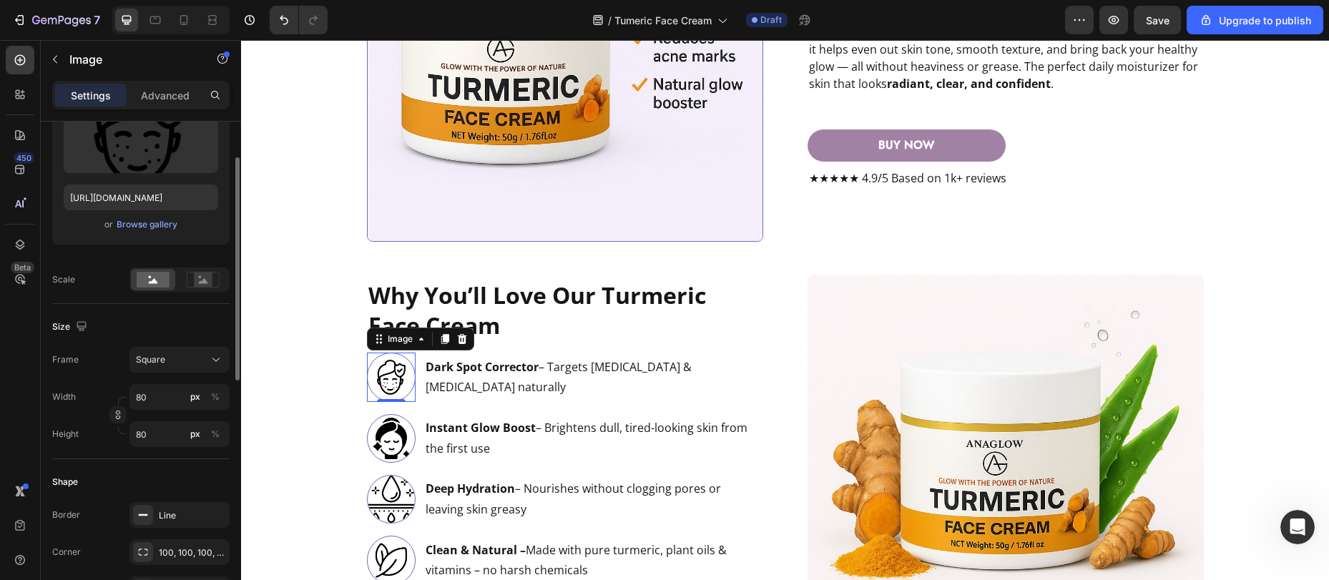
scroll to position [301, 0]
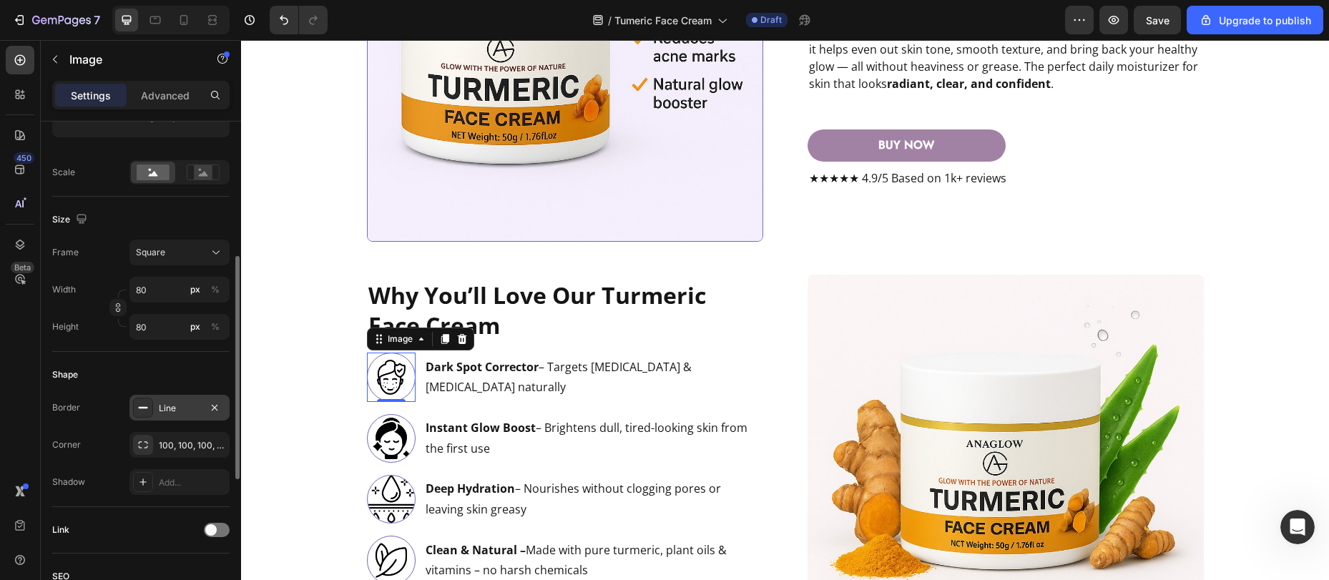
click at [160, 410] on div "Line" at bounding box center [179, 408] width 41 height 13
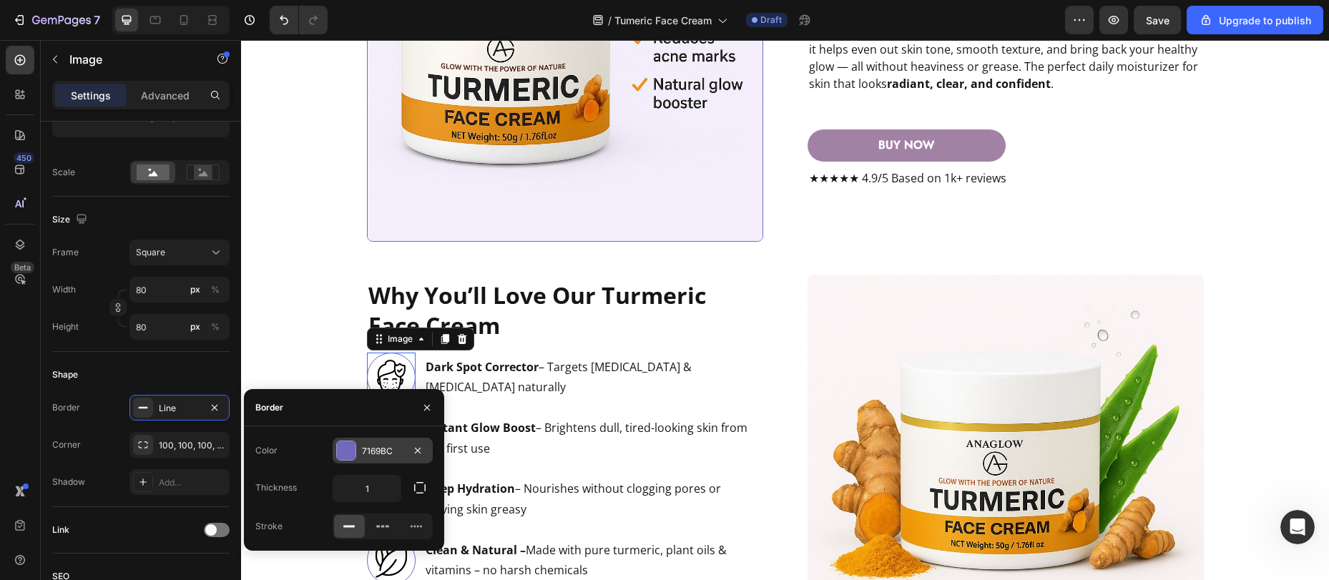
click at [343, 452] on div at bounding box center [346, 450] width 19 height 19
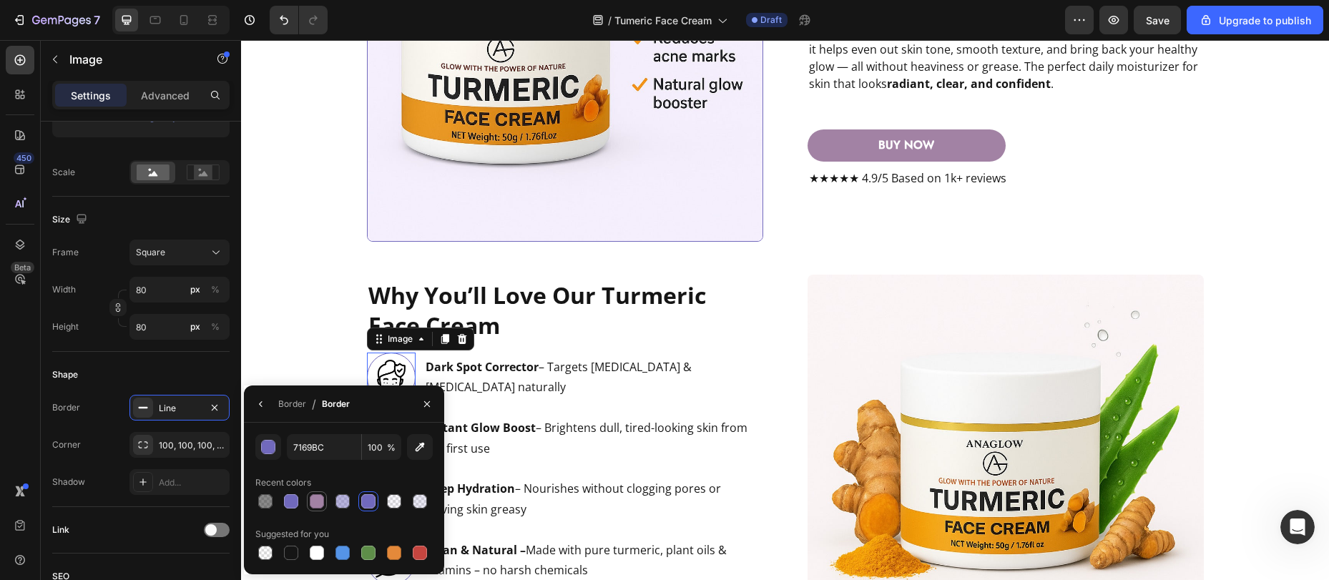
click at [313, 499] on div at bounding box center [317, 501] width 14 height 14
click at [524, 426] on strong "Instant Glow Boost" at bounding box center [481, 428] width 110 height 16
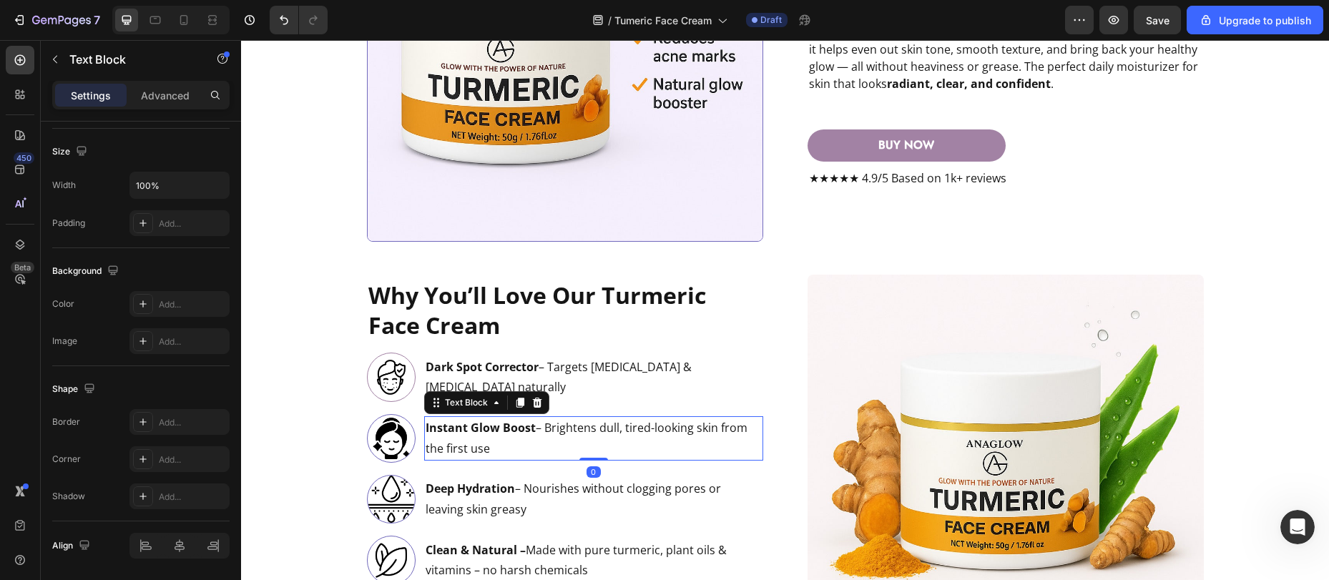
scroll to position [0, 0]
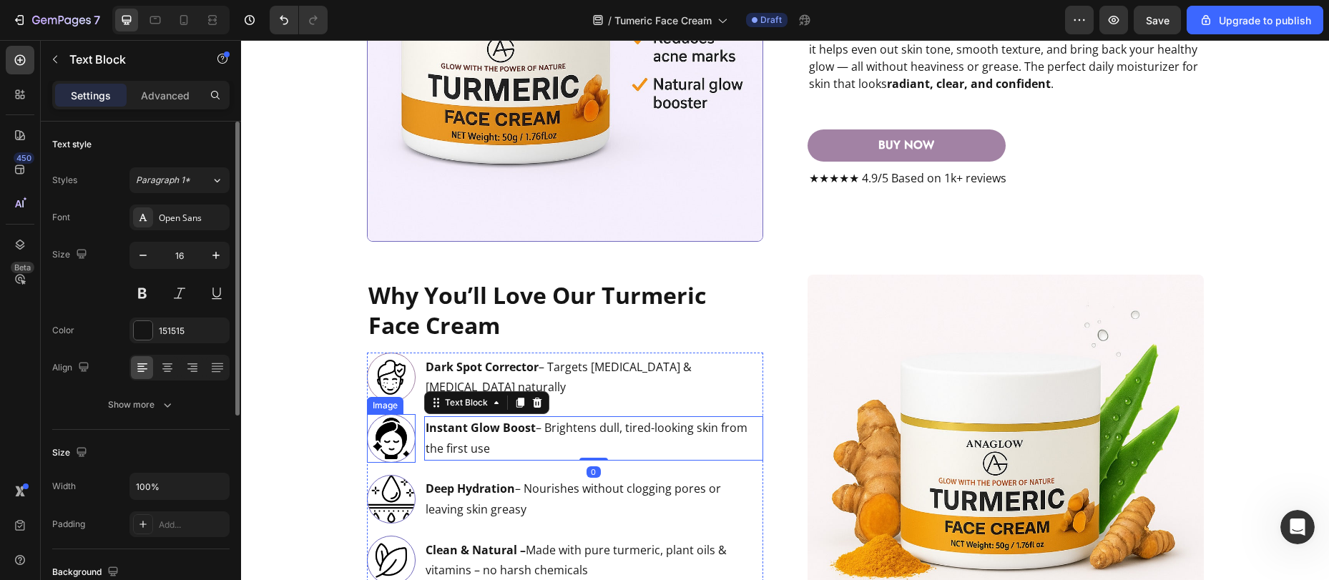
click at [389, 449] on img at bounding box center [391, 438] width 49 height 49
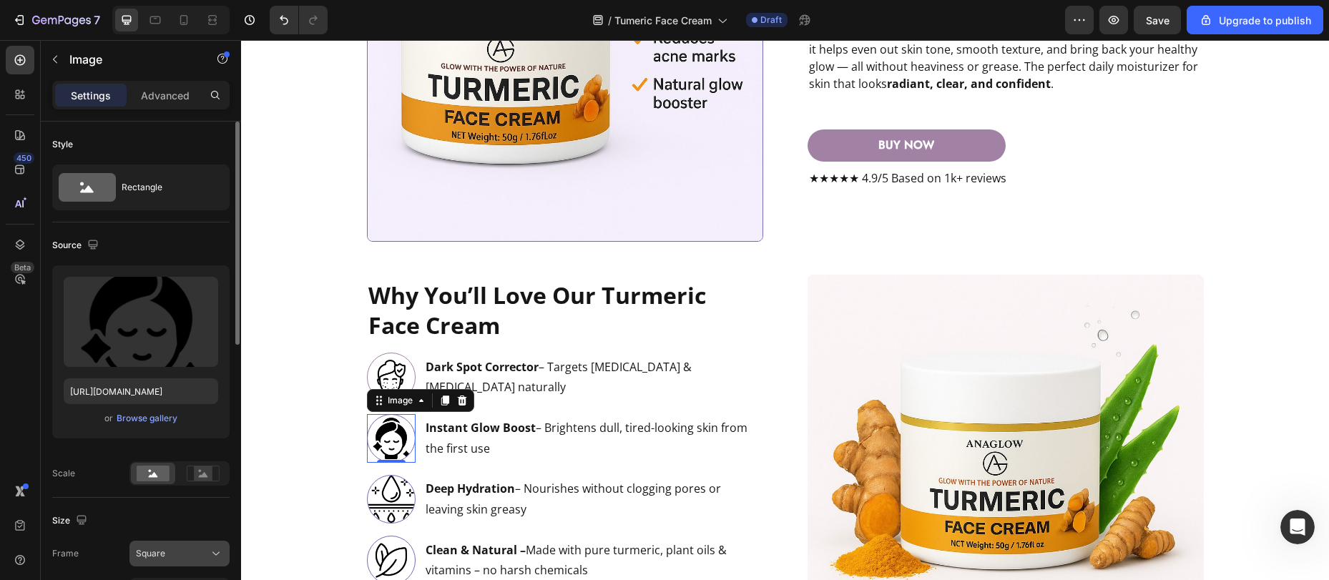
scroll to position [163, 0]
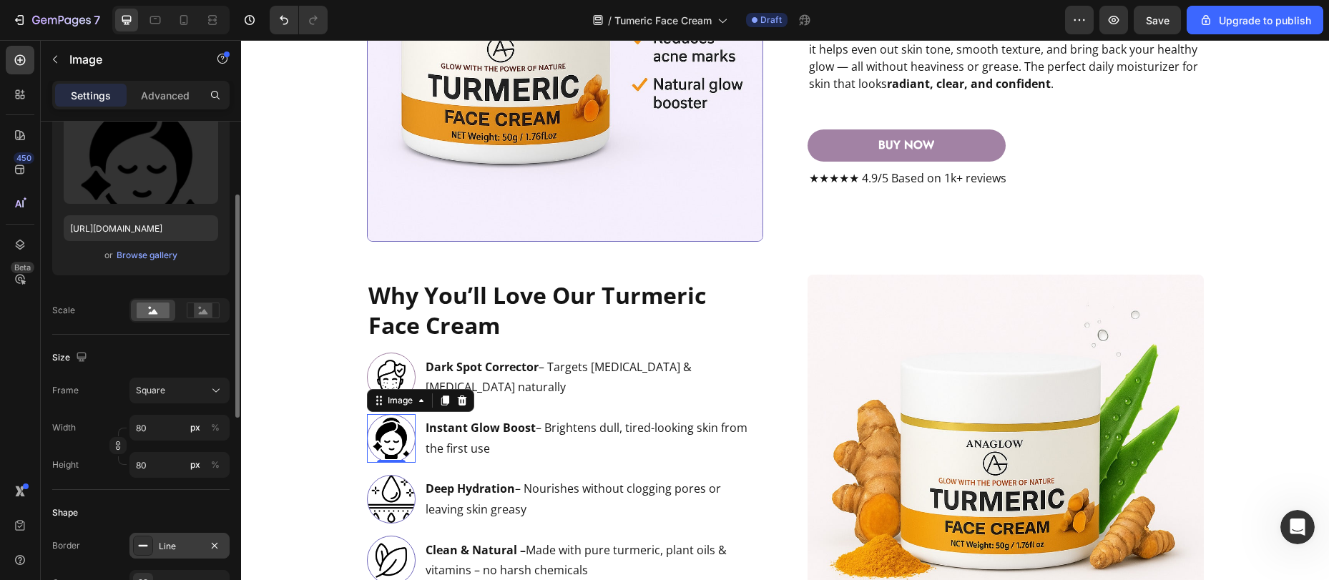
click at [174, 540] on div "Line" at bounding box center [179, 546] width 41 height 13
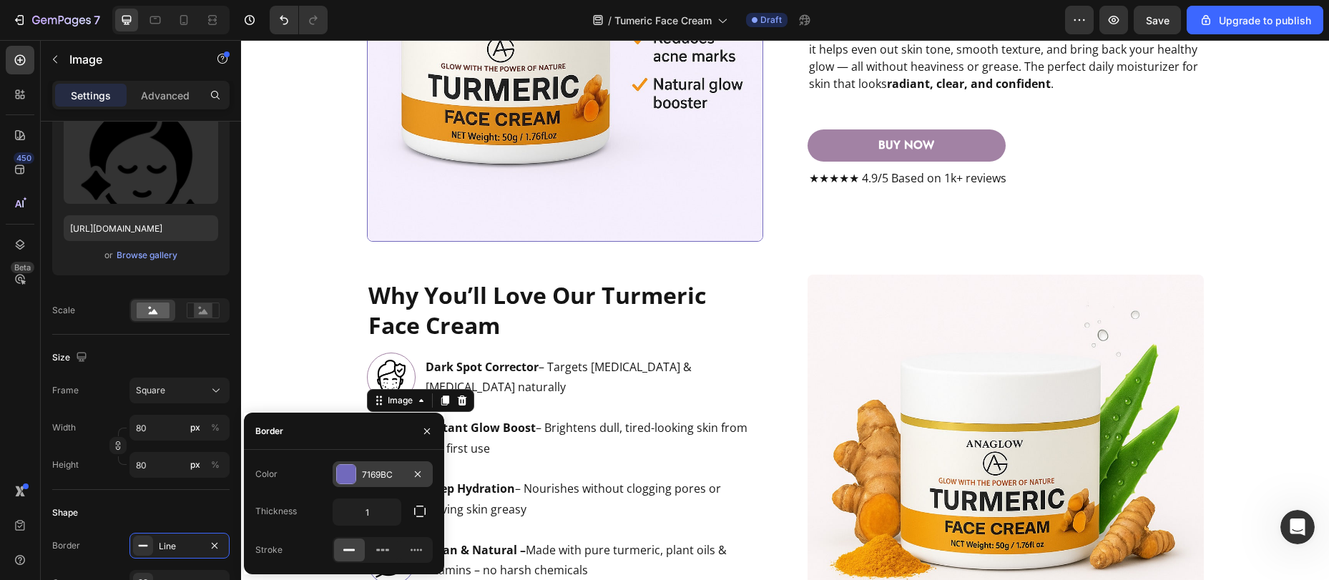
click at [344, 478] on div at bounding box center [346, 474] width 19 height 19
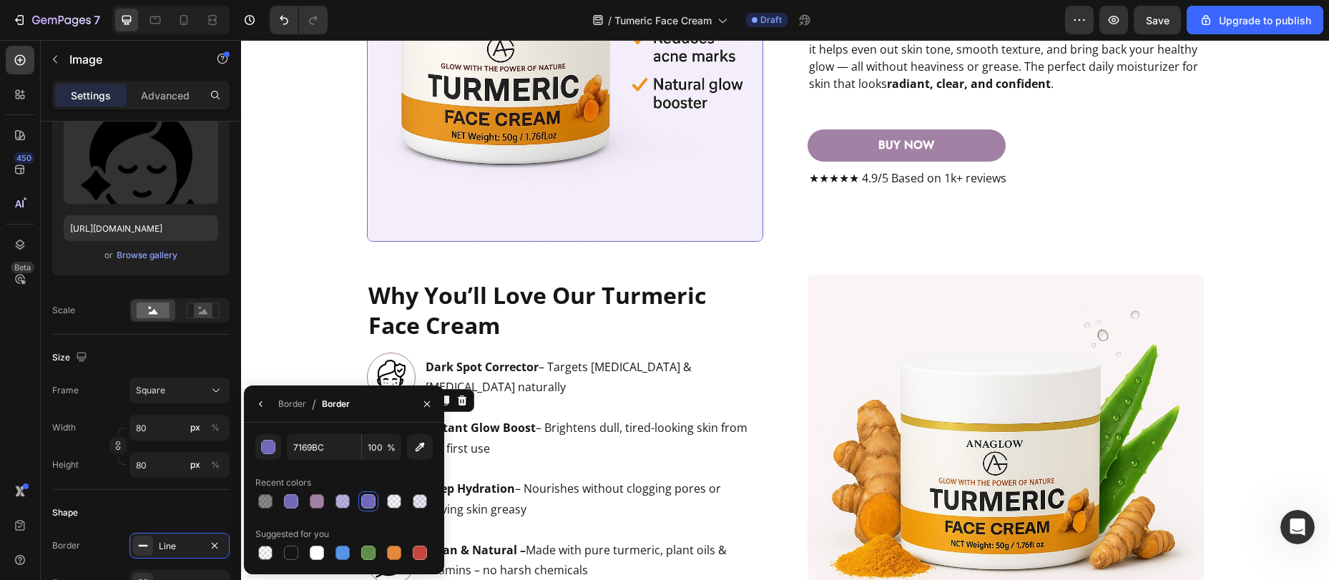
click at [320, 502] on div at bounding box center [317, 501] width 14 height 14
click at [545, 453] on p "Instant Glow Boost – Brightens dull, tired-looking skin from the first use" at bounding box center [594, 438] width 336 height 41
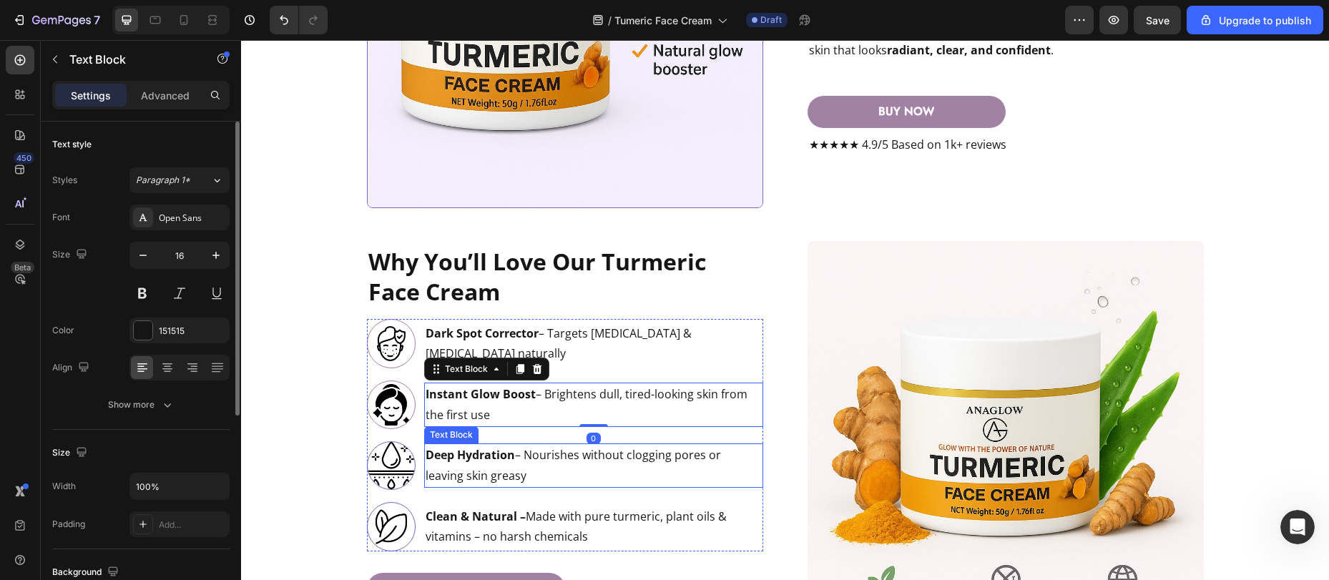
scroll to position [1850, 0]
click at [391, 458] on img at bounding box center [391, 465] width 49 height 49
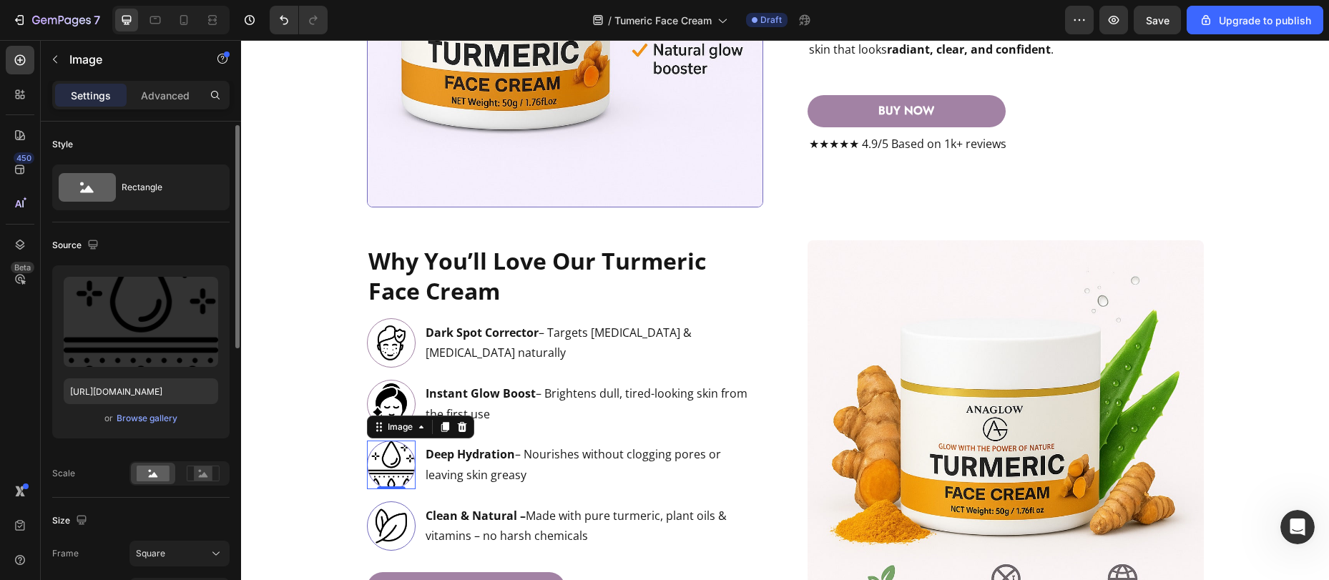
scroll to position [172, 0]
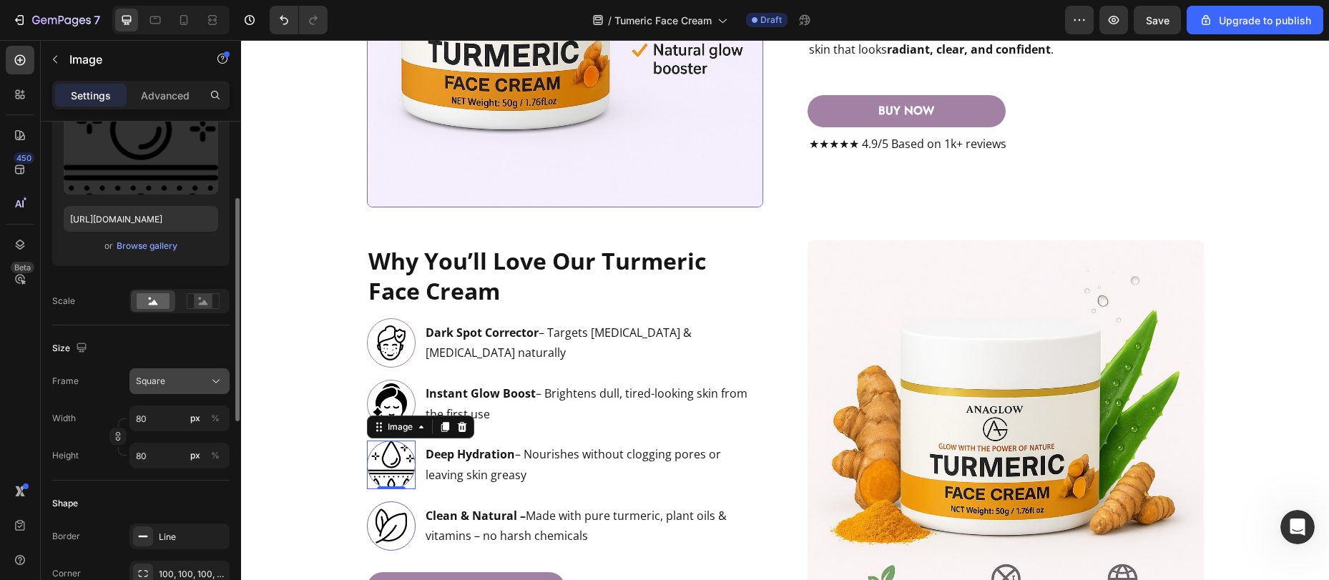
click at [175, 384] on div "Square" at bounding box center [171, 381] width 70 height 13
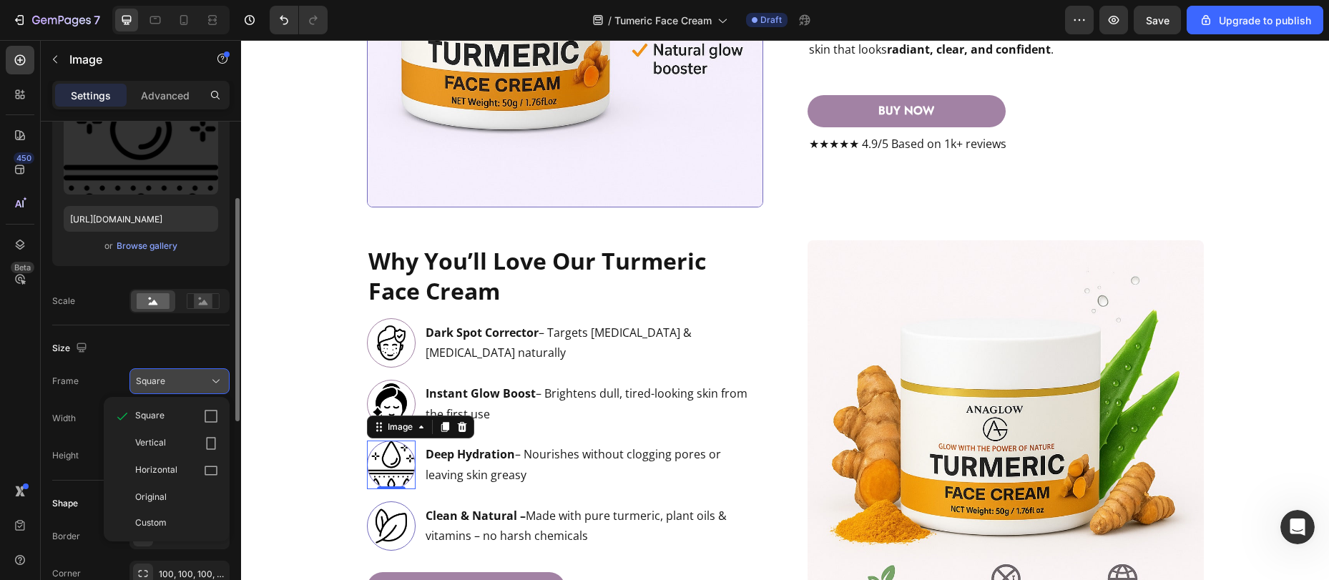
click at [178, 379] on div "Square" at bounding box center [171, 381] width 70 height 13
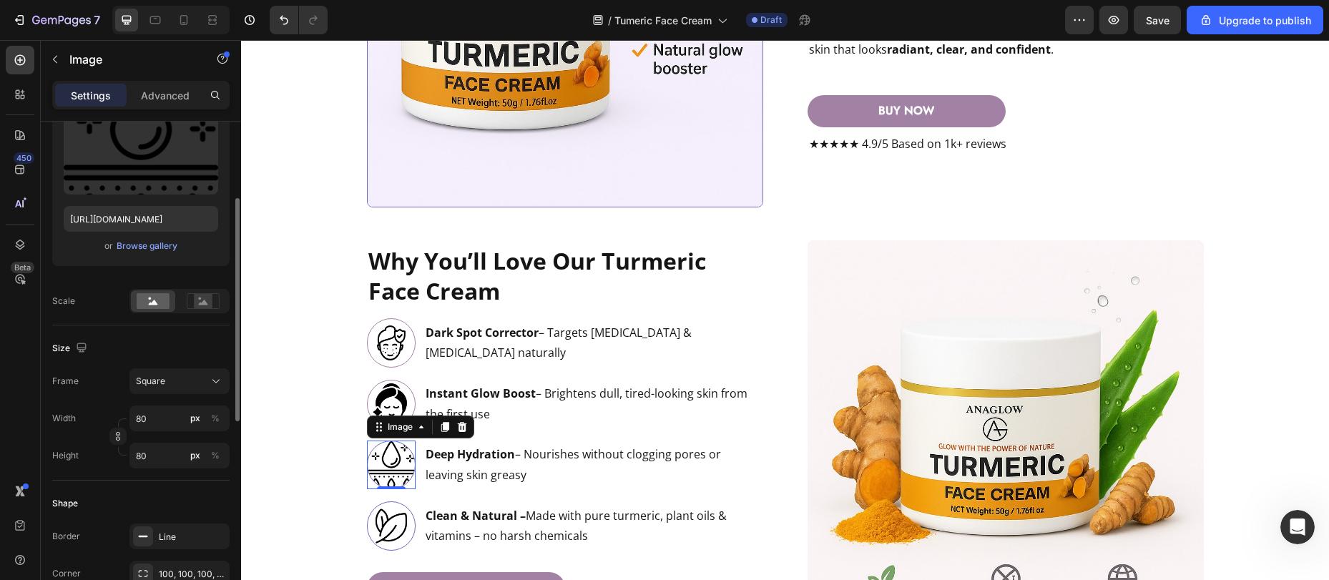
scroll to position [175, 0]
click at [175, 525] on div "Line" at bounding box center [180, 534] width 100 height 26
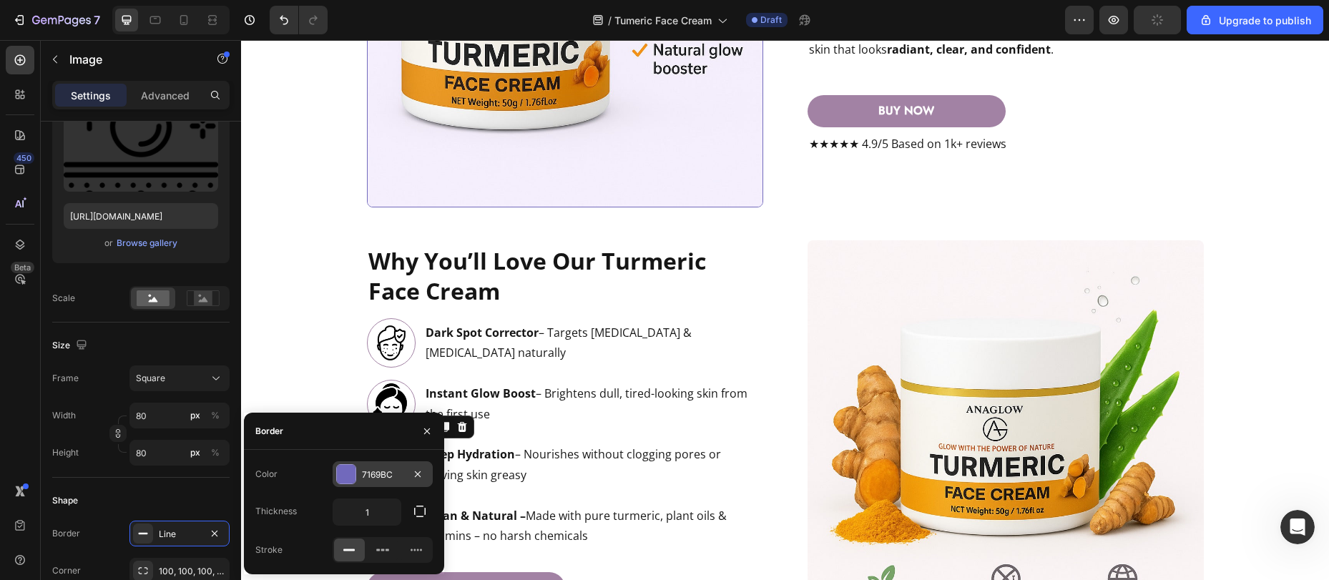
click at [350, 474] on div at bounding box center [346, 474] width 19 height 19
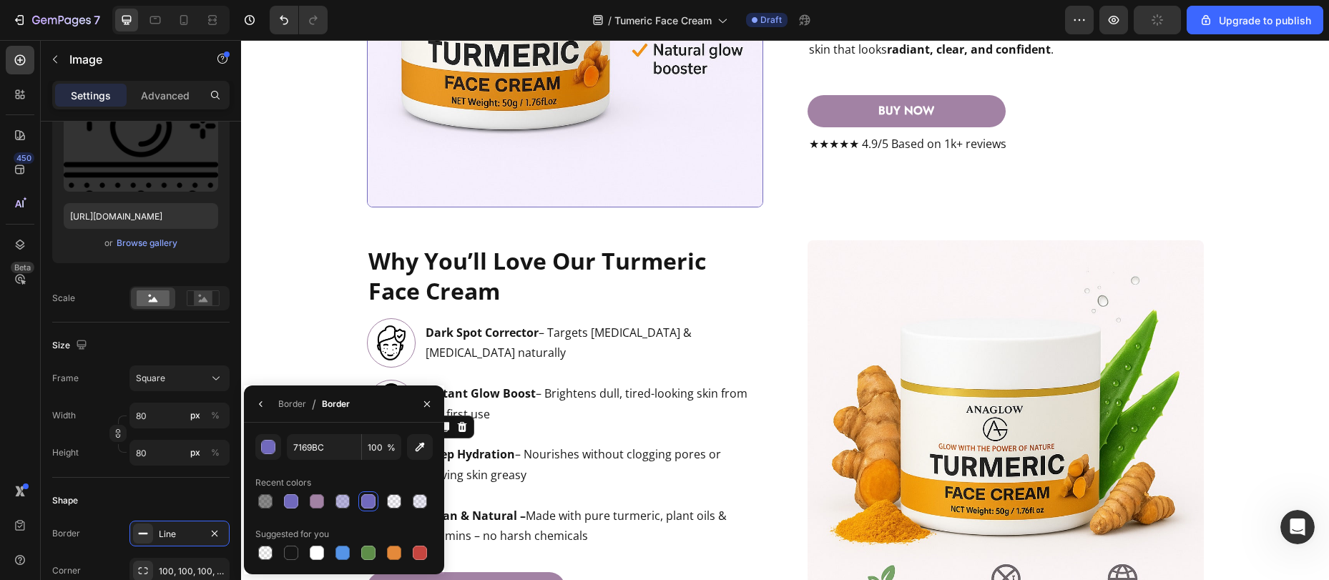
drag, startPoint x: 320, startPoint y: 502, endPoint x: 363, endPoint y: 492, distance: 44.6
click at [320, 502] on div at bounding box center [317, 501] width 14 height 14
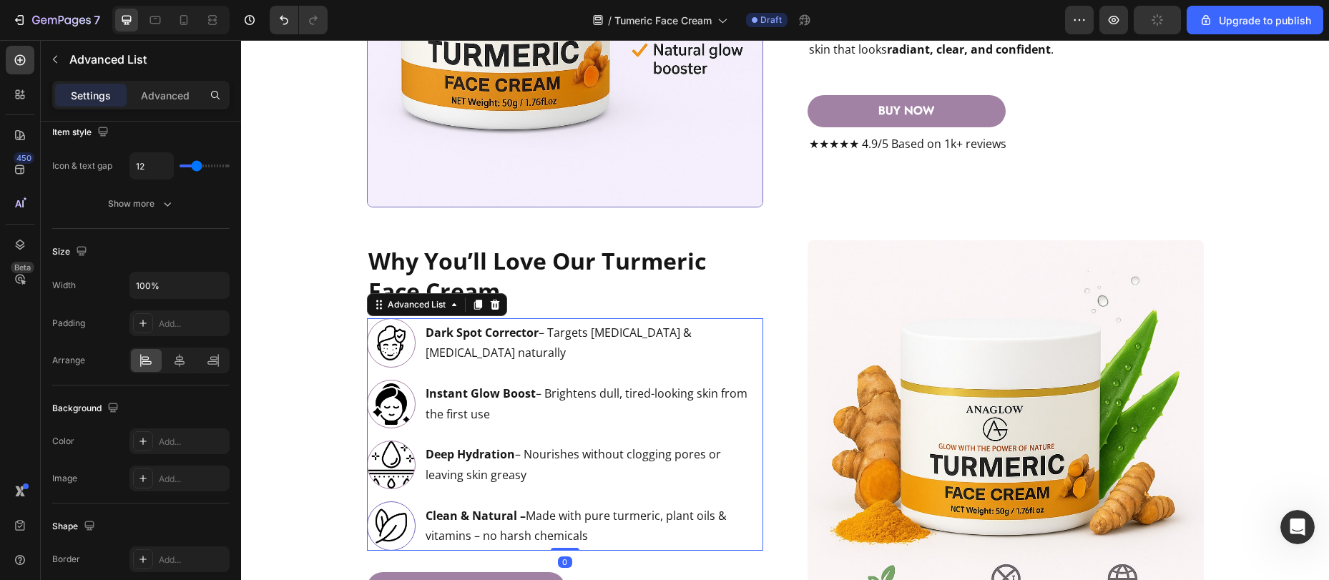
click at [512, 434] on ul "Image Dark Spot Corrector – Targets acne scars & hyperpigmentation naturally Te…" at bounding box center [565, 434] width 396 height 233
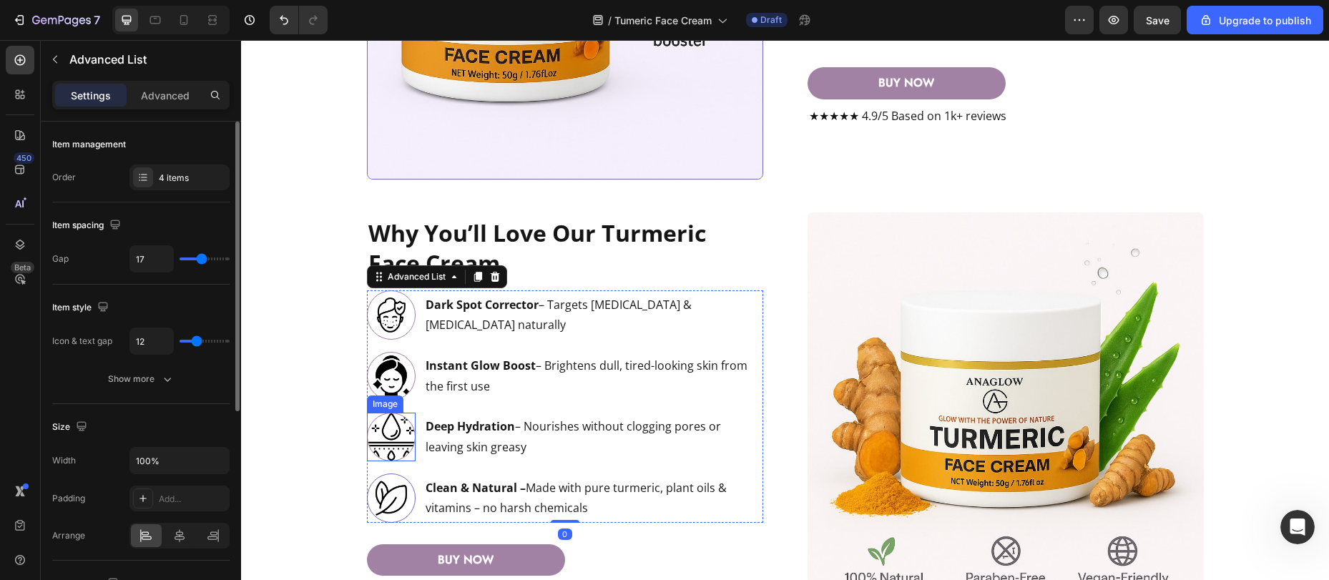
scroll to position [1880, 0]
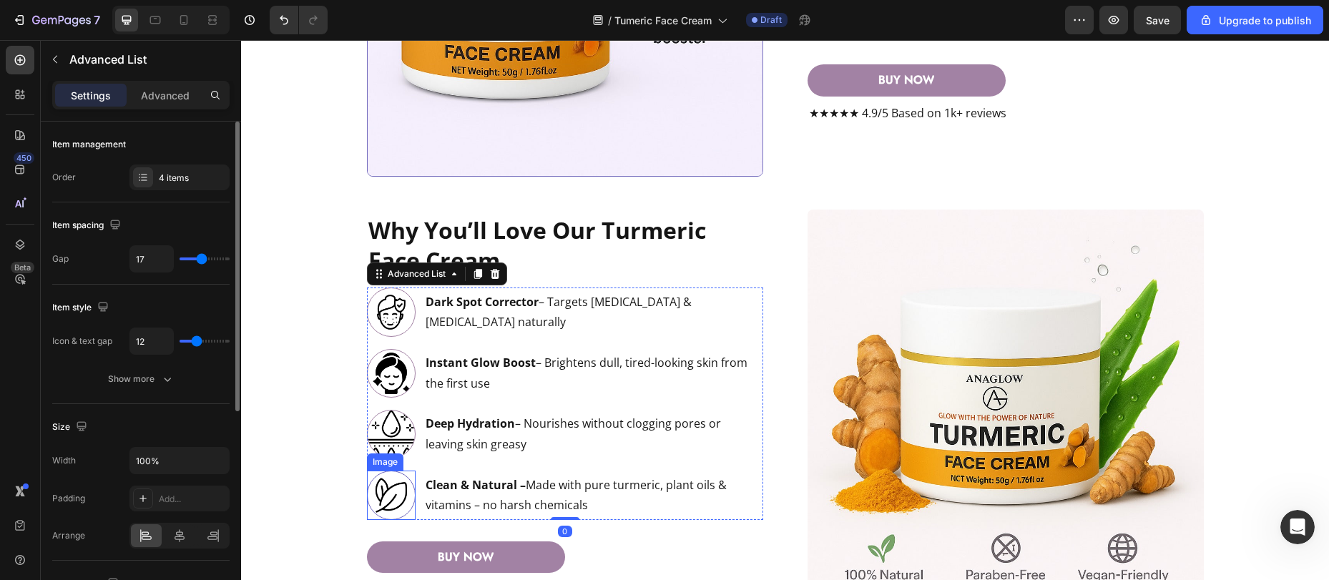
click at [396, 494] on img at bounding box center [391, 495] width 49 height 49
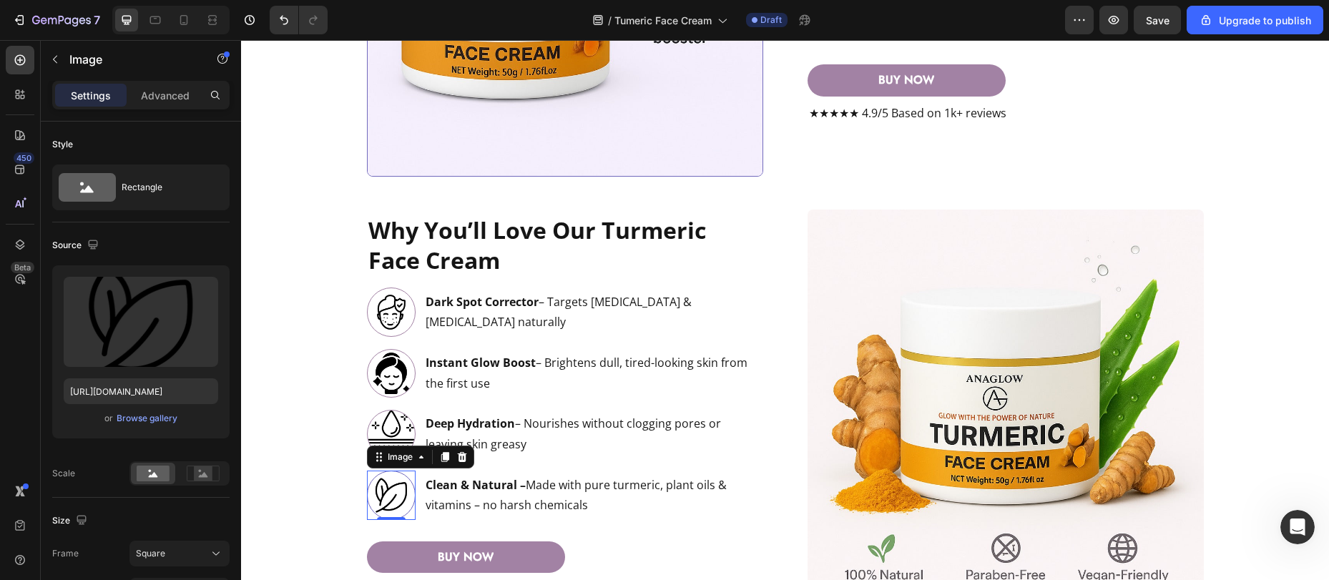
click at [313, 426] on div "Image reveal your brightest skin with turmeric face cream Heading Lightweight y…" at bounding box center [785, 507] width 1088 height 4636
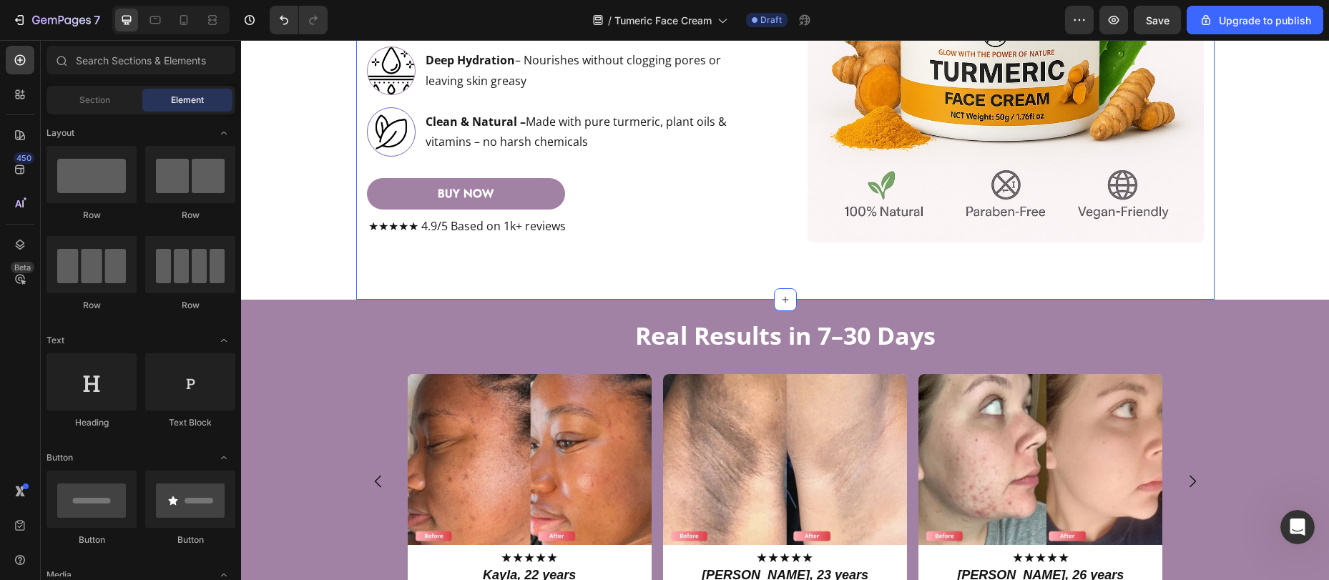
scroll to position [2263, 0]
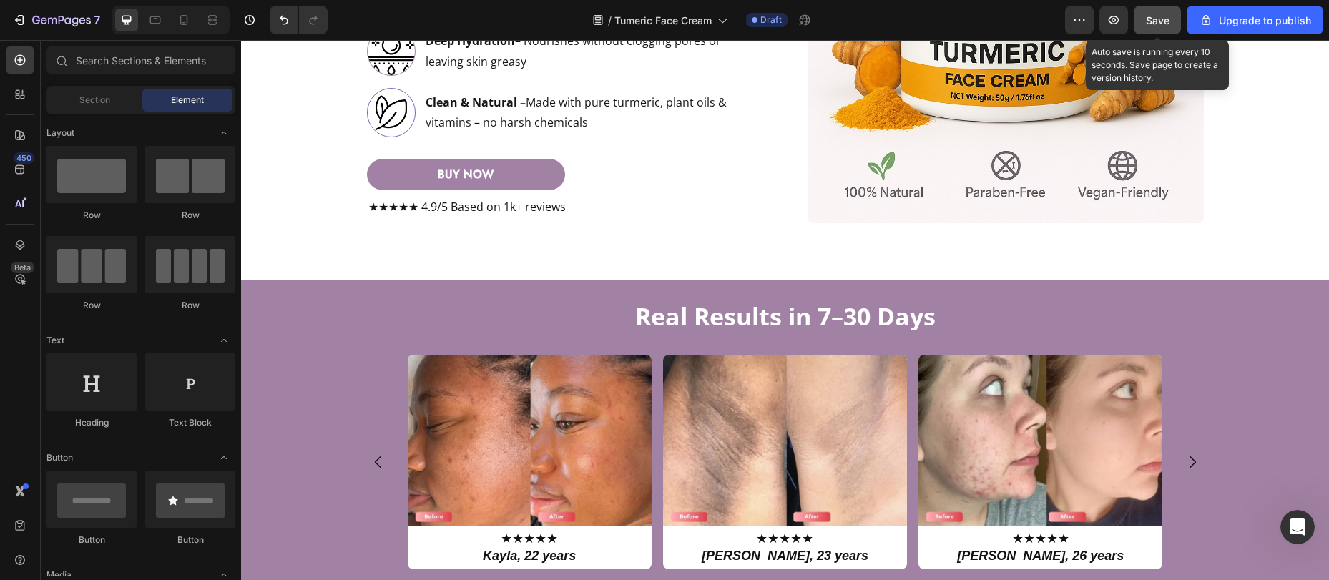
click at [1161, 15] on span "Save" at bounding box center [1158, 20] width 24 height 12
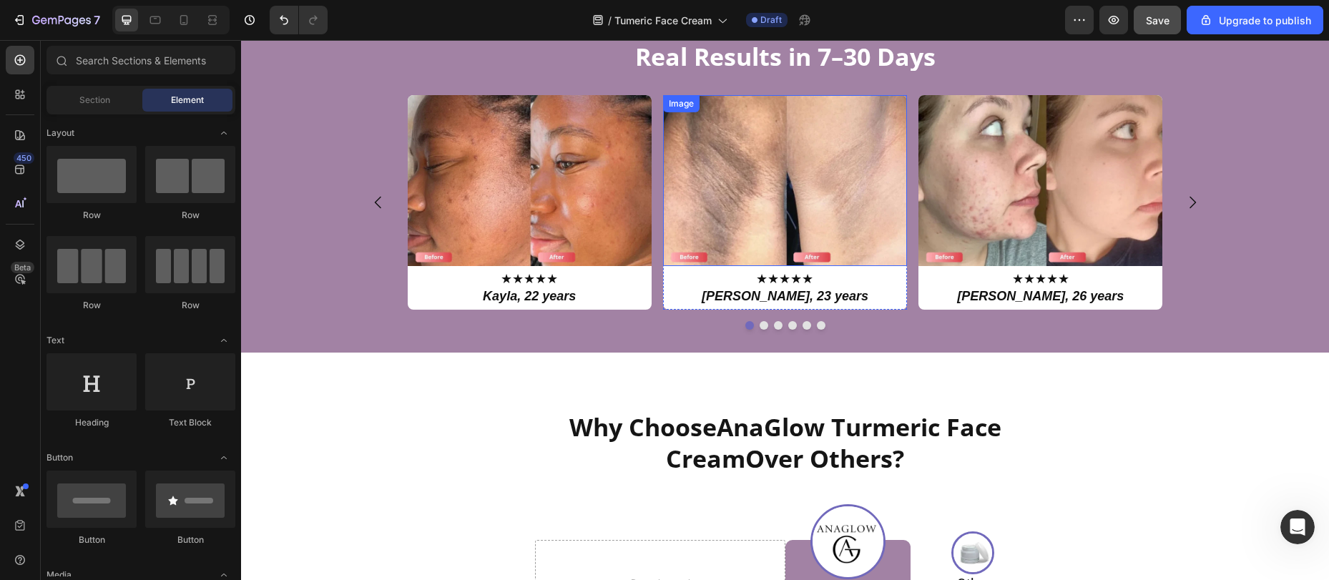
scroll to position [2604, 0]
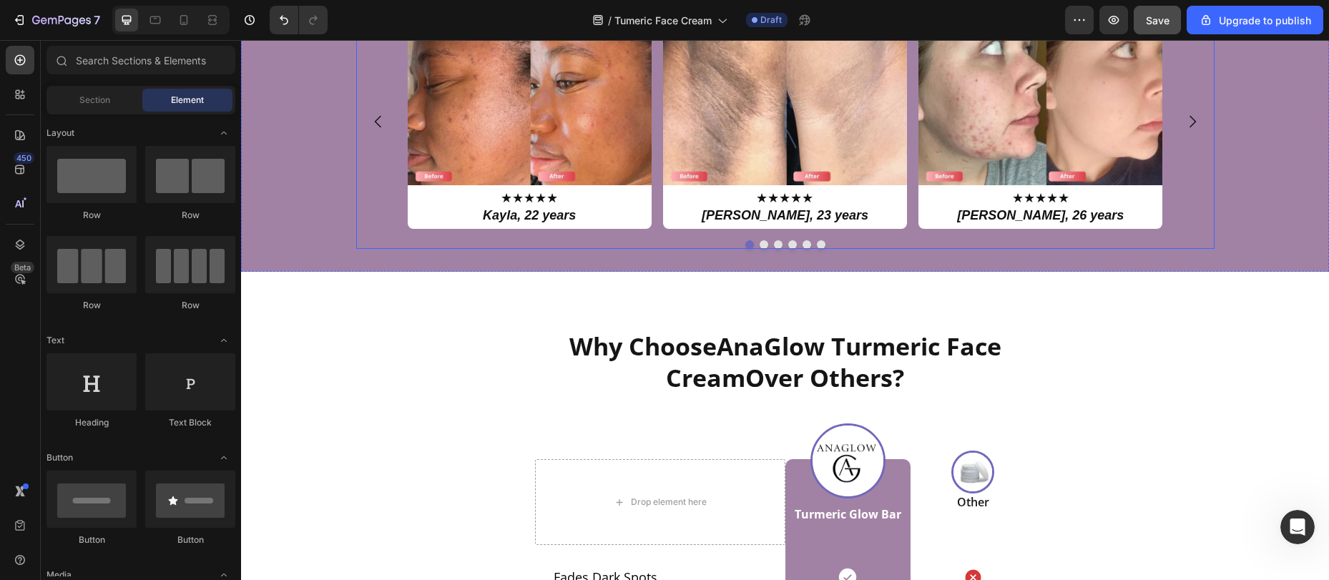
click at [760, 245] on button "Dot" at bounding box center [764, 244] width 9 height 9
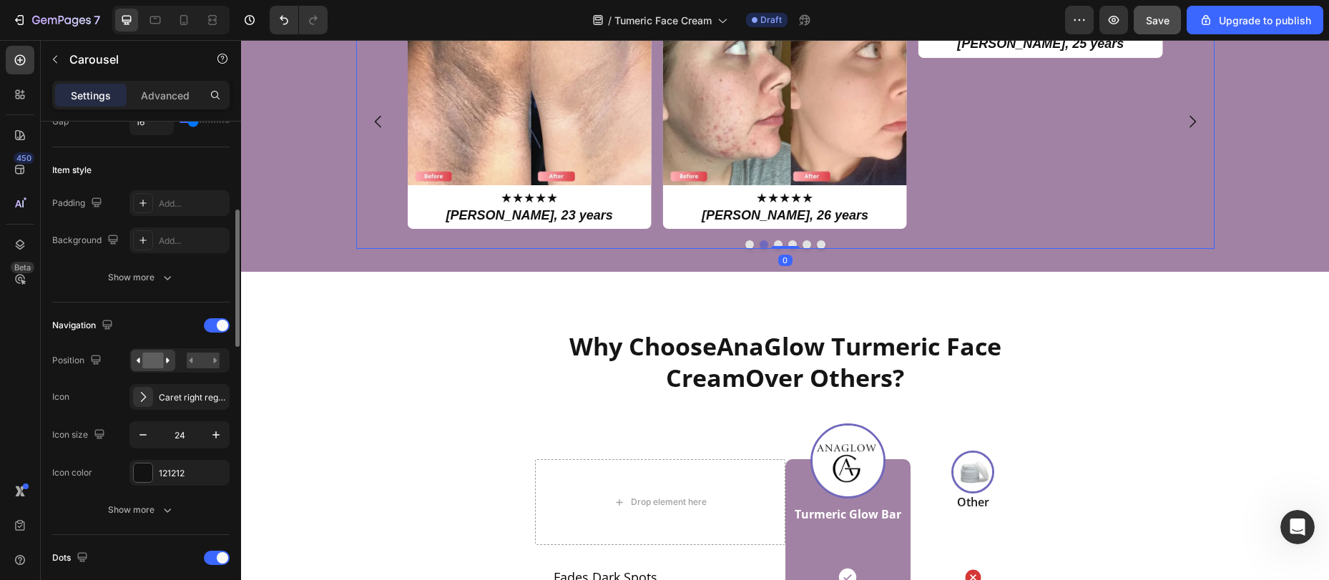
scroll to position [481, 0]
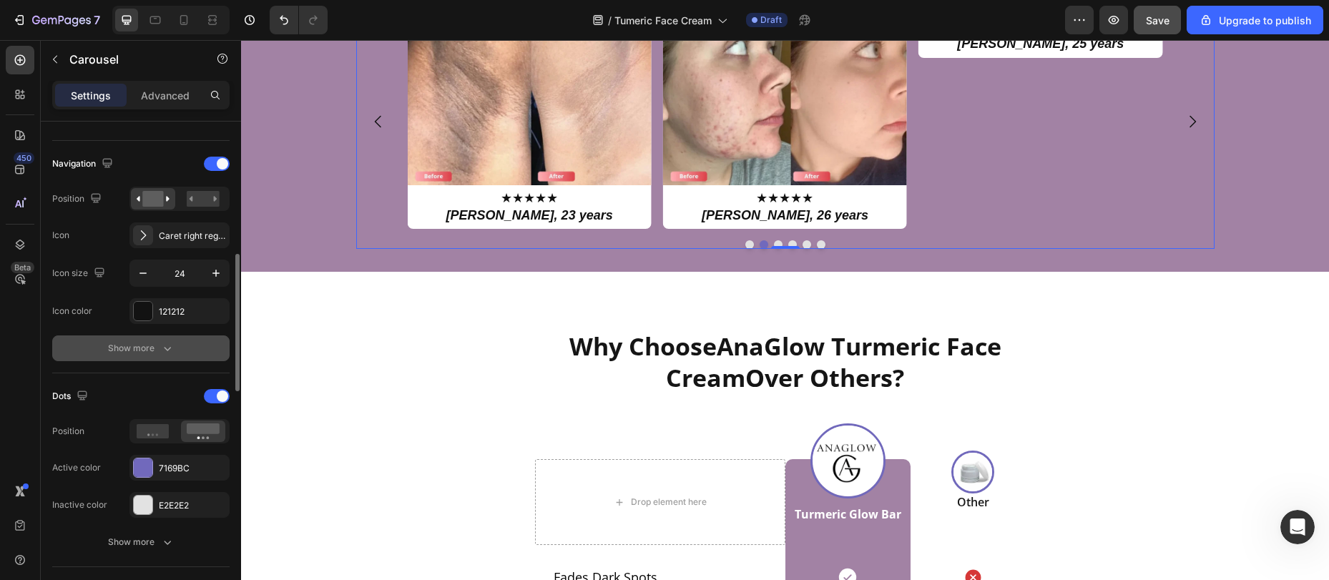
click at [140, 343] on div "Show more" at bounding box center [141, 348] width 67 height 14
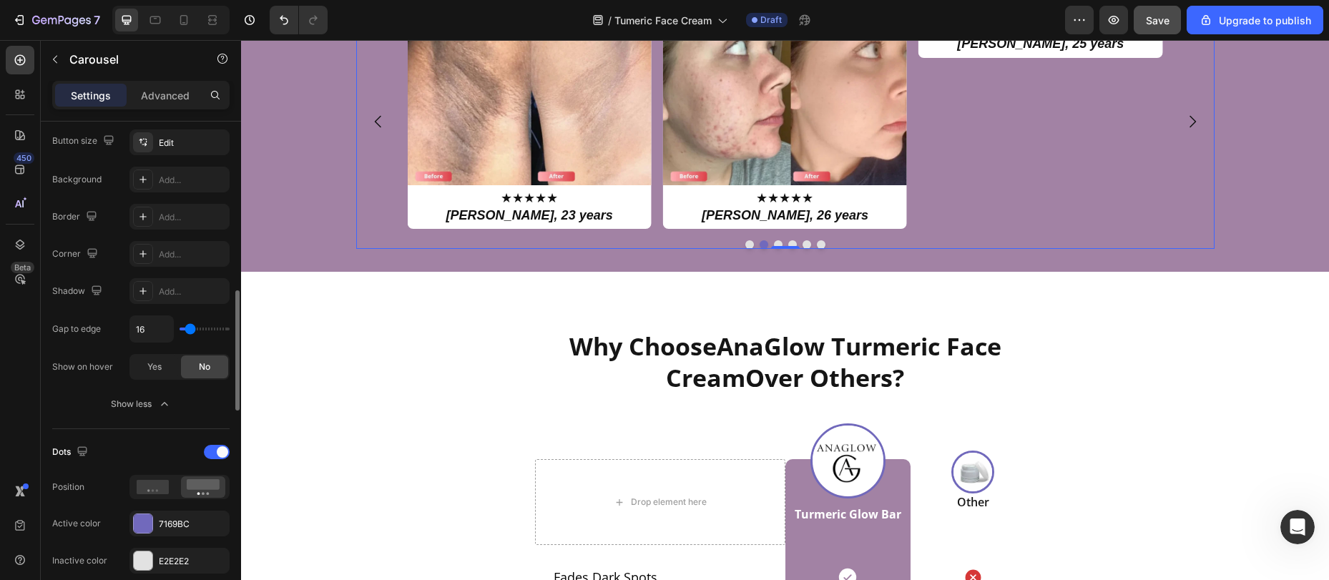
scroll to position [723, 0]
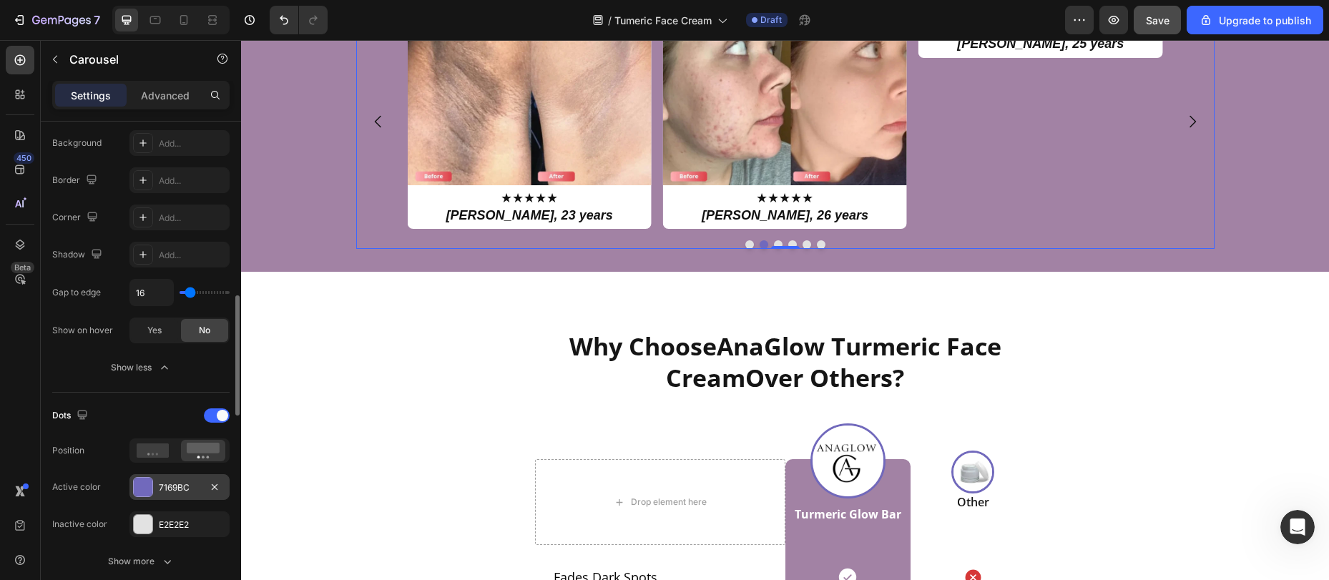
click at [134, 494] on div at bounding box center [143, 487] width 19 height 19
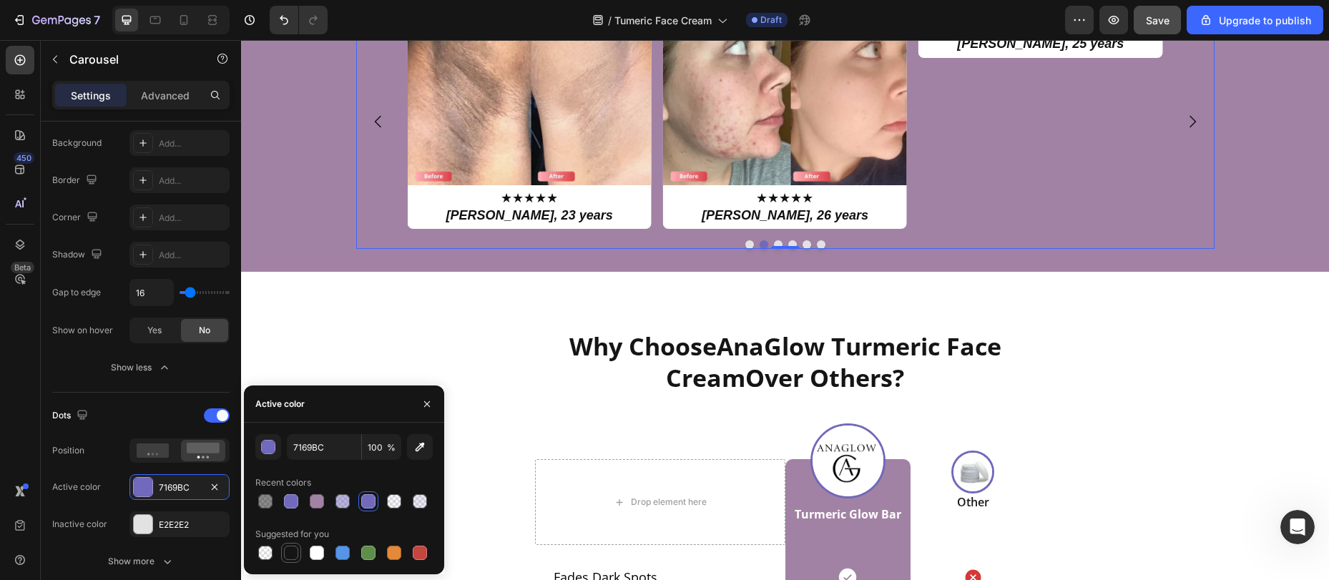
click at [290, 552] on div at bounding box center [291, 553] width 14 height 14
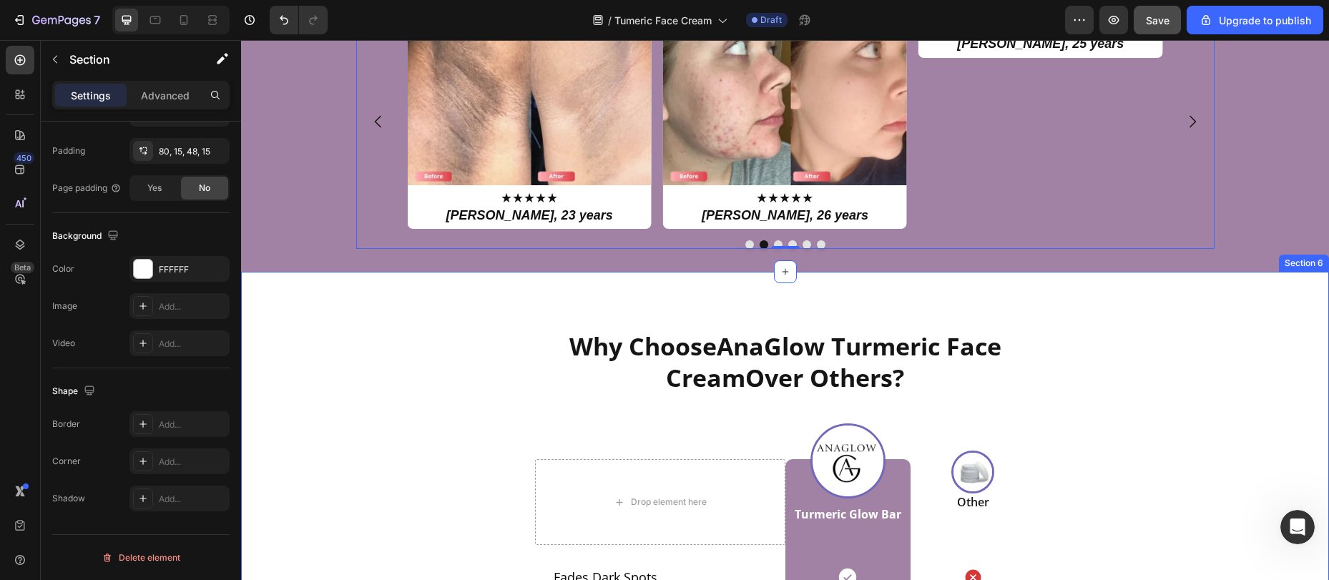
scroll to position [0, 0]
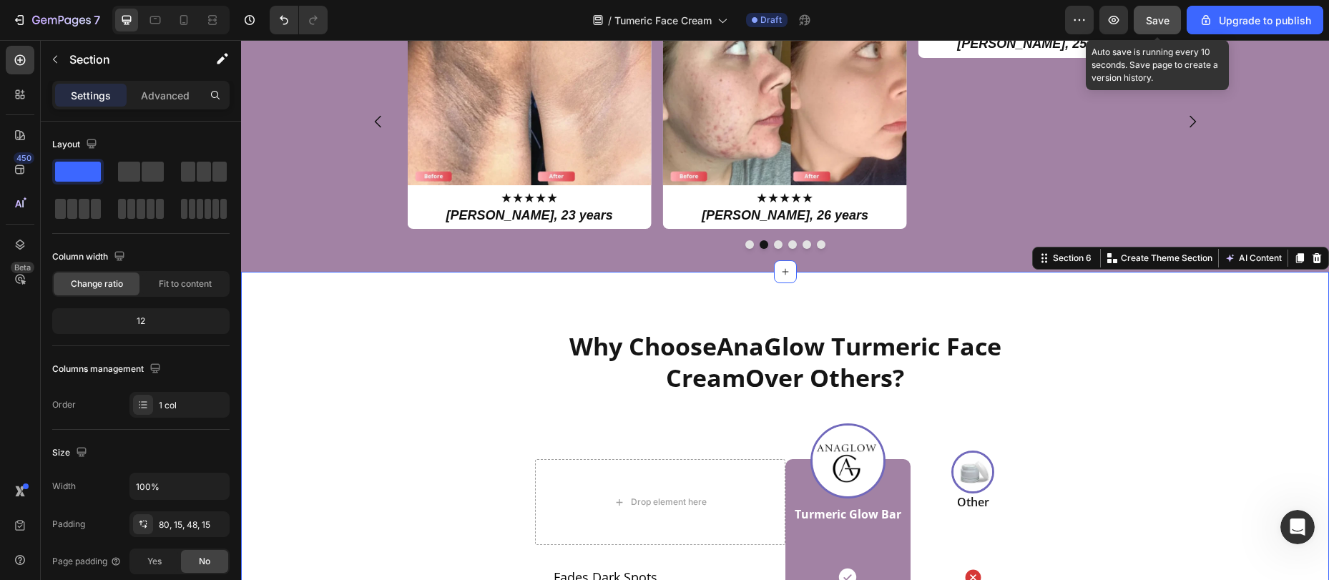
click at [1162, 15] on span "Save" at bounding box center [1158, 20] width 24 height 12
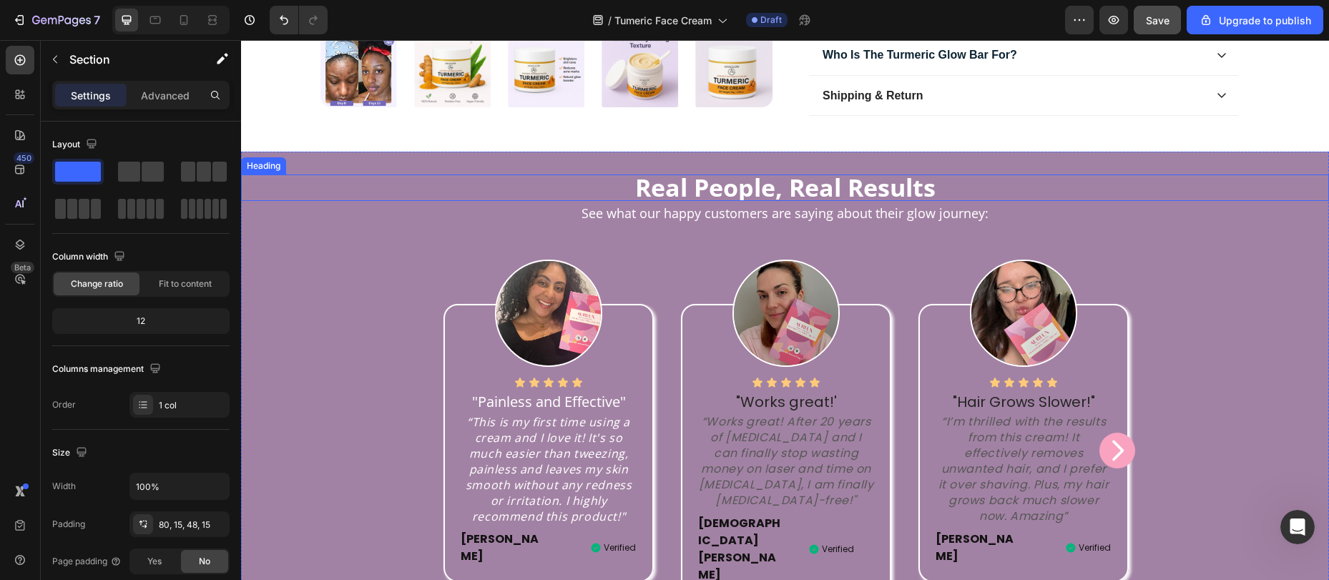
scroll to position [902, 0]
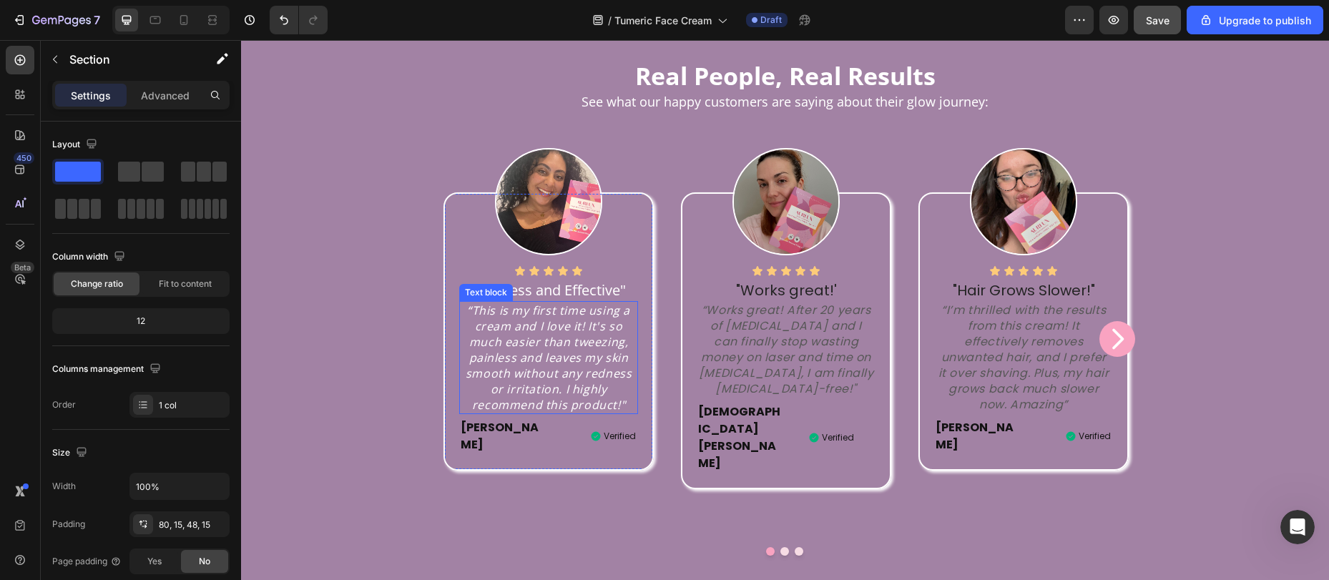
click at [530, 412] on p "“This is my first time using a cream and I love it! It's so much easier than tw…" at bounding box center [548, 358] width 175 height 110
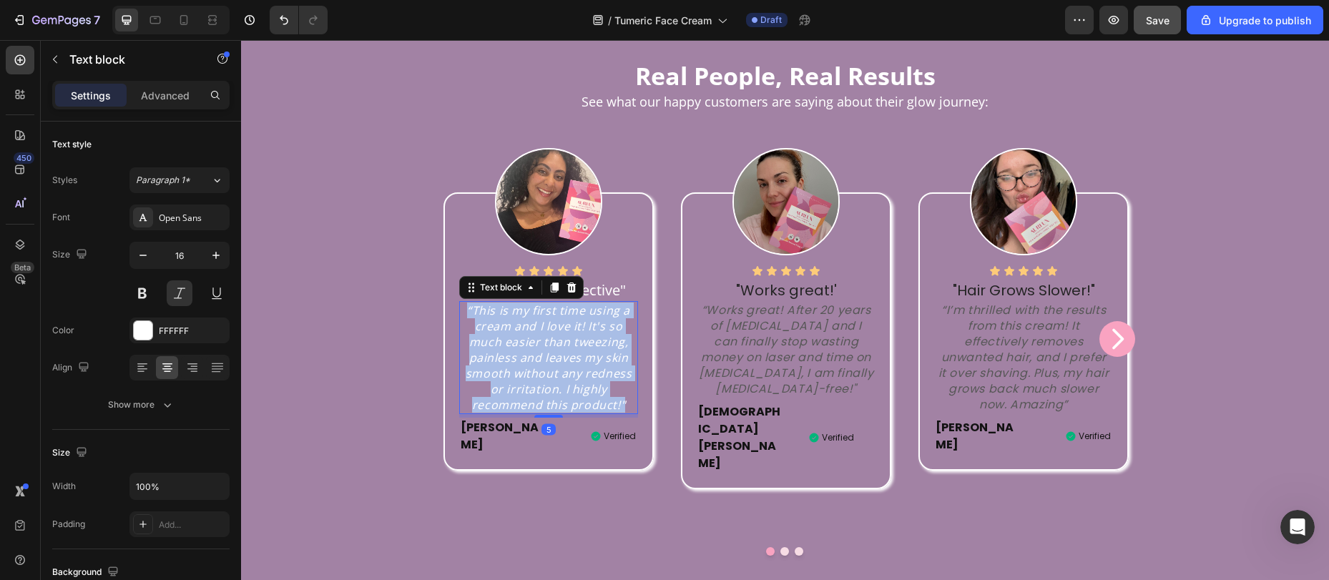
click at [530, 412] on p "“This is my first time using a cream and I love it! It's so much easier than tw…" at bounding box center [548, 358] width 175 height 110
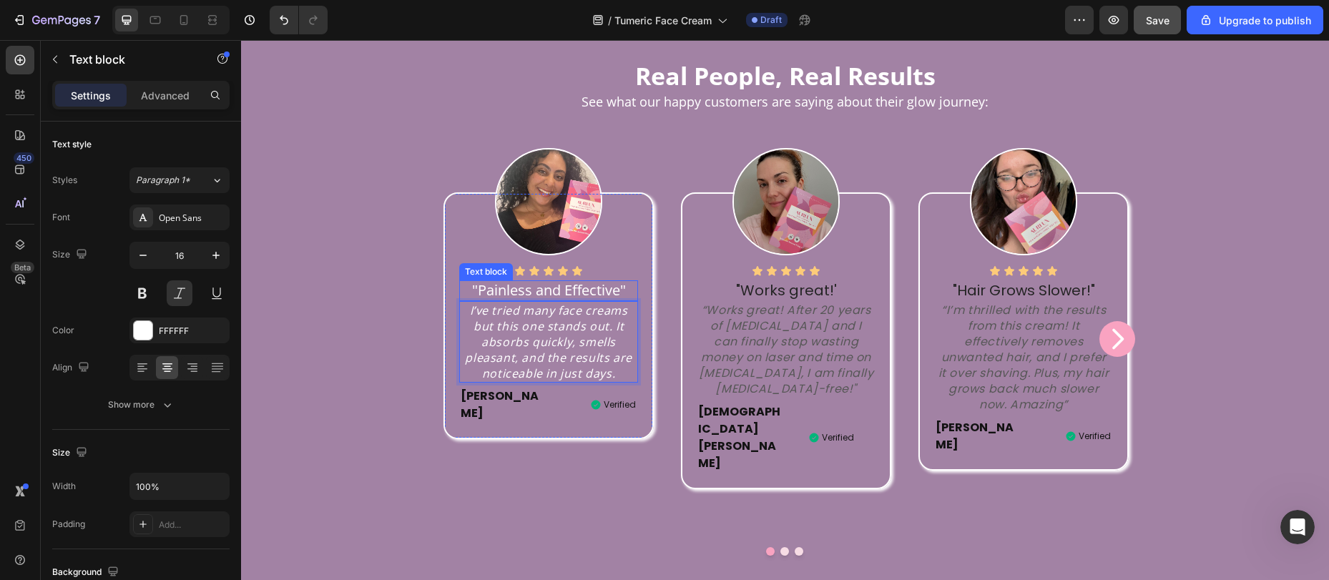
click at [592, 300] on p ""Painless and Effective"" at bounding box center [548, 291] width 175 height 18
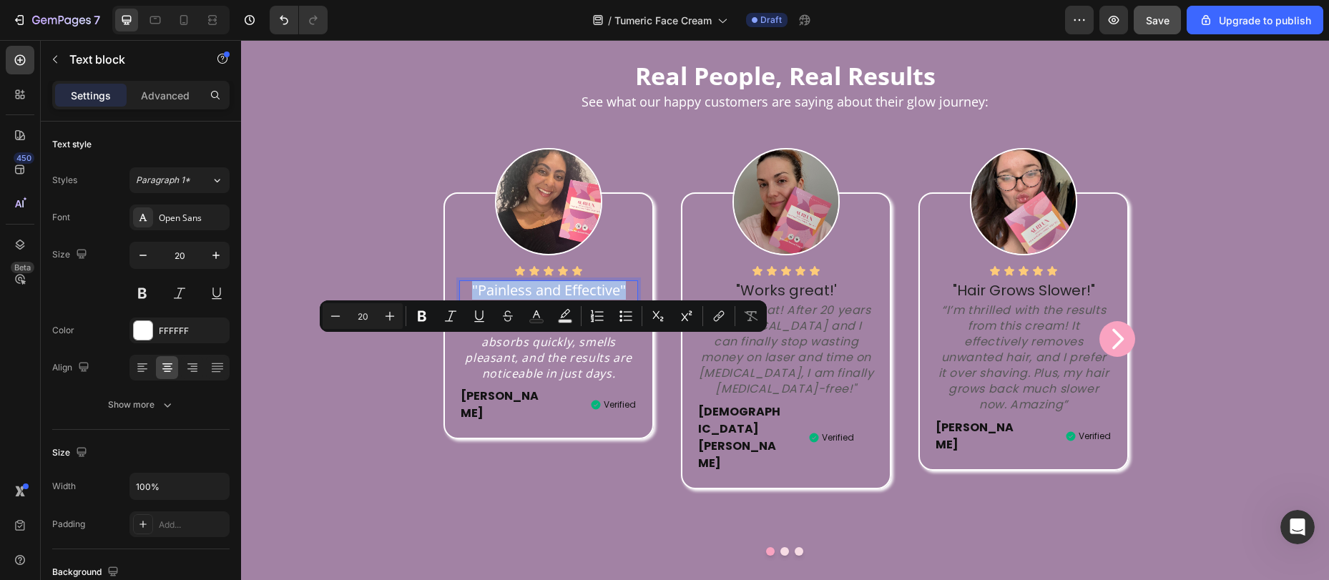
copy p ""Painless and Effective""
click at [423, 318] on icon "Editor contextual toolbar" at bounding box center [422, 316] width 14 height 14
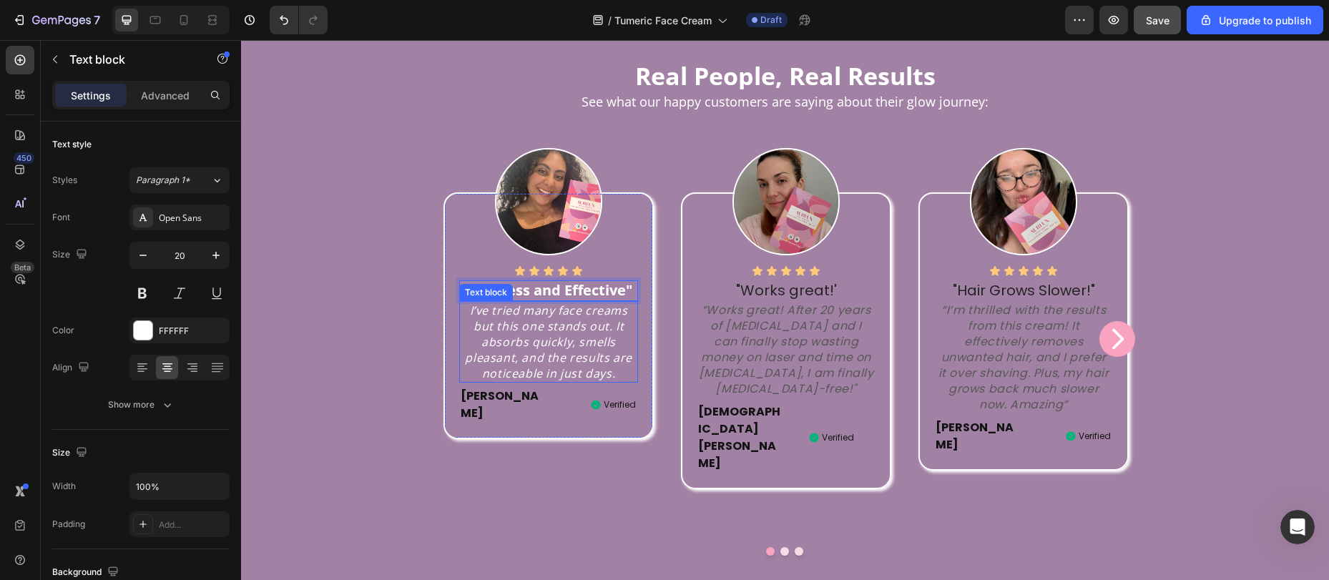
click at [502, 381] on p "I’ve tried many face creams but this one stands out. It absorbs quickly, smells…" at bounding box center [548, 342] width 175 height 79
click at [730, 379] on p "“Works great! After 20 years of [MEDICAL_DATA] and I can finally stop wasting m…" at bounding box center [785, 350] width 175 height 94
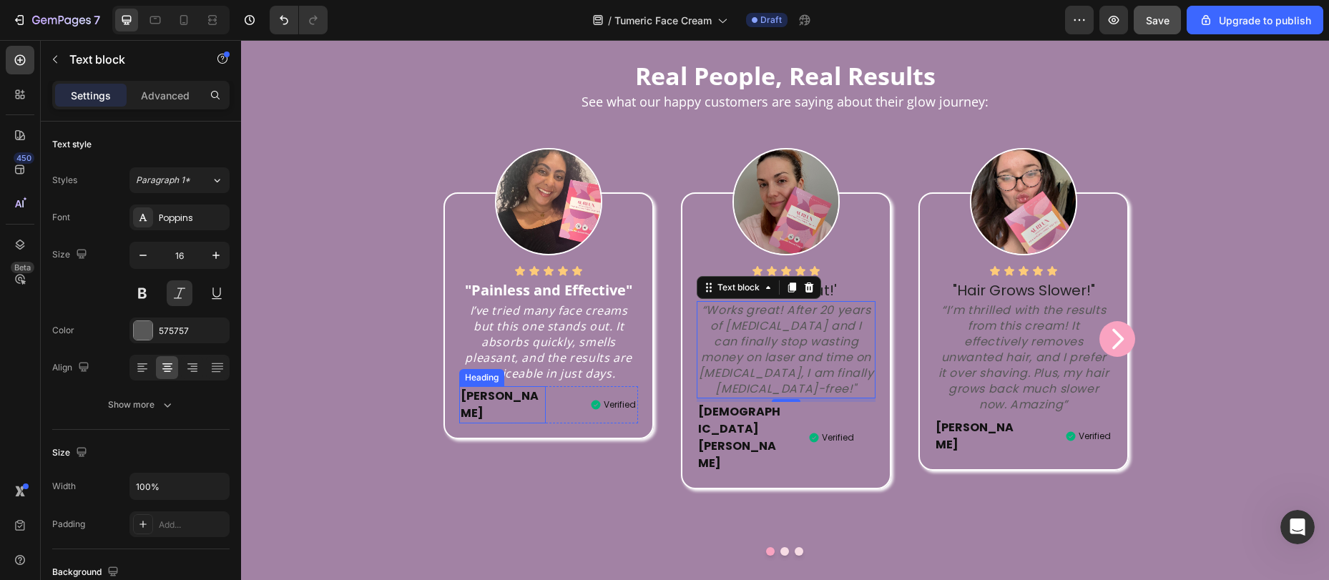
click at [467, 424] on h2 "[PERSON_NAME]" at bounding box center [502, 404] width 87 height 37
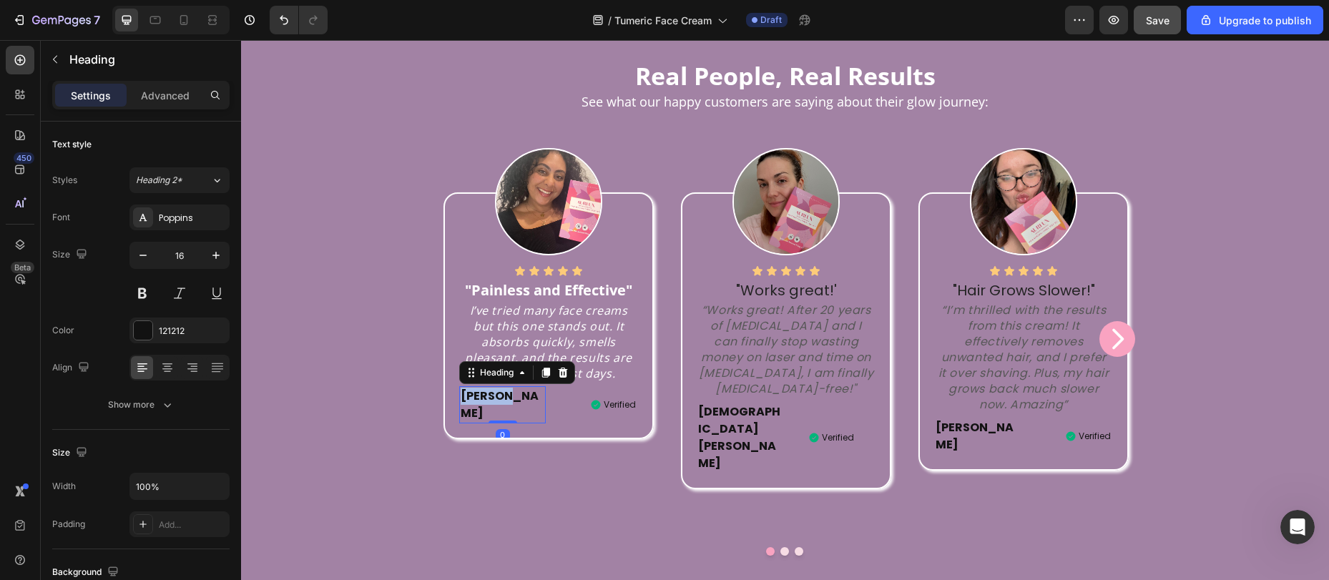
click at [467, 422] on p "[PERSON_NAME]" at bounding box center [503, 405] width 84 height 34
click at [542, 381] on p "I’ve tried many face creams but this one stands out. It absorbs quickly, smells…" at bounding box center [548, 342] width 175 height 79
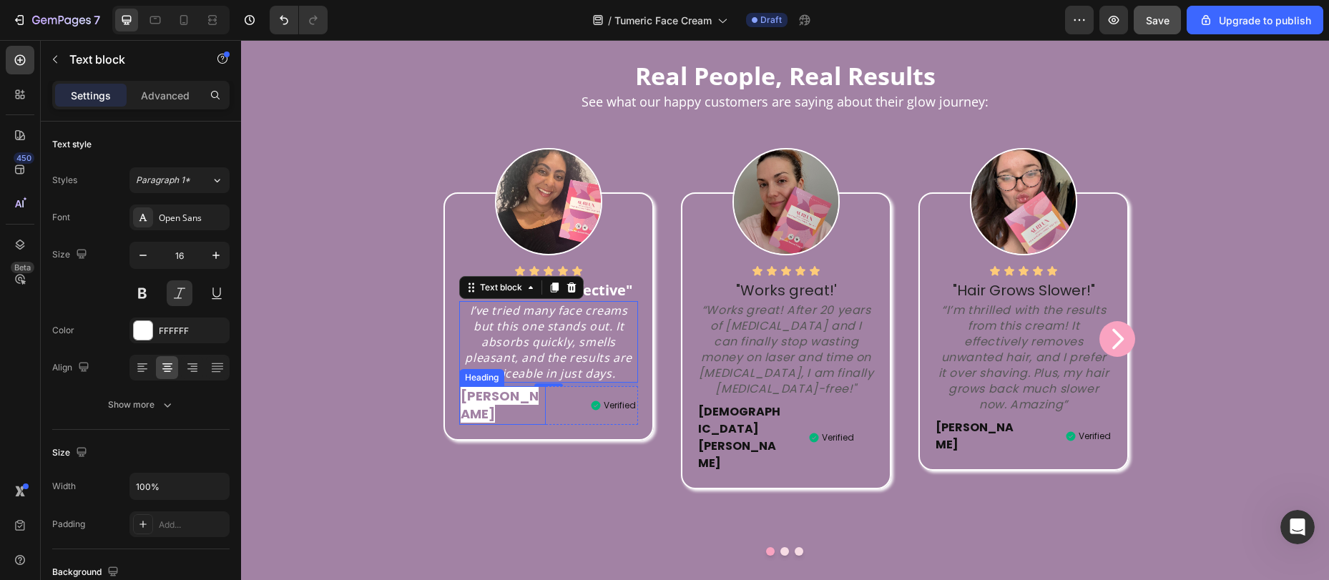
click at [477, 423] on span "Sophia" at bounding box center [500, 405] width 78 height 36
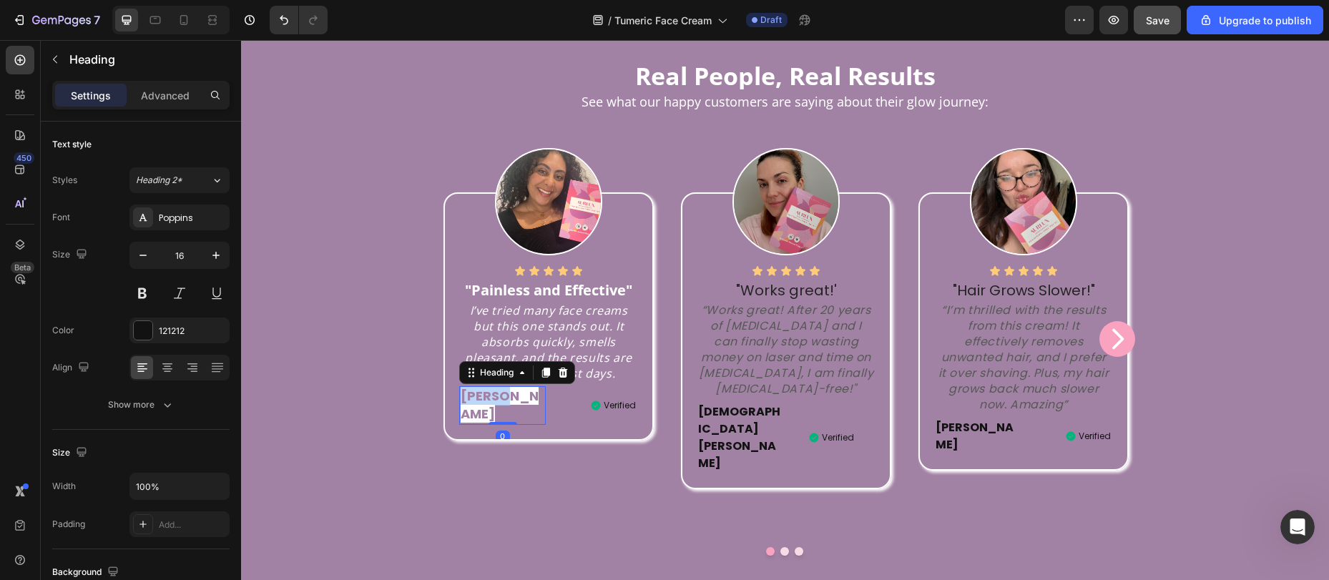
click at [477, 423] on span "Sophia" at bounding box center [500, 405] width 78 height 36
click at [481, 422] on p "Sophia" at bounding box center [503, 405] width 84 height 34
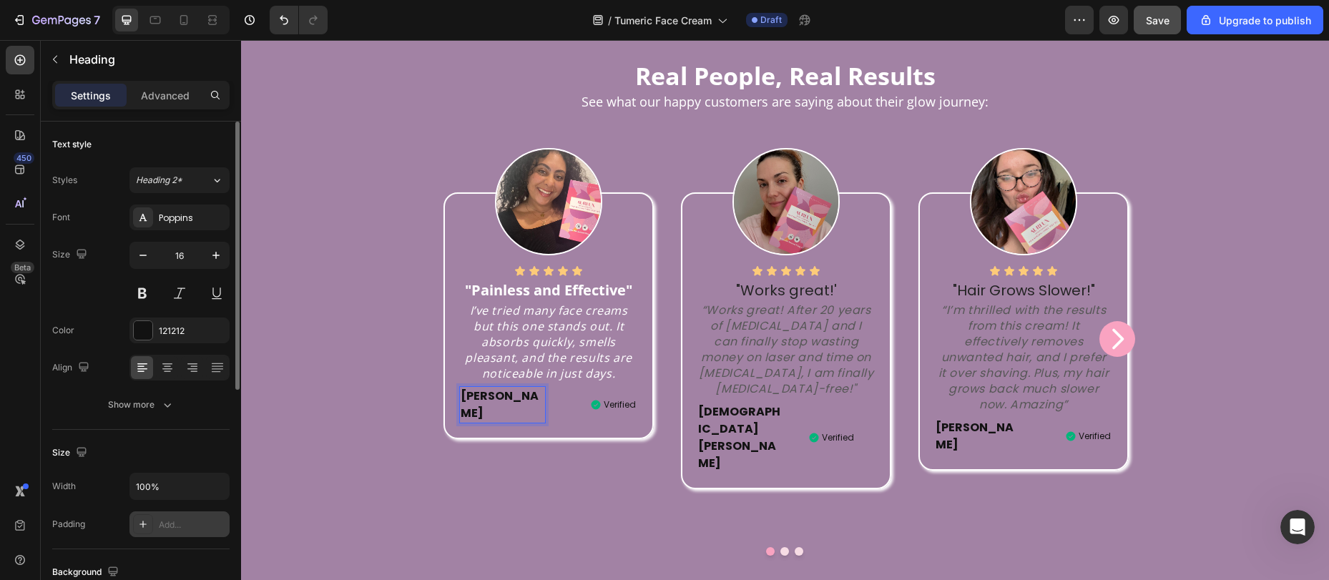
scroll to position [31, 0]
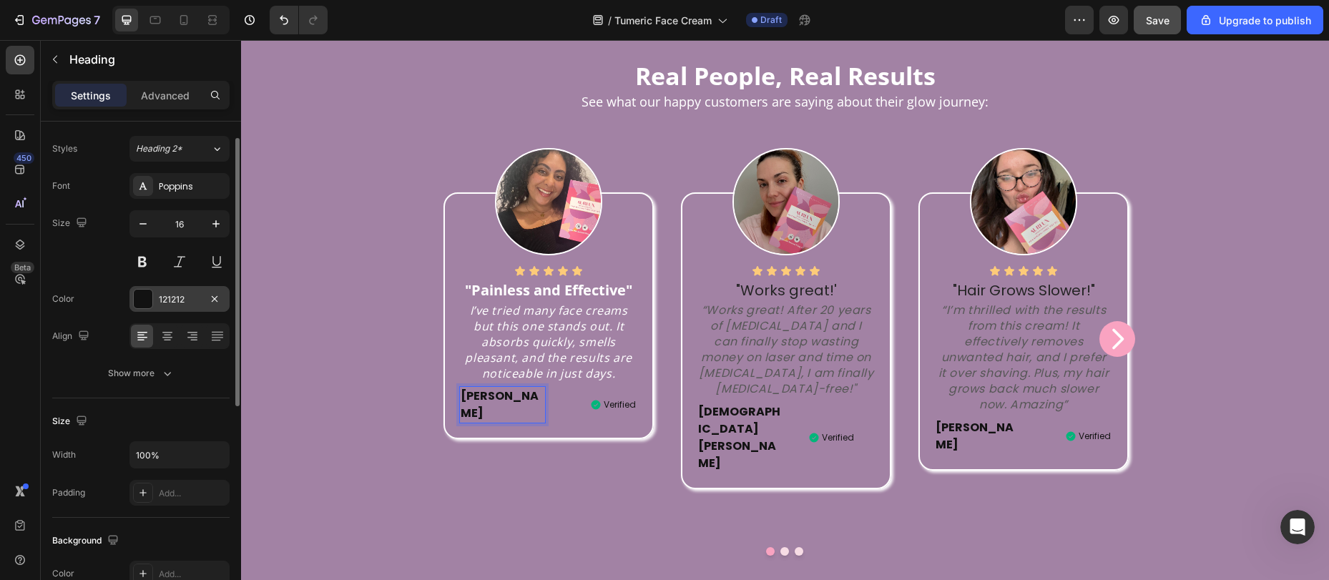
click at [145, 296] on div at bounding box center [143, 299] width 19 height 19
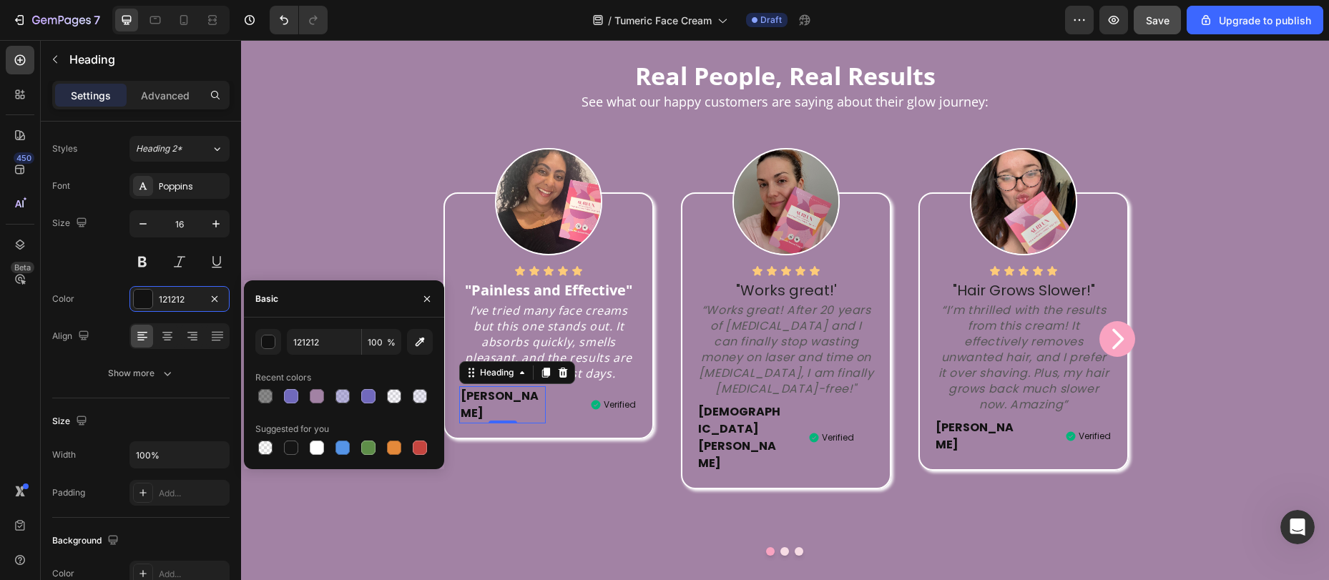
drag, startPoint x: 316, startPoint y: 450, endPoint x: 327, endPoint y: 454, distance: 12.2
click at [316, 450] on div at bounding box center [317, 448] width 14 height 14
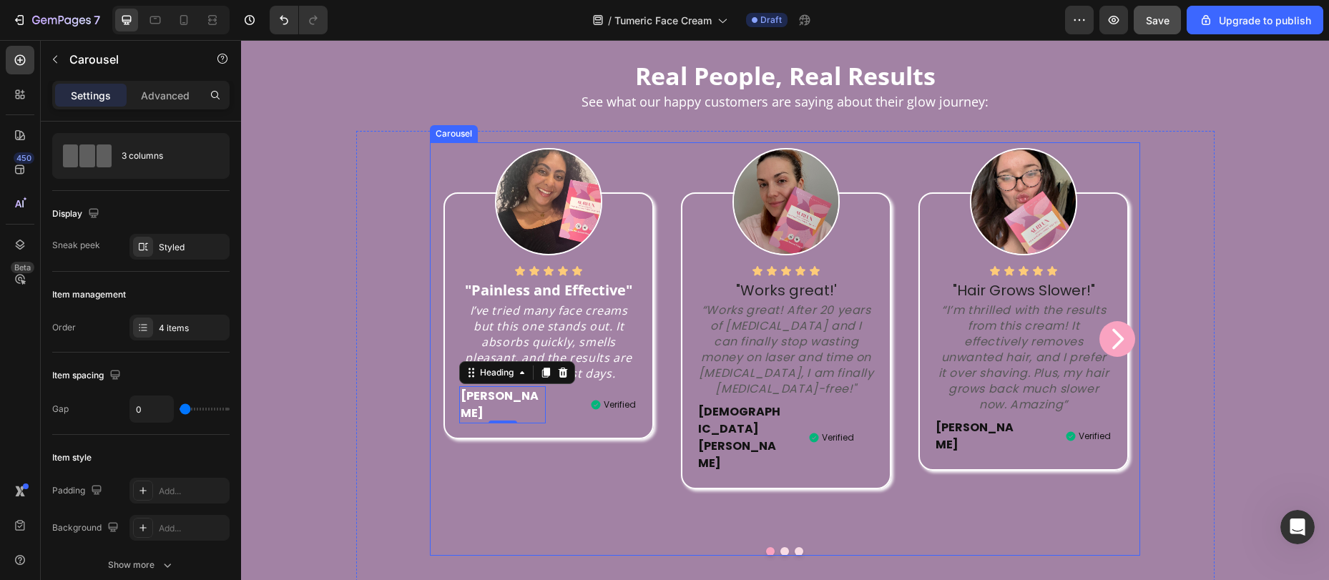
click at [523, 483] on div "Image Icon Icon Icon Icon Icon Icon List "Painless and Effective" Text block I’…" at bounding box center [549, 338] width 238 height 393
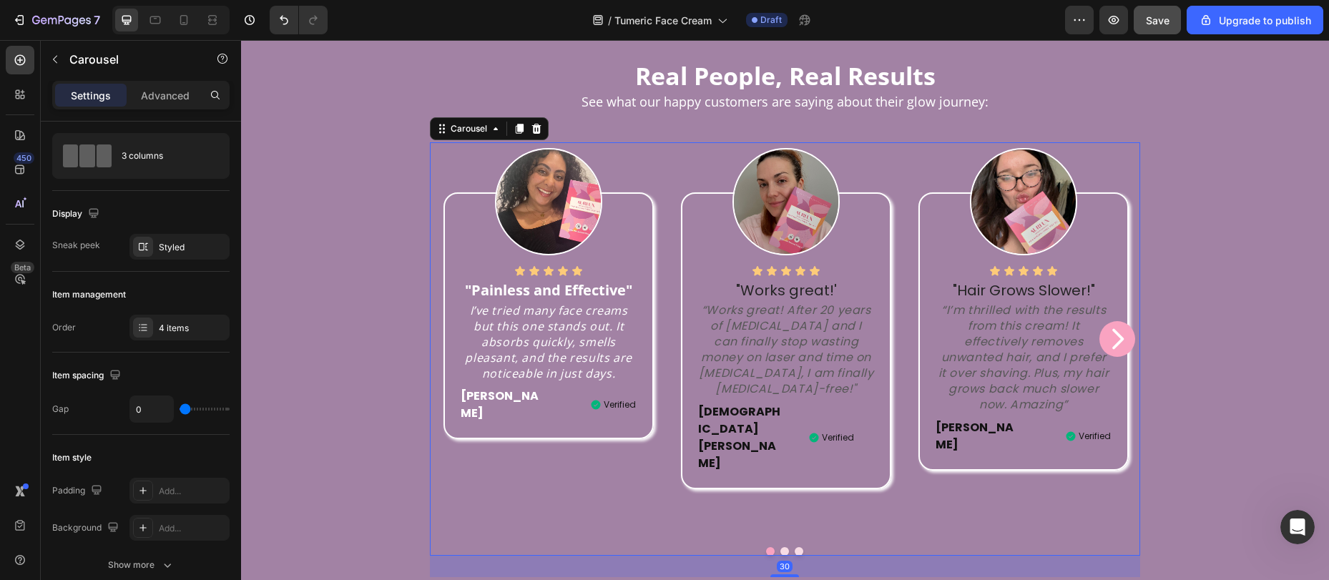
scroll to position [0, 0]
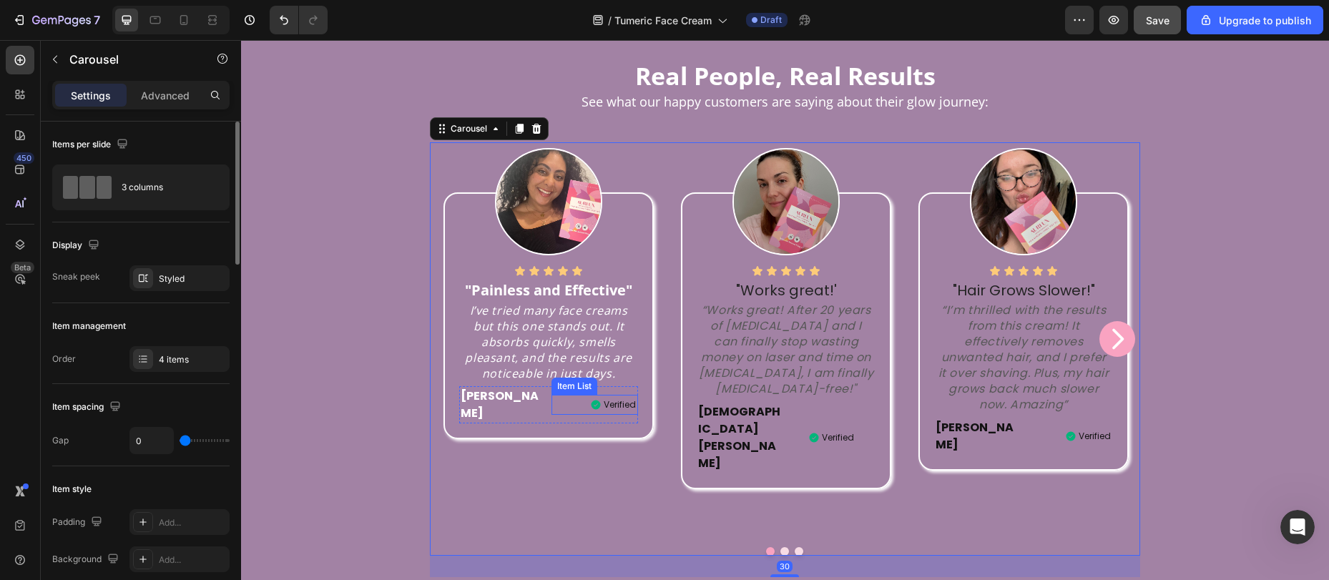
click at [615, 413] on p "Verified" at bounding box center [620, 405] width 32 height 16
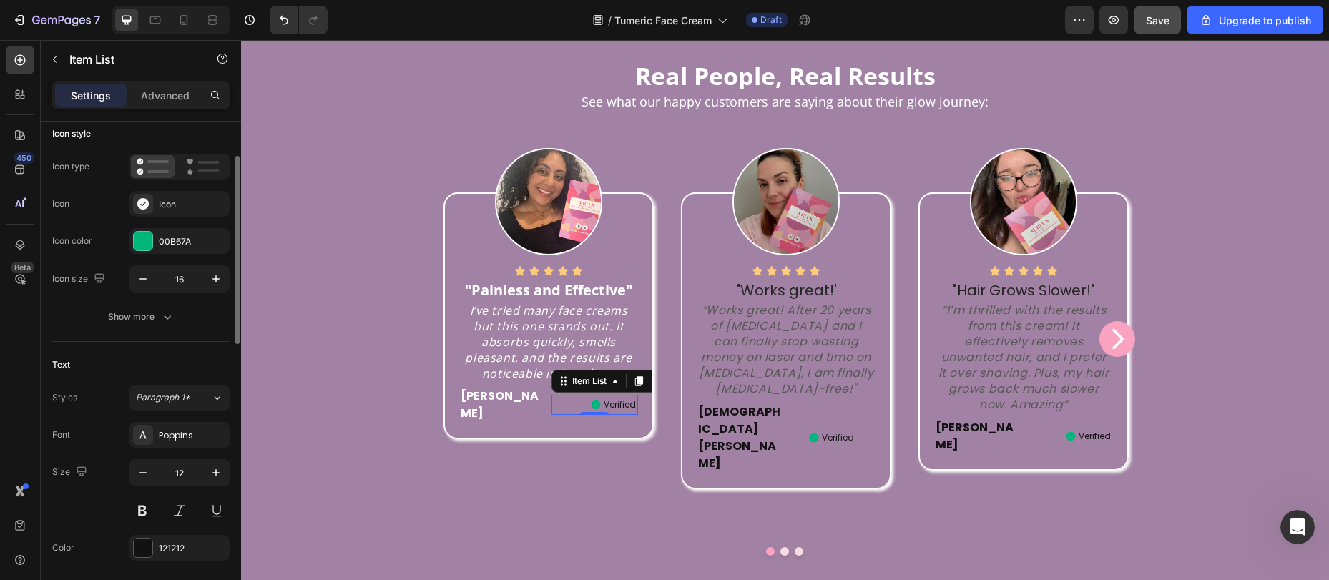
scroll to position [270, 0]
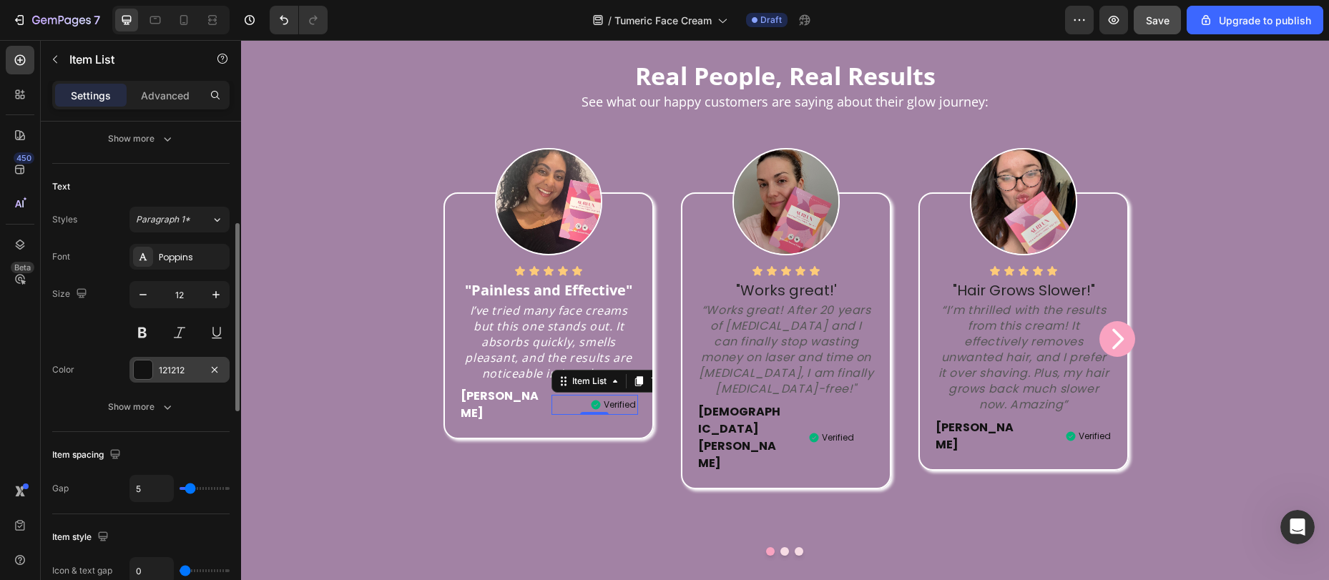
click at [147, 361] on div at bounding box center [143, 370] width 19 height 19
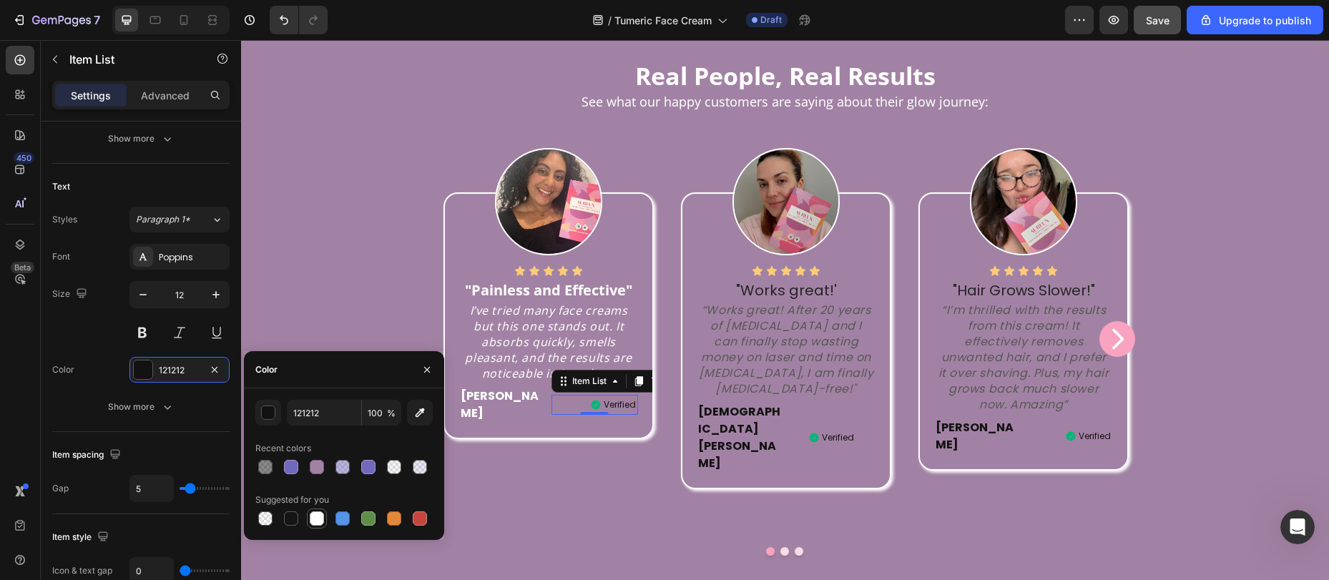
click at [319, 519] on div at bounding box center [317, 519] width 14 height 14
click at [539, 509] on div "Image Icon Icon Icon Icon Icon Icon List "Painless and Effective" Text block I’…" at bounding box center [549, 338] width 238 height 393
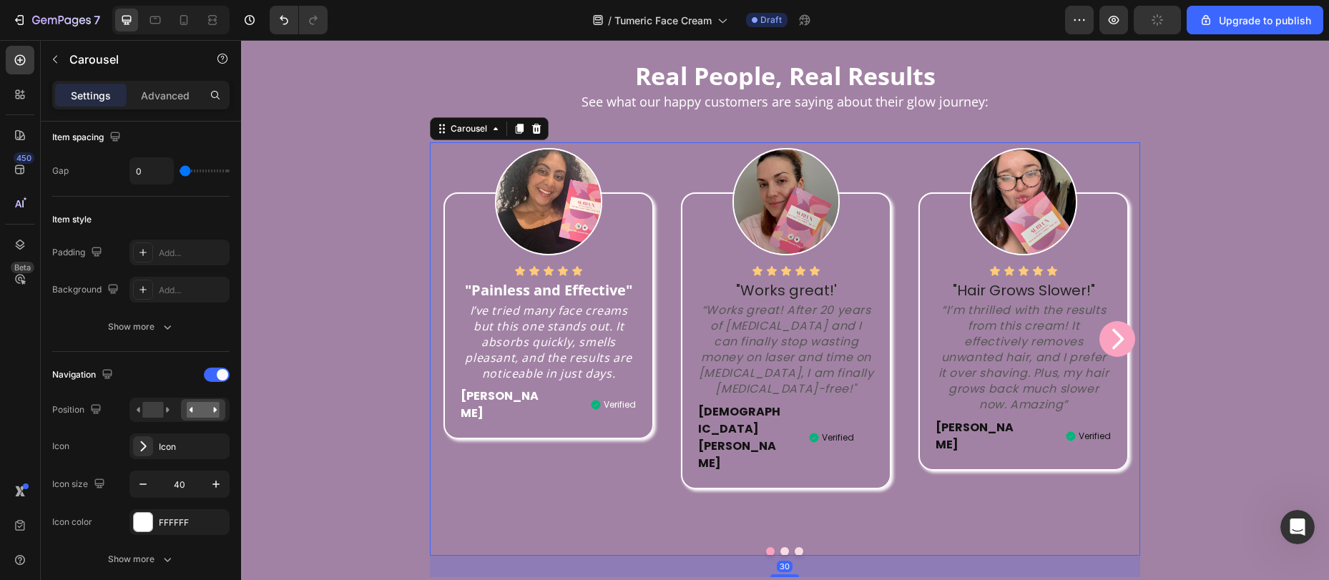
scroll to position [0, 0]
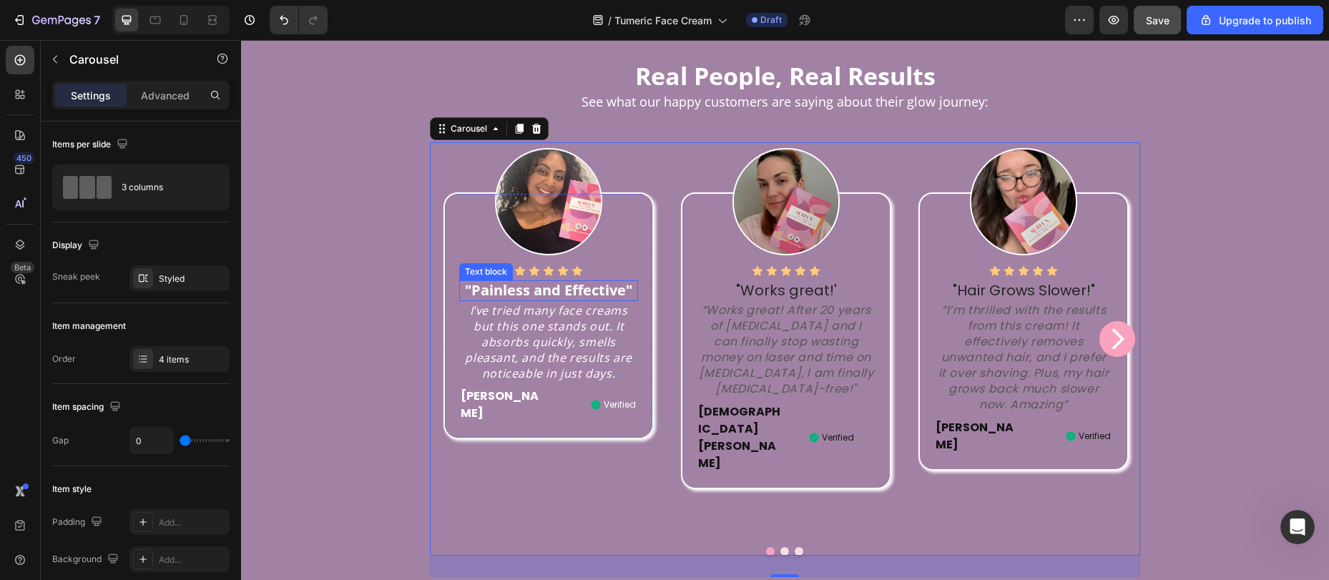
click at [507, 300] on strong ""Painless and Effective"" at bounding box center [548, 289] width 167 height 19
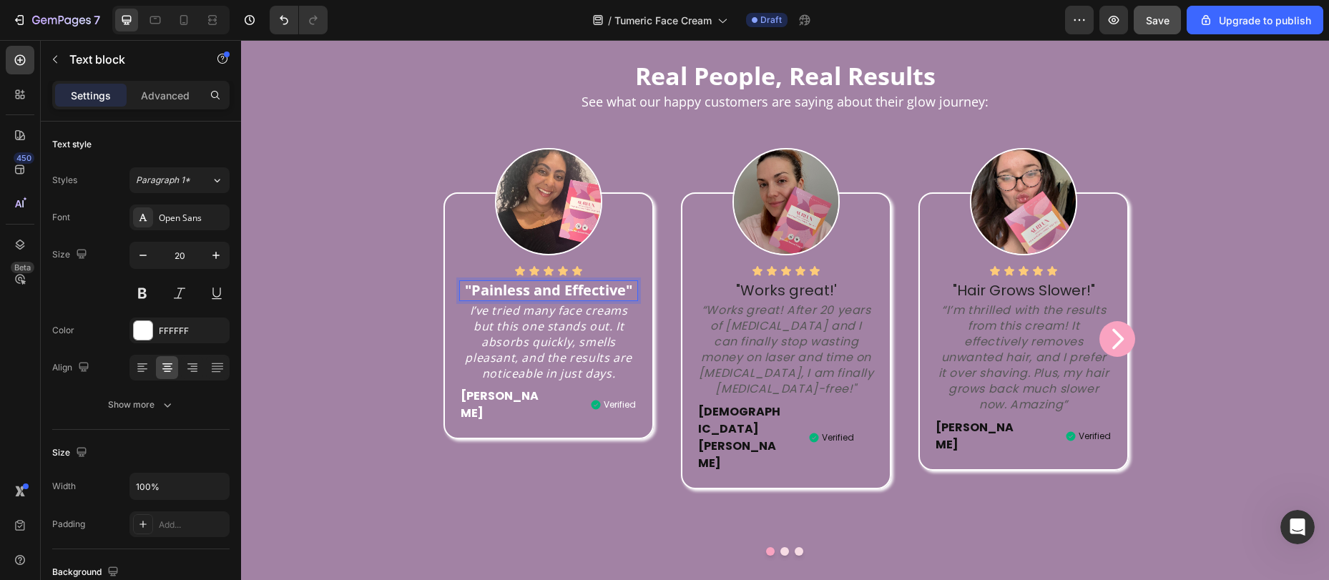
click at [547, 300] on strong ""Painless and Effective"" at bounding box center [548, 289] width 167 height 19
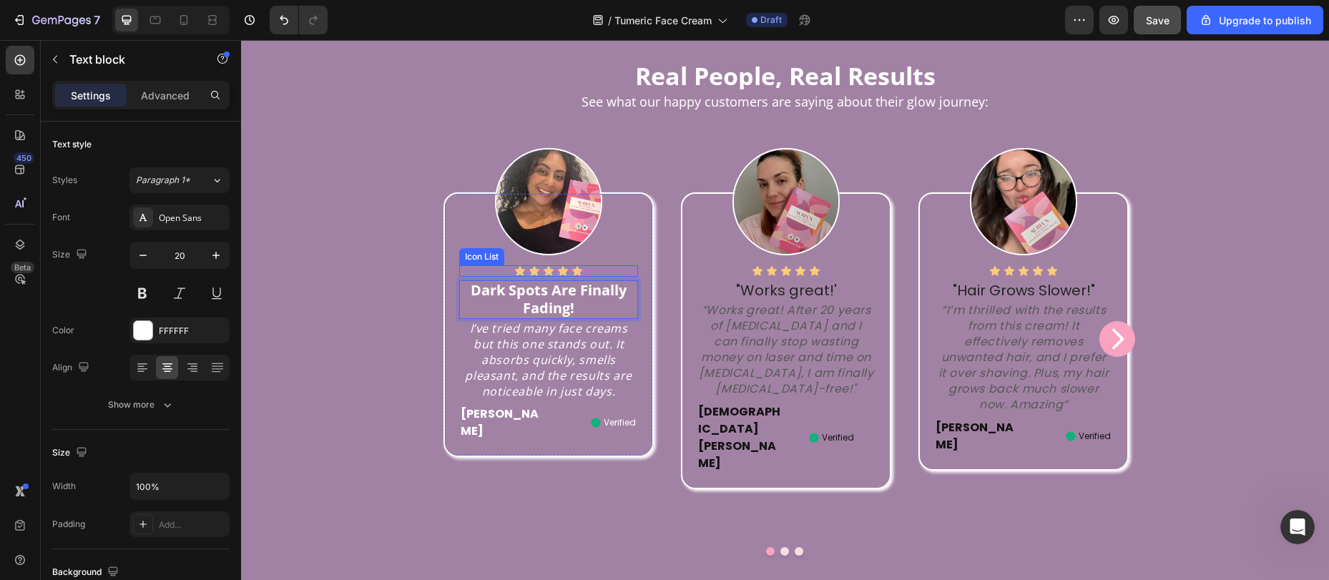
click at [616, 255] on div at bounding box center [549, 201] width 238 height 107
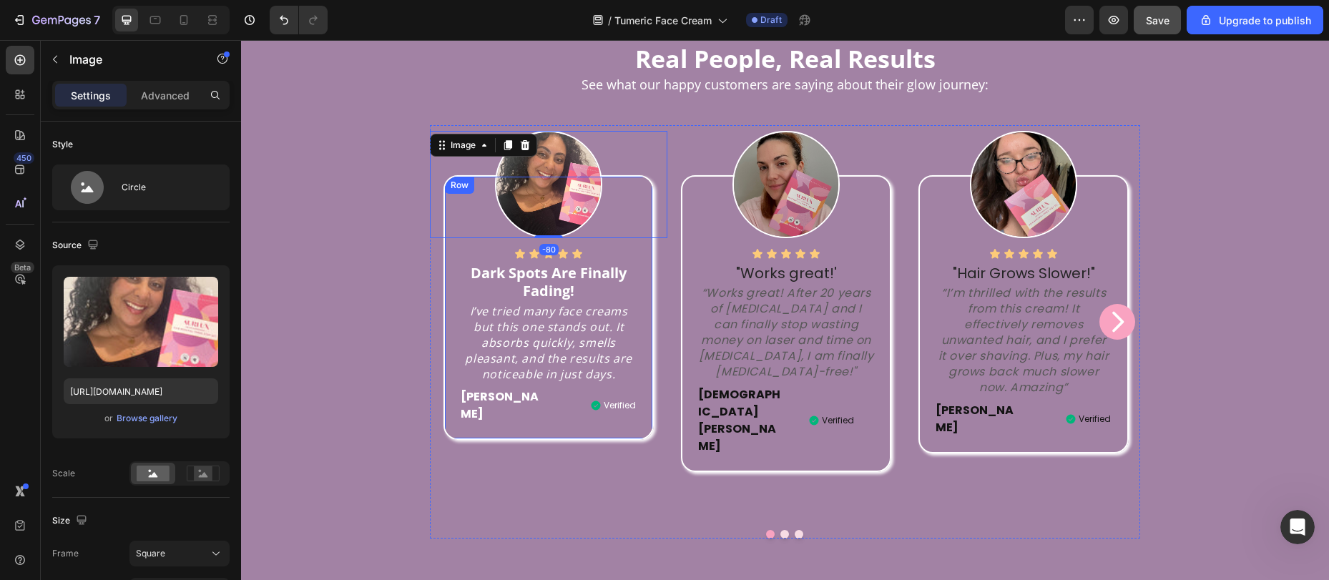
scroll to position [921, 0]
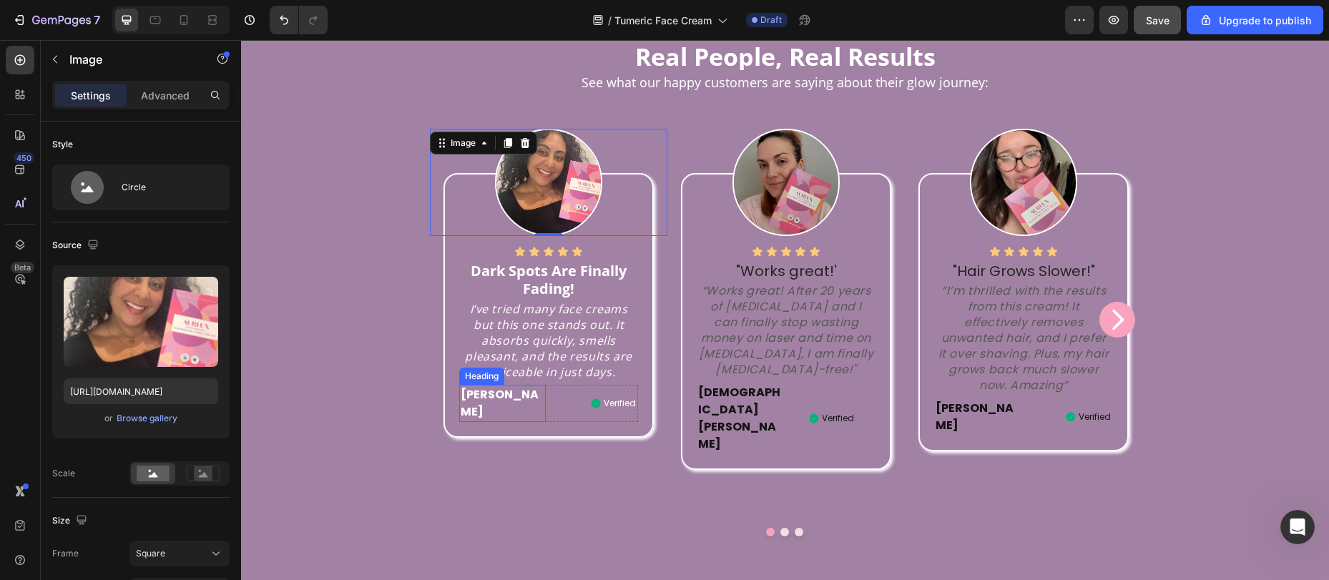
click at [504, 421] on p "Sophia" at bounding box center [503, 403] width 84 height 34
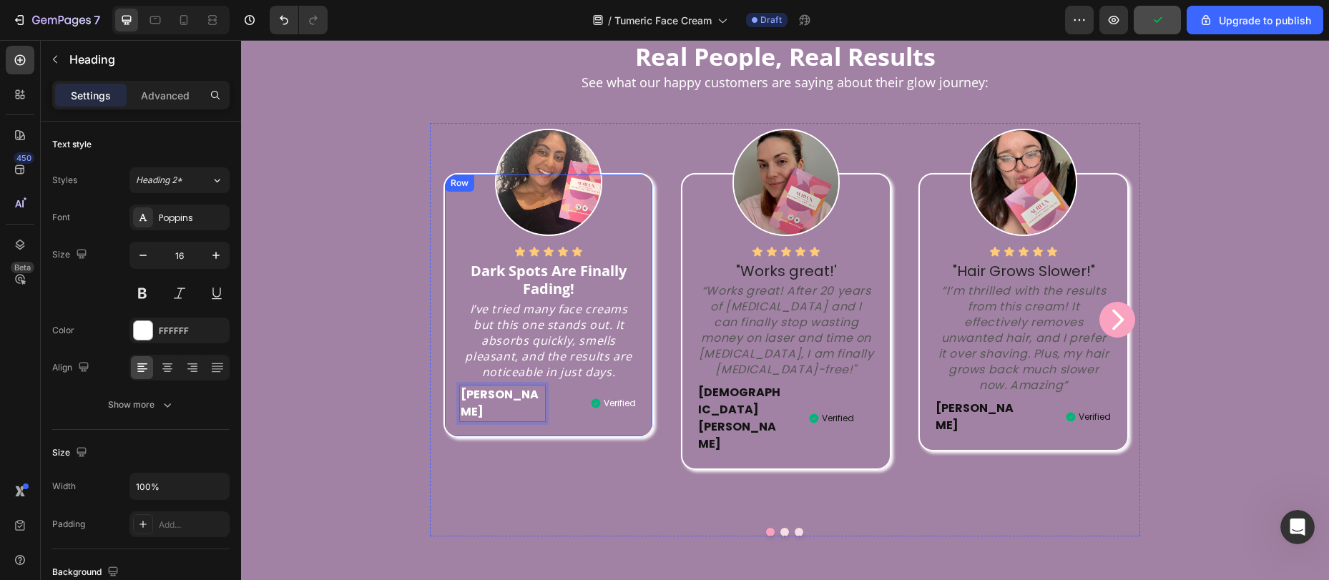
click at [444, 437] on div "Icon Icon Icon Icon Icon Icon List Dark Spots Are Finally Fading! Text block I’…" at bounding box center [549, 305] width 210 height 264
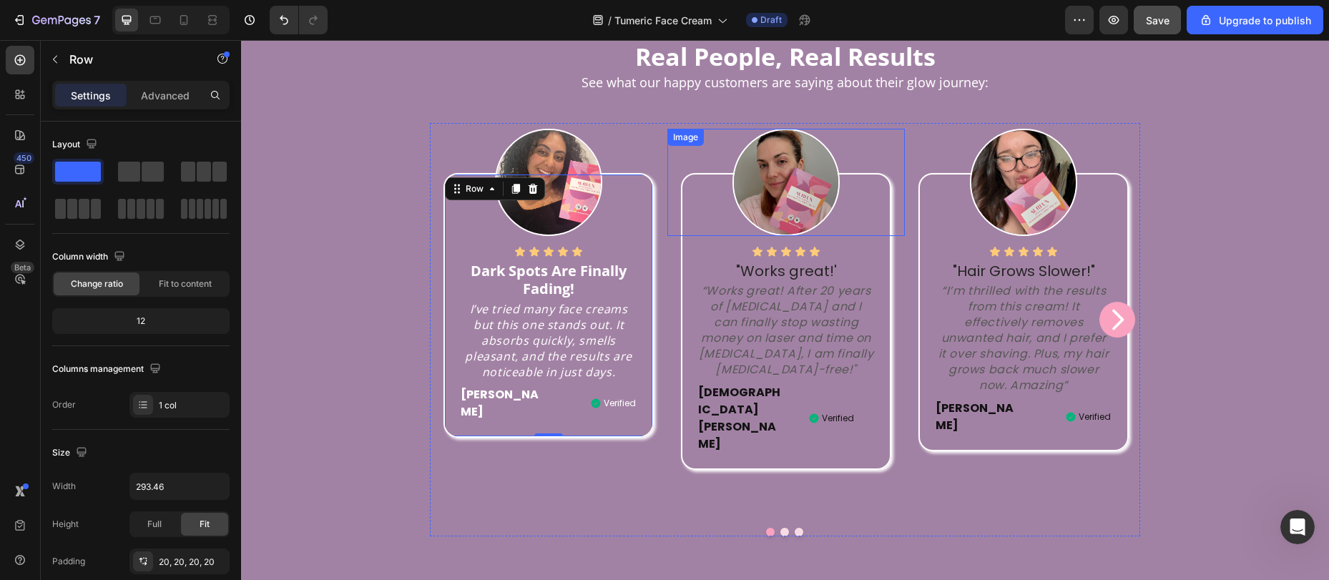
click at [668, 146] on div "Image" at bounding box center [686, 137] width 36 height 17
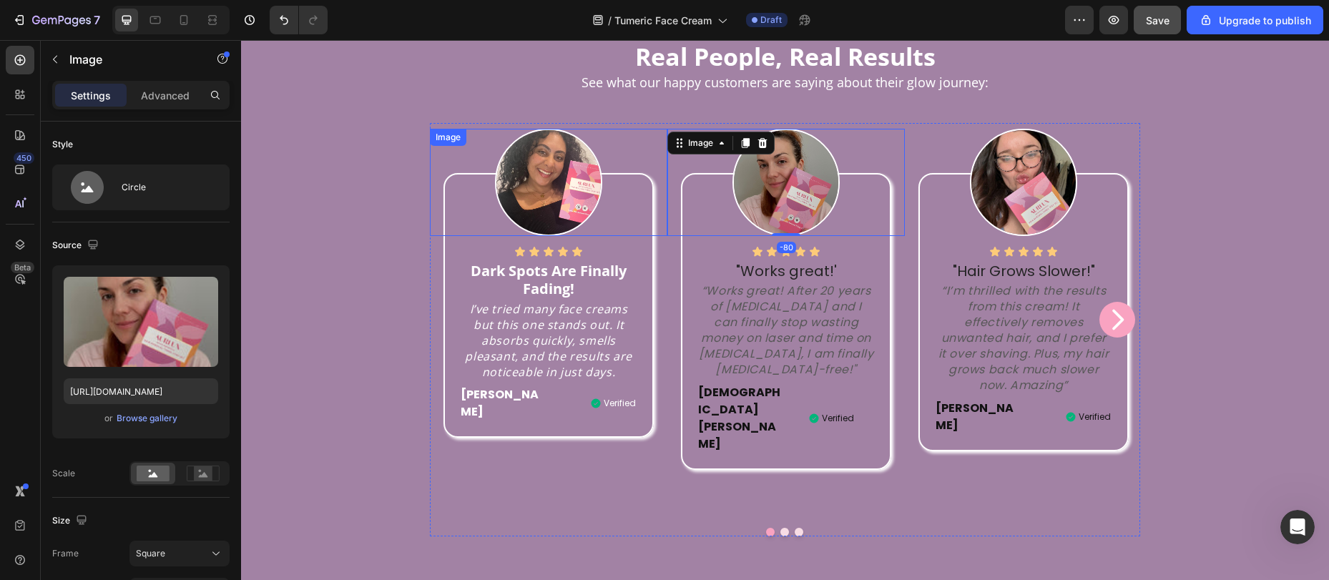
click at [653, 187] on div at bounding box center [549, 182] width 238 height 107
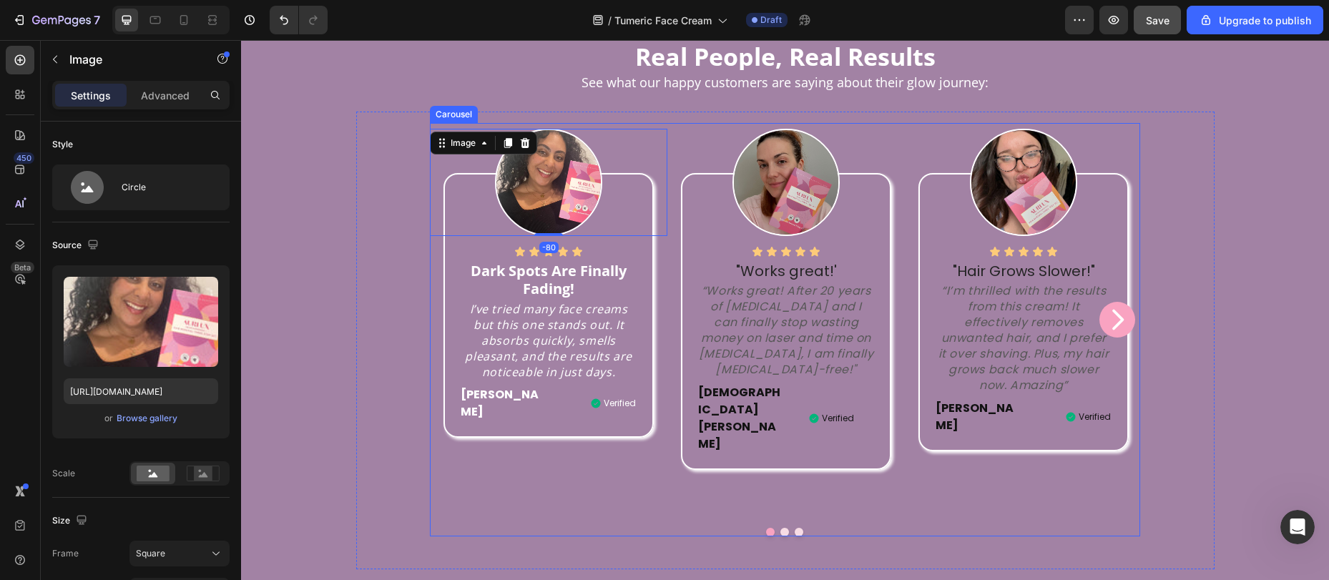
click at [430, 418] on div "Image -80 Icon Icon Icon Icon Icon Icon List Dark Spots Are Finally Fading! Tex…" at bounding box center [549, 319] width 238 height 393
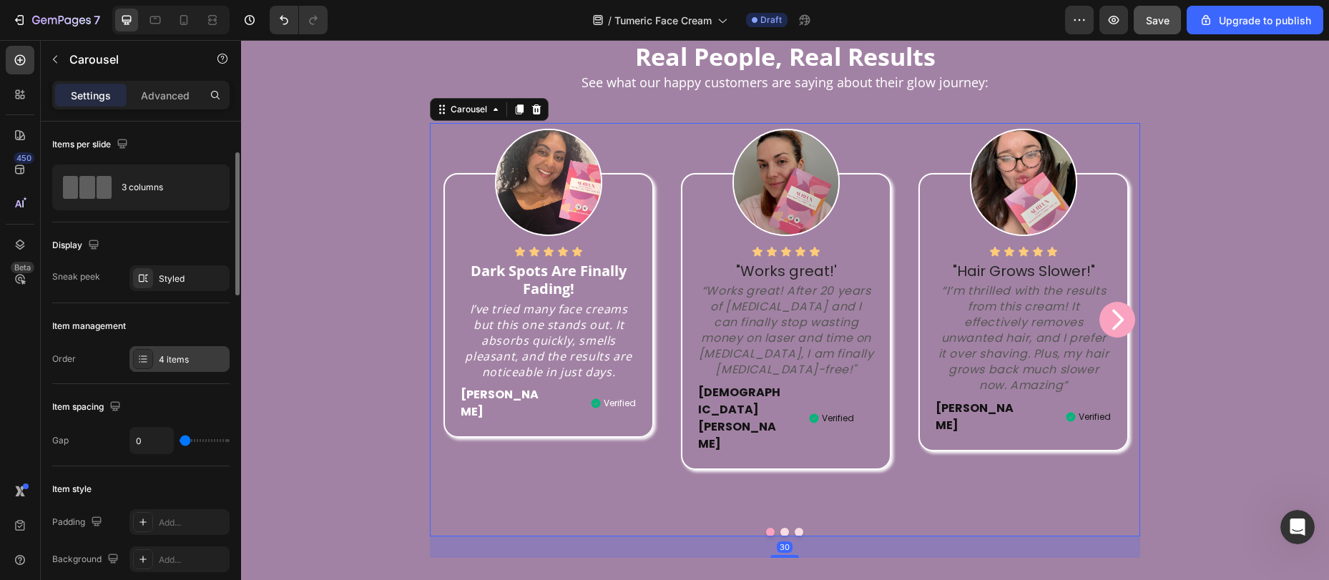
scroll to position [24, 0]
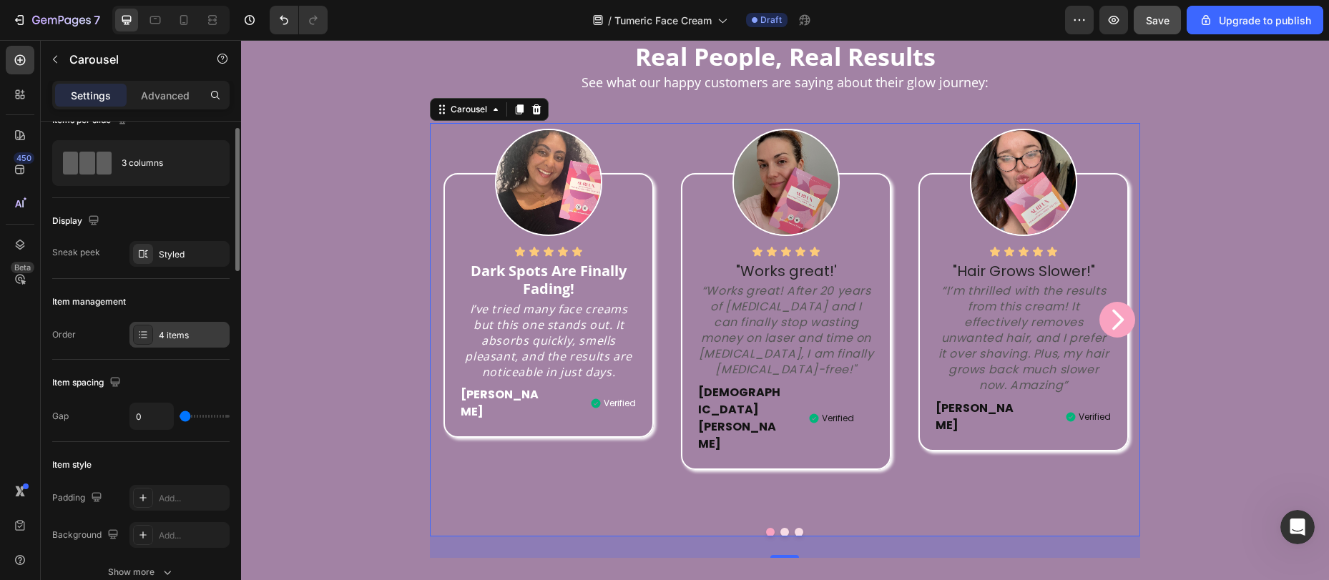
click at [175, 331] on div "4 items" at bounding box center [192, 335] width 67 height 13
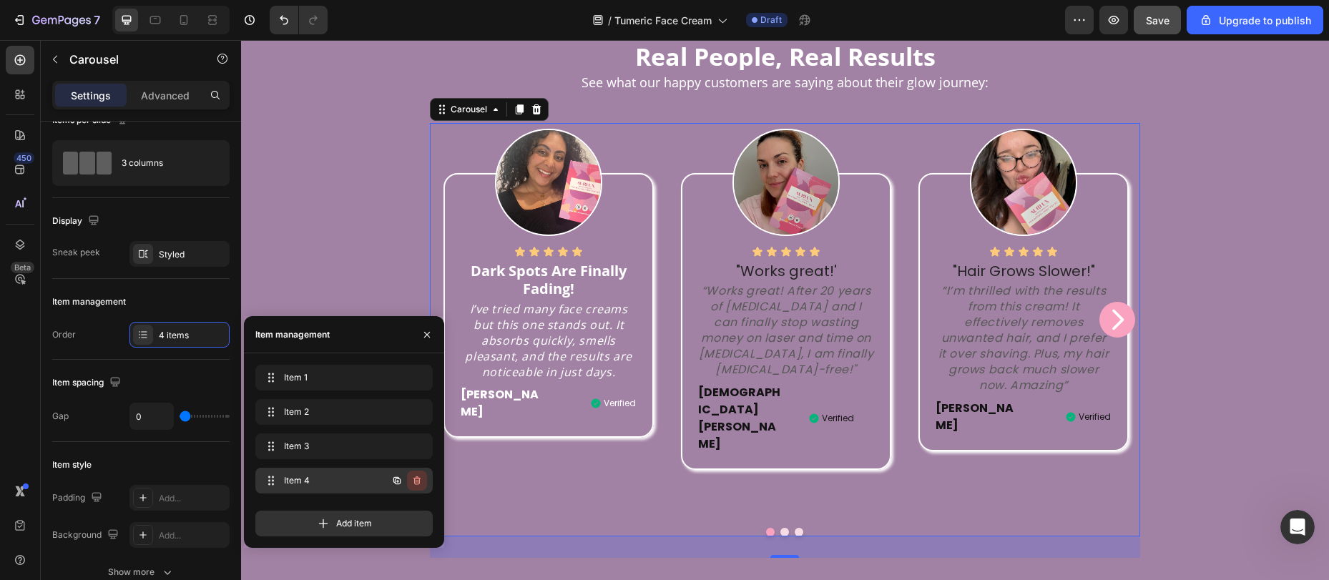
click at [415, 478] on icon "button" at bounding box center [417, 481] width 7 height 9
click at [415, 478] on div "Delete" at bounding box center [407, 480] width 26 height 13
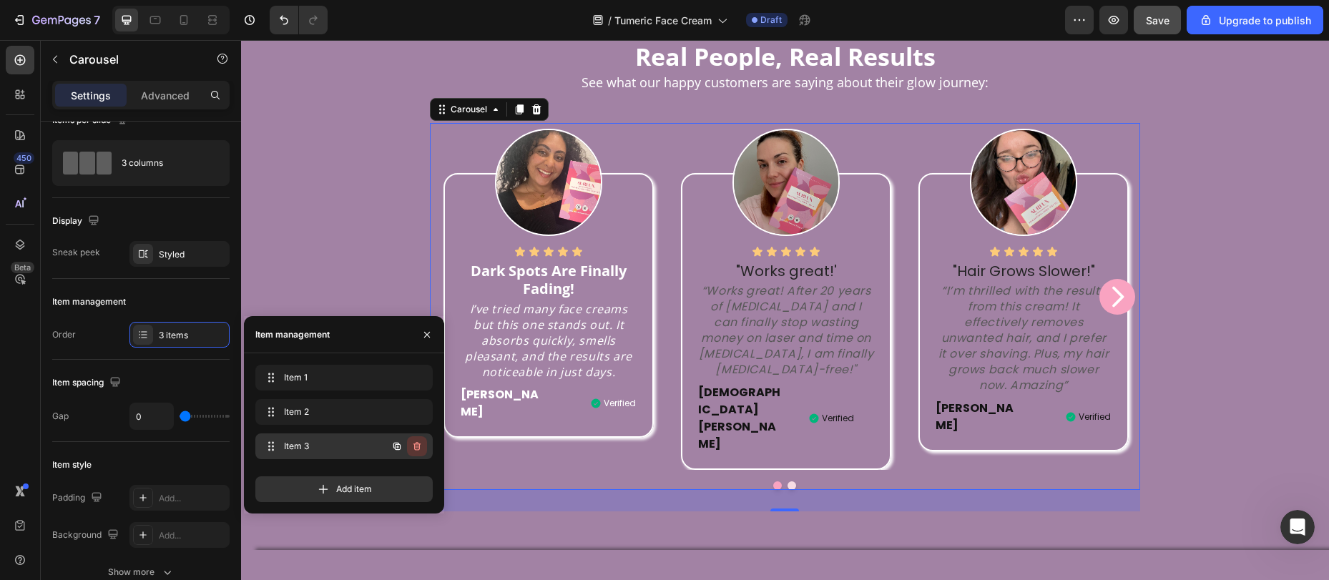
click at [419, 449] on icon "button" at bounding box center [416, 446] width 11 height 11
click at [419, 449] on div "Delete" at bounding box center [407, 446] width 26 height 13
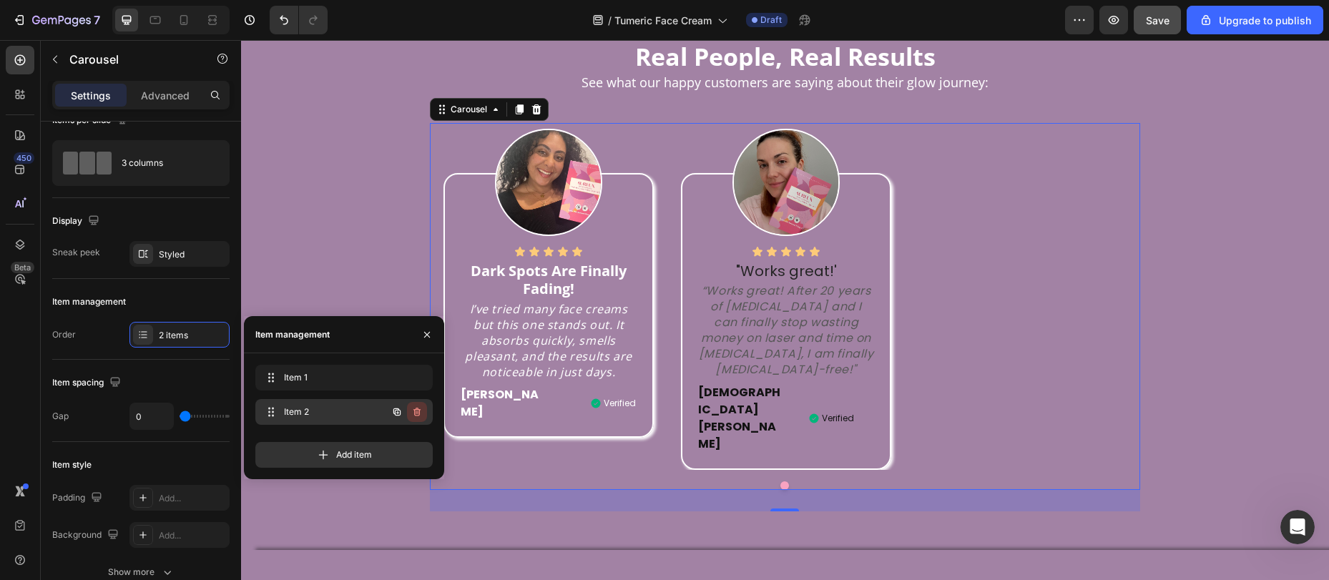
click at [420, 407] on icon "button" at bounding box center [416, 411] width 11 height 11
click at [420, 407] on div "Delete" at bounding box center [407, 412] width 26 height 13
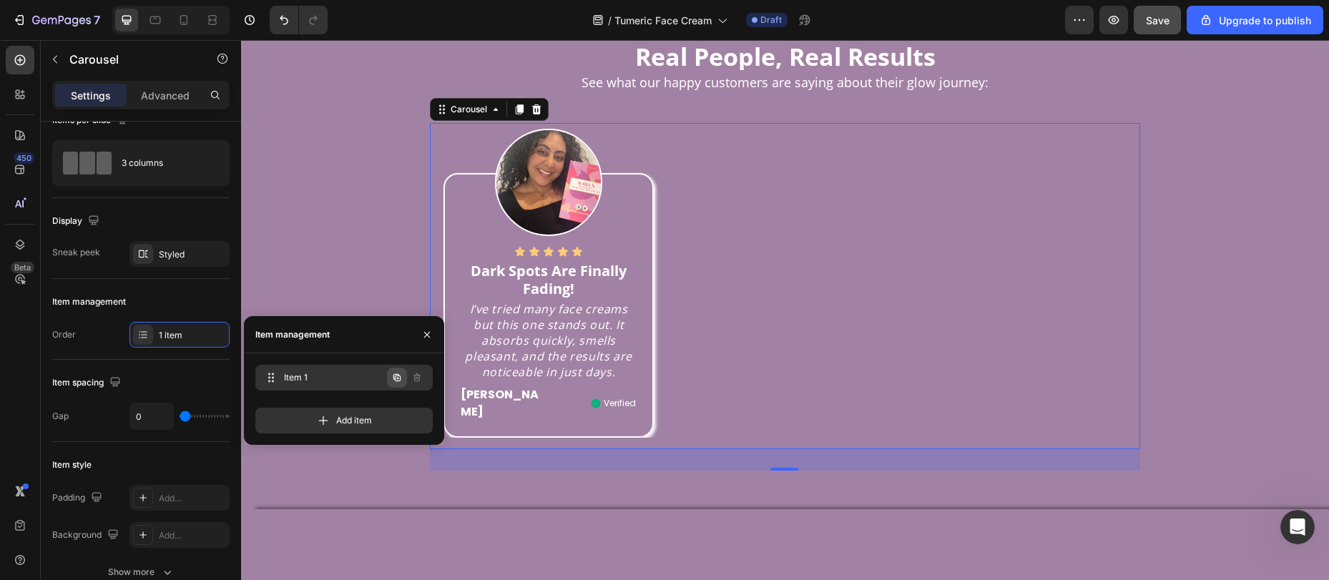
click at [399, 376] on icon "button" at bounding box center [396, 377] width 11 height 11
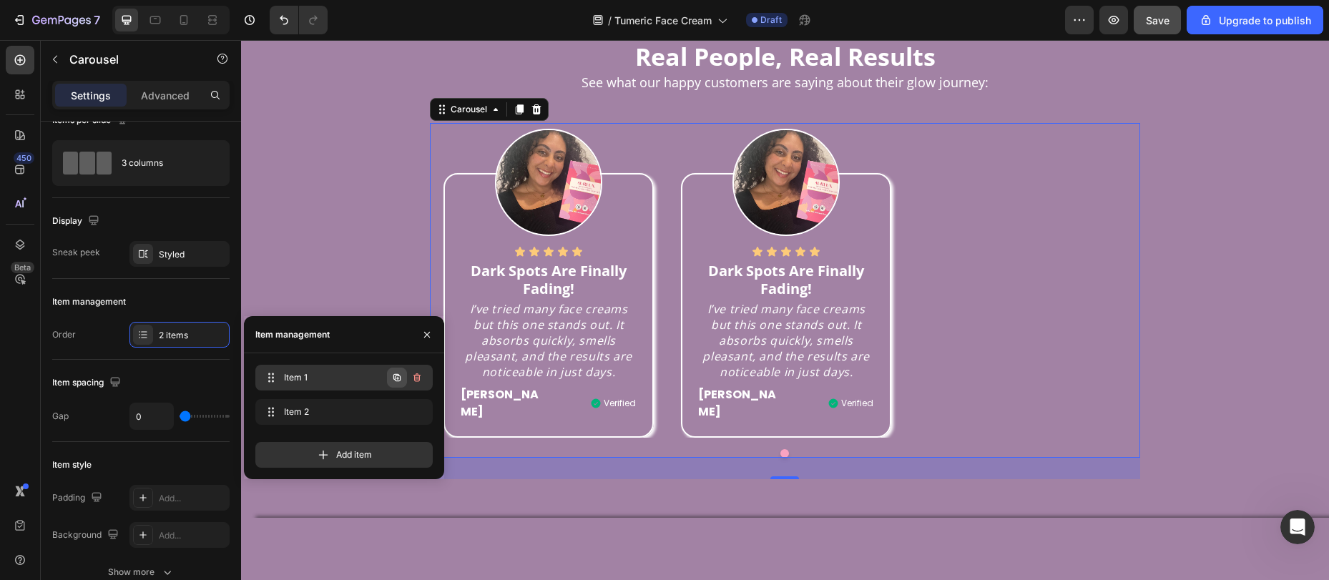
click at [398, 376] on icon "button" at bounding box center [396, 377] width 11 height 11
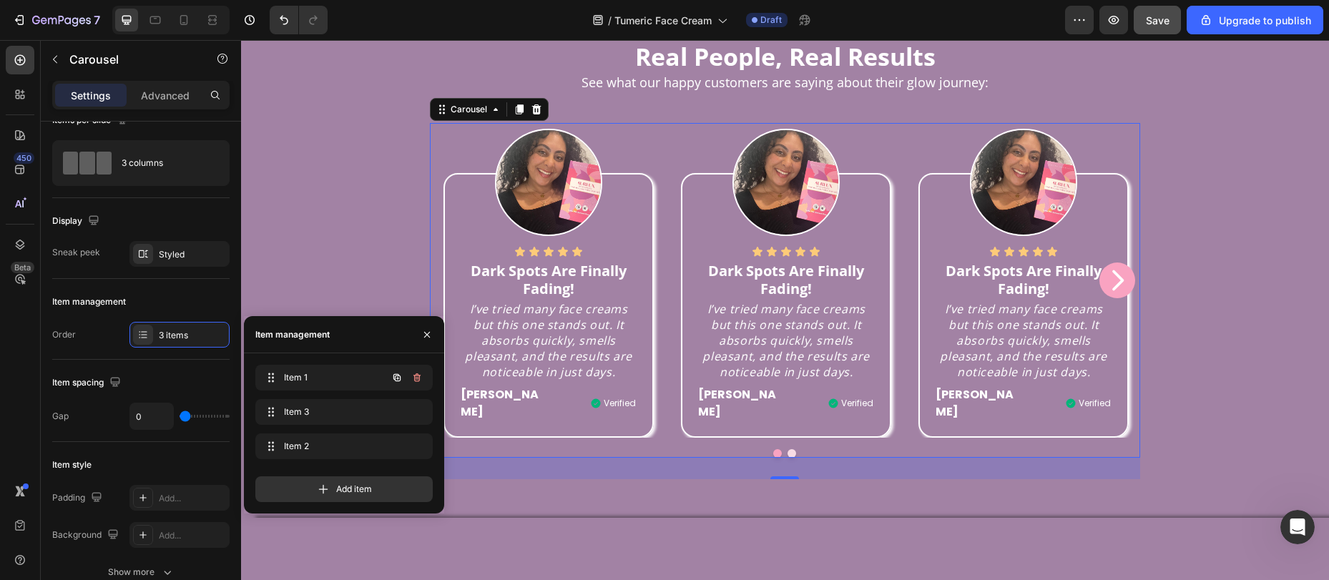
click at [398, 376] on icon "button" at bounding box center [396, 377] width 11 height 11
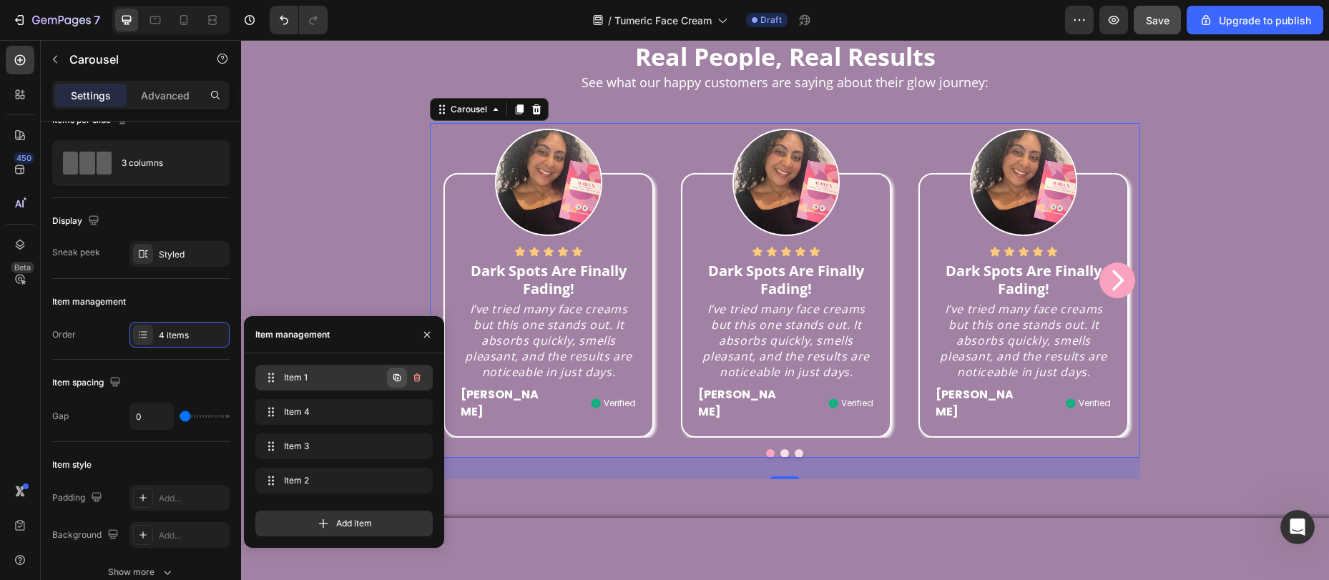
click at [401, 373] on icon "button" at bounding box center [396, 377] width 11 height 11
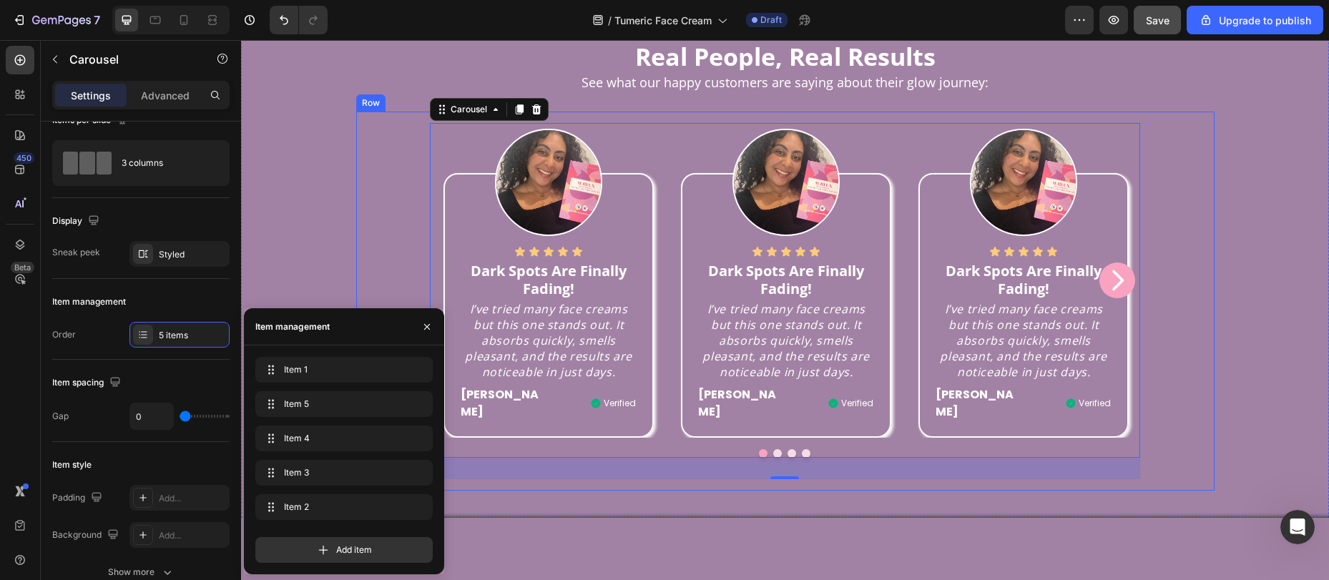
click at [1162, 333] on div "Image Icon Icon Icon Icon Icon Icon List Dark Spots Are Finally Fading! Text bl…" at bounding box center [786, 301] width 836 height 356
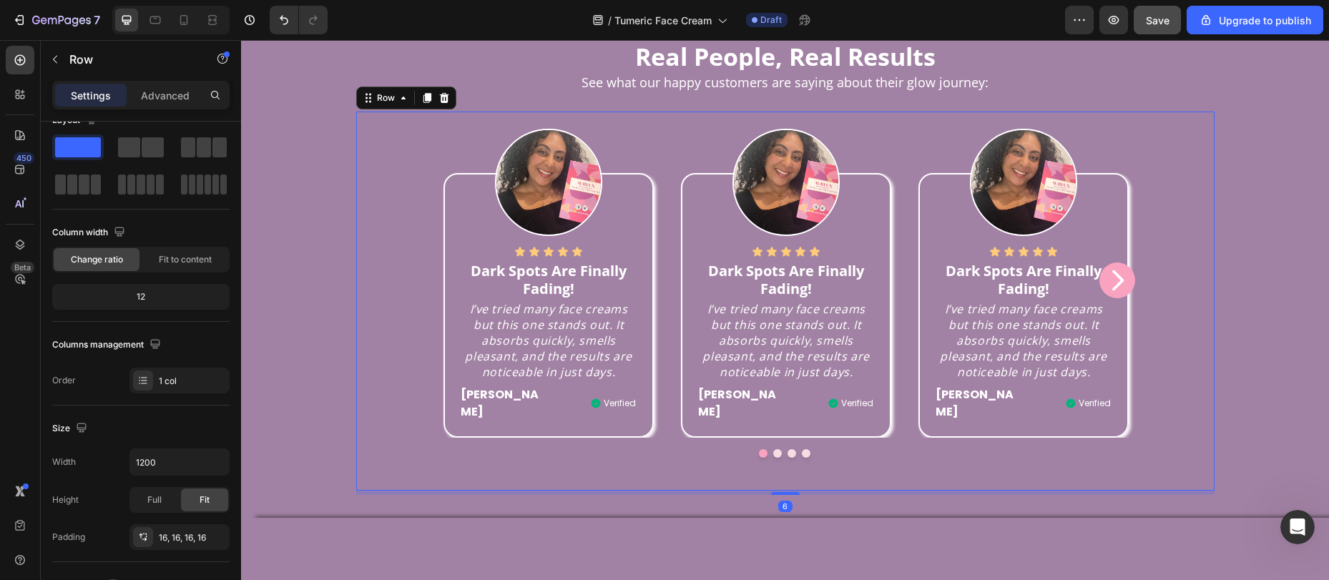
scroll to position [0, 0]
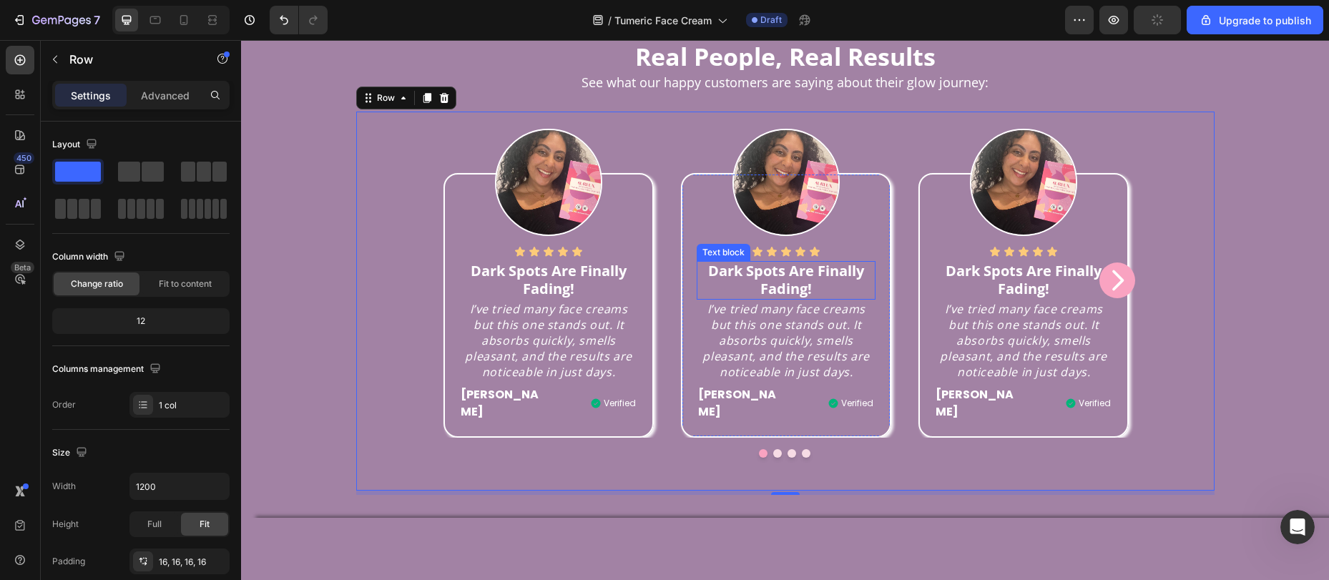
click at [749, 298] on p "Dark Spots Are Finally Fading!" at bounding box center [785, 280] width 175 height 35
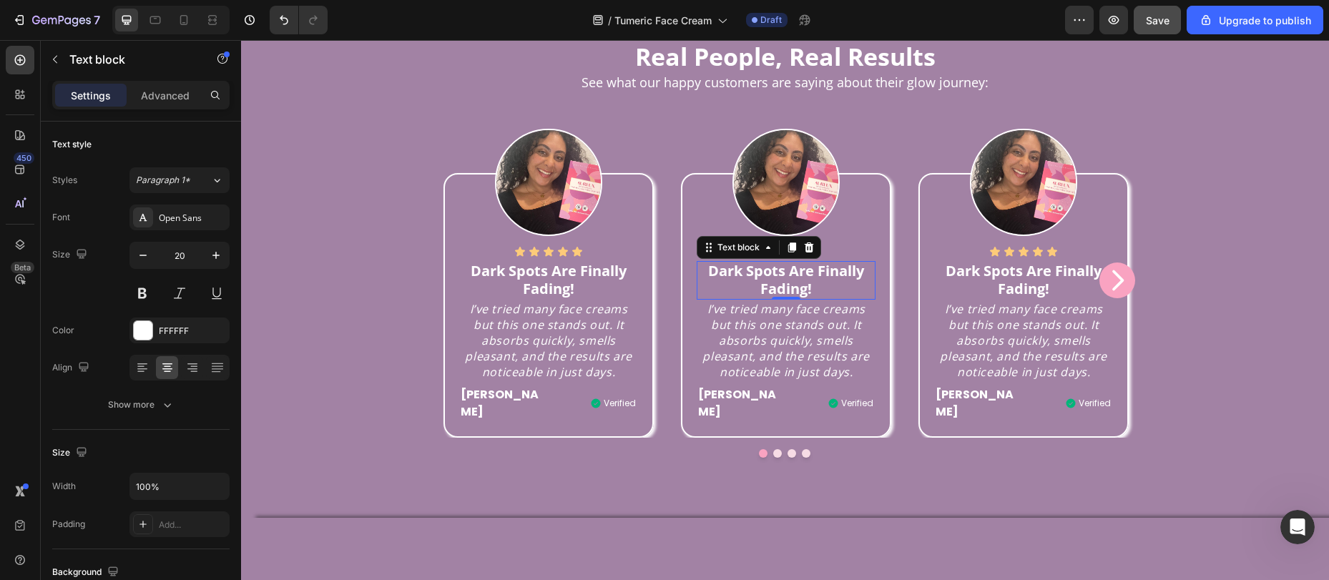
click at [768, 298] on strong "Dark Spots Are Finally Fading!" at bounding box center [786, 279] width 156 height 37
click at [767, 298] on strong "Dark Spots Are Finally Fading!" at bounding box center [786, 279] width 156 height 37
click at [760, 380] on p "I’ve tried many face creams but this one stands out. It absorbs quickly, smells…" at bounding box center [785, 340] width 175 height 79
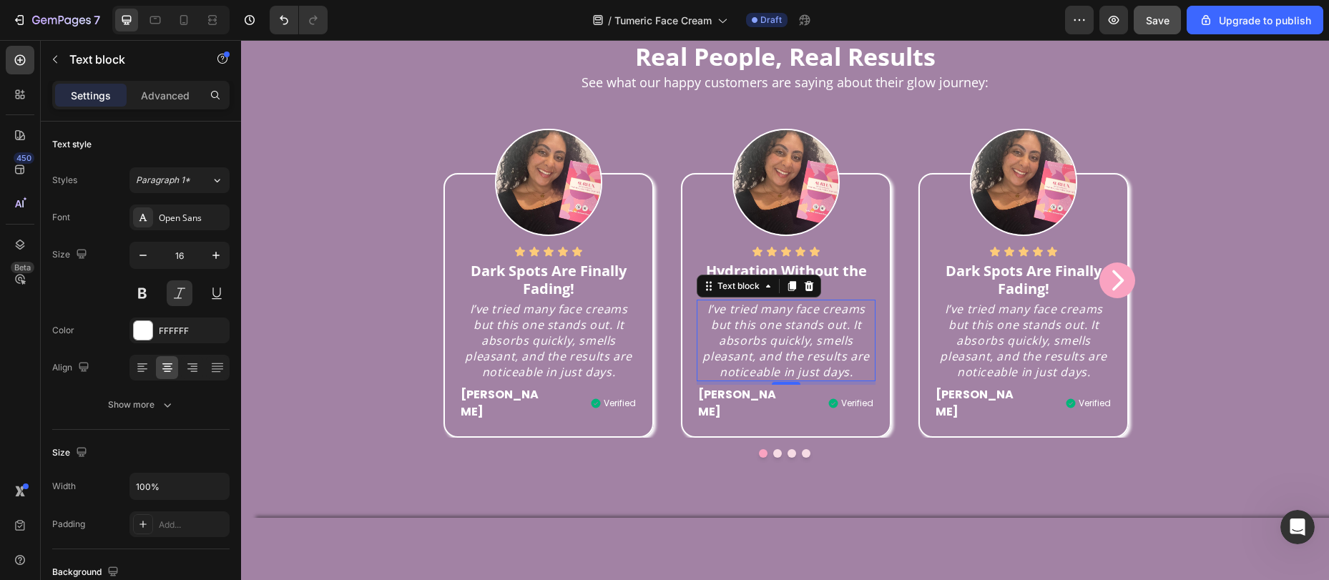
click at [748, 380] on p "I’ve tried many face creams but this one stands out. It absorbs quickly, smells…" at bounding box center [785, 340] width 175 height 79
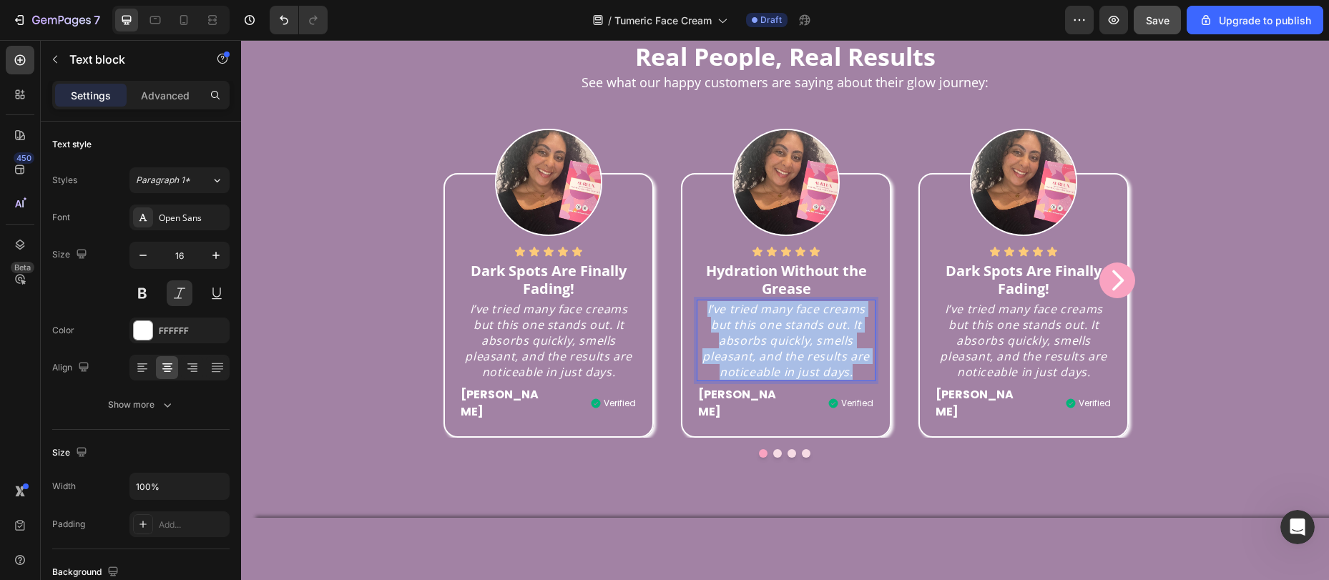
click at [748, 380] on p "I’ve tried many face creams but this one stands out. It absorbs quickly, smells…" at bounding box center [785, 340] width 175 height 79
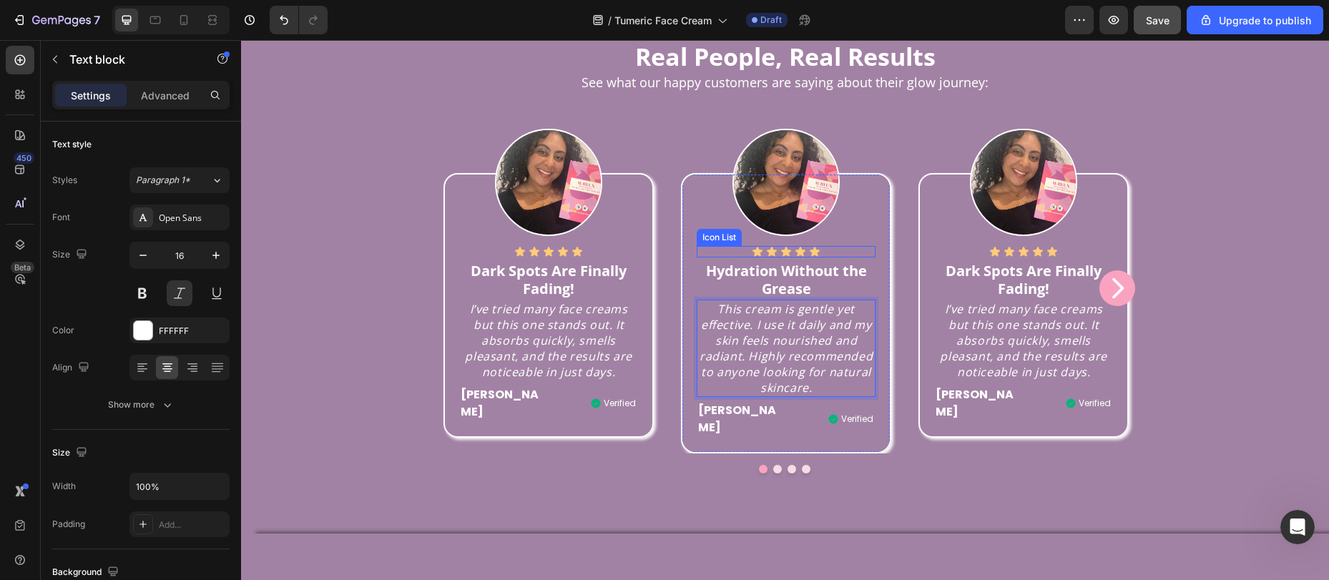
click at [854, 258] on div "Icon Icon Icon Icon Icon" at bounding box center [786, 251] width 178 height 11
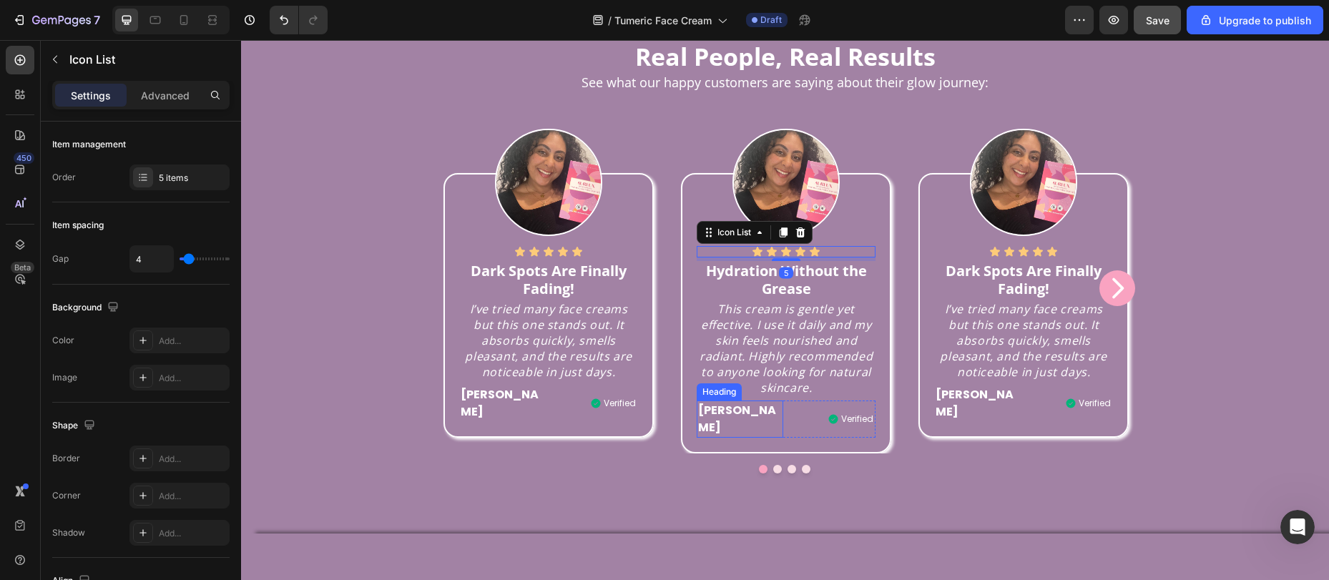
click at [706, 438] on h2 "Sophia" at bounding box center [740, 419] width 87 height 37
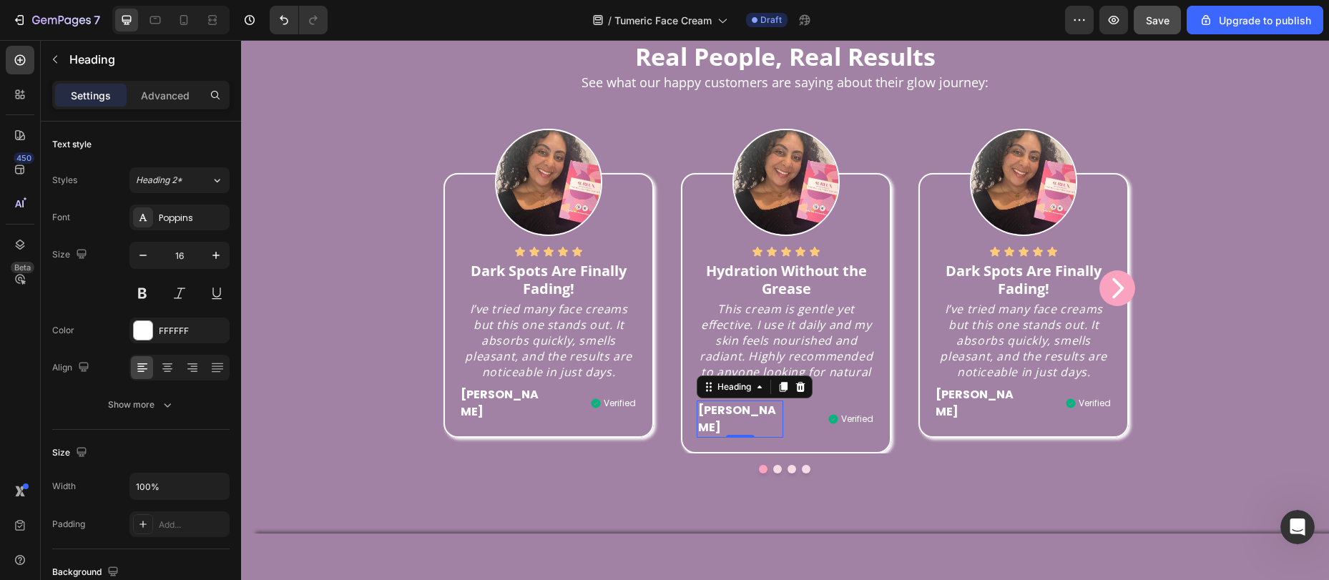
click at [726, 438] on h2 "Sophia" at bounding box center [740, 419] width 87 height 37
click at [726, 436] on p "Sophia" at bounding box center [740, 419] width 84 height 34
click at [753, 453] on div "Icon Icon Icon Icon Icon Icon List Hydration Without the Grease Text block This…" at bounding box center [786, 313] width 210 height 280
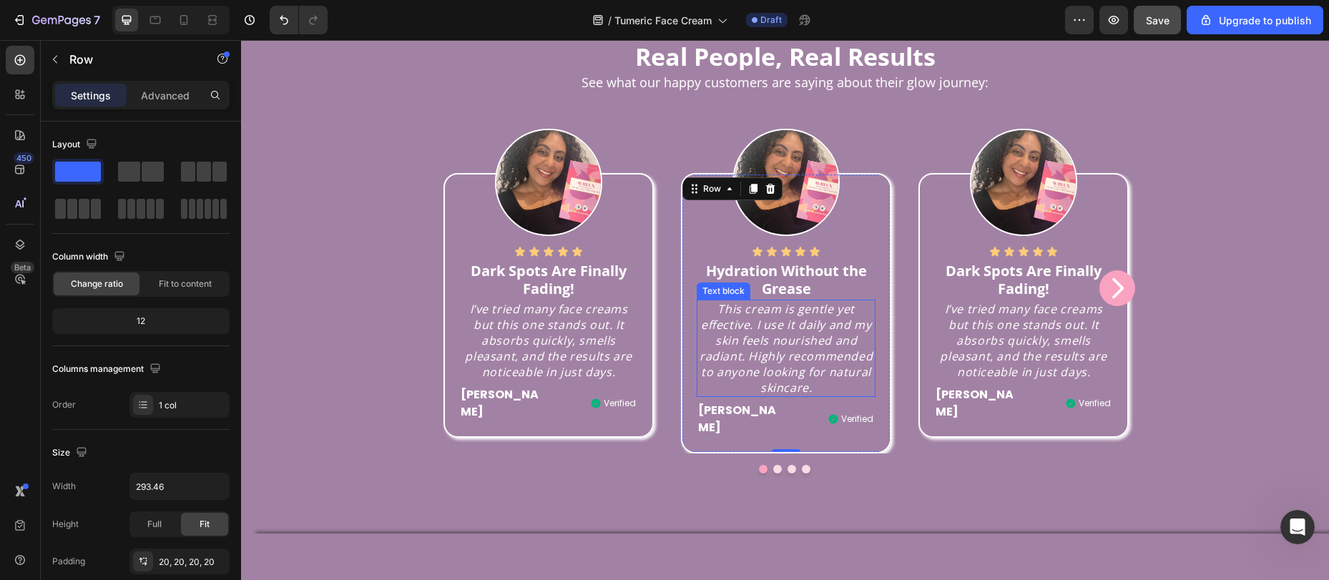
click at [775, 396] on p "This cream is gentle yet effective. I use it daily and my skin feels nourished …" at bounding box center [785, 348] width 175 height 94
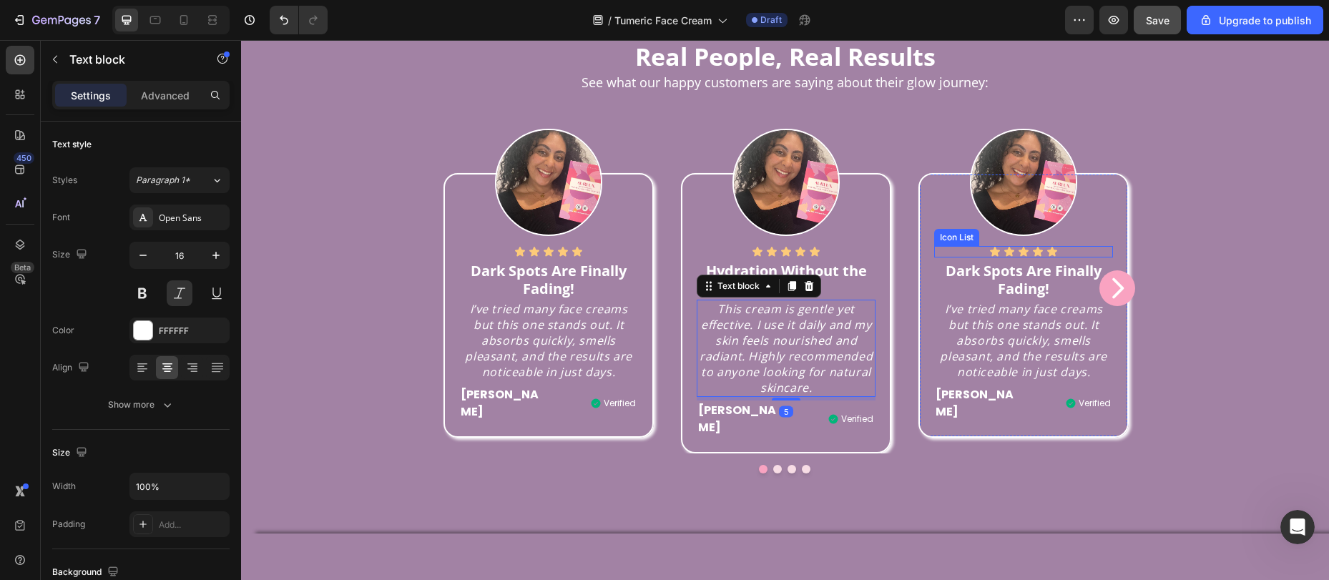
click at [988, 298] on strong "Dark Spots Are Finally Fading!" at bounding box center [1024, 279] width 156 height 37
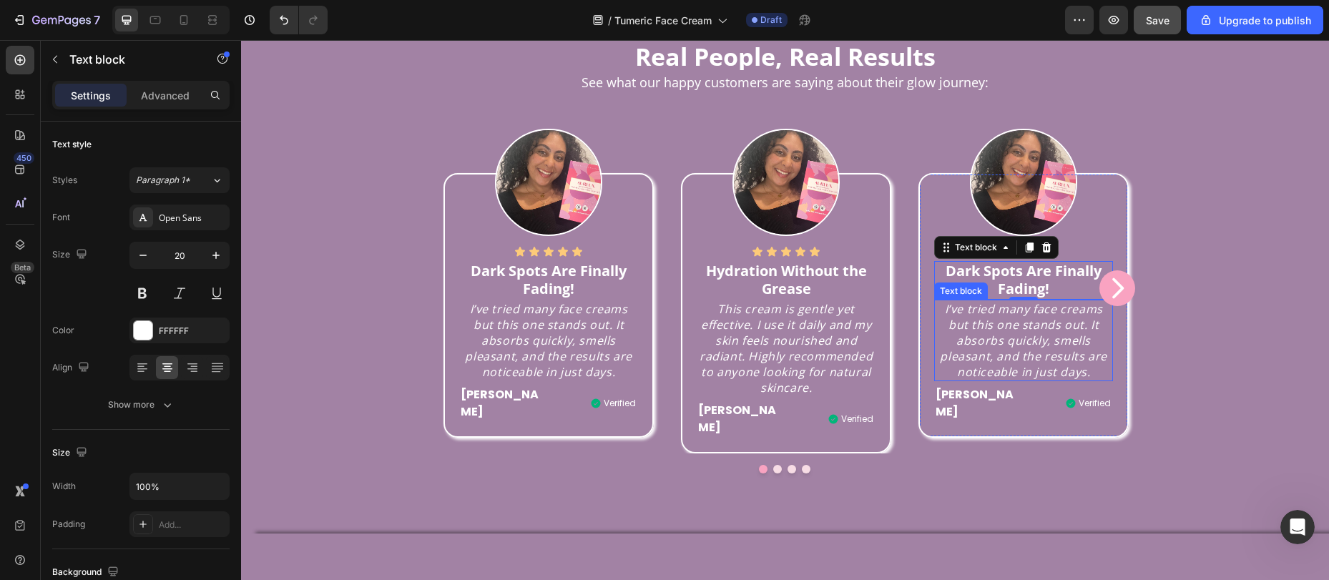
click at [1012, 298] on strong "Dark Spots Are Finally Fading!" at bounding box center [1024, 279] width 156 height 37
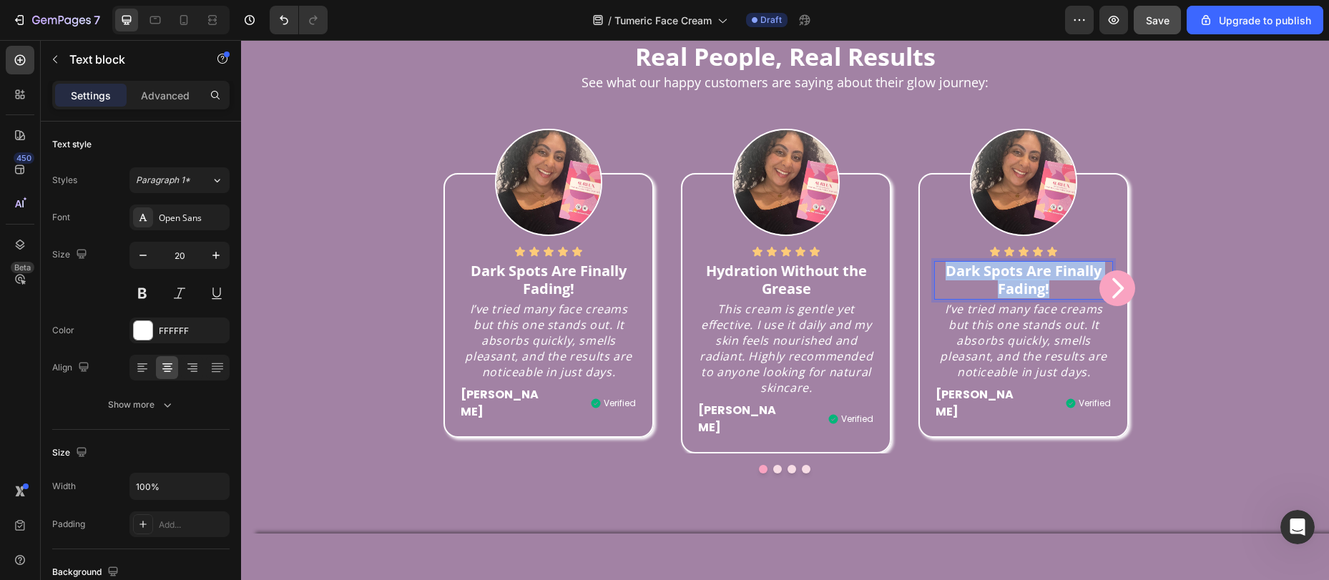
click at [1012, 298] on strong "Dark Spots Are Finally Fading!" at bounding box center [1024, 279] width 156 height 37
click at [1038, 380] on p "I’ve tried many face creams but this one stands out. It absorbs quickly, smells…" at bounding box center [1023, 340] width 175 height 79
click at [1020, 380] on p "I’ve tried many face creams but this one stands out. It absorbs quickly, smells…" at bounding box center [1023, 340] width 175 height 79
click at [1019, 380] on p "I’ve tried many face creams but this one stands out. It absorbs quickly, smells…" at bounding box center [1023, 340] width 175 height 79
click at [1018, 380] on p "I’ve tried many face creams but this one stands out. It absorbs quickly, smells…" at bounding box center [1023, 340] width 175 height 79
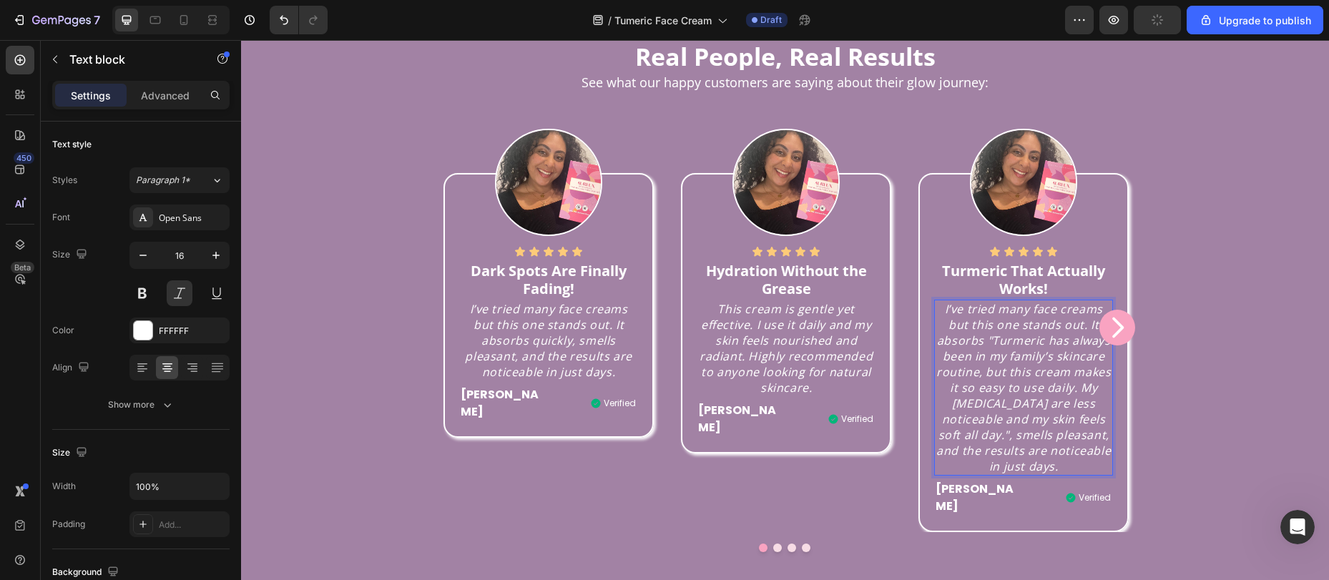
click at [1022, 401] on p "I’ve tried many face creams but this one stands out. It absorbs "Turmeric has a…" at bounding box center [1023, 387] width 175 height 173
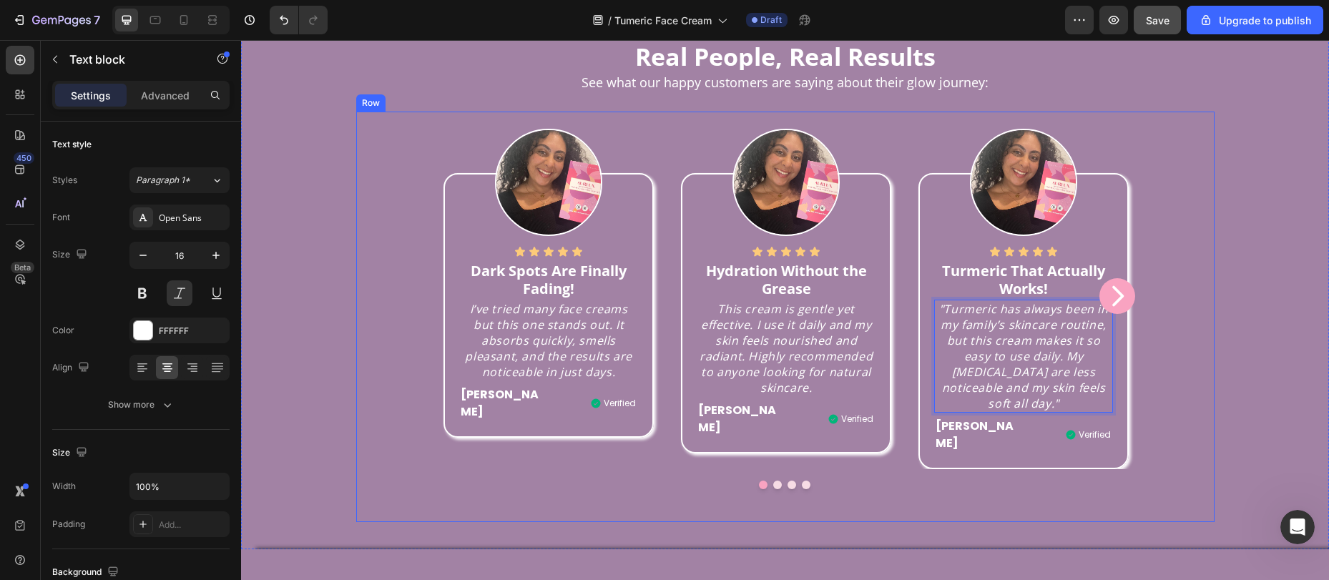
click at [1216, 397] on div "Real People, Real Results Heading See what our happy customers are saying about…" at bounding box center [785, 285] width 1088 height 483
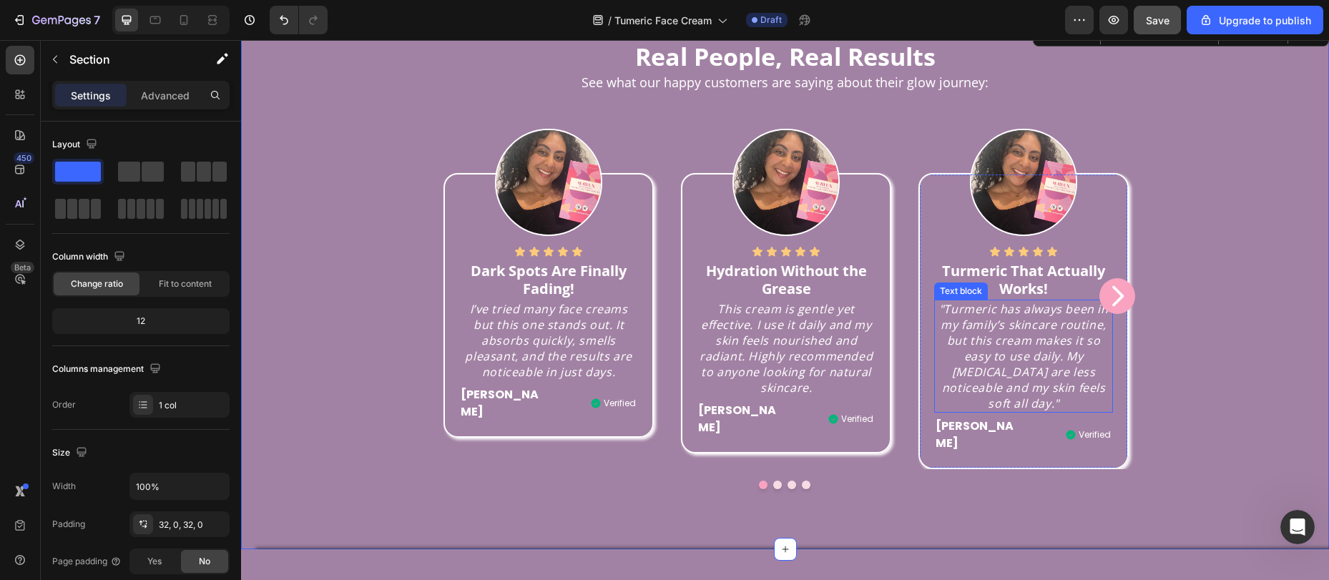
click at [946, 364] on p ""Turmeric has always been in my family’s skincare routine, but this cream makes…" at bounding box center [1023, 356] width 175 height 110
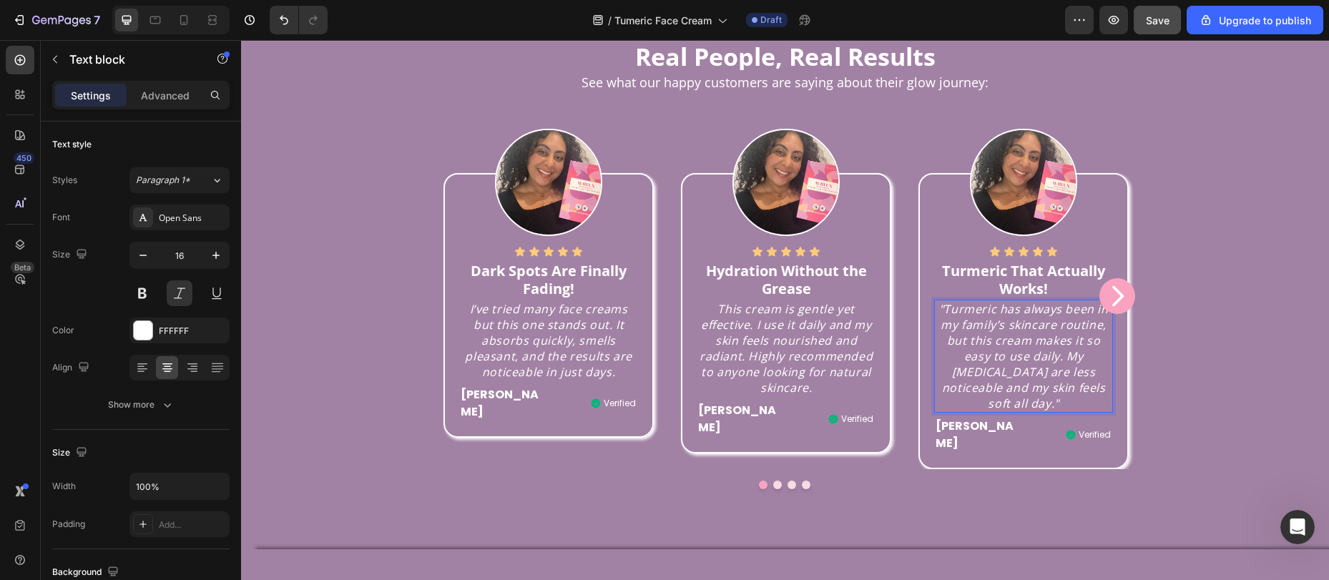
click at [942, 365] on p ""Turmeric has always been in my family’s skincare routine, but this cream makes…" at bounding box center [1023, 356] width 175 height 110
click at [1095, 411] on p "Turmeric has always been in my family’s skincare routine, but this cream makes …" at bounding box center [1023, 356] width 175 height 110
click at [1096, 411] on p "Turmeric has always been in my family’s skincare routine, but this cream makes …" at bounding box center [1023, 356] width 175 height 110
click at [1098, 411] on p "Turmeric has always been in my family’s skincare routine, but this cream makes …" at bounding box center [1023, 356] width 175 height 110
click at [1113, 311] on icon "Carousel Next Arrow" at bounding box center [1117, 296] width 29 height 29
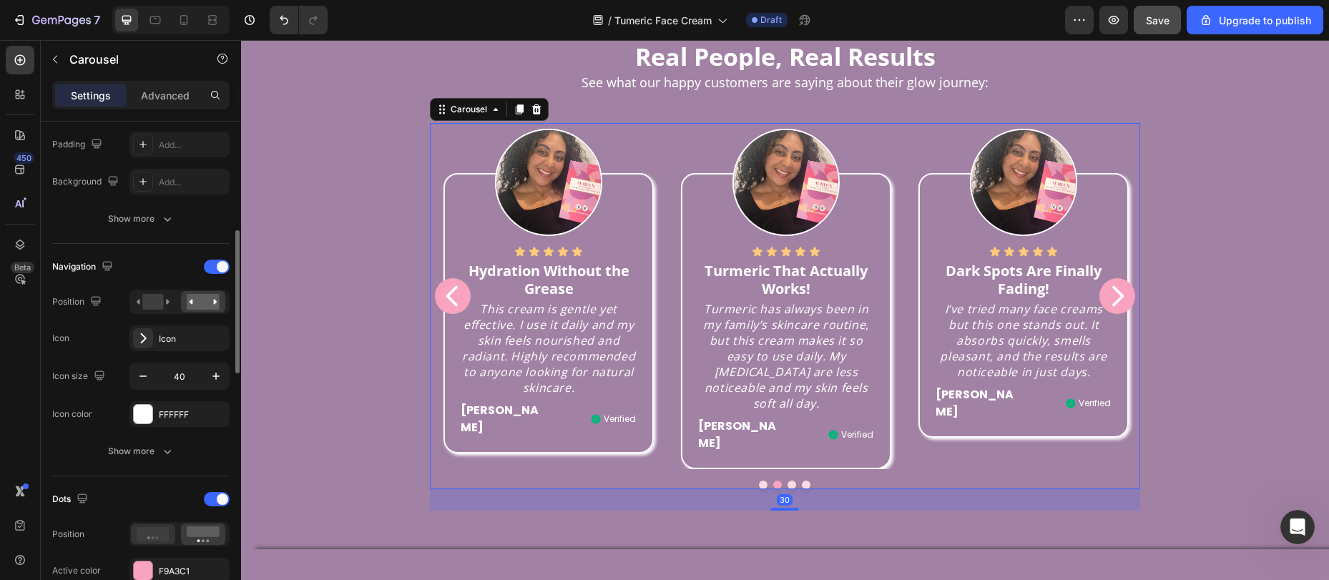
scroll to position [416, 0]
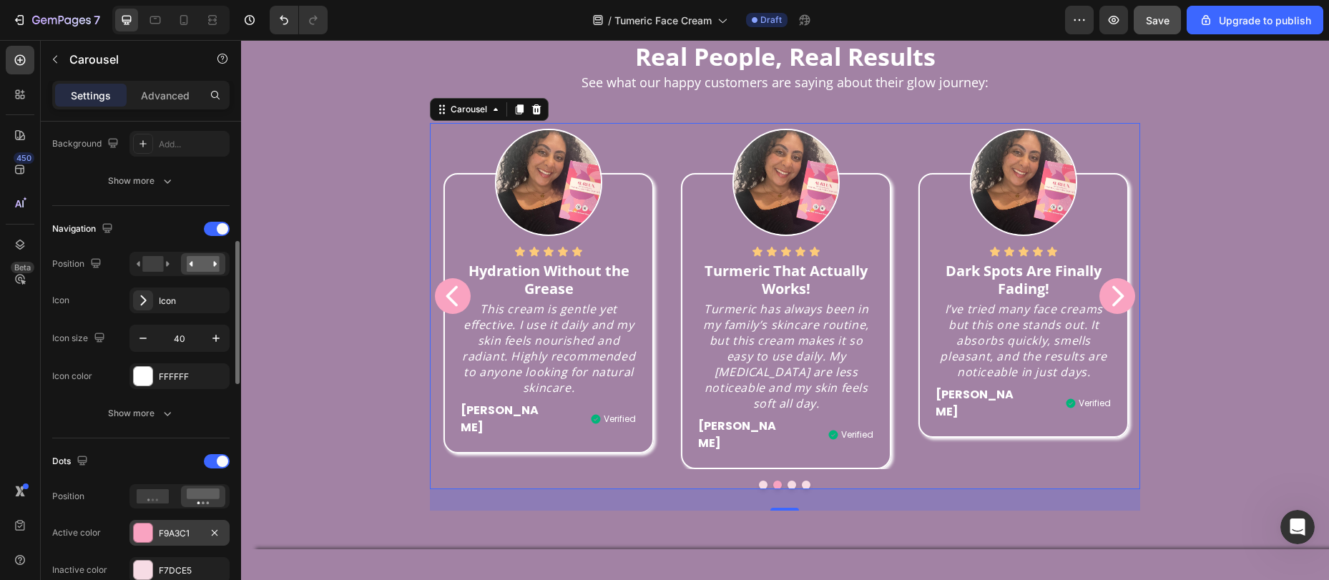
click at [152, 532] on div at bounding box center [143, 533] width 19 height 19
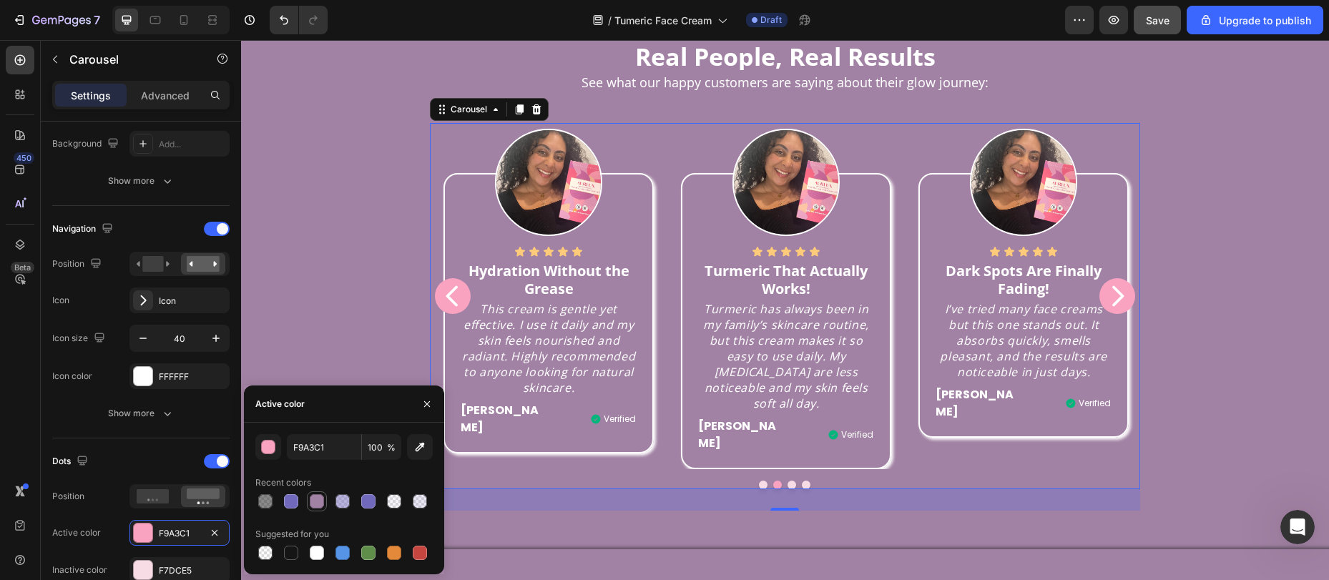
click at [311, 499] on div at bounding box center [317, 501] width 14 height 14
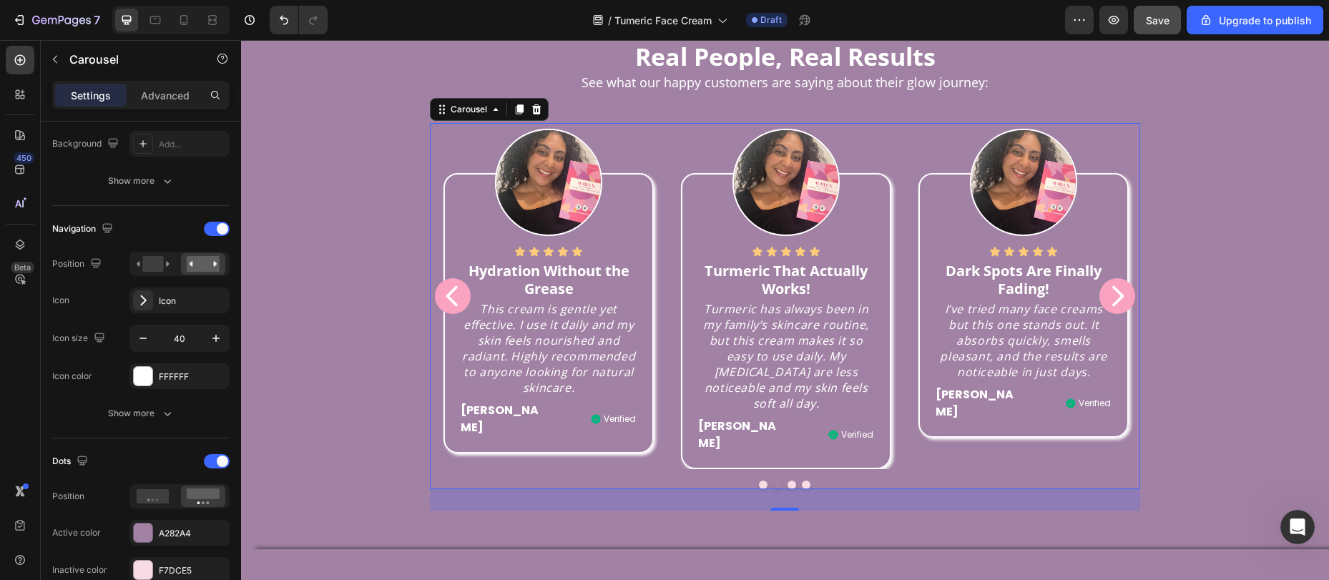
click at [446, 307] on icon "Carousel Back Arrow" at bounding box center [451, 296] width 11 height 21
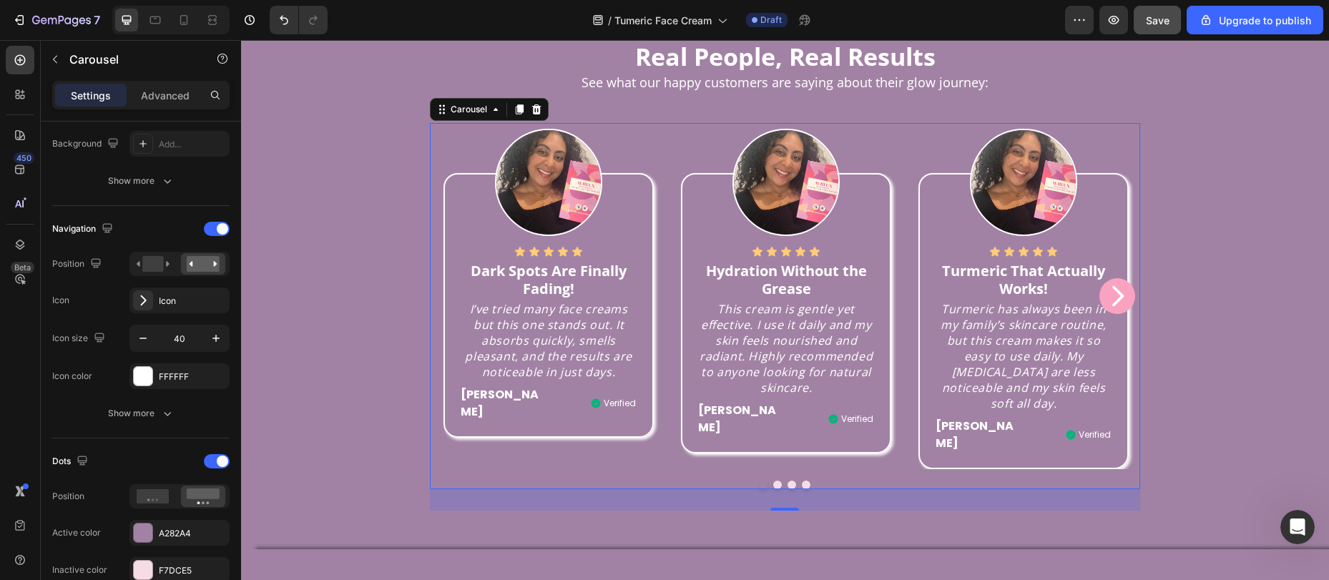
click at [446, 341] on div "Icon Icon Icon Icon Icon Icon List Dark Spots Are Finally Fading! Text block I’…" at bounding box center [549, 305] width 210 height 264
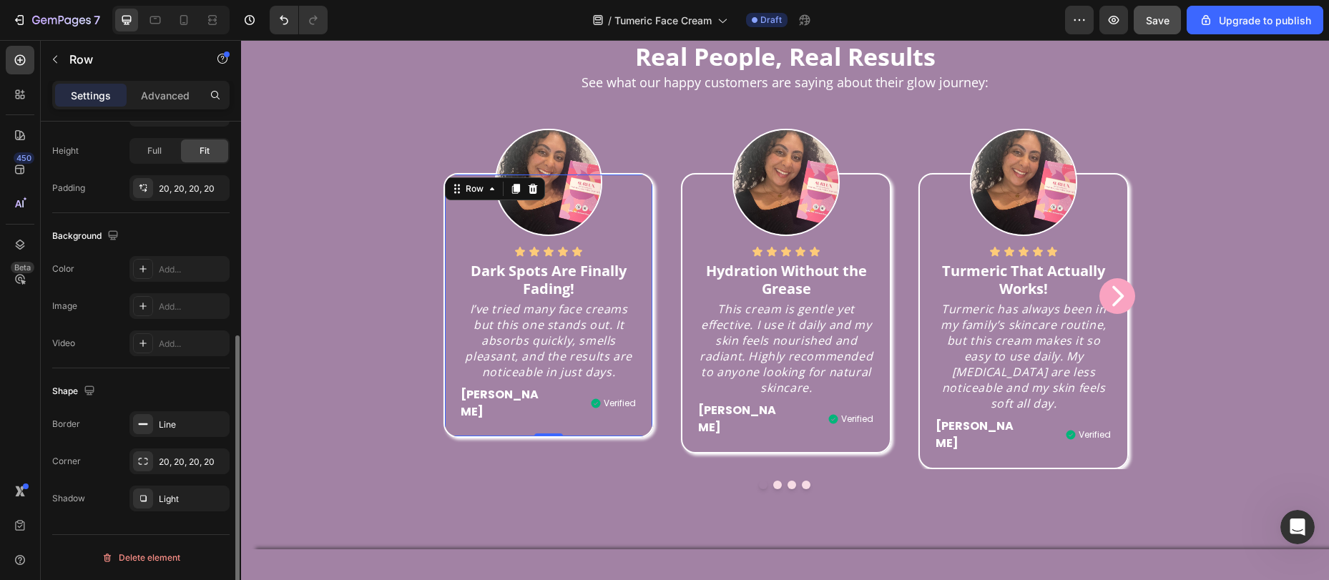
scroll to position [0, 0]
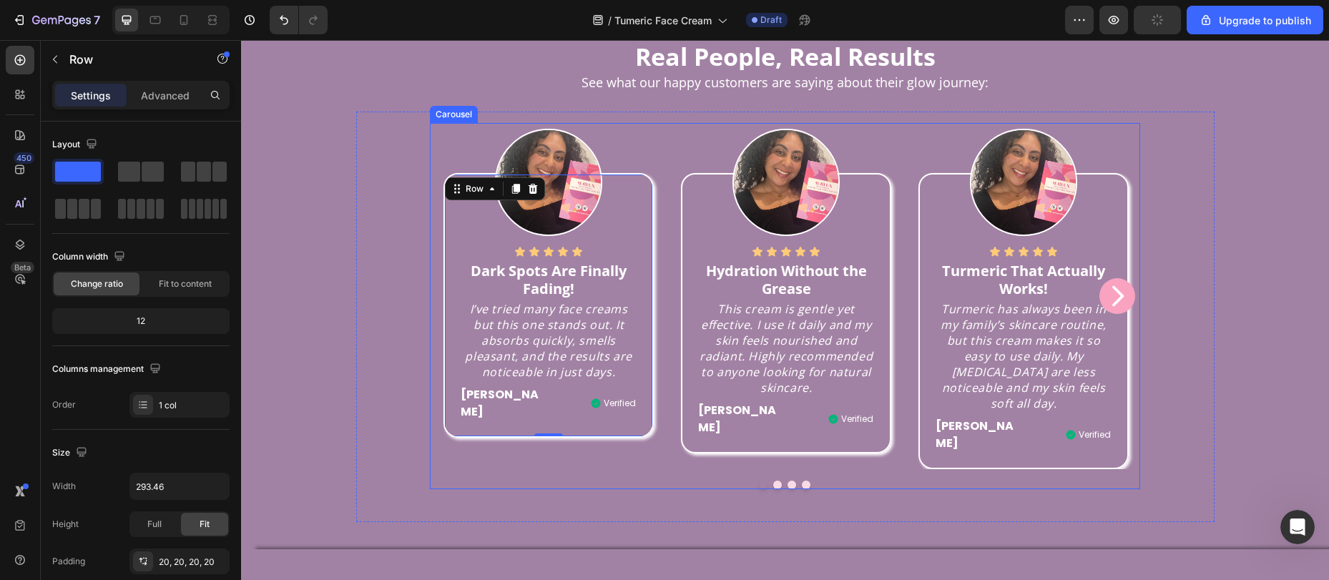
click at [1107, 311] on icon "Carousel Next Arrow" at bounding box center [1117, 296] width 29 height 29
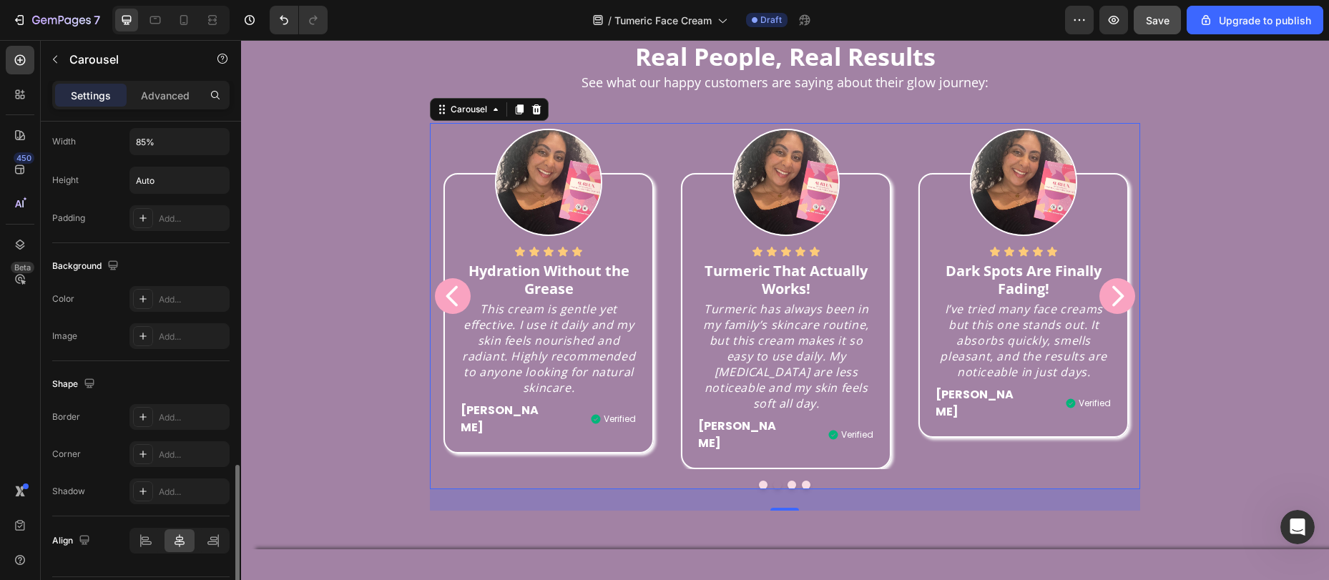
scroll to position [1030, 0]
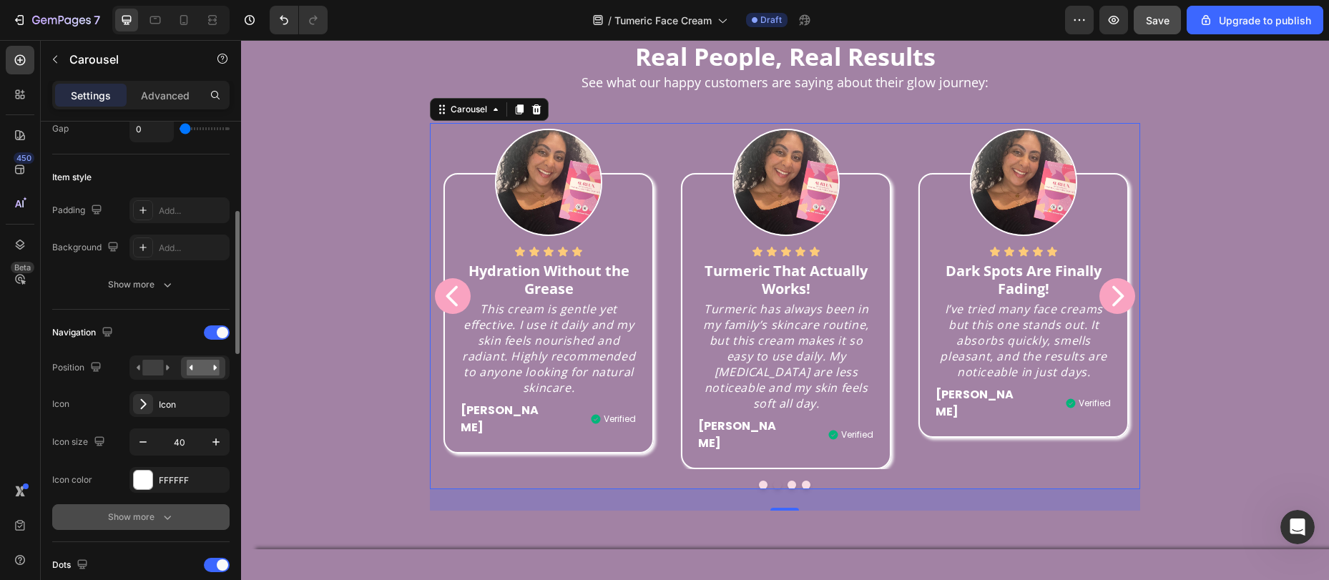
click at [137, 513] on div "Show more" at bounding box center [141, 517] width 67 height 14
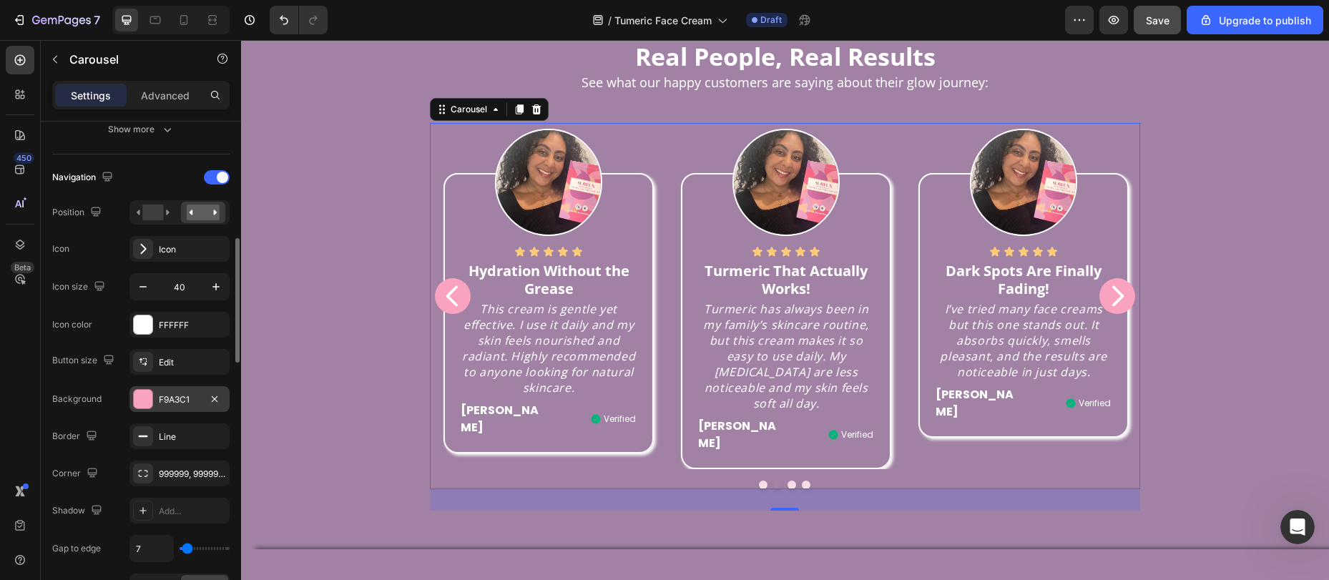
click at [163, 403] on div "F9A3C1" at bounding box center [179, 400] width 41 height 13
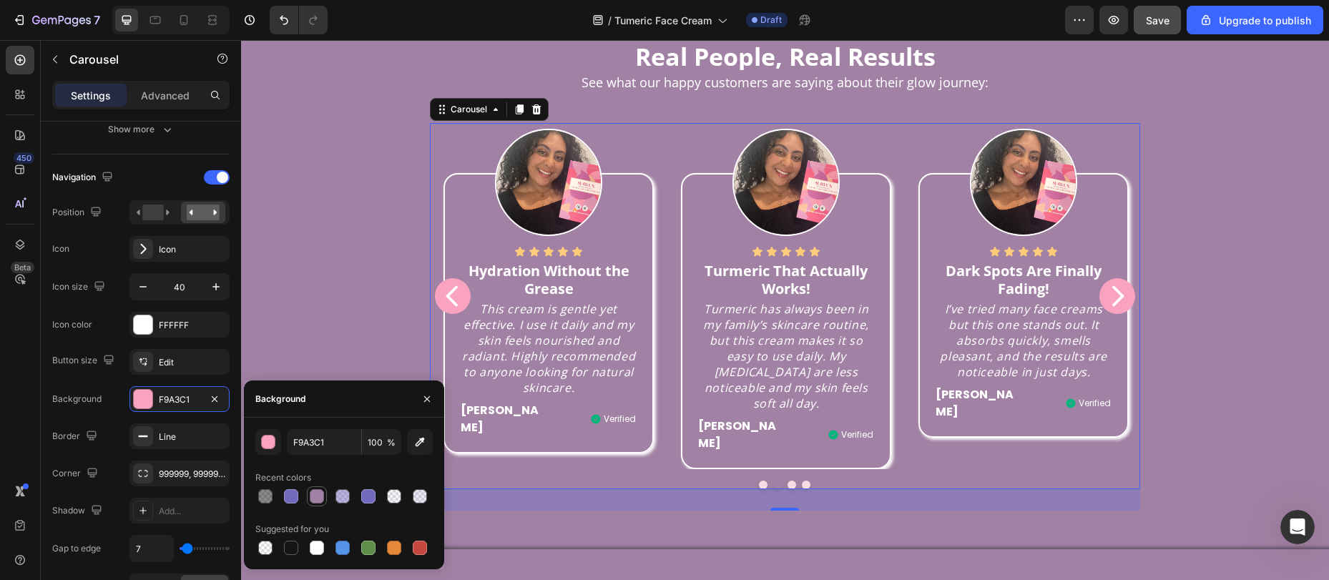
click at [320, 496] on div at bounding box center [317, 496] width 14 height 14
click at [290, 547] on div at bounding box center [291, 548] width 14 height 14
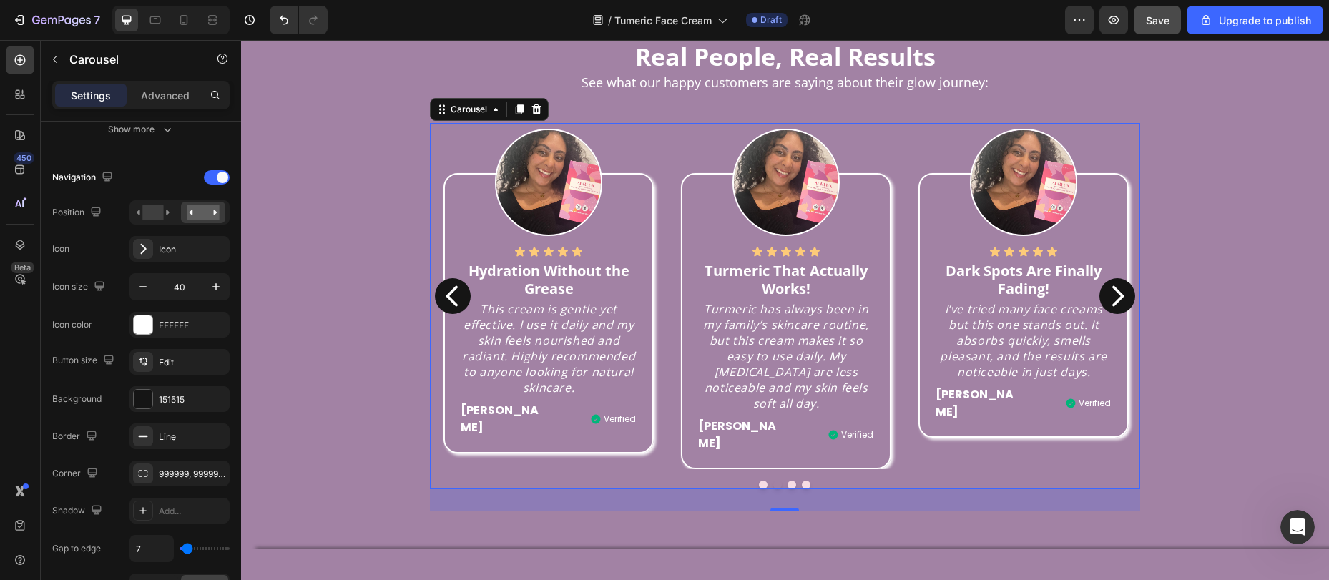
click at [1113, 311] on icon "Carousel Next Arrow" at bounding box center [1117, 296] width 29 height 29
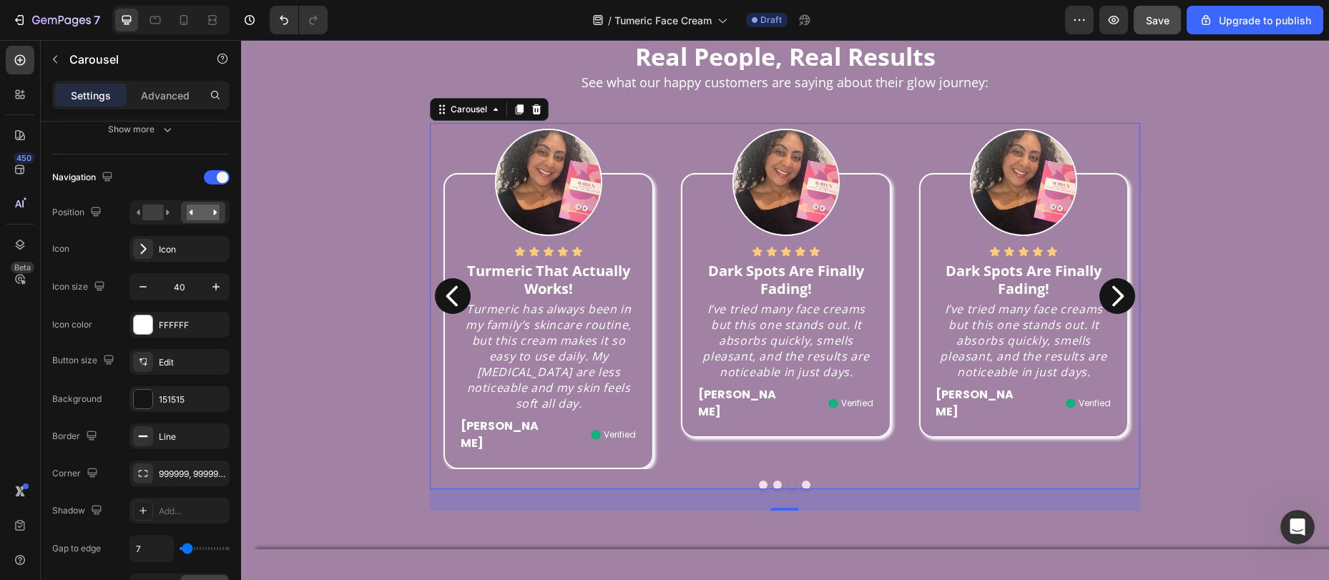
click at [1110, 311] on icon "Carousel Next Arrow" at bounding box center [1117, 296] width 29 height 29
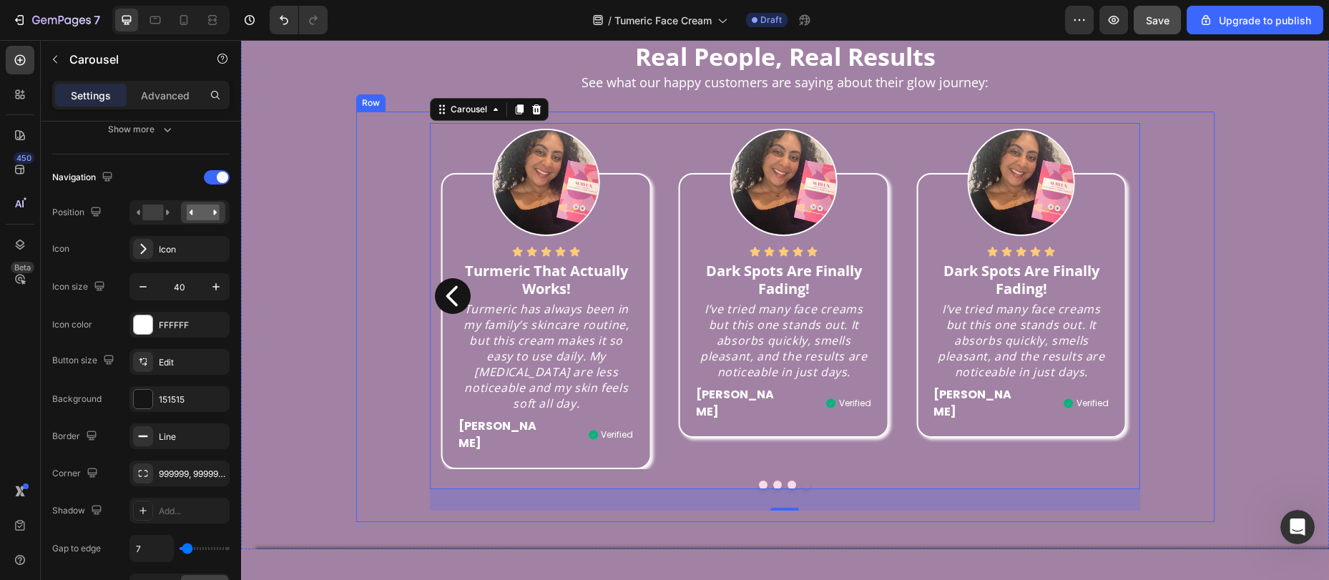
click at [1178, 320] on div "Image Icon Icon Icon Icon Icon Icon List Dark Spots Are Finally Fading! Text bl…" at bounding box center [786, 316] width 836 height 387
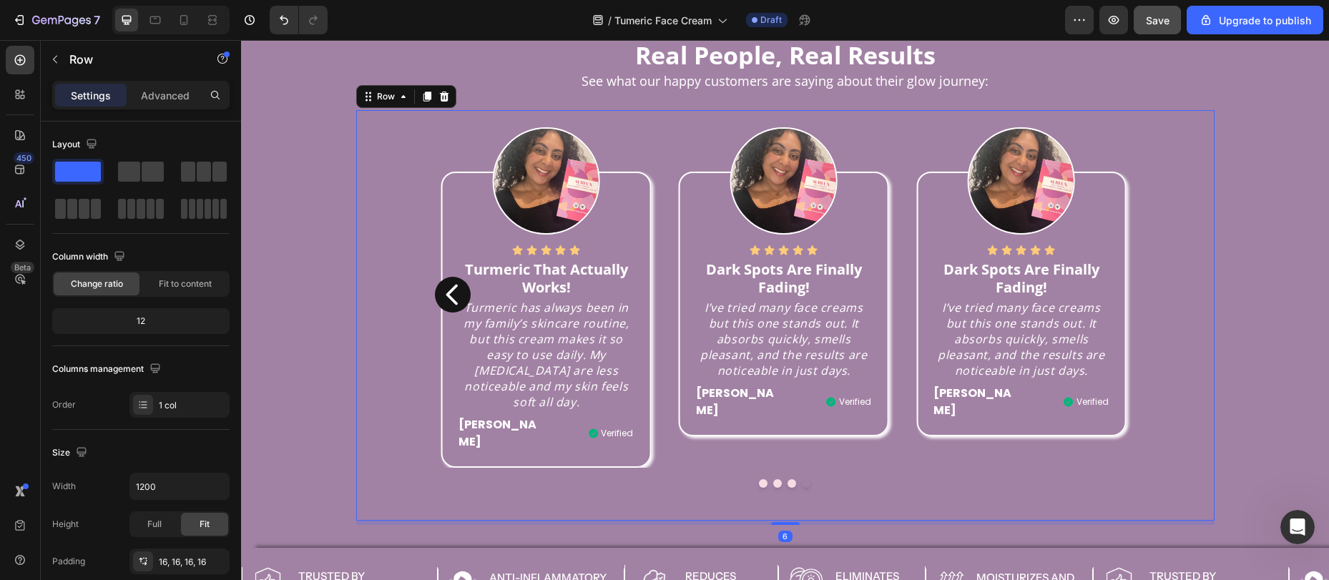
scroll to position [980, 0]
click at [788, 479] on button "Dot" at bounding box center [792, 483] width 9 height 9
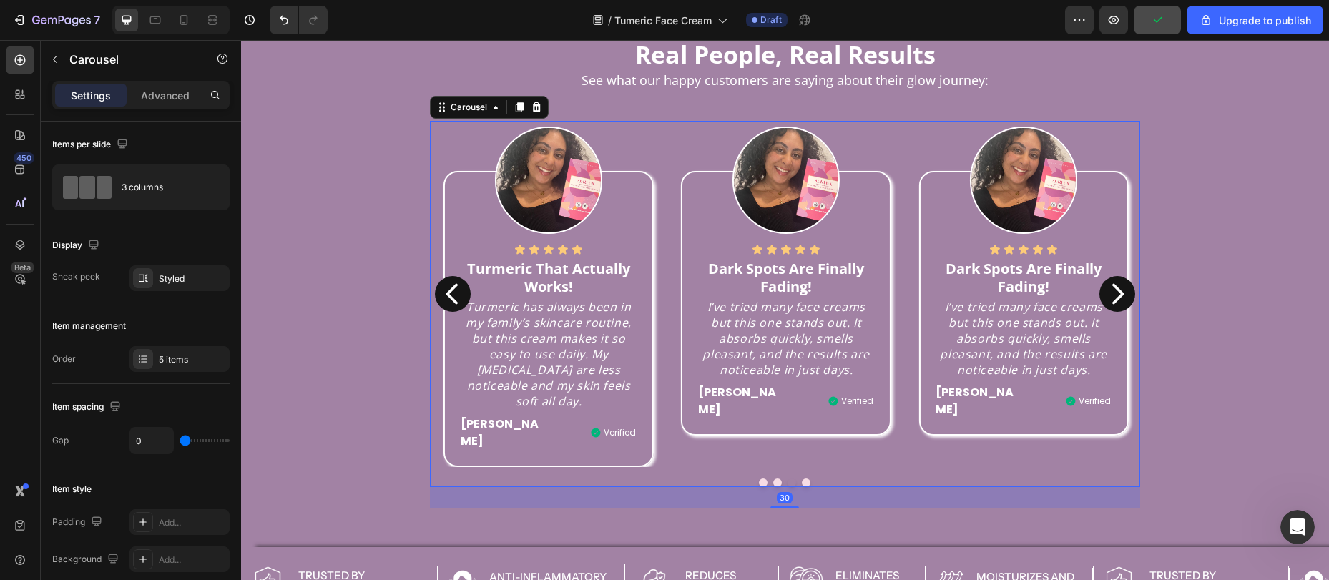
click at [773, 479] on button "Dot" at bounding box center [777, 483] width 9 height 9
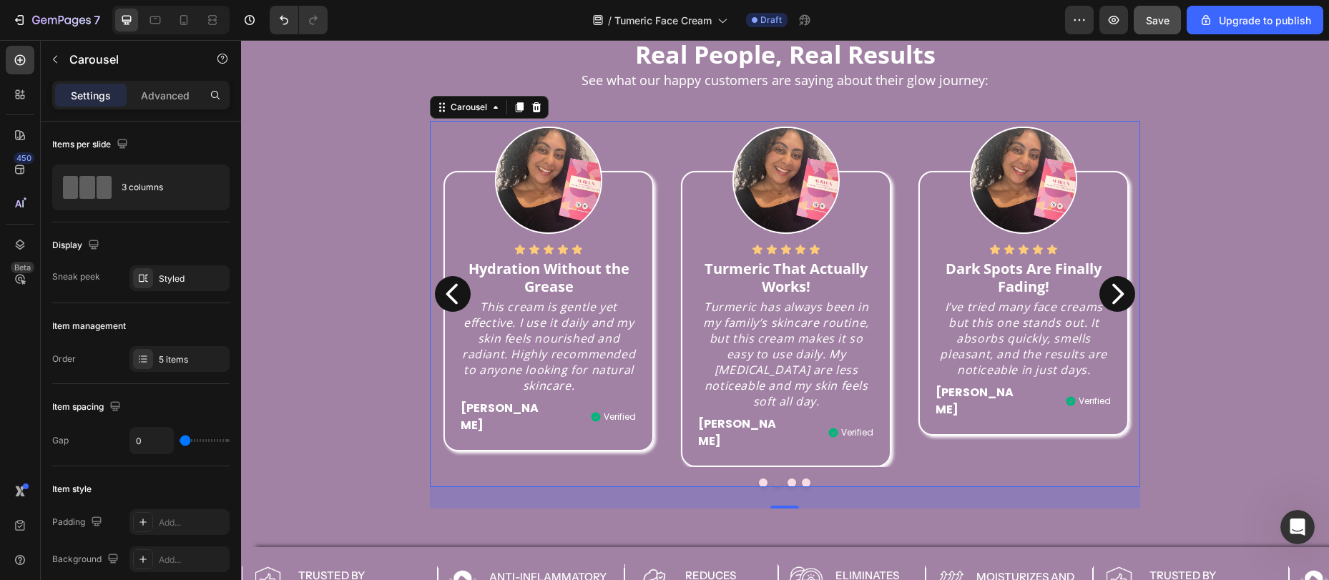
click at [1123, 280] on icon "Carousel Next Arrow" at bounding box center [1117, 294] width 29 height 29
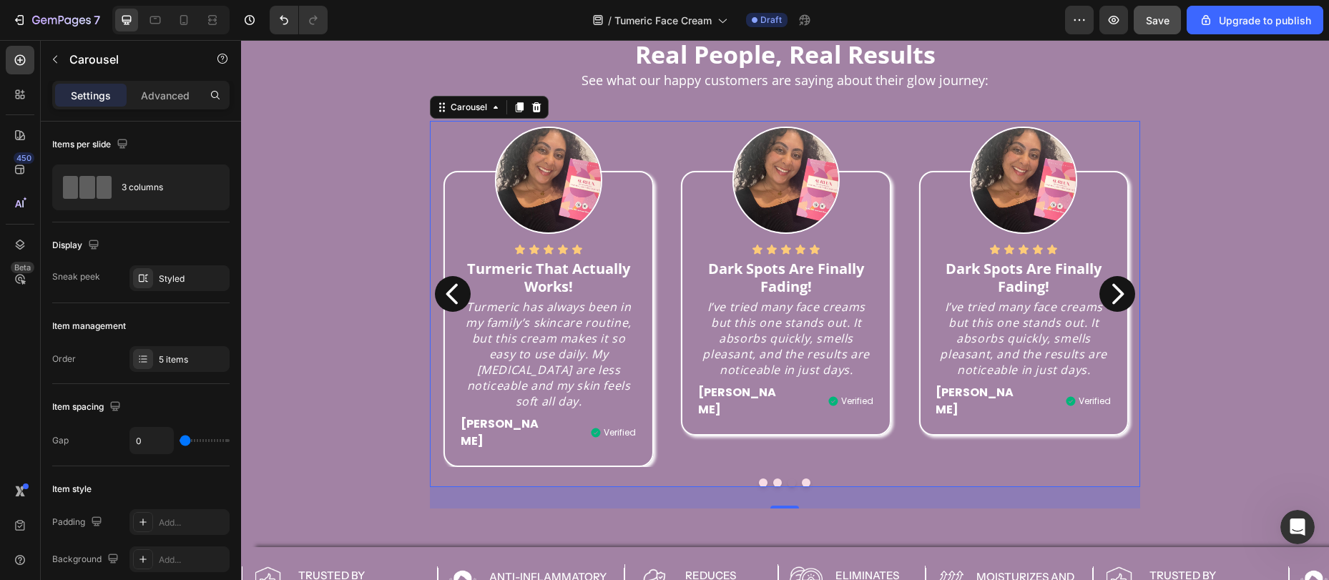
click at [1123, 280] on icon "Carousel Next Arrow" at bounding box center [1117, 294] width 29 height 29
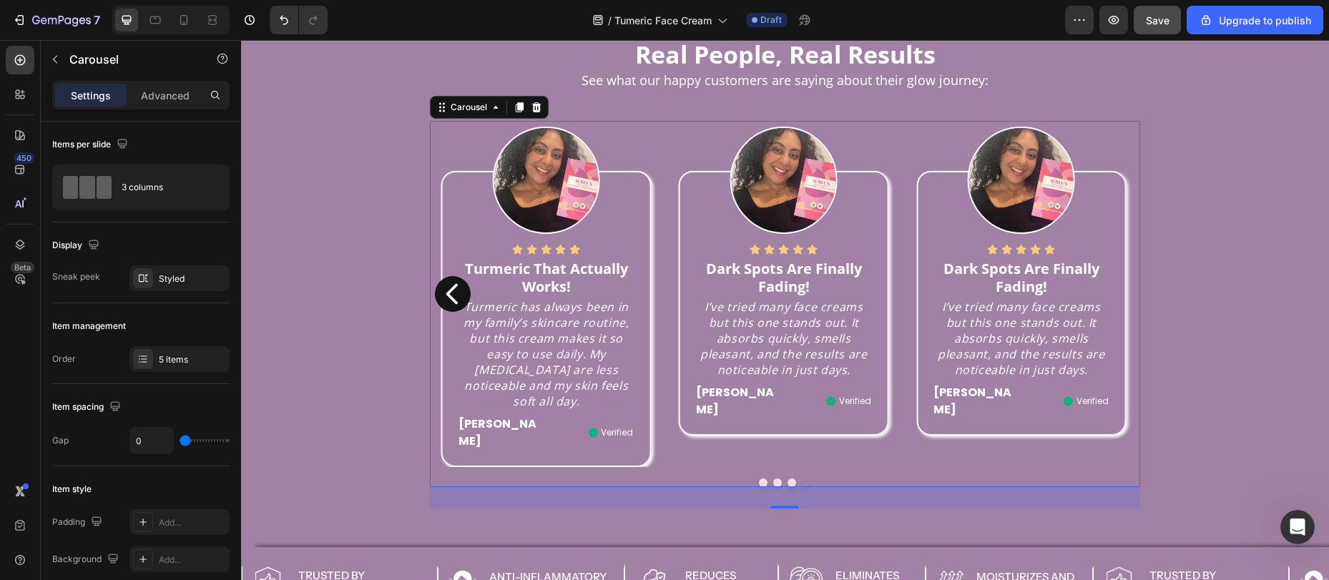
click at [454, 280] on icon "Carousel Back Arrow" at bounding box center [453, 294] width 29 height 29
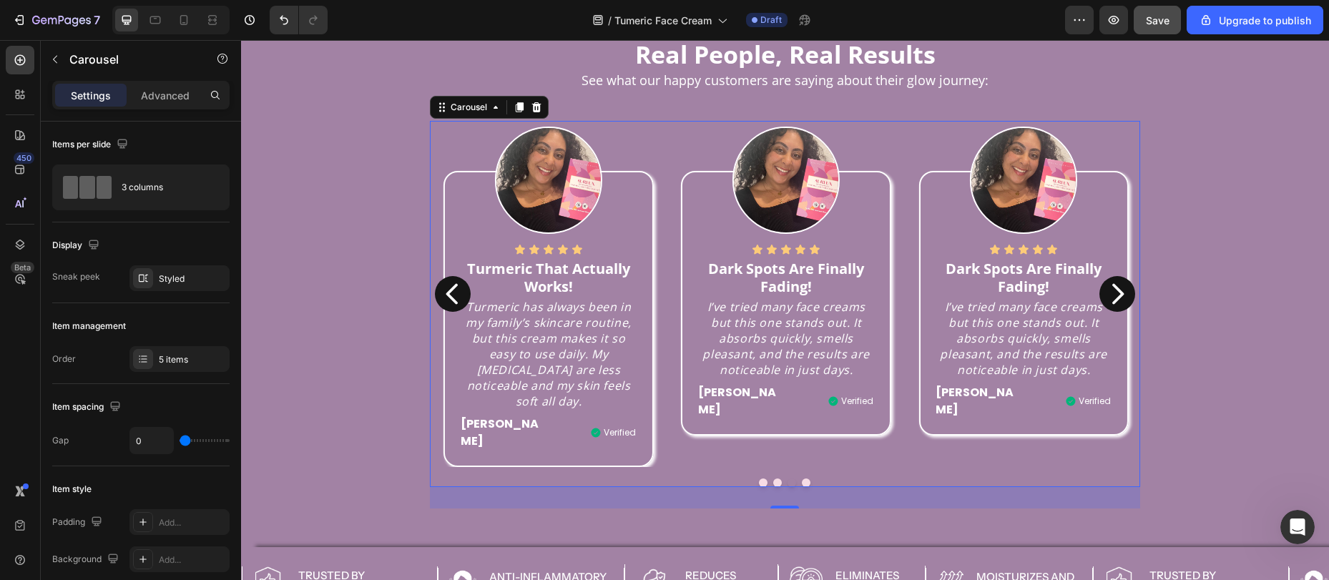
click at [454, 280] on icon "Carousel Back Arrow" at bounding box center [453, 294] width 29 height 29
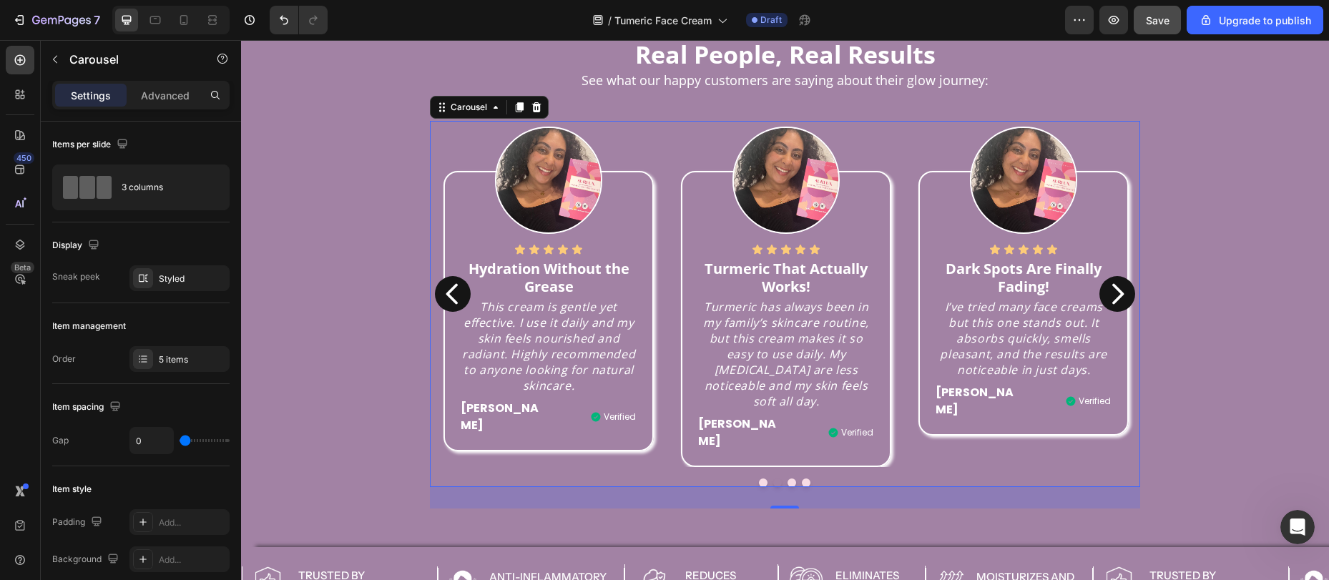
click at [454, 280] on icon "Carousel Back Arrow" at bounding box center [453, 294] width 29 height 29
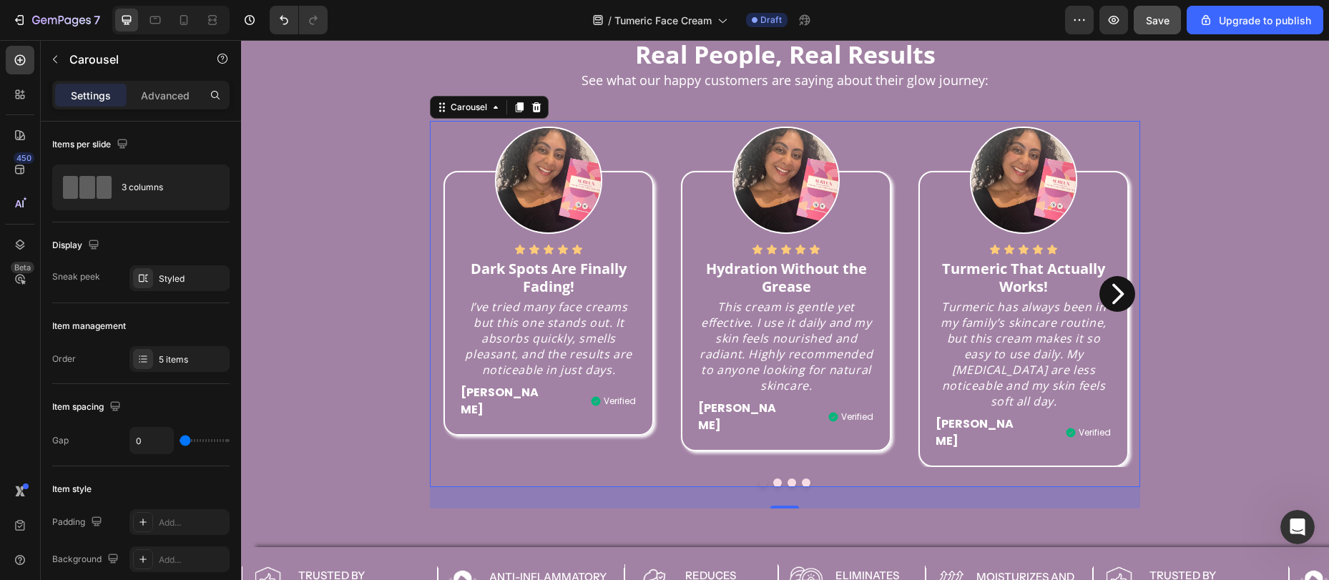
click at [459, 276] on div "Dark Spots Are Finally Fading!" at bounding box center [548, 278] width 178 height 38
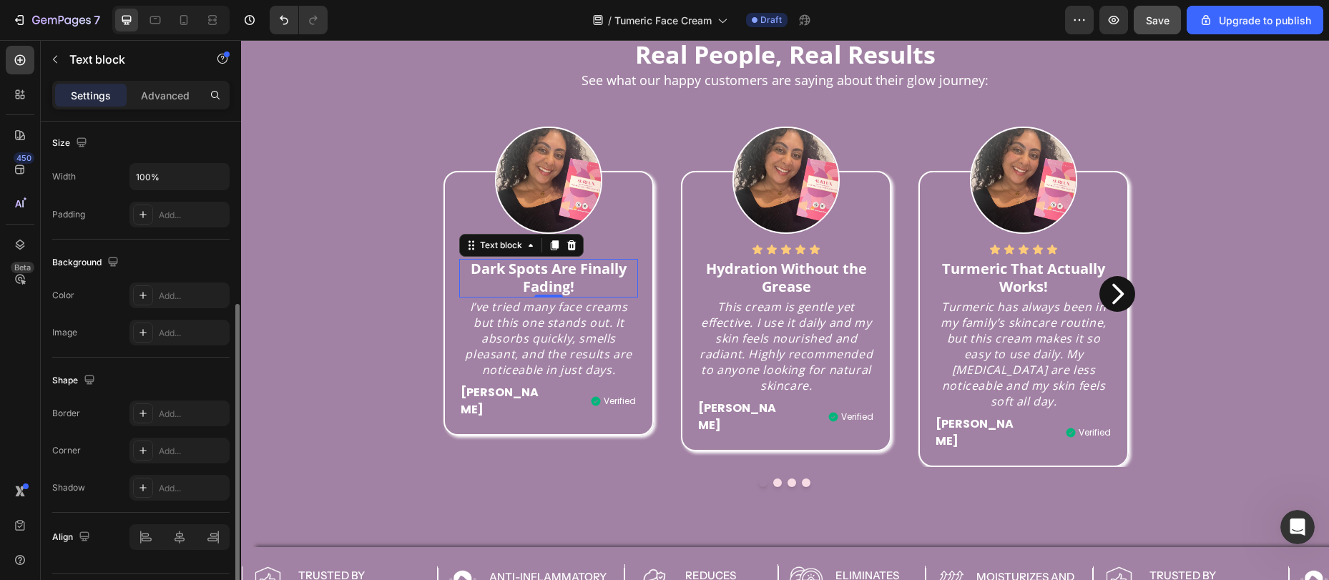
scroll to position [348, 0]
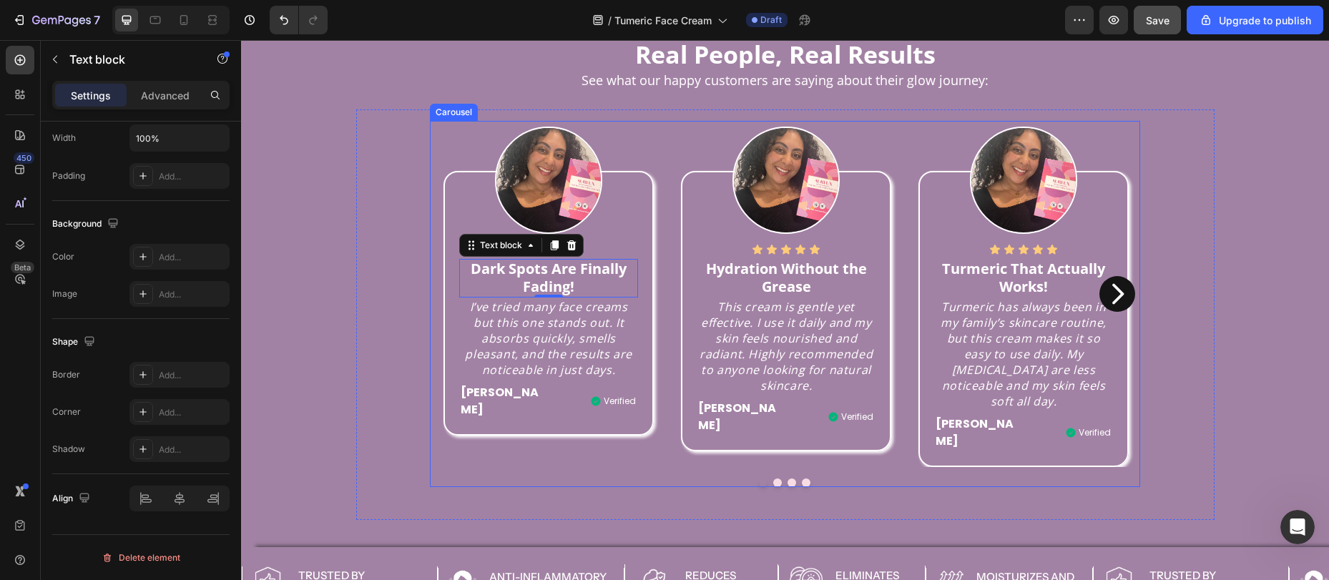
click at [697, 440] on div "Image Icon Icon Icon Icon Icon Icon List Dark Spots Are Finally Fading! Text bl…" at bounding box center [785, 304] width 711 height 366
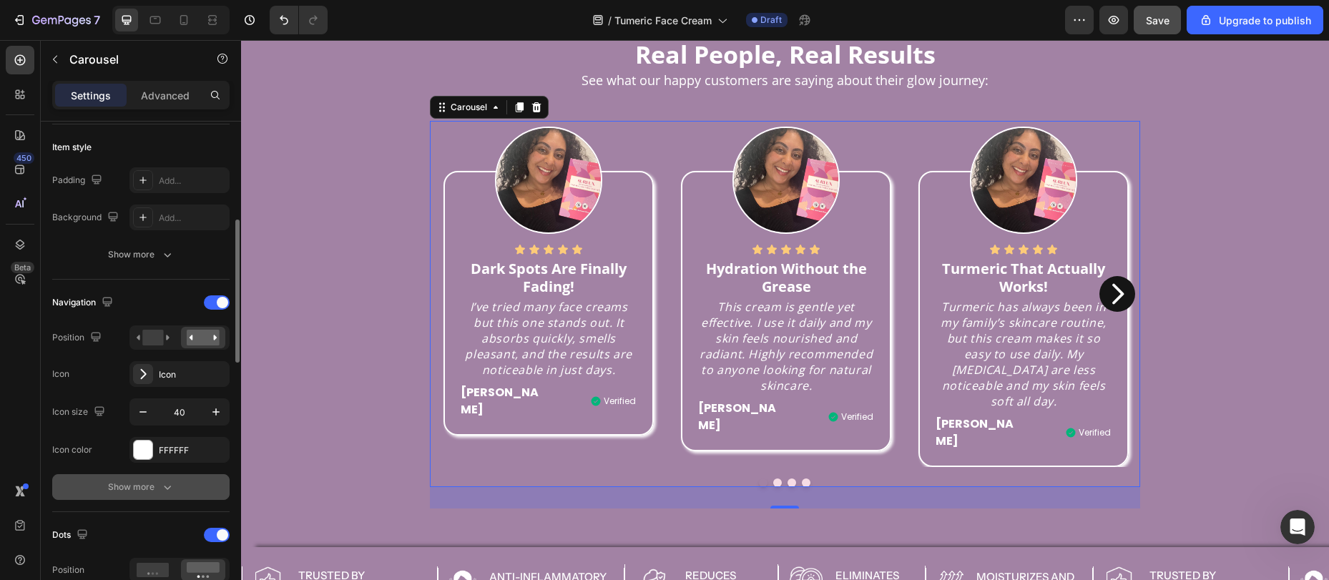
scroll to position [368, 0]
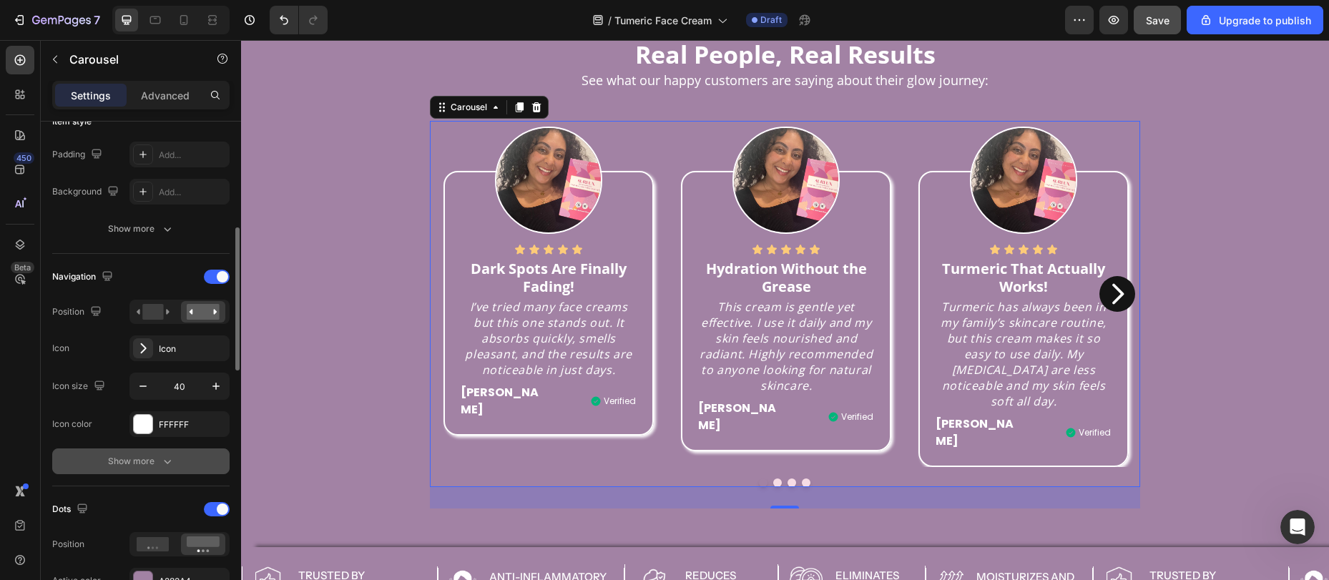
click at [130, 462] on div "Show more" at bounding box center [141, 461] width 67 height 14
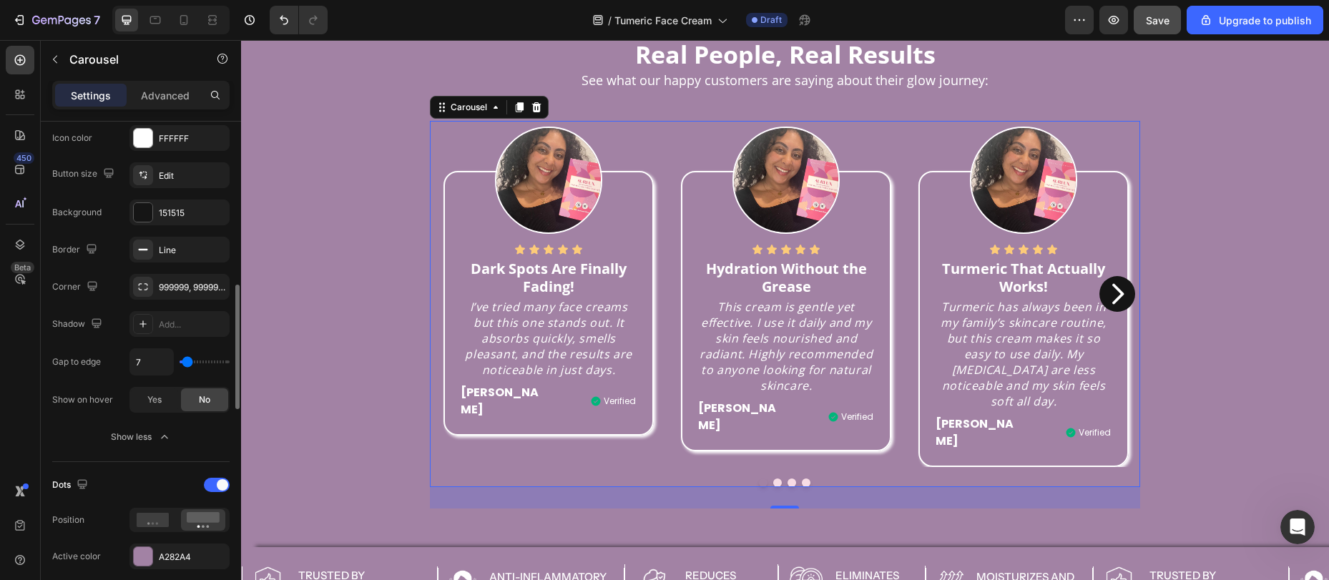
scroll to position [807, 0]
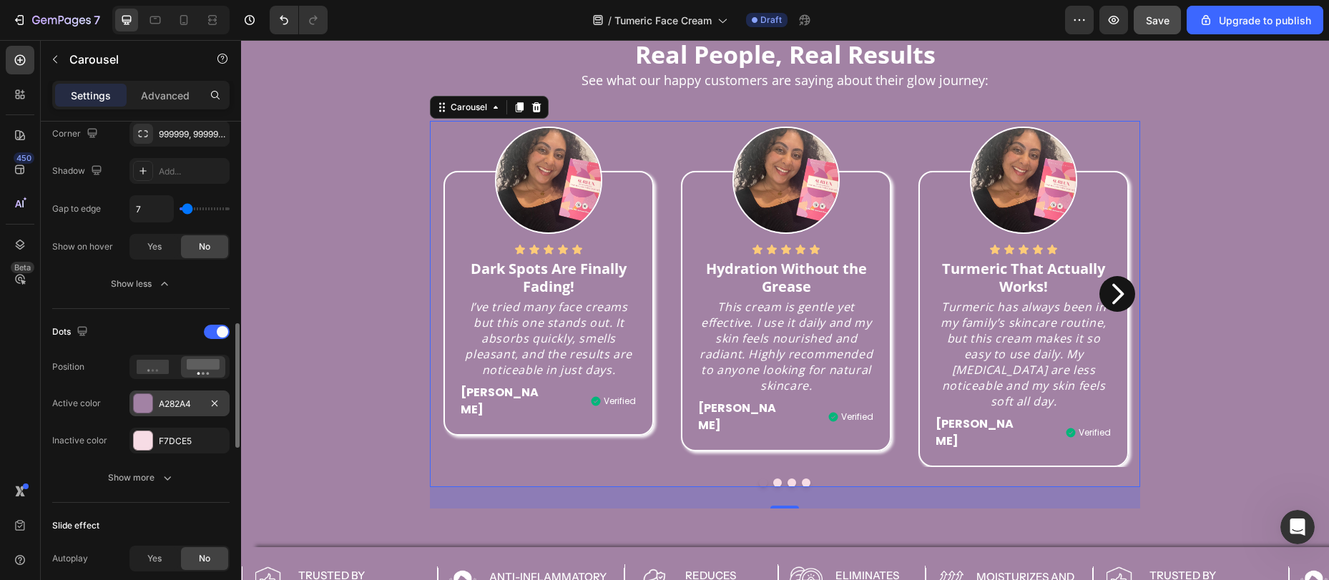
click at [172, 408] on div "A282A4" at bounding box center [179, 404] width 41 height 13
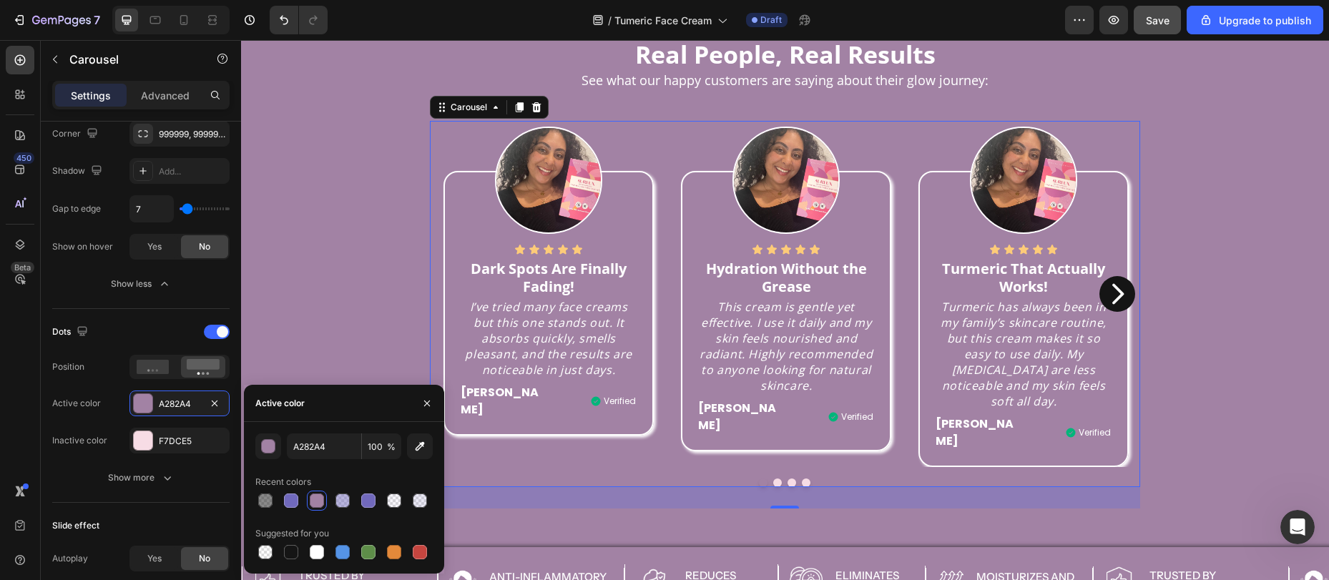
click at [293, 550] on div at bounding box center [291, 552] width 14 height 14
click at [718, 488] on div "Real People, Real Results Heading See what our happy customers are saying about…" at bounding box center [785, 282] width 1088 height 483
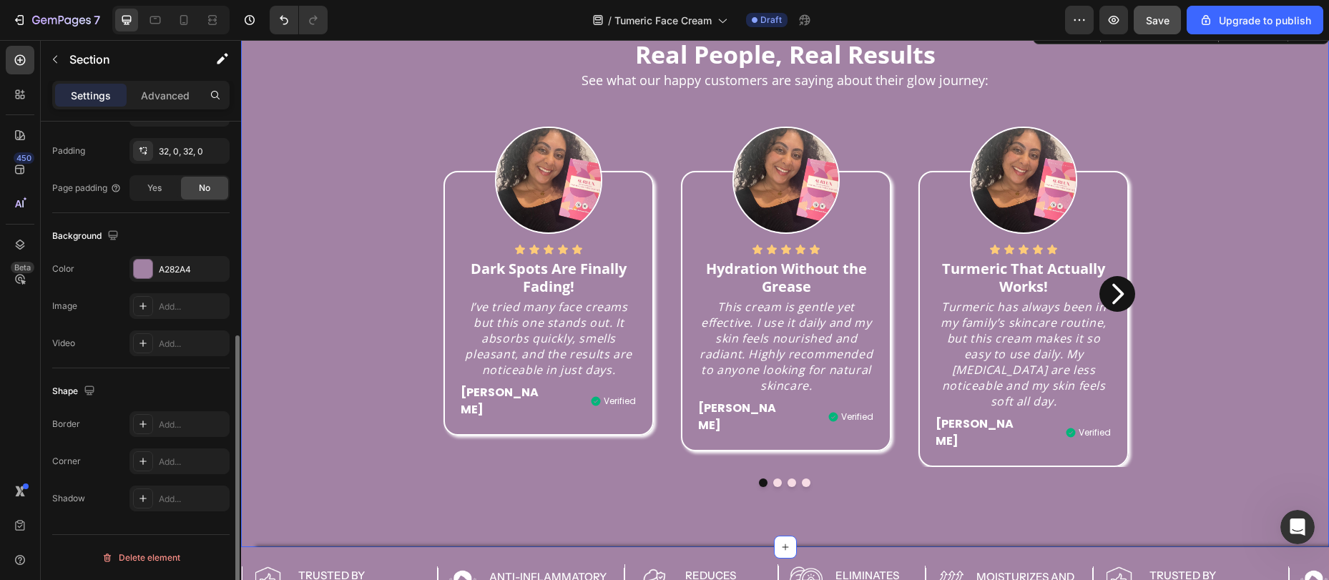
scroll to position [0, 0]
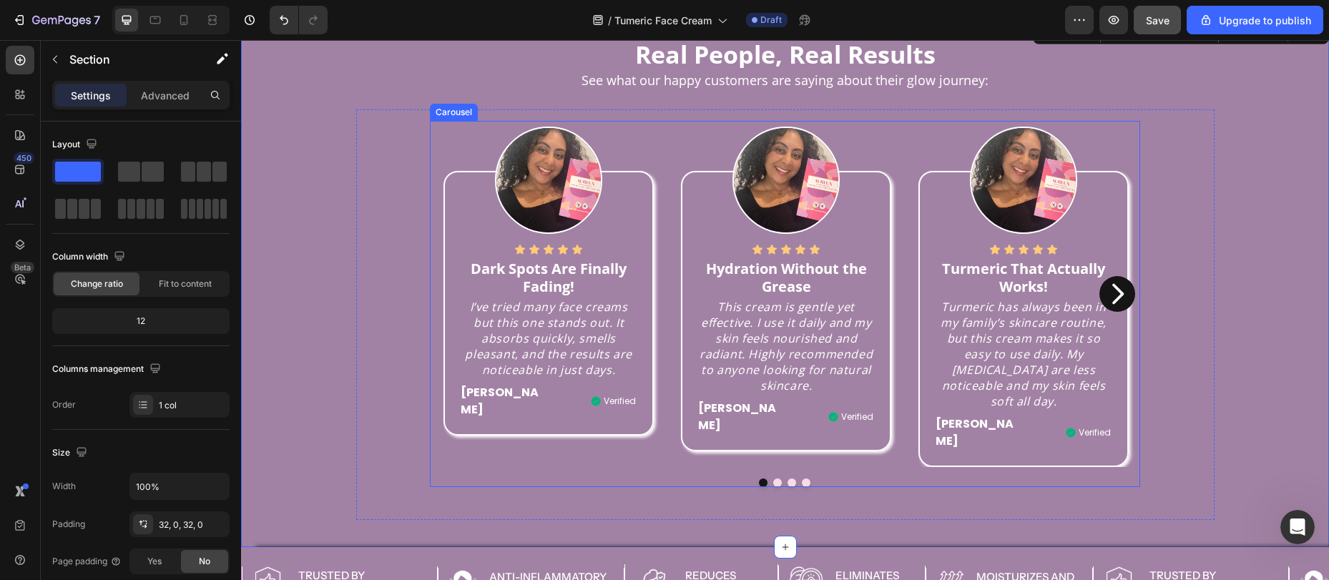
click at [668, 421] on div "Image Icon Icon Icon Icon Icon Icon List Hydration Without the Grease Text bloc…" at bounding box center [787, 294] width 238 height 346
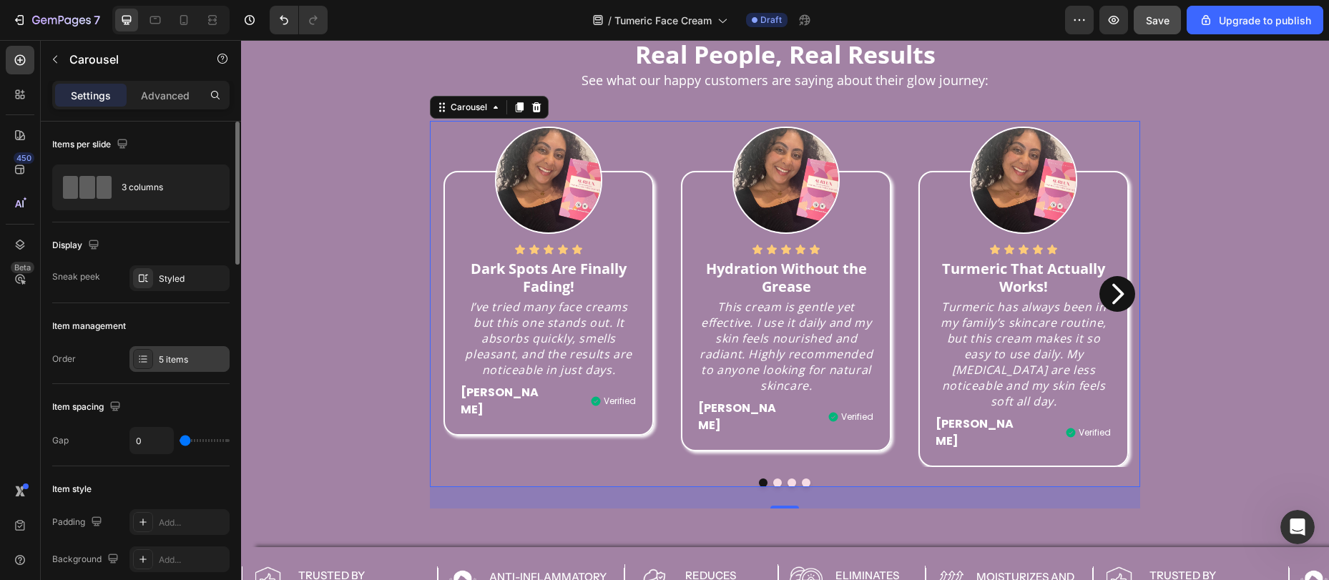
click at [173, 355] on div "5 items" at bounding box center [192, 359] width 67 height 13
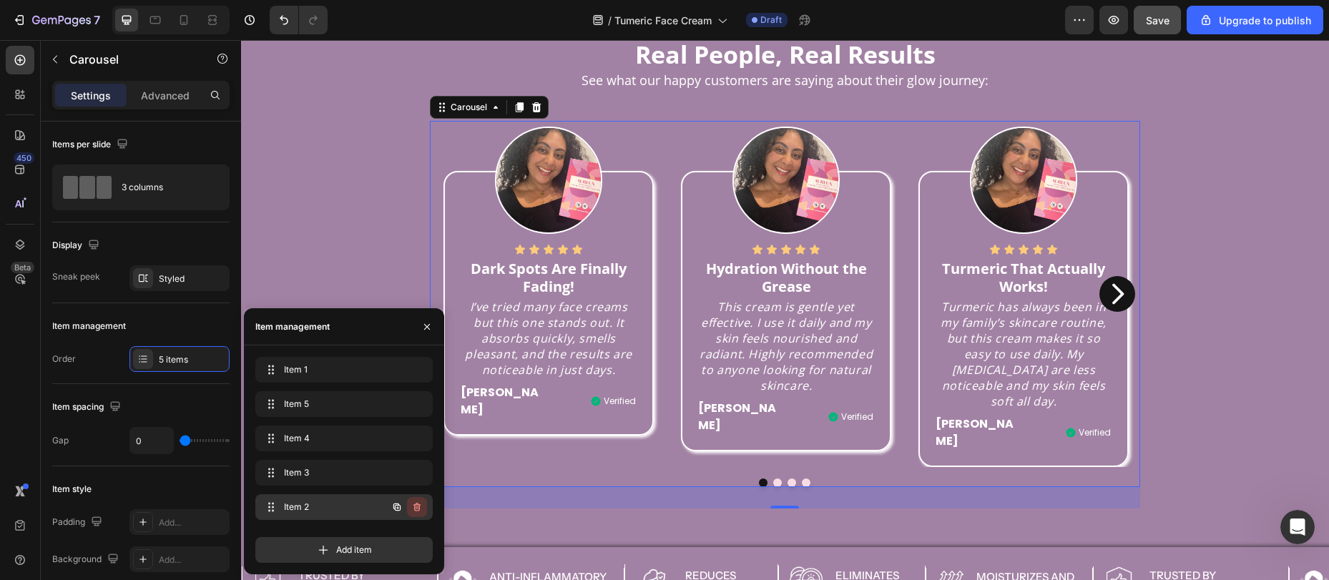
click at [417, 509] on icon "button" at bounding box center [416, 507] width 11 height 11
click at [416, 507] on div "Delete" at bounding box center [407, 507] width 26 height 13
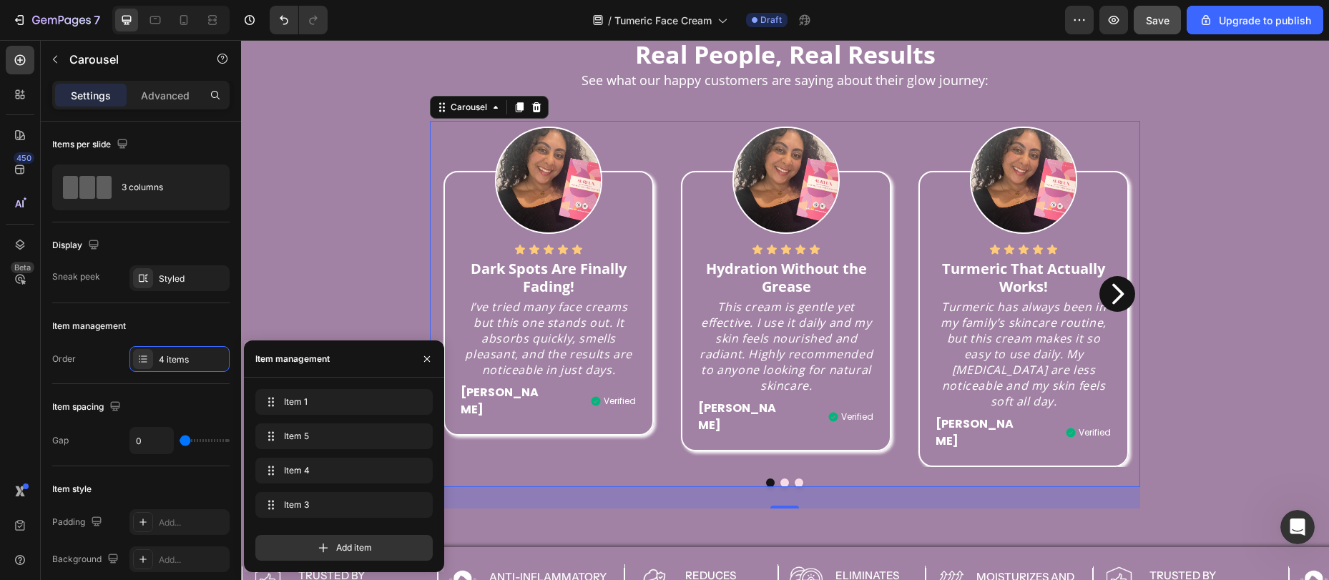
click at [1104, 280] on icon "Carousel Next Arrow" at bounding box center [1117, 294] width 29 height 29
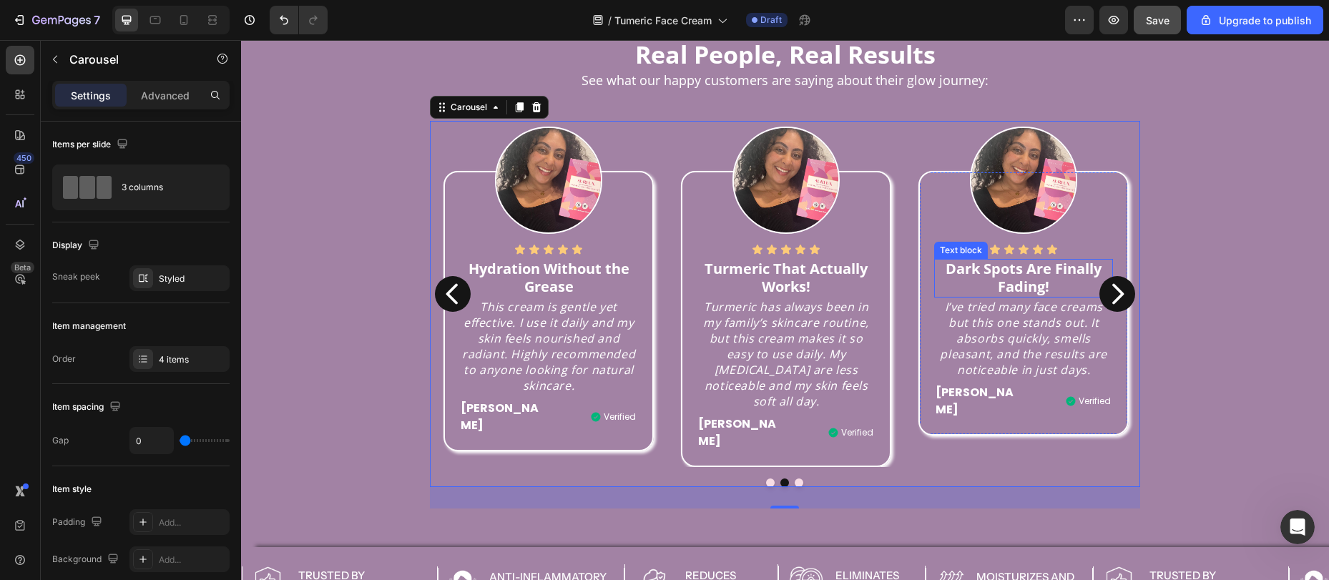
click at [1029, 274] on strong "Dark Spots Are Finally Fading!" at bounding box center [1024, 277] width 156 height 37
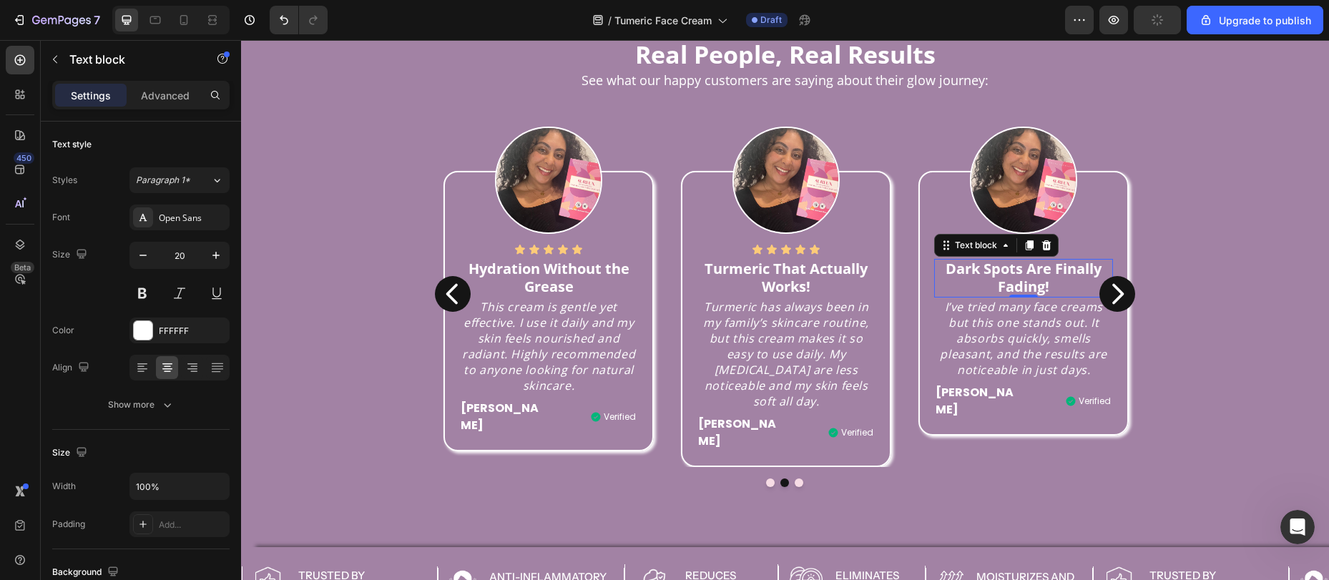
click at [980, 272] on strong "Dark Spots Are Finally Fading!" at bounding box center [1024, 277] width 156 height 37
click at [978, 272] on strong "Dark Spots Are Finally Fading!" at bounding box center [1024, 277] width 156 height 37
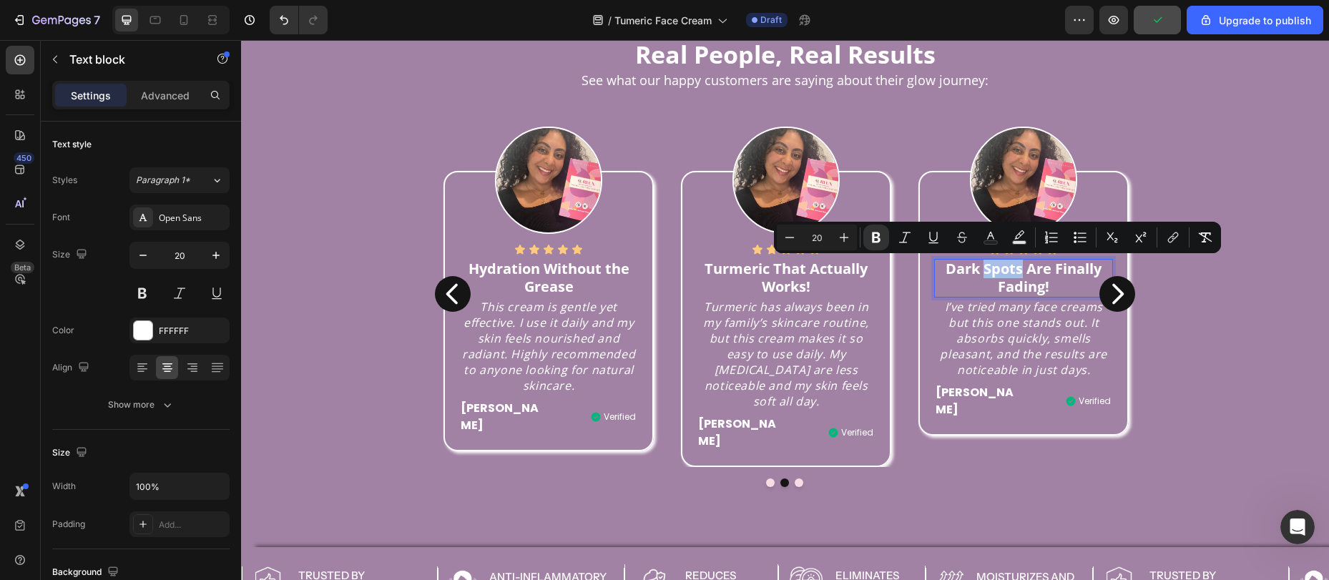
click at [976, 273] on strong "Dark Spots Are Finally Fading!" at bounding box center [1024, 277] width 156 height 37
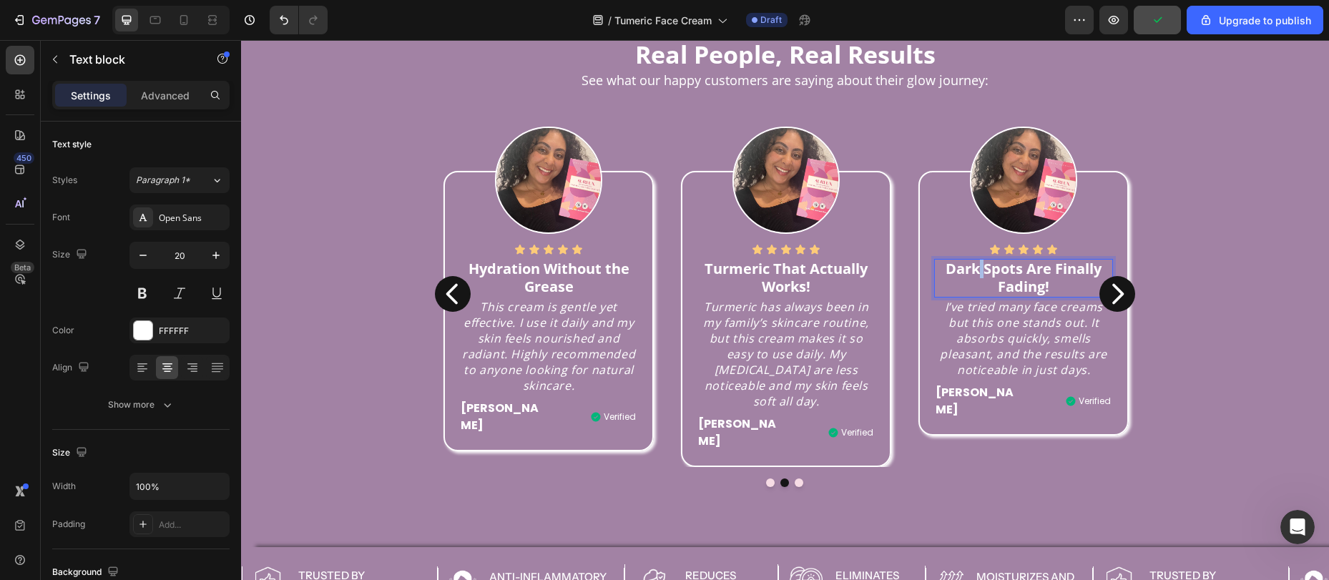
click at [976, 273] on strong "Dark Spots Are Finally Fading!" at bounding box center [1024, 277] width 156 height 37
click at [993, 321] on p "I’ve tried many face creams but this one stands out. It absorbs quickly, smells…" at bounding box center [1023, 338] width 175 height 79
click at [958, 331] on p "I’ve tried many face creams but this one stands out. It absorbs quickly, smells…" at bounding box center [1023, 338] width 175 height 79
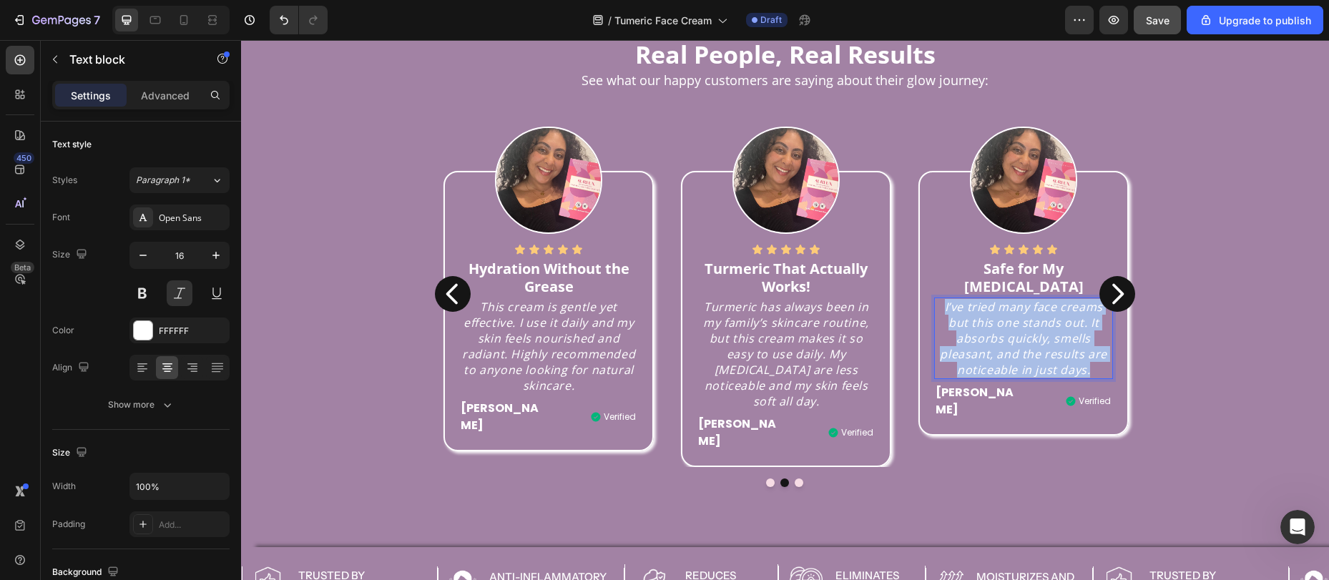
click at [960, 330] on p "I’ve tried many face creams but this one stands out. It absorbs quickly, smells…" at bounding box center [1023, 338] width 175 height 79
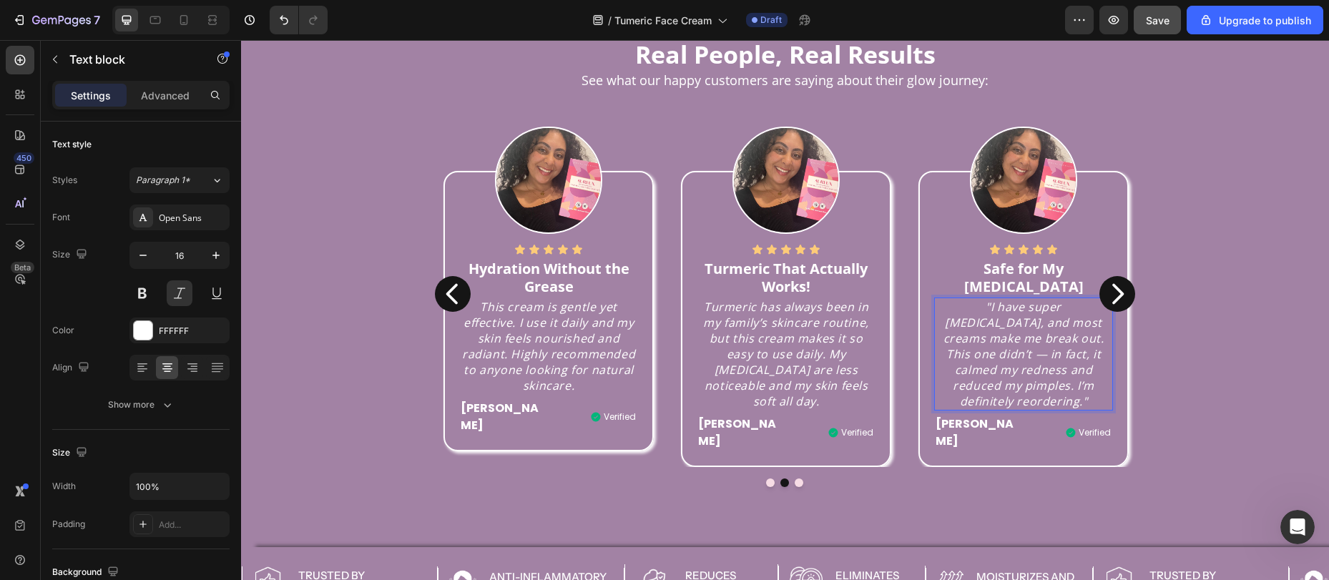
click at [1009, 366] on p ""I have super sensitive skin, and most creams make me break out. This one didn’…" at bounding box center [1023, 354] width 175 height 110
click at [1085, 386] on p ""I have super sensitive skin, and most creams make me break out. This one didn’…" at bounding box center [1023, 354] width 175 height 110
click at [947, 306] on p ""I have super sensitive skin, and most creams make me break out. This one didn’…" at bounding box center [1023, 354] width 175 height 110
click at [946, 306] on p ""I have super sensitive skin, and most creams make me break out. This one didn’…" at bounding box center [1023, 354] width 175 height 110
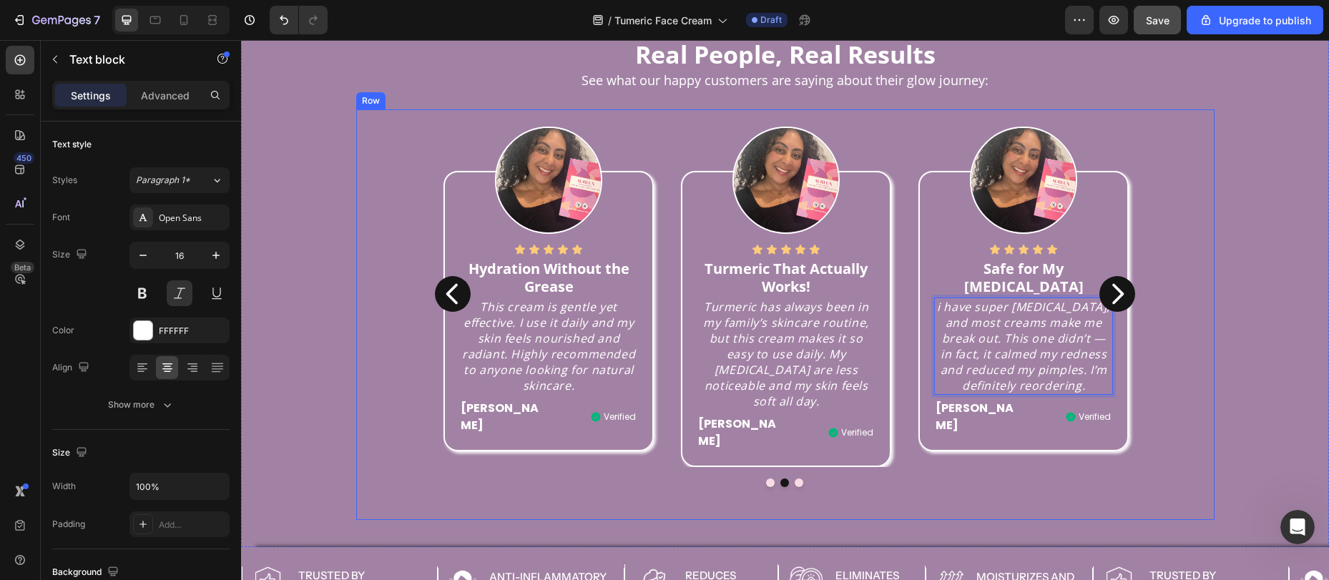
click at [1186, 350] on div "Image Icon Icon Icon Icon Icon Icon List Dark Spots Are Finally Fading! Text bl…" at bounding box center [786, 314] width 836 height 387
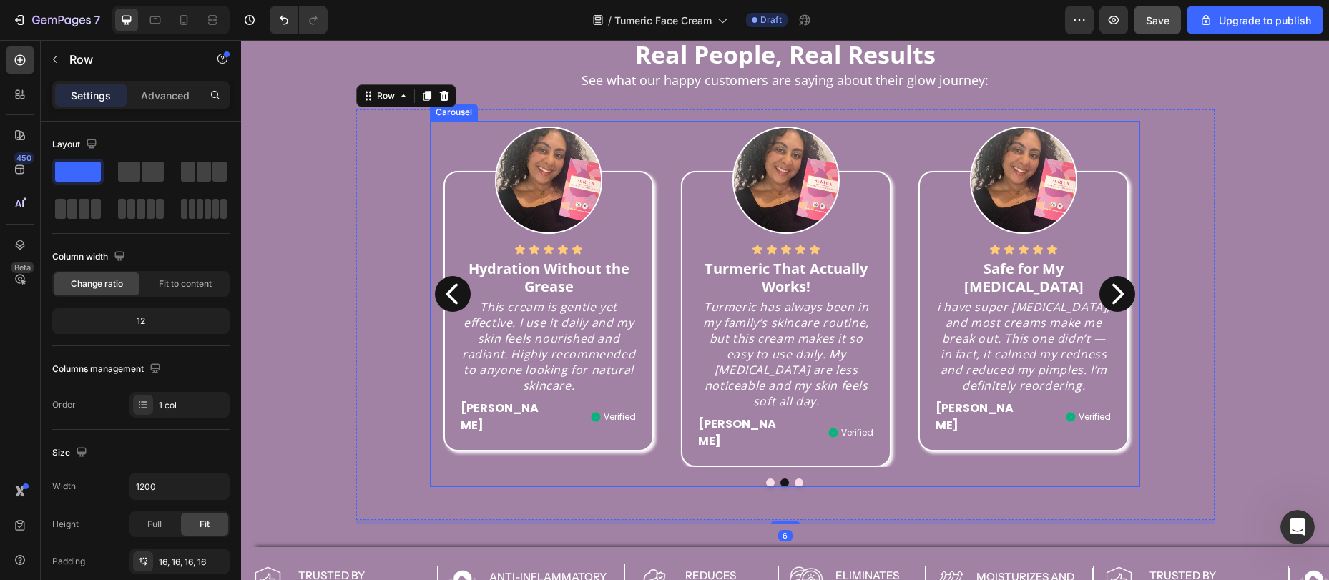
click at [448, 280] on icon "Carousel Back Arrow" at bounding box center [453, 294] width 29 height 29
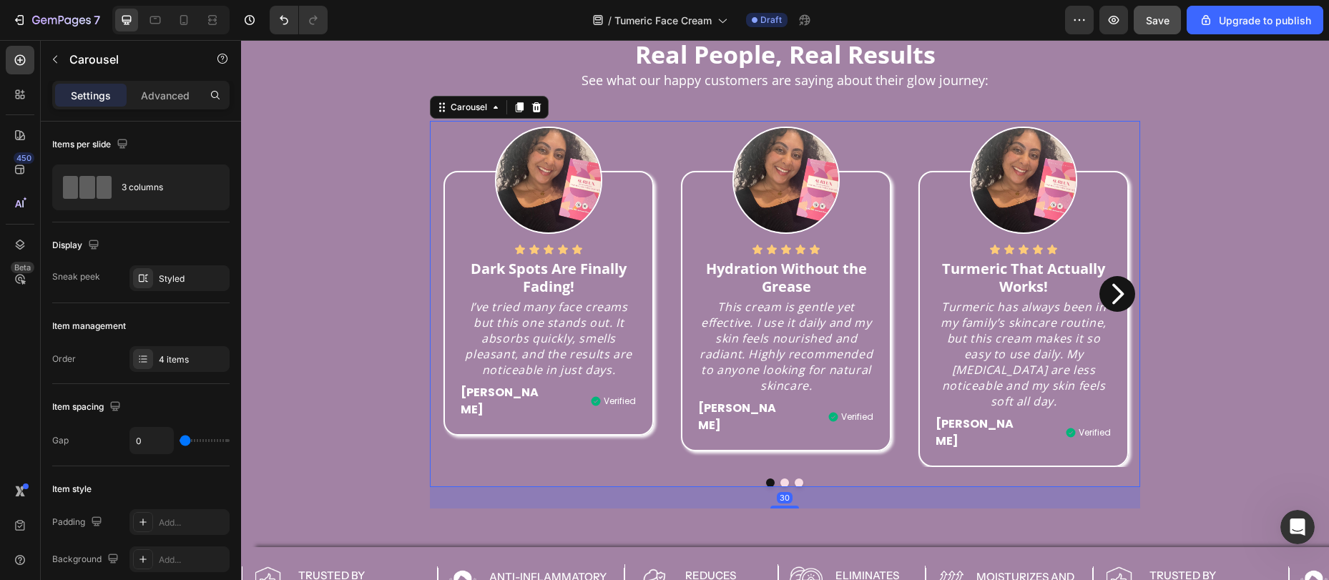
click at [448, 281] on div "Icon Icon Icon Icon Icon Icon List Dark Spots Are Finally Fading! Text block I’…" at bounding box center [549, 303] width 210 height 264
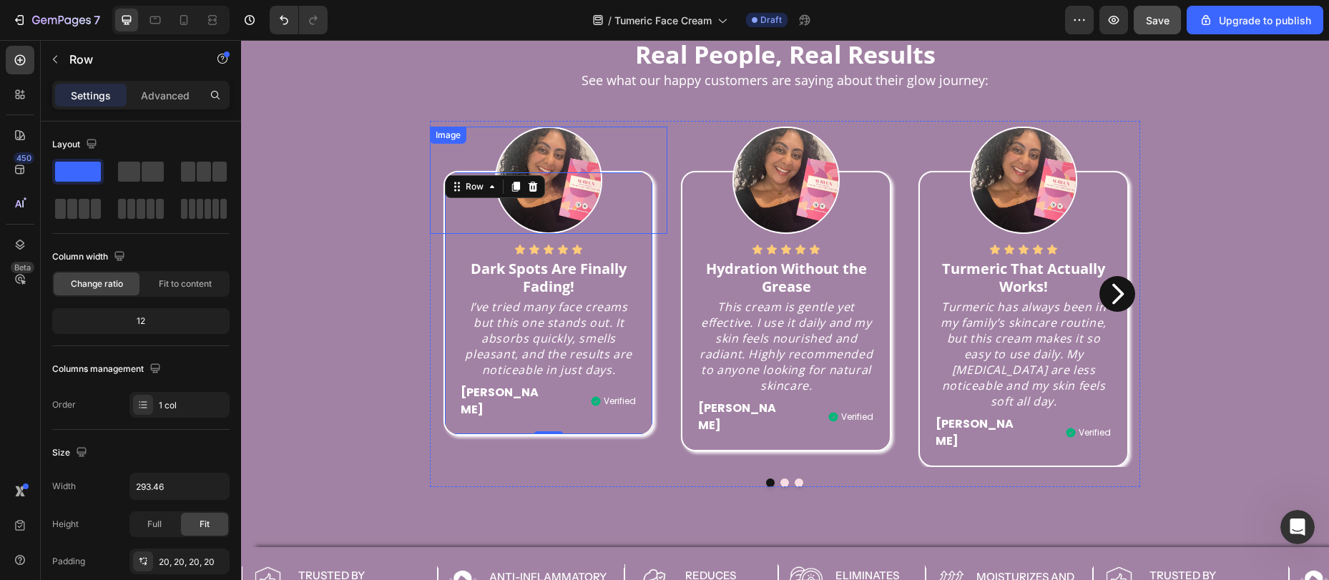
click at [557, 205] on img at bounding box center [548, 180] width 107 height 107
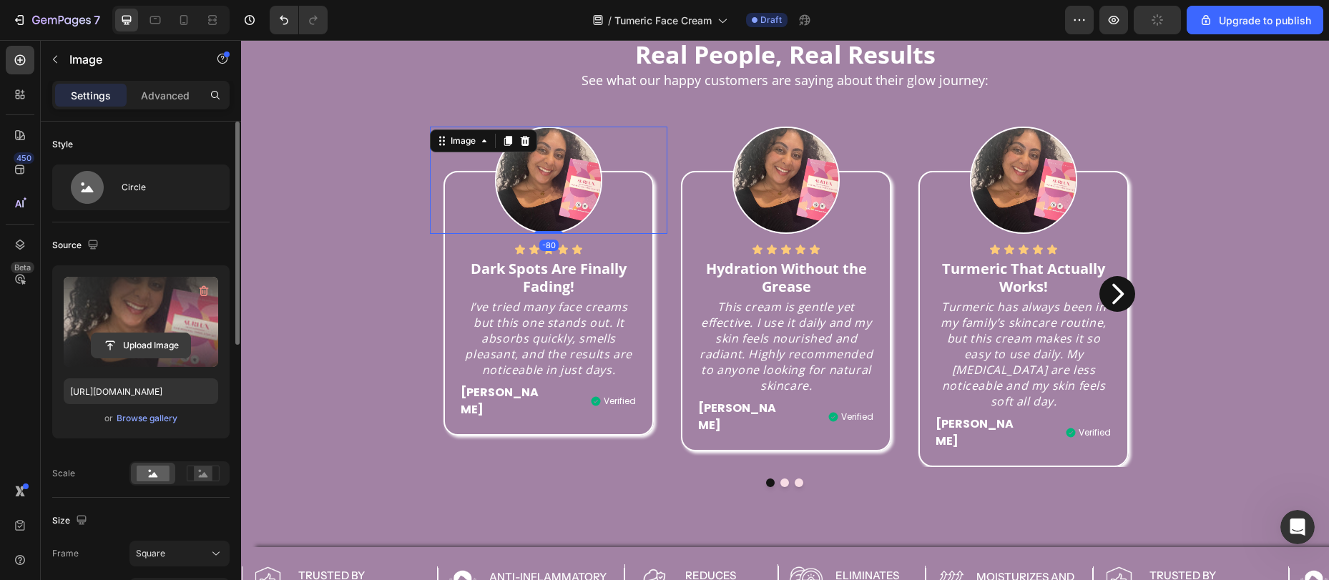
click at [110, 353] on input "file" at bounding box center [141, 345] width 99 height 24
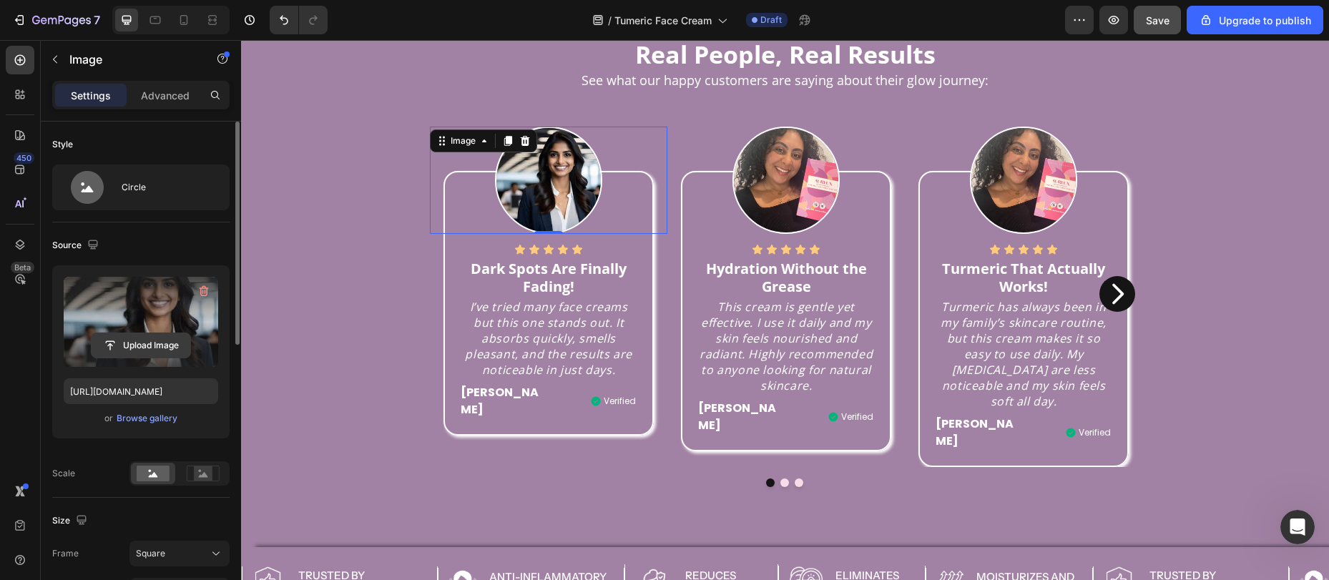
click at [139, 344] on input "file" at bounding box center [141, 345] width 99 height 24
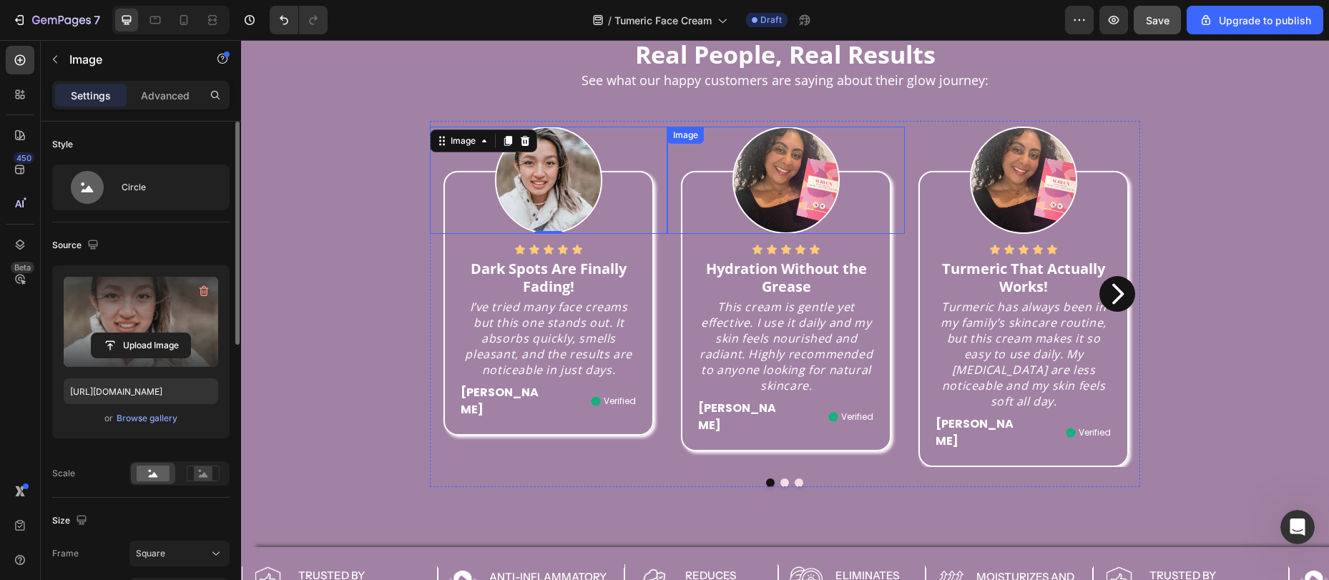
click at [798, 155] on img at bounding box center [786, 180] width 107 height 107
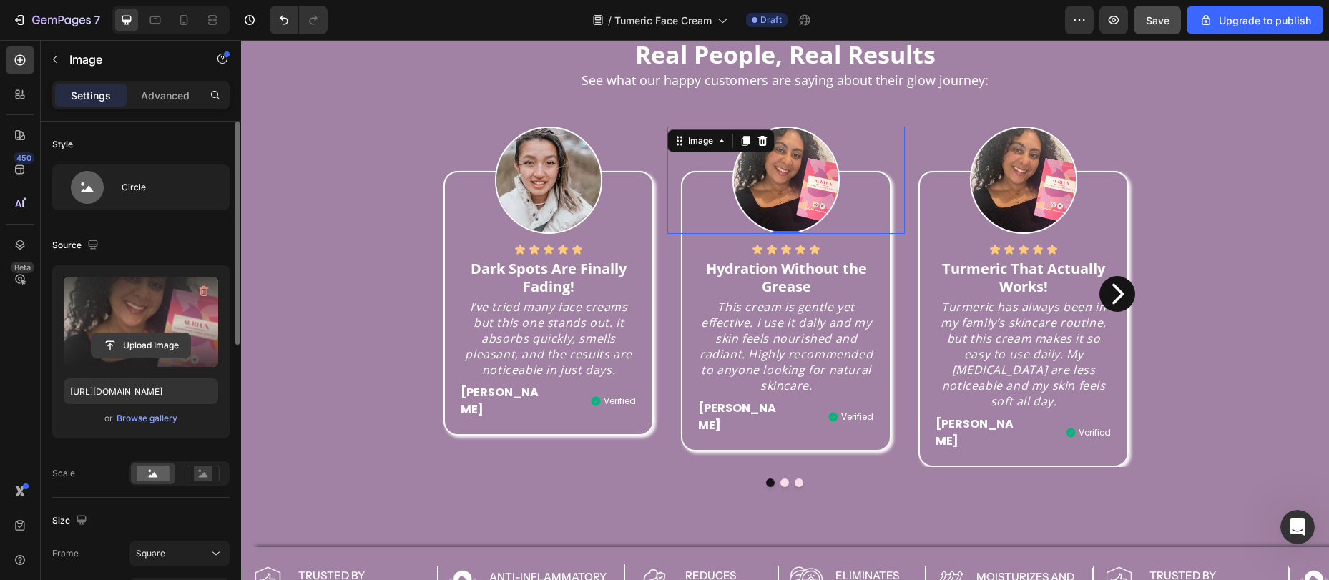
click at [148, 343] on input "file" at bounding box center [141, 345] width 99 height 24
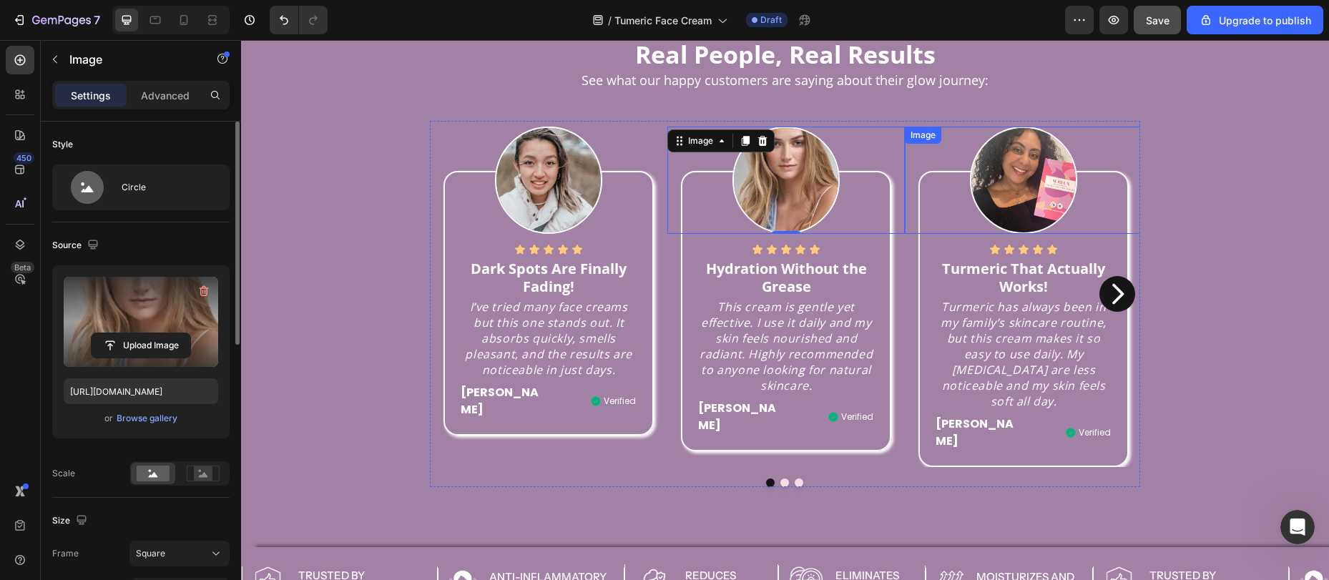
click at [1025, 172] on img at bounding box center [1023, 180] width 107 height 107
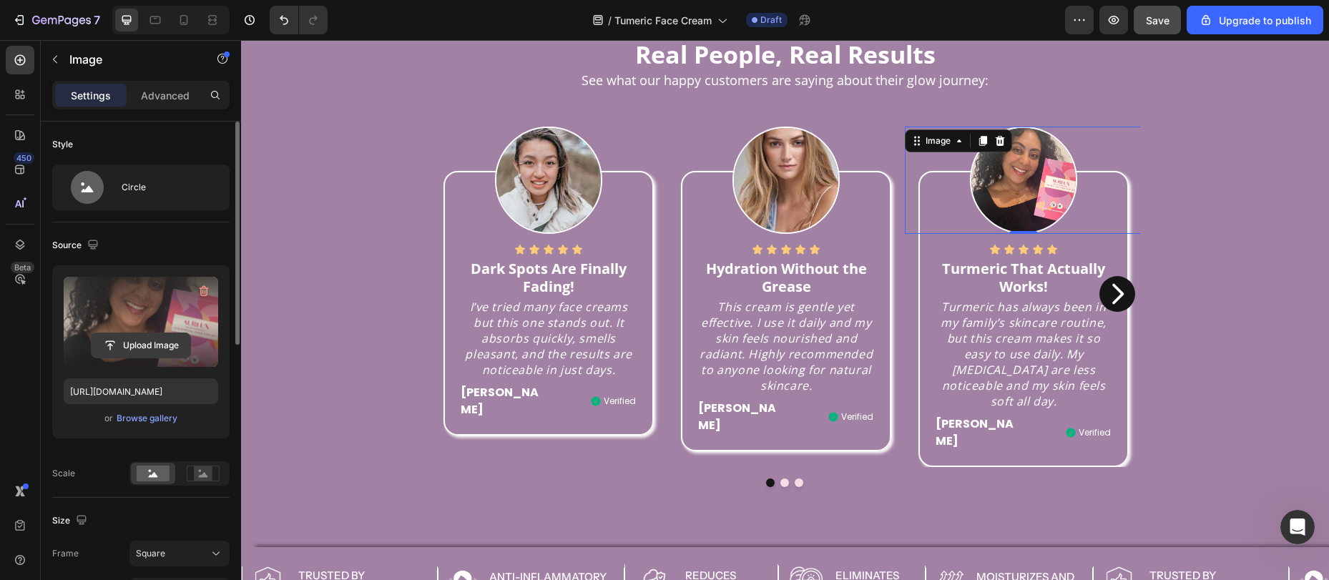
click at [130, 349] on input "file" at bounding box center [141, 345] width 99 height 24
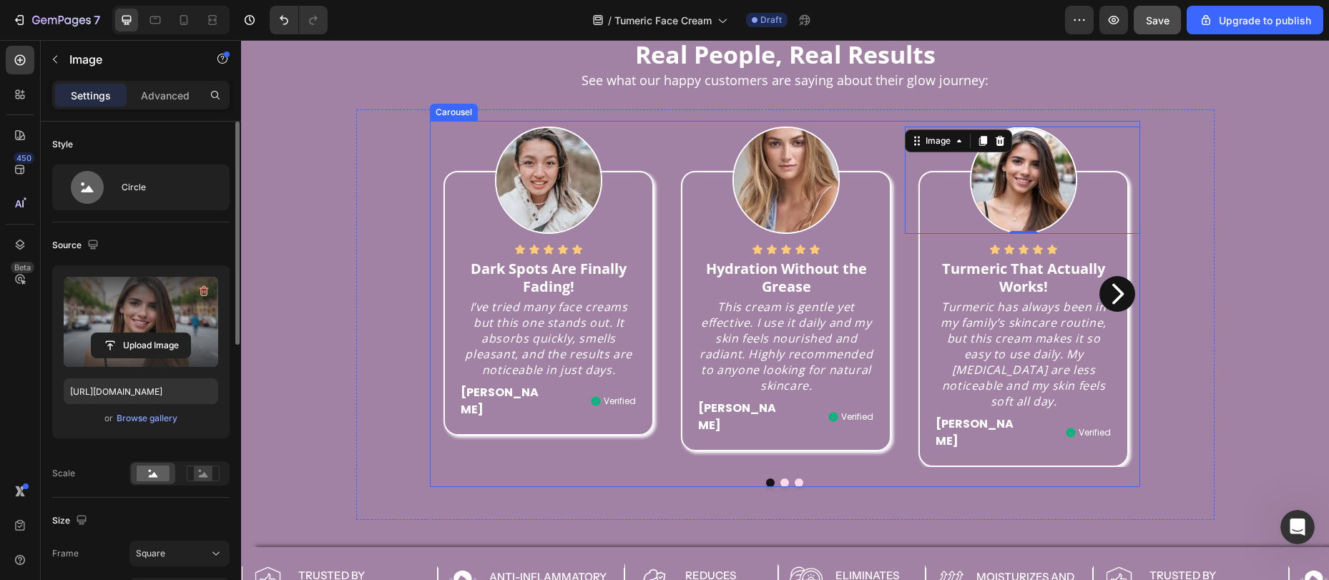
click at [1115, 284] on icon "Carousel Next Arrow" at bounding box center [1118, 294] width 11 height 21
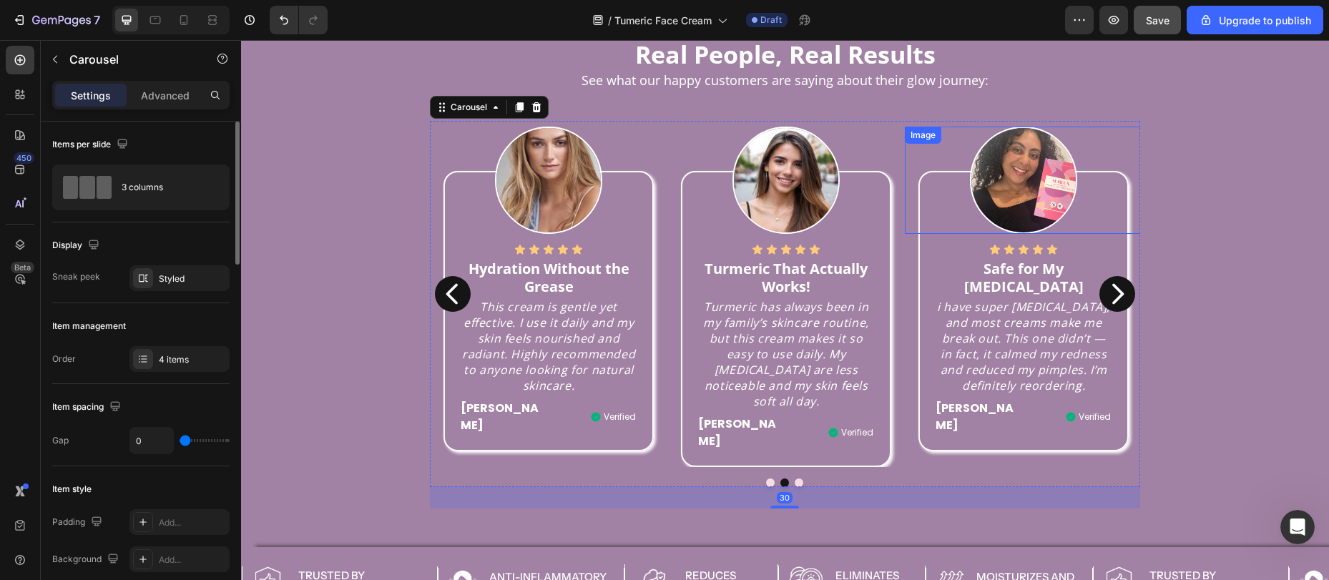
click at [1009, 202] on img at bounding box center [1023, 180] width 107 height 107
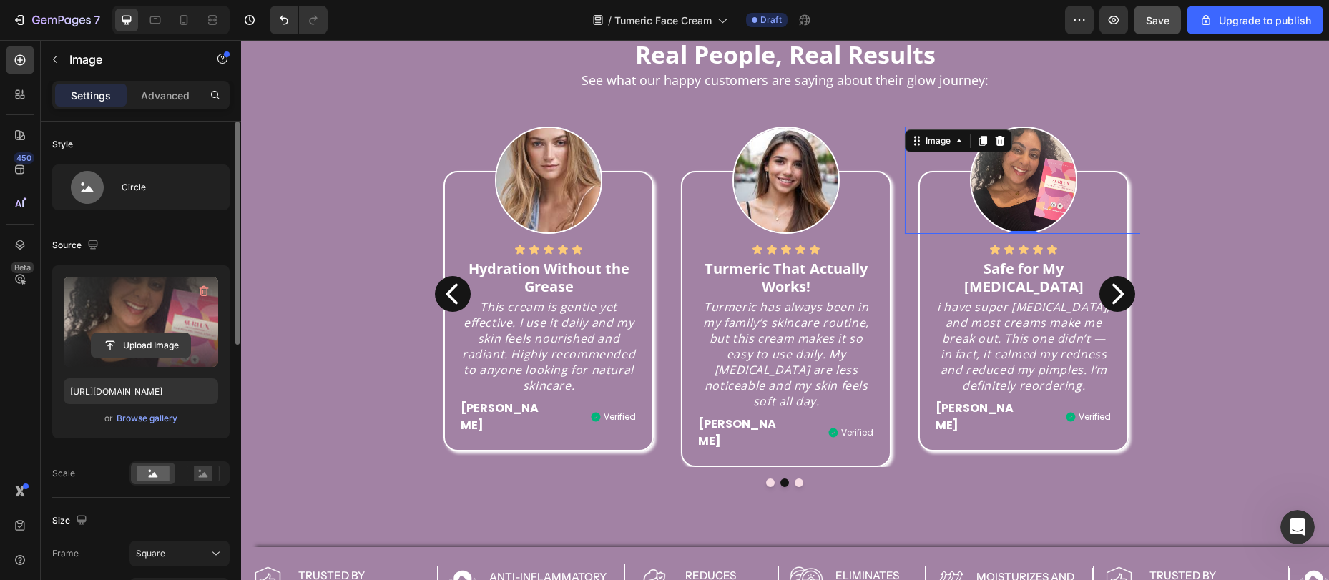
click at [144, 353] on input "file" at bounding box center [141, 345] width 99 height 24
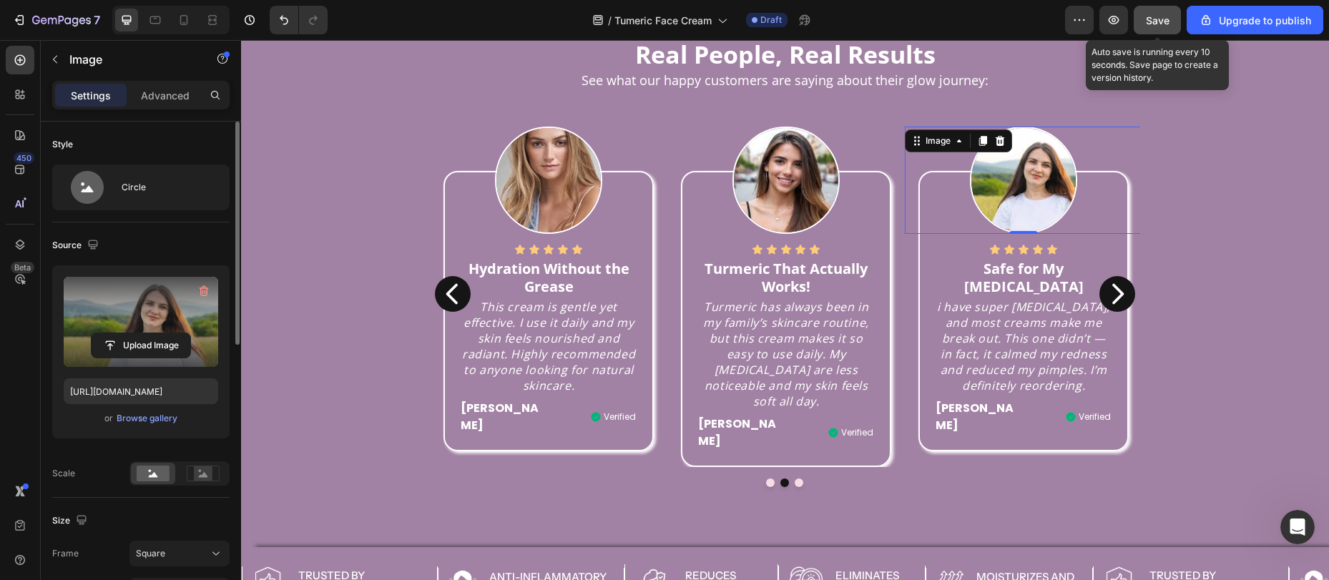
click at [1167, 16] on span "Save" at bounding box center [1158, 20] width 24 height 12
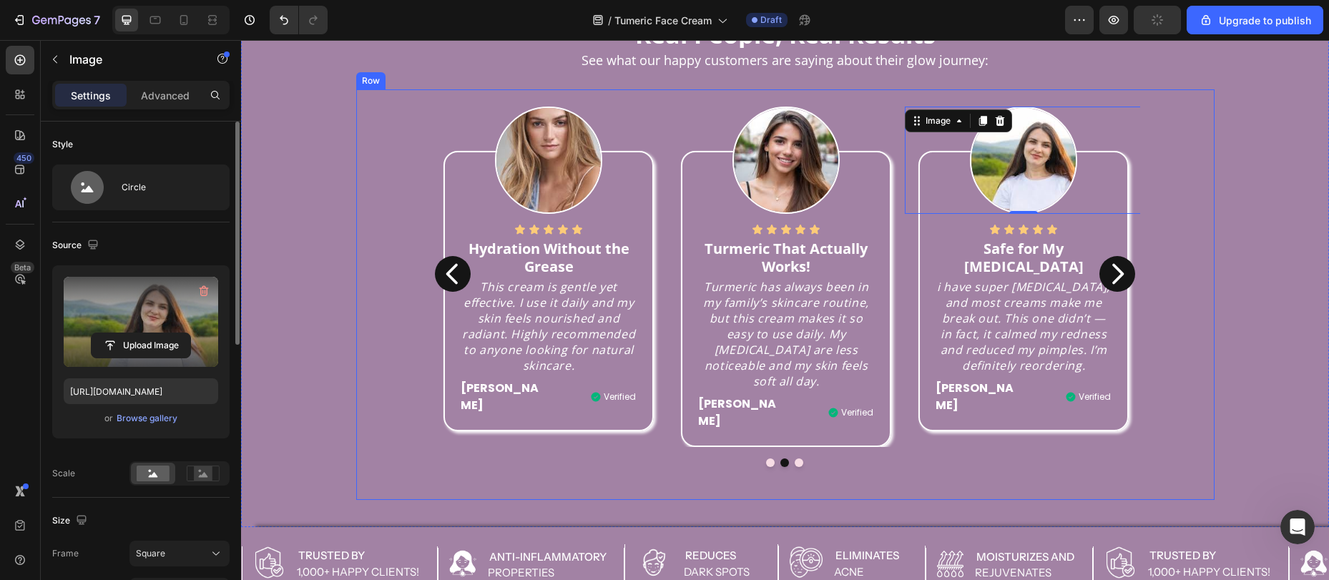
scroll to position [1003, 0]
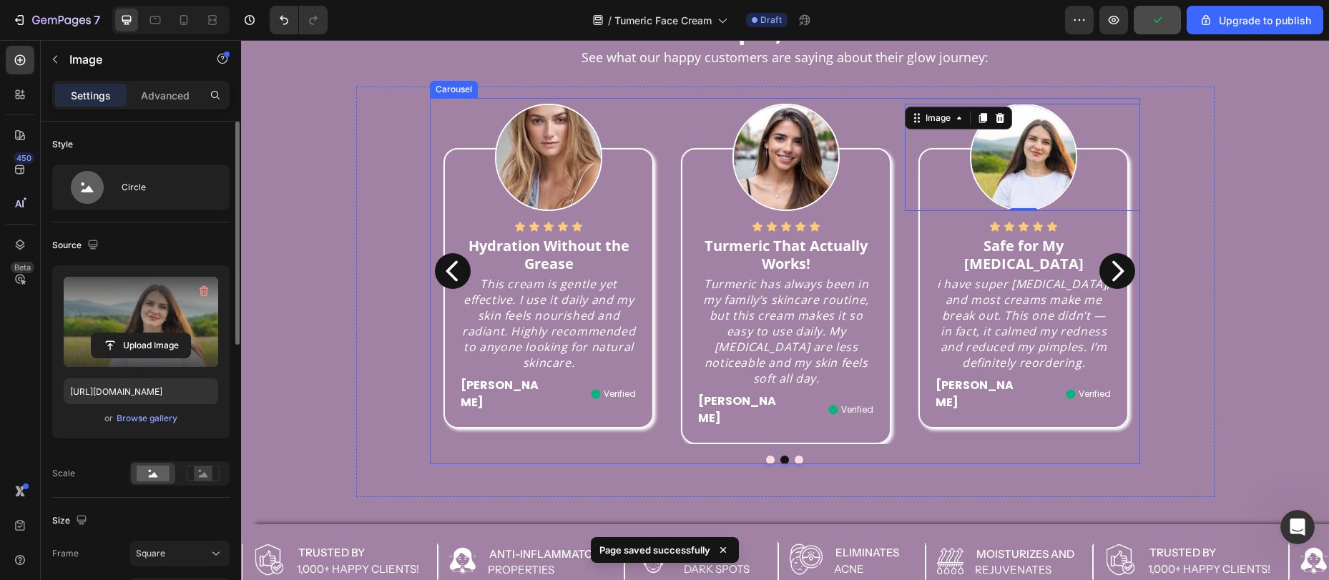
click at [446, 257] on icon "Carousel Back Arrow" at bounding box center [453, 271] width 29 height 29
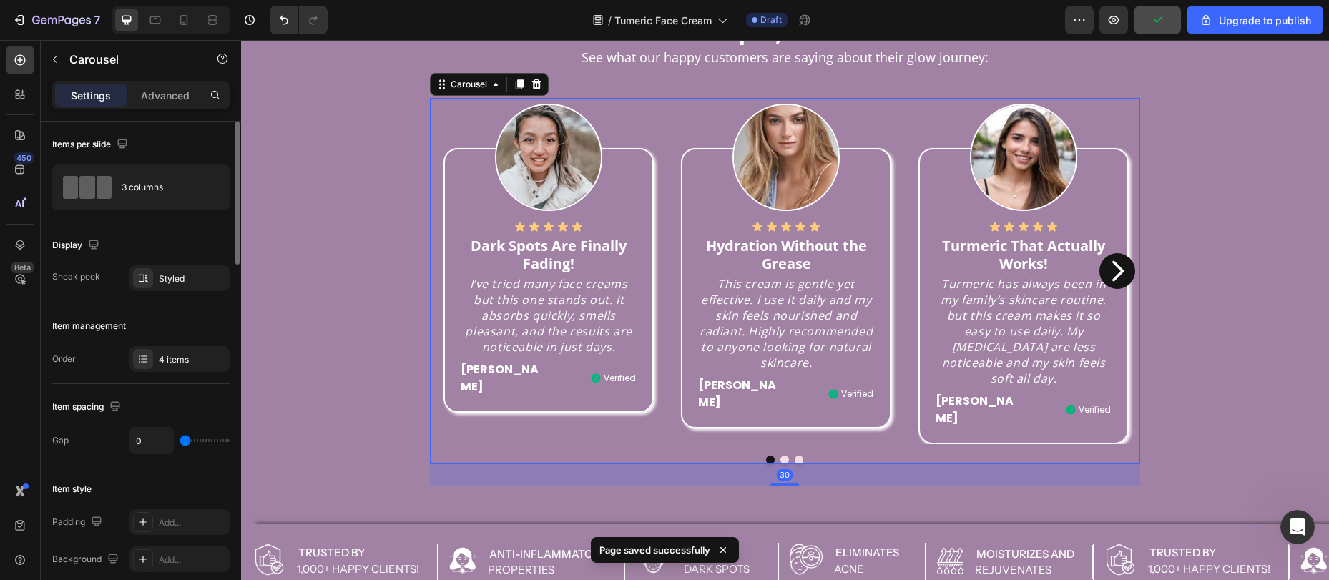
click at [444, 257] on div "Icon Icon Icon Icon Icon Icon List Dark Spots Are Finally Fading! Text block I’…" at bounding box center [549, 280] width 210 height 264
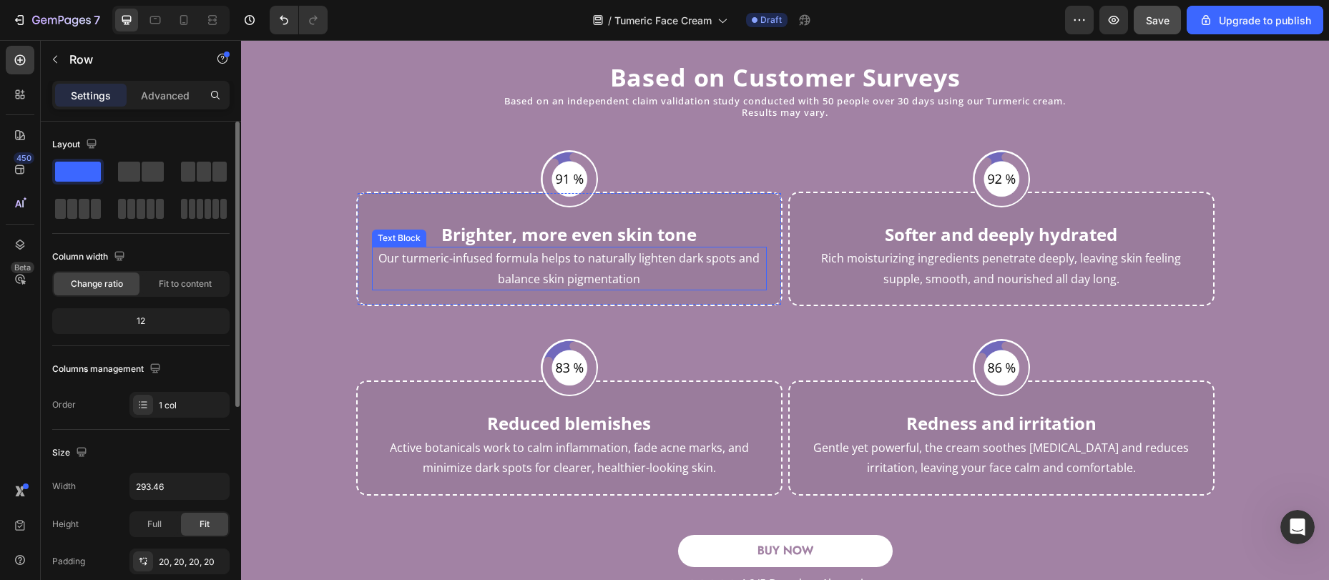
scroll to position [4226, 0]
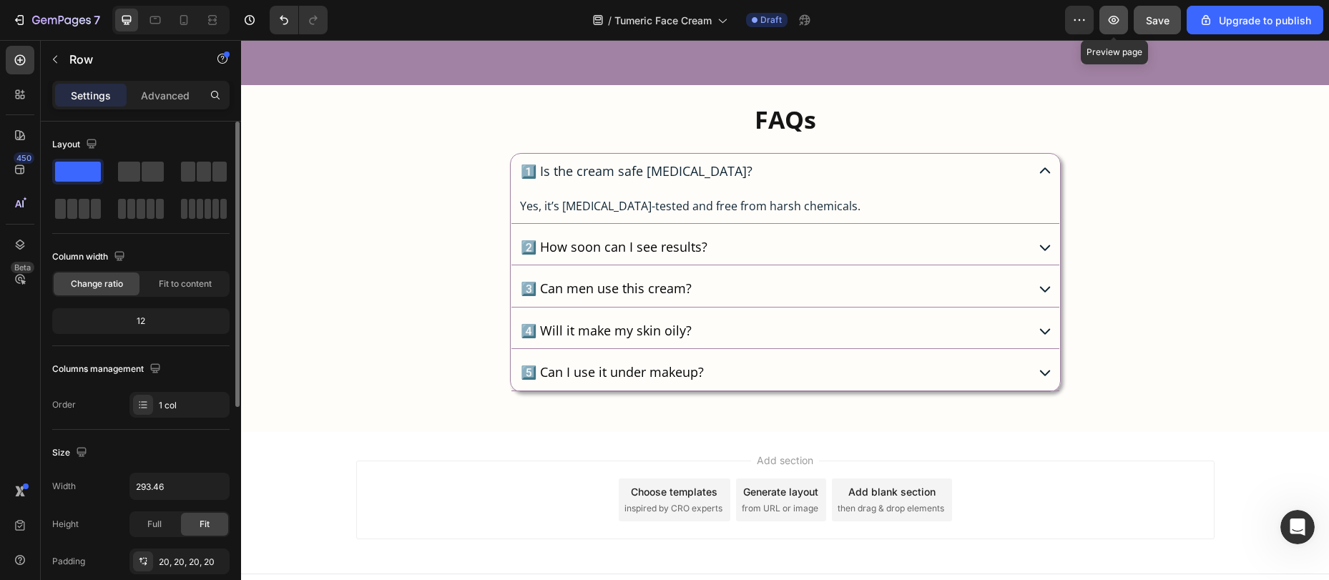
click at [1118, 21] on icon "button" at bounding box center [1114, 20] width 14 height 14
